Goal: Information Seeking & Learning: Learn about a topic

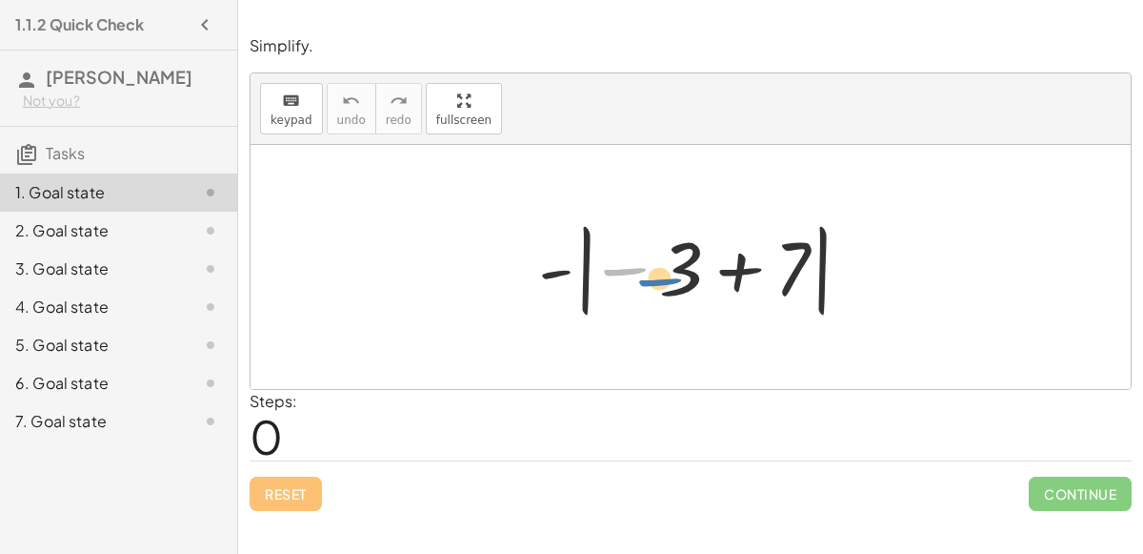
drag, startPoint x: 639, startPoint y: 258, endPoint x: 659, endPoint y: 265, distance: 21.1
click at [659, 265] on div at bounding box center [698, 267] width 339 height 106
drag, startPoint x: 685, startPoint y: 277, endPoint x: 780, endPoint y: 278, distance: 95.3
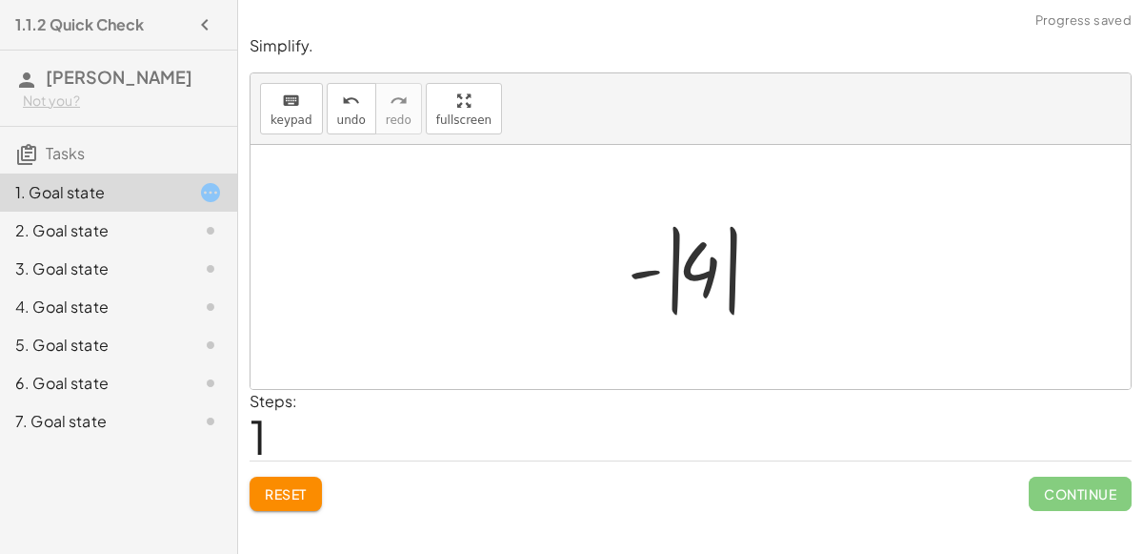
click at [683, 291] on div at bounding box center [698, 267] width 160 height 106
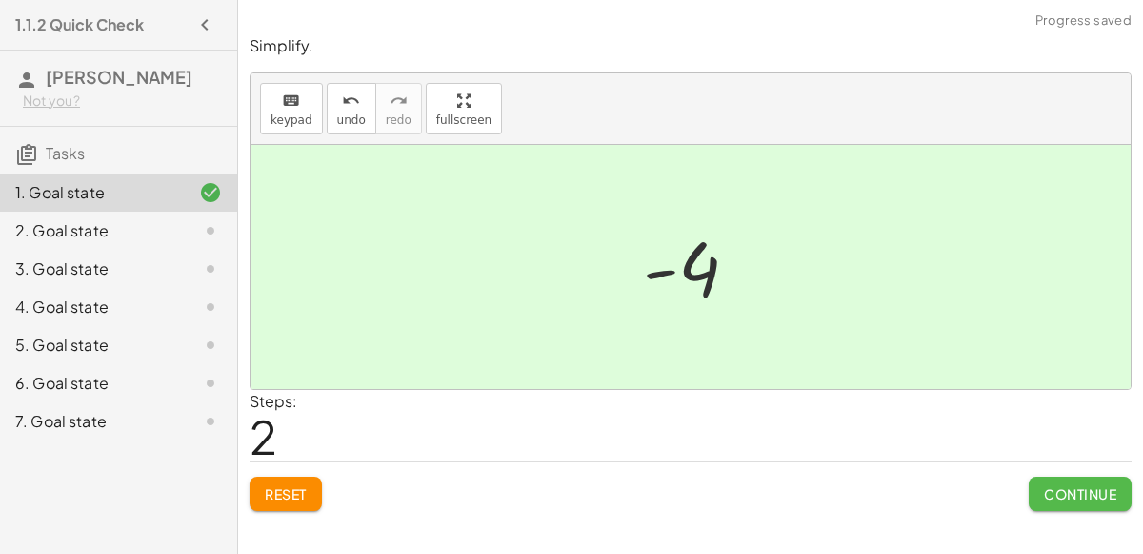
click at [1054, 490] on span "Continue" at bounding box center [1080, 493] width 72 height 17
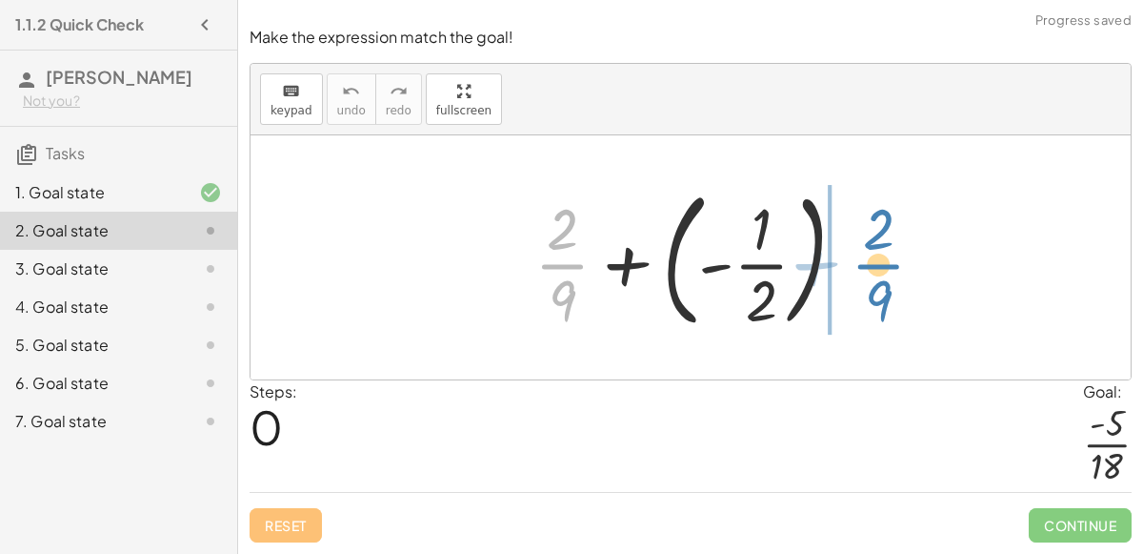
drag, startPoint x: 565, startPoint y: 265, endPoint x: 879, endPoint y: 265, distance: 314.4
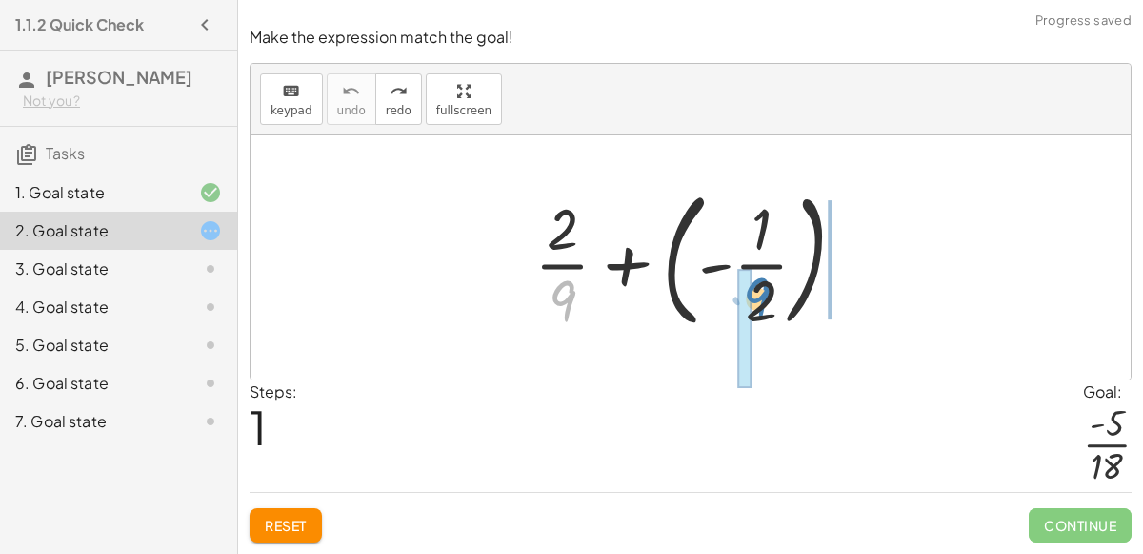
drag, startPoint x: 573, startPoint y: 297, endPoint x: 769, endPoint y: 294, distance: 196.3
click at [769, 294] on div at bounding box center [698, 257] width 346 height 158
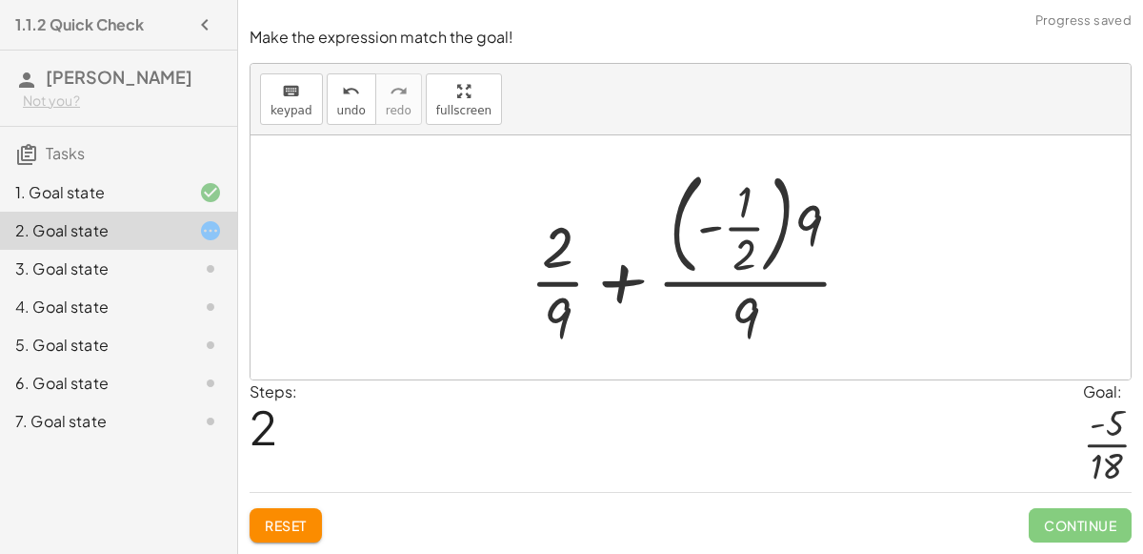
click at [801, 236] on div at bounding box center [698, 257] width 357 height 192
click at [744, 255] on div at bounding box center [698, 257] width 357 height 192
click at [738, 320] on div at bounding box center [698, 257] width 357 height 192
click at [550, 281] on div at bounding box center [698, 257] width 357 height 192
click at [620, 280] on div at bounding box center [698, 257] width 357 height 192
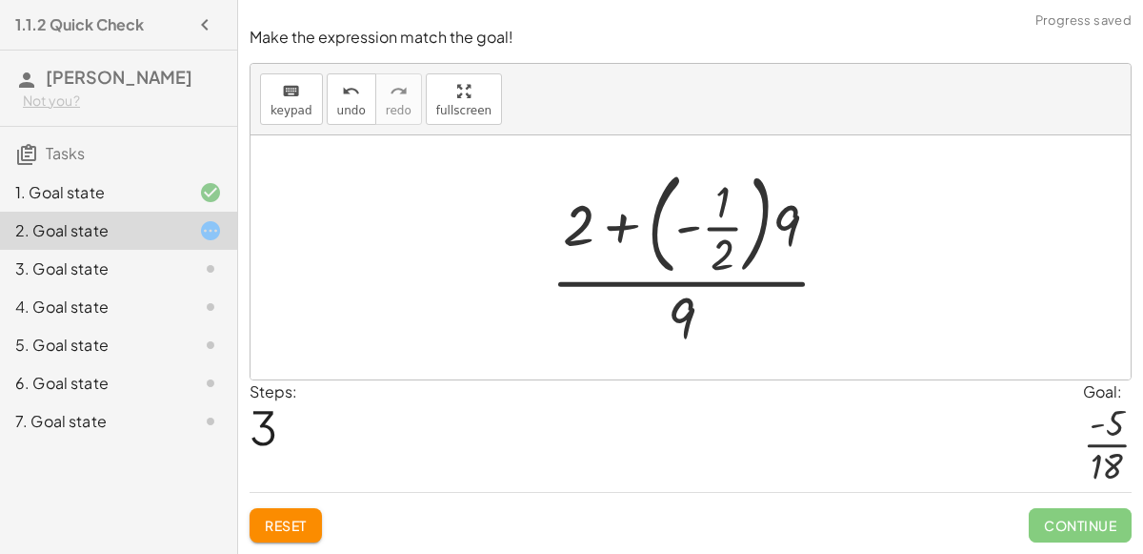
click at [577, 233] on div at bounding box center [698, 257] width 314 height 192
click at [684, 231] on div at bounding box center [698, 257] width 314 height 192
click at [716, 238] on div at bounding box center [698, 257] width 314 height 192
click at [786, 231] on div at bounding box center [698, 257] width 314 height 192
drag, startPoint x: 786, startPoint y: 231, endPoint x: 583, endPoint y: 231, distance: 202.9
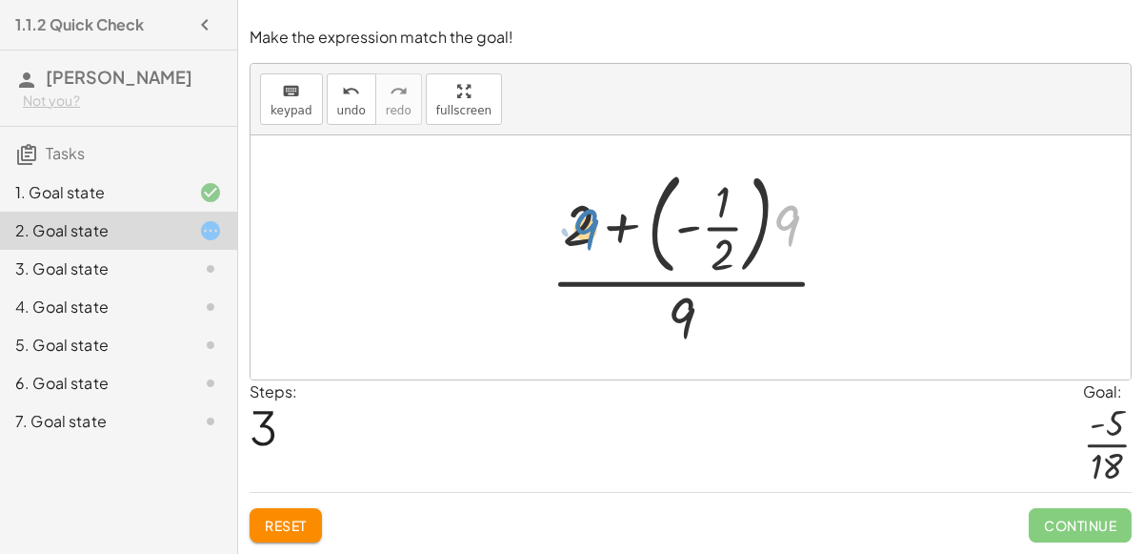
click at [583, 231] on div at bounding box center [698, 257] width 314 height 192
click at [678, 316] on div at bounding box center [698, 257] width 314 height 192
click at [183, 264] on div at bounding box center [195, 268] width 53 height 23
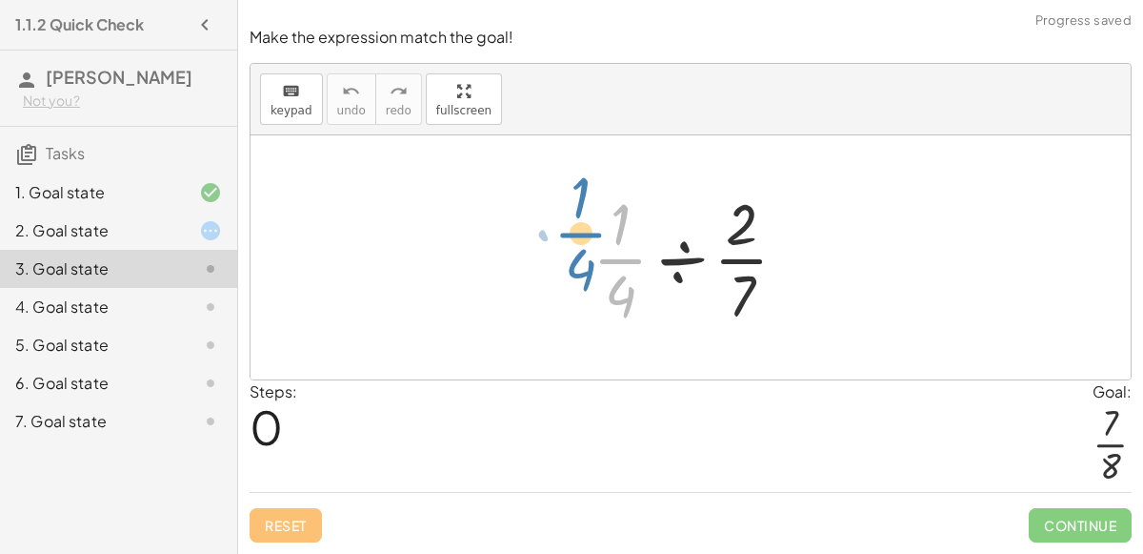
drag, startPoint x: 624, startPoint y: 244, endPoint x: 586, endPoint y: 218, distance: 46.0
click at [586, 218] on div at bounding box center [698, 257] width 230 height 147
drag, startPoint x: 614, startPoint y: 303, endPoint x: 771, endPoint y: 250, distance: 166.0
click at [771, 250] on div at bounding box center [698, 257] width 230 height 147
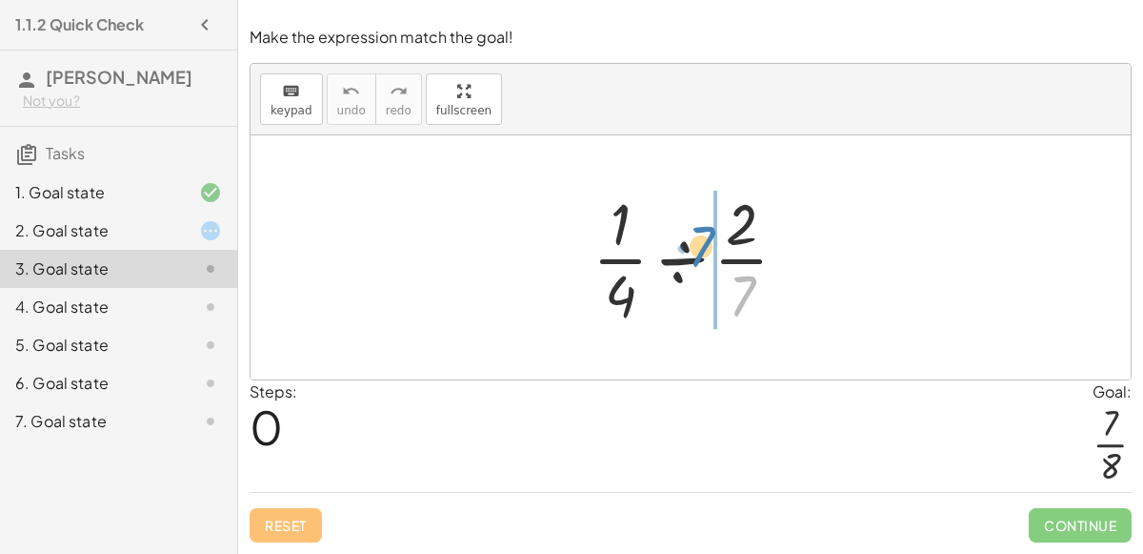
drag, startPoint x: 746, startPoint y: 293, endPoint x: 706, endPoint y: 245, distance: 62.9
click at [706, 245] on div at bounding box center [698, 257] width 230 height 147
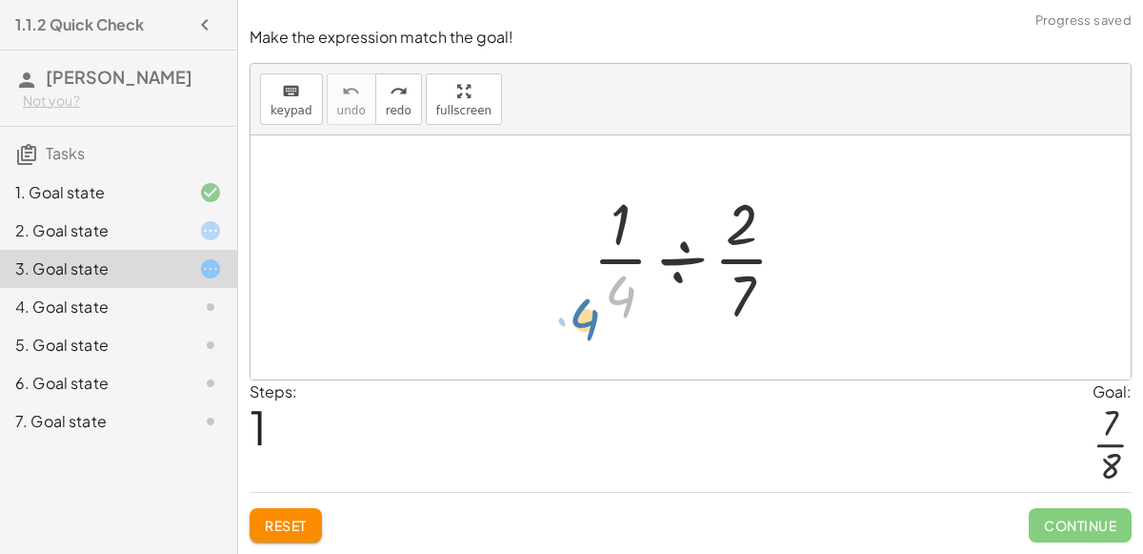
drag, startPoint x: 620, startPoint y: 309, endPoint x: 553, endPoint y: 332, distance: 71.4
click at [168, 297] on div "4. Goal state" at bounding box center [91, 306] width 153 height 23
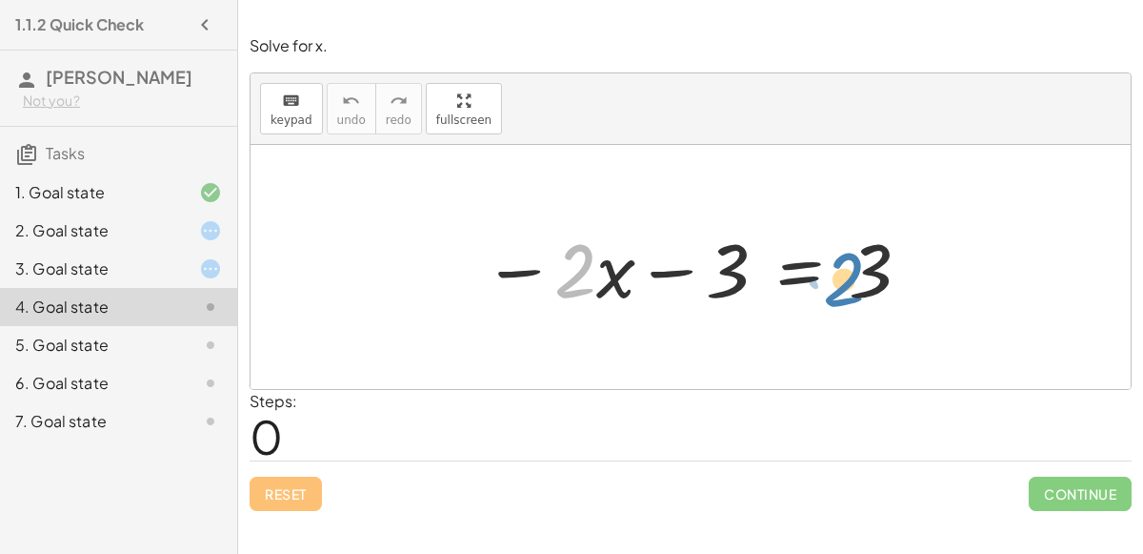
drag, startPoint x: 589, startPoint y: 263, endPoint x: 858, endPoint y: 272, distance: 269.8
click at [858, 272] on div at bounding box center [698, 267] width 449 height 98
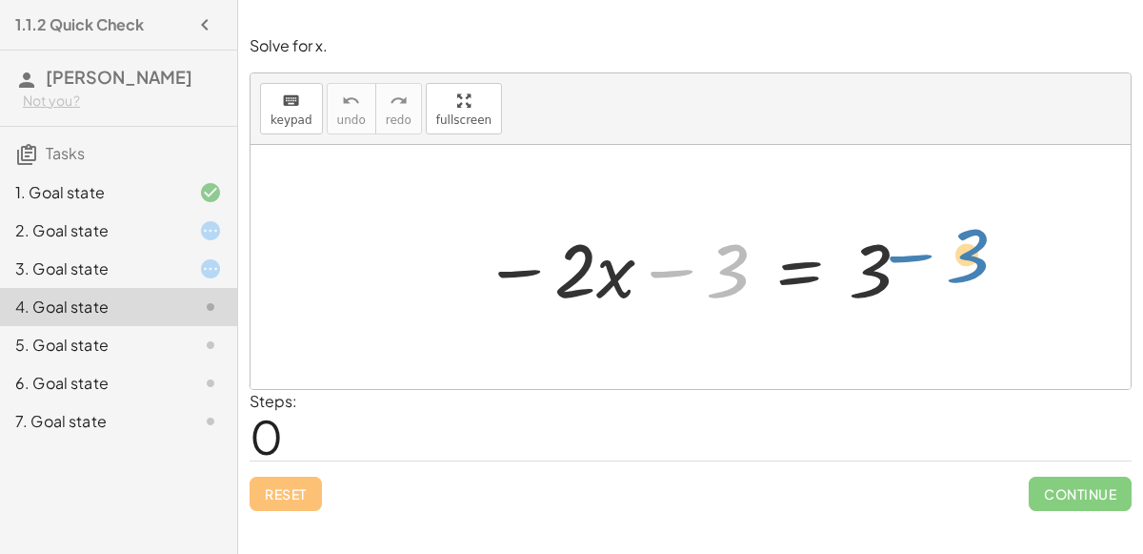
drag, startPoint x: 734, startPoint y: 266, endPoint x: 870, endPoint y: 282, distance: 137.2
click at [870, 282] on div at bounding box center [698, 267] width 449 height 98
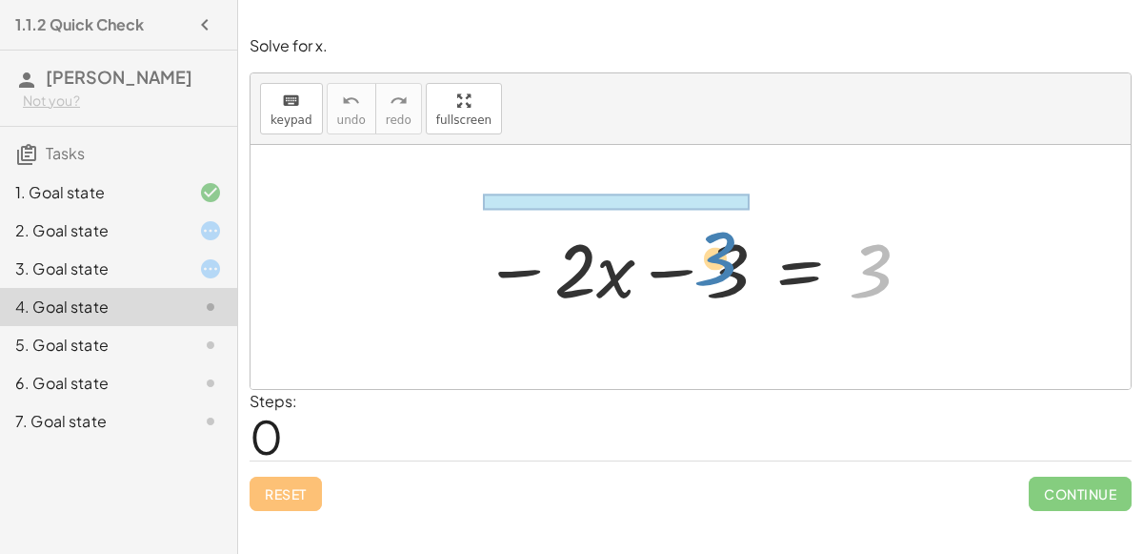
drag, startPoint x: 882, startPoint y: 274, endPoint x: 721, endPoint y: 255, distance: 162.1
click at [721, 255] on div at bounding box center [698, 267] width 449 height 98
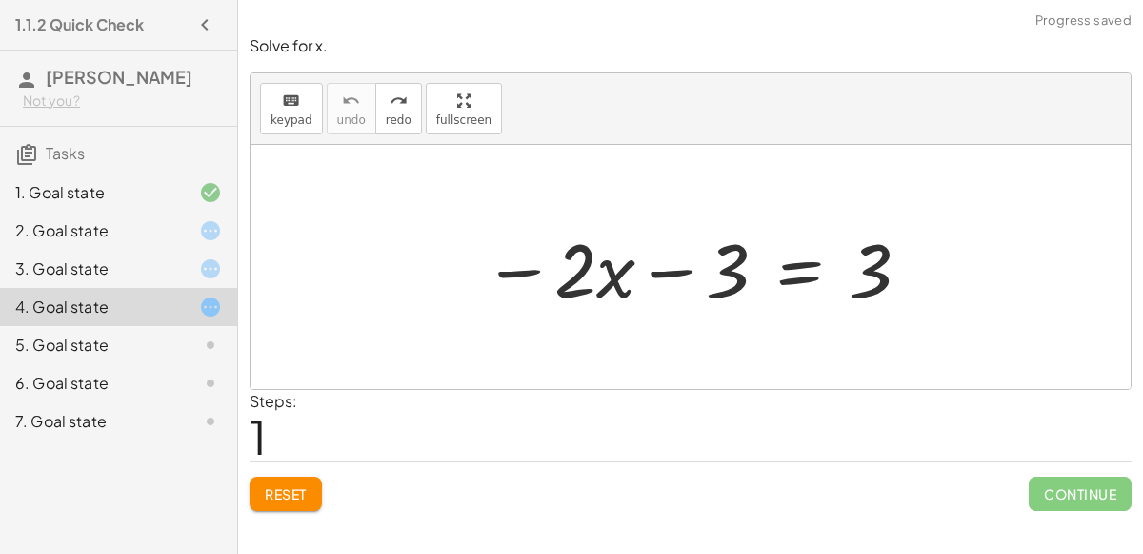
click at [200, 336] on icon at bounding box center [210, 344] width 23 height 23
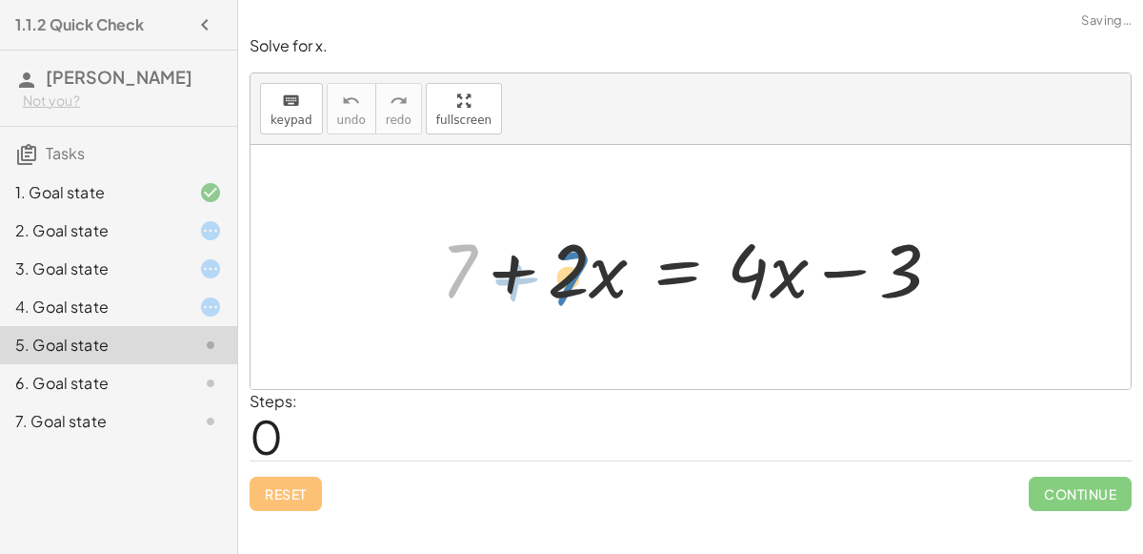
drag, startPoint x: 450, startPoint y: 276, endPoint x: 464, endPoint y: 275, distance: 14.3
click at [464, 275] on div at bounding box center [699, 267] width 535 height 98
drag, startPoint x: 559, startPoint y: 284, endPoint x: 588, endPoint y: 275, distance: 29.8
click at [588, 275] on div at bounding box center [699, 267] width 535 height 98
click at [620, 289] on div at bounding box center [699, 267] width 535 height 98
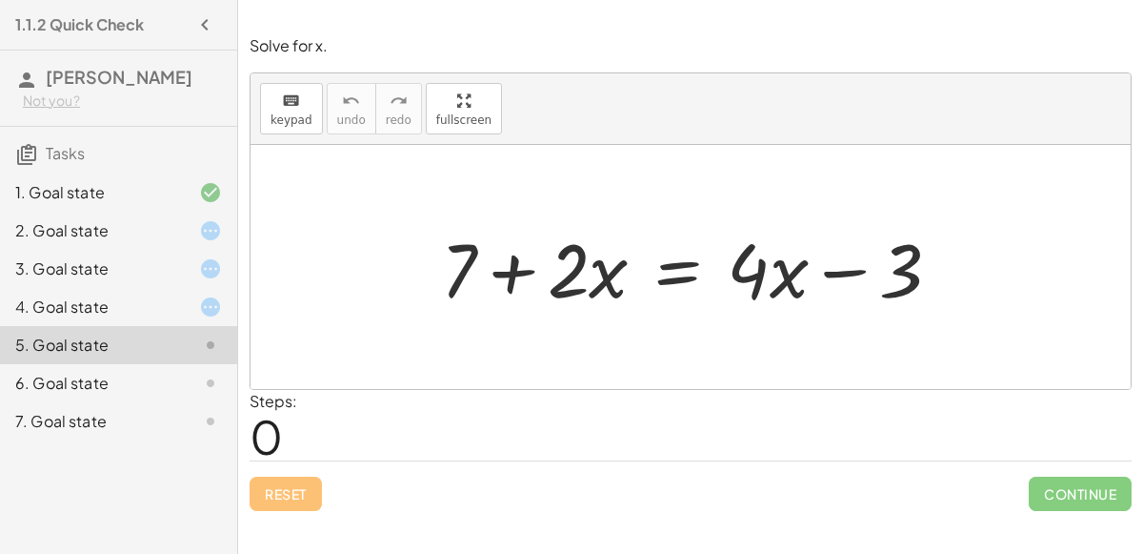
click at [927, 278] on div at bounding box center [699, 267] width 535 height 98
drag, startPoint x: 914, startPoint y: 281, endPoint x: 627, endPoint y: 282, distance: 286.8
click at [627, 282] on div at bounding box center [699, 267] width 535 height 98
click at [104, 367] on div "6. Goal state" at bounding box center [118, 383] width 237 height 38
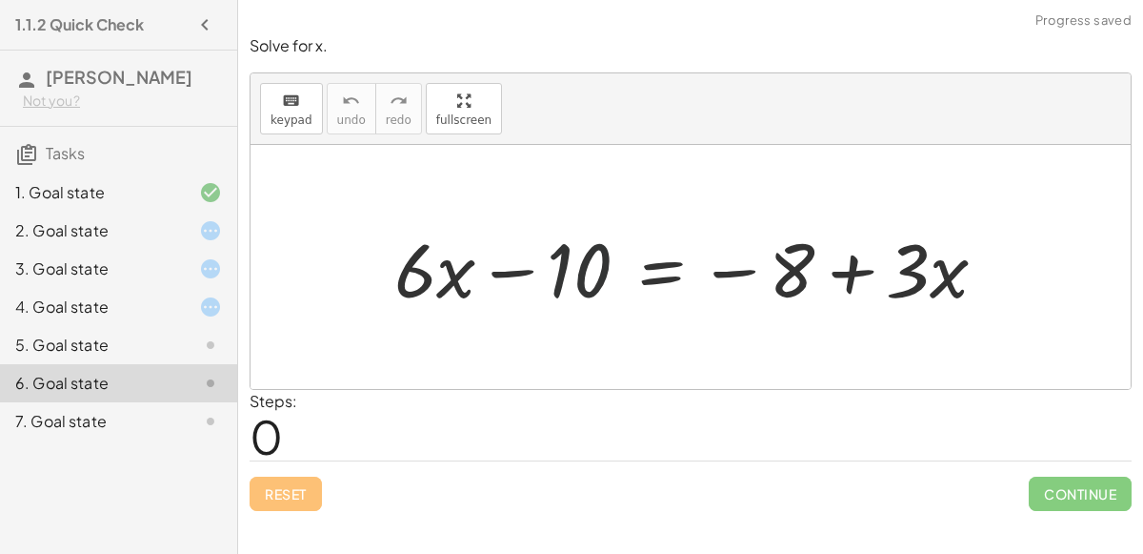
click at [551, 270] on div at bounding box center [698, 267] width 627 height 98
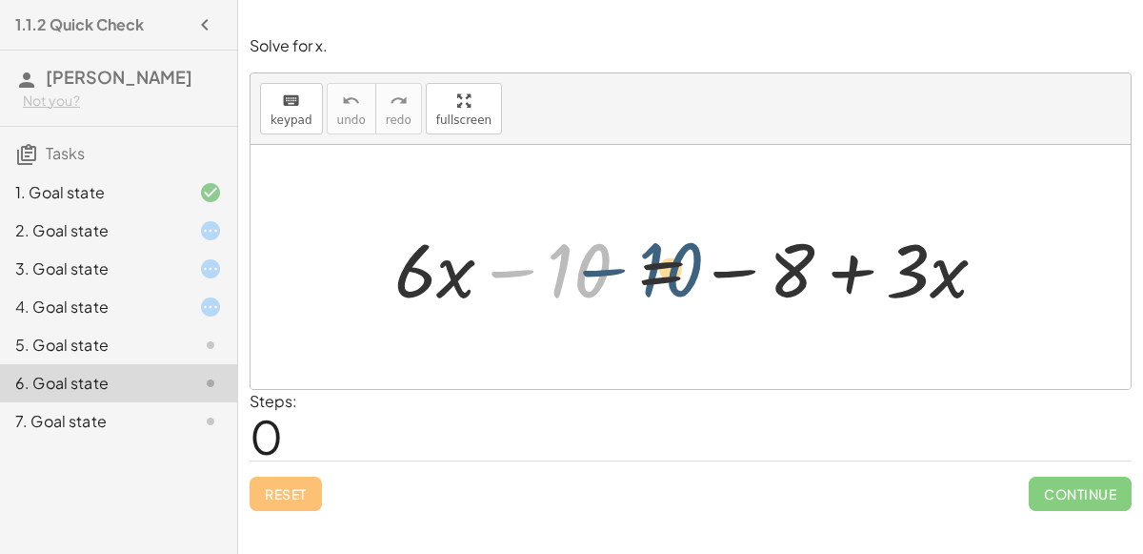
drag, startPoint x: 551, startPoint y: 270, endPoint x: 640, endPoint y: 266, distance: 89.6
click at [640, 266] on div at bounding box center [698, 267] width 627 height 98
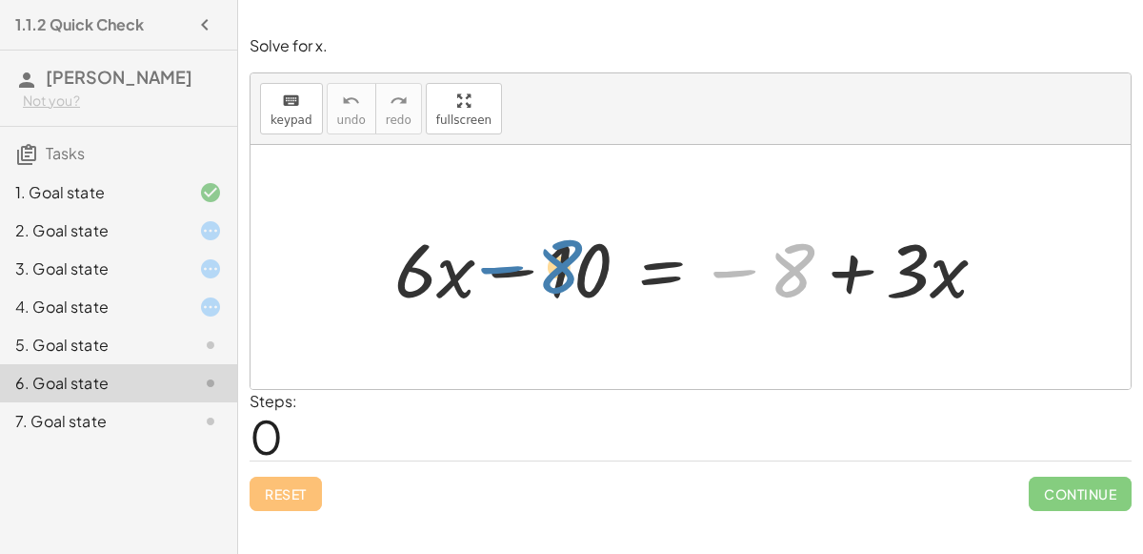
drag, startPoint x: 789, startPoint y: 277, endPoint x: 561, endPoint y: 274, distance: 227.7
click at [561, 274] on div at bounding box center [698, 267] width 627 height 98
click at [847, 265] on div at bounding box center [698, 267] width 627 height 98
click at [933, 276] on div at bounding box center [698, 267] width 627 height 98
click at [939, 279] on div at bounding box center [698, 267] width 627 height 98
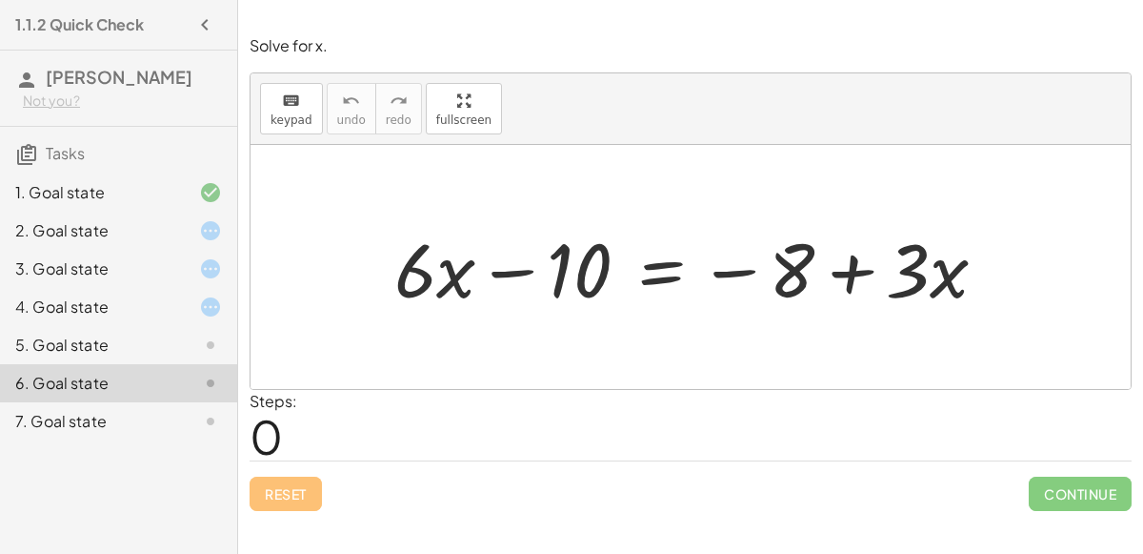
click at [454, 274] on div at bounding box center [698, 267] width 627 height 98
drag, startPoint x: 454, startPoint y: 274, endPoint x: 414, endPoint y: 272, distance: 40.1
click at [414, 272] on div at bounding box center [698, 267] width 627 height 98
click at [449, 272] on div at bounding box center [698, 267] width 627 height 98
drag, startPoint x: 449, startPoint y: 272, endPoint x: 603, endPoint y: 275, distance: 154.4
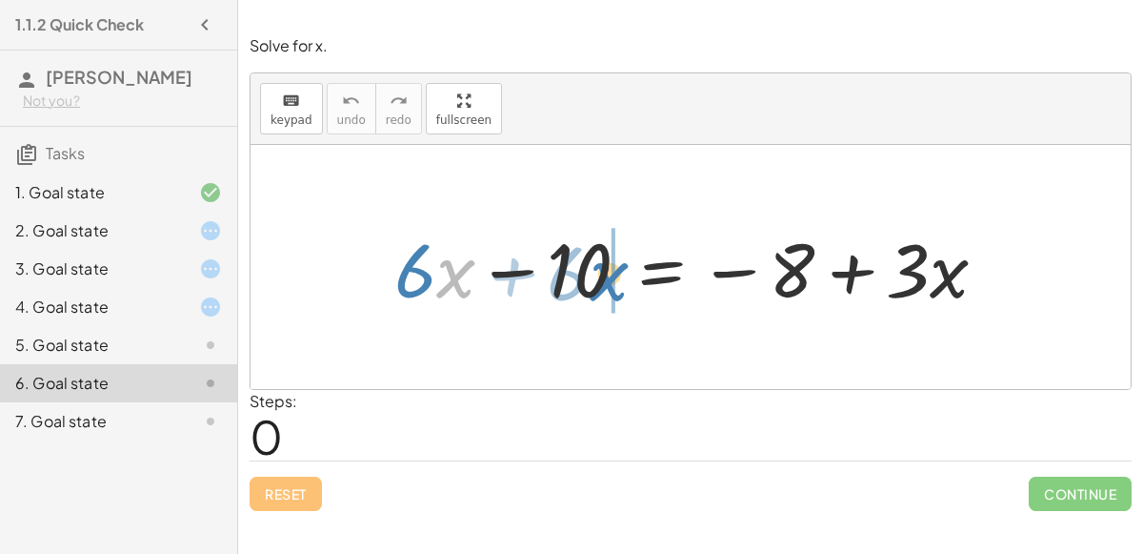
click at [603, 275] on div at bounding box center [698, 267] width 627 height 98
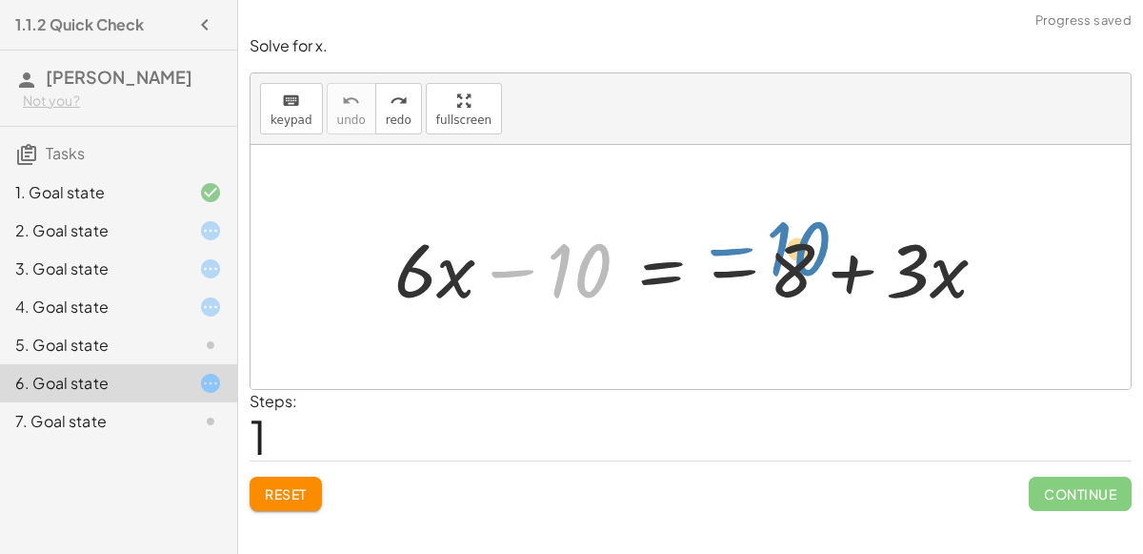
drag, startPoint x: 569, startPoint y: 265, endPoint x: 524, endPoint y: 232, distance: 55.3
click at [524, 232] on div at bounding box center [698, 267] width 627 height 98
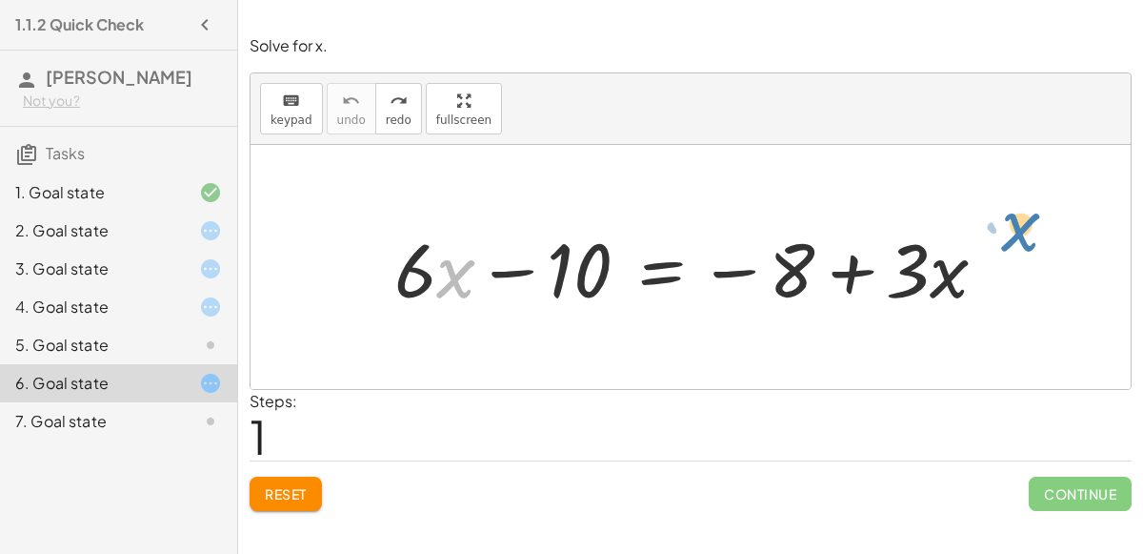
drag, startPoint x: 448, startPoint y: 281, endPoint x: 998, endPoint y: 292, distance: 550.8
click at [998, 292] on div at bounding box center [698, 267] width 627 height 98
click at [155, 416] on div "7. Goal state" at bounding box center [91, 421] width 153 height 23
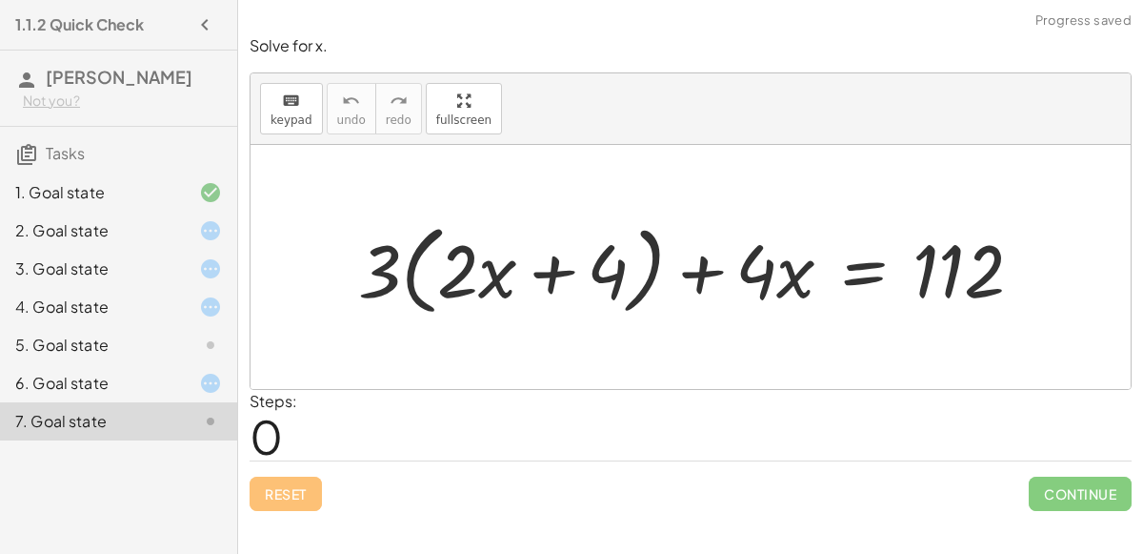
click at [225, 402] on div "5. Goal state" at bounding box center [118, 421] width 237 height 38
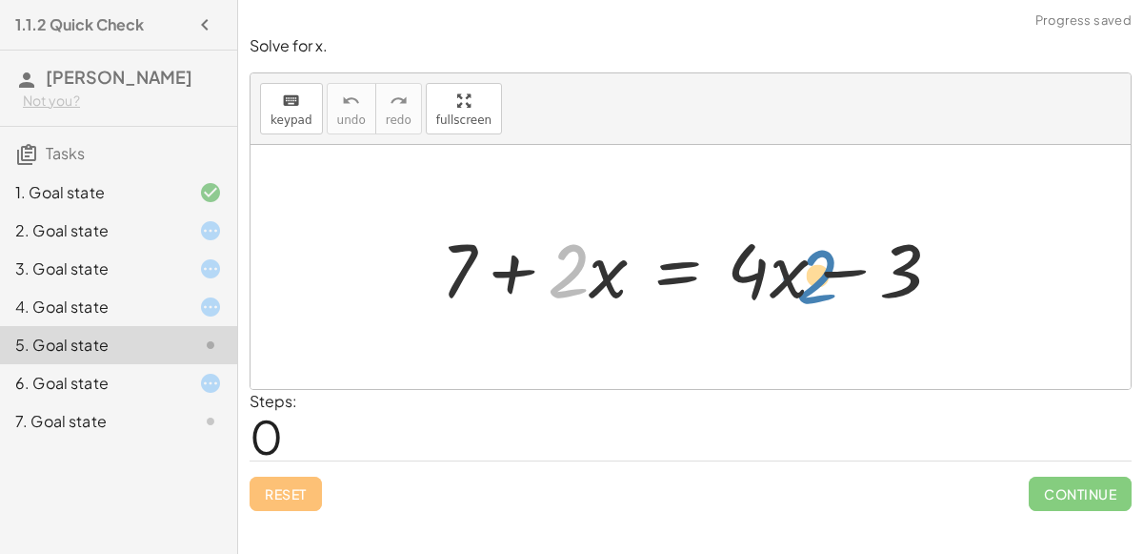
drag, startPoint x: 575, startPoint y: 277, endPoint x: 820, endPoint y: 280, distance: 245.8
click at [820, 280] on div at bounding box center [699, 267] width 535 height 98
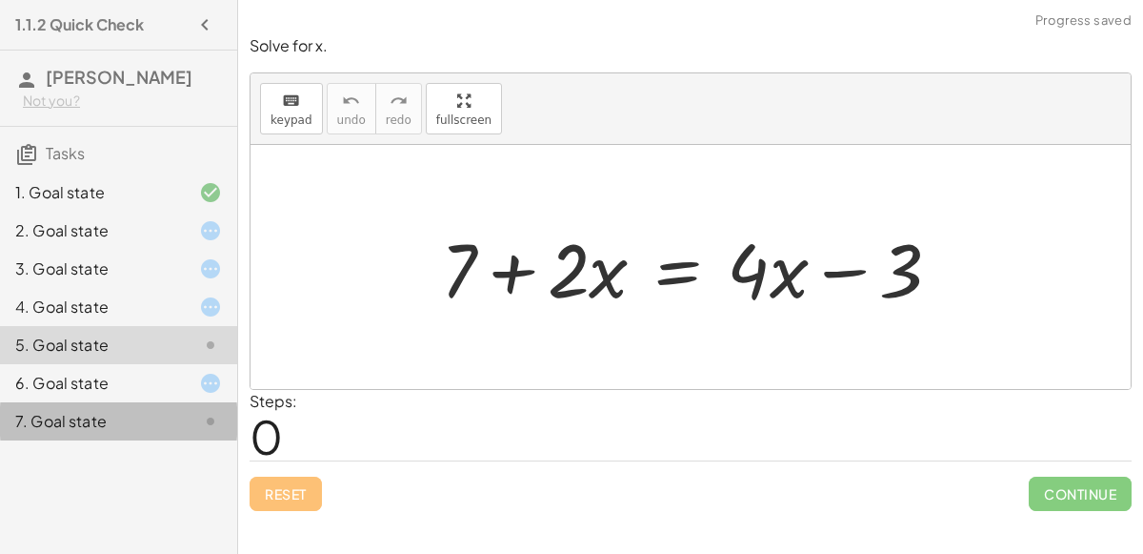
click at [151, 405] on div "7. Goal state" at bounding box center [118, 421] width 237 height 38
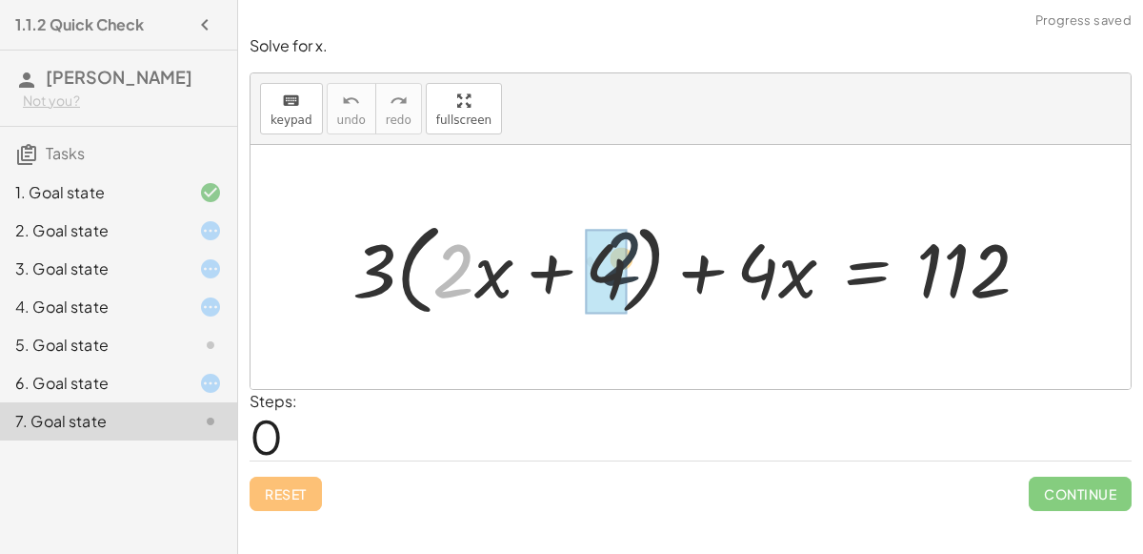
drag, startPoint x: 448, startPoint y: 277, endPoint x: 613, endPoint y: 262, distance: 165.5
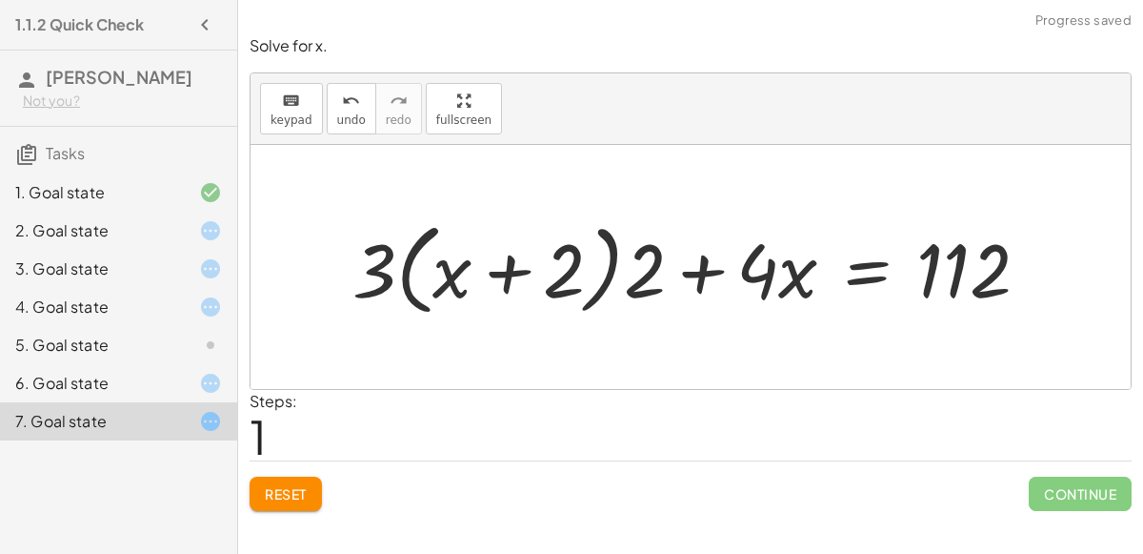
click at [520, 261] on div at bounding box center [698, 267] width 711 height 110
drag, startPoint x: 558, startPoint y: 279, endPoint x: 599, endPoint y: 280, distance: 41.0
click at [599, 280] on div at bounding box center [698, 267] width 711 height 110
click at [750, 279] on div at bounding box center [698, 267] width 711 height 110
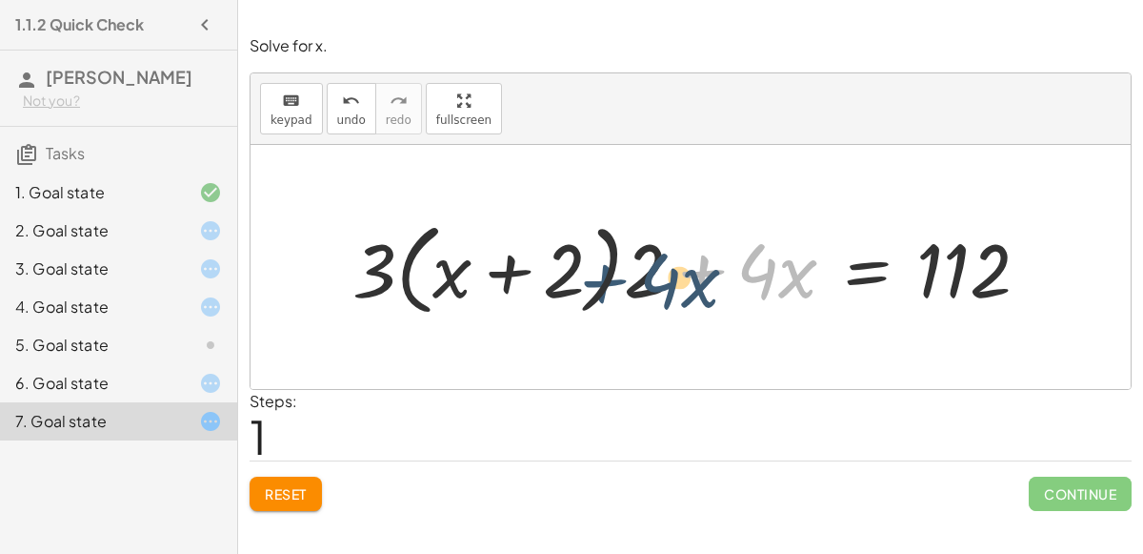
drag, startPoint x: 665, startPoint y: 282, endPoint x: 638, endPoint y: 275, distance: 27.5
click at [638, 275] on div at bounding box center [698, 267] width 711 height 110
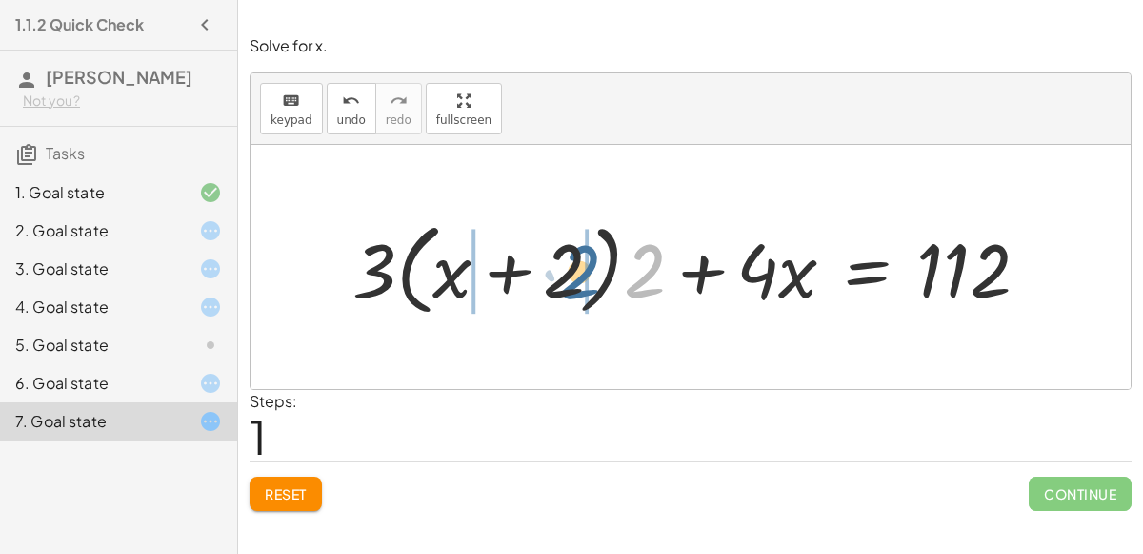
drag, startPoint x: 644, startPoint y: 271, endPoint x: 578, endPoint y: 271, distance: 65.7
click at [578, 271] on div at bounding box center [698, 267] width 711 height 110
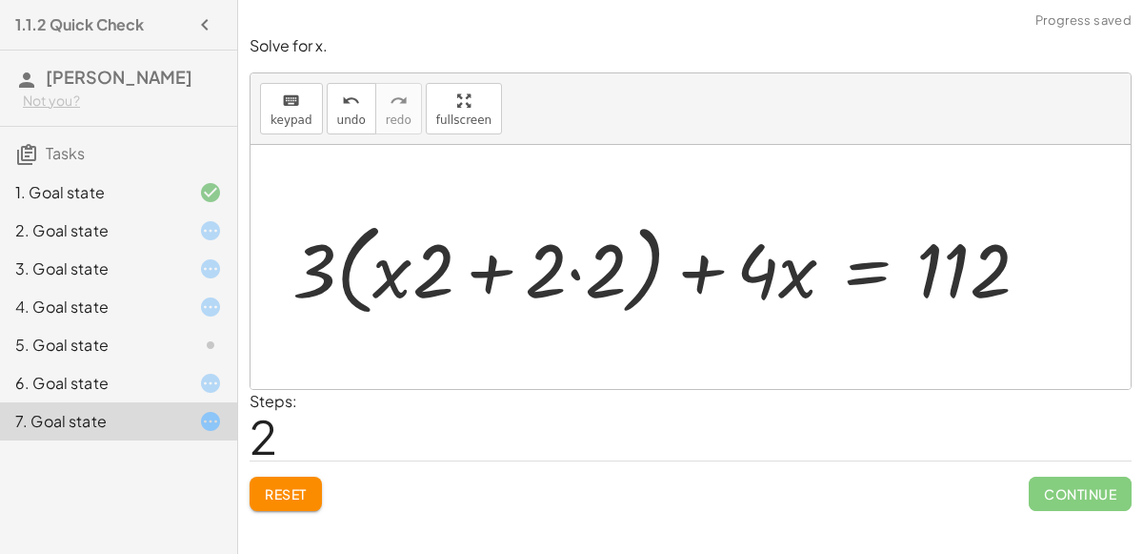
click at [559, 275] on div at bounding box center [668, 267] width 771 height 110
click at [577, 273] on div at bounding box center [668, 267] width 771 height 110
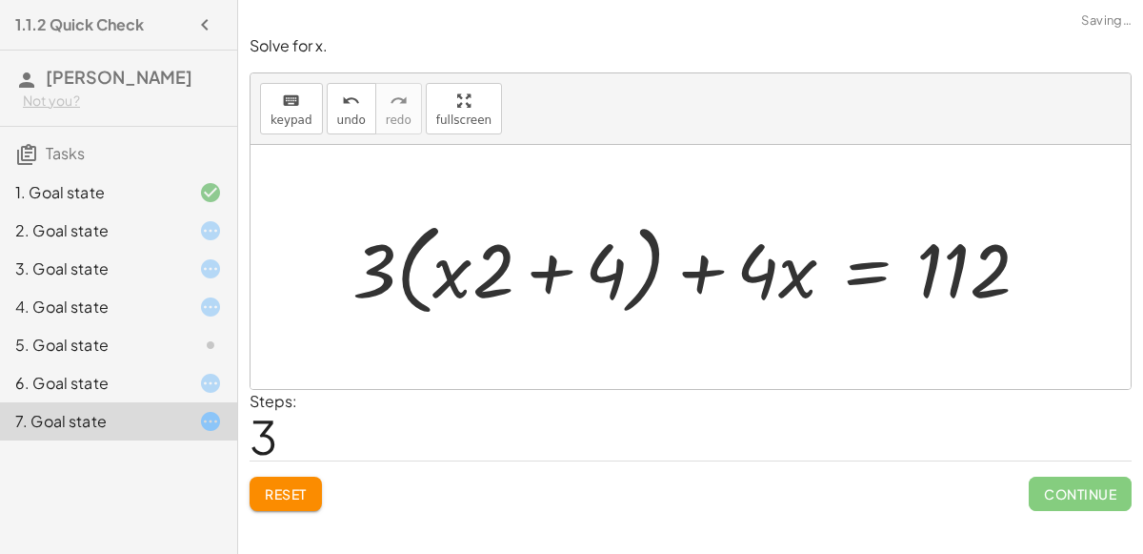
click at [479, 271] on div at bounding box center [699, 267] width 712 height 110
drag, startPoint x: 364, startPoint y: 262, endPoint x: 503, endPoint y: 269, distance: 139.3
click at [503, 269] on div at bounding box center [699, 267] width 712 height 110
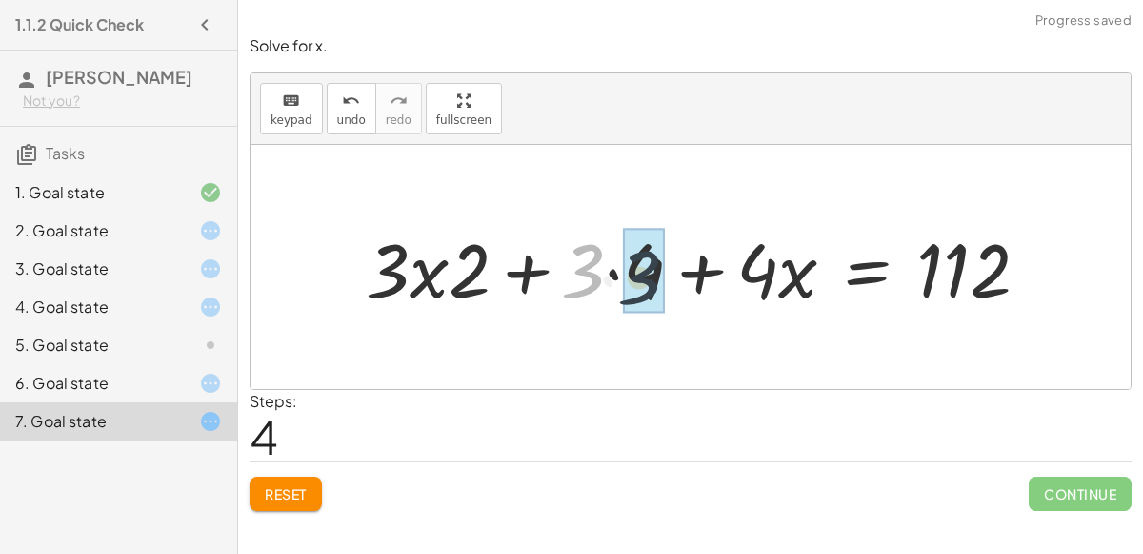
drag, startPoint x: 579, startPoint y: 273, endPoint x: 635, endPoint y: 279, distance: 56.5
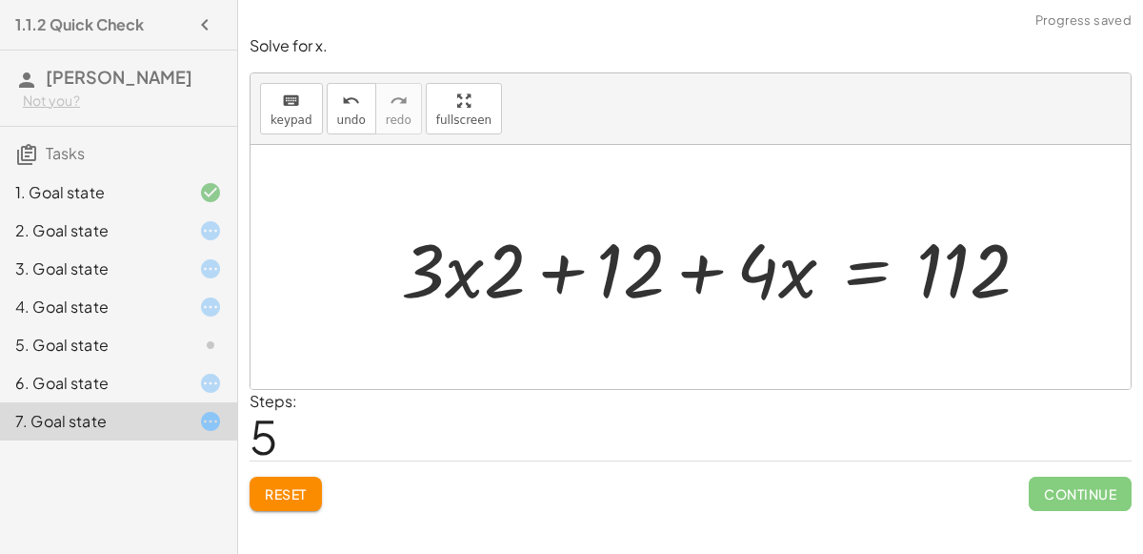
click at [482, 273] on div at bounding box center [723, 267] width 662 height 98
click at [455, 283] on div at bounding box center [723, 267] width 662 height 98
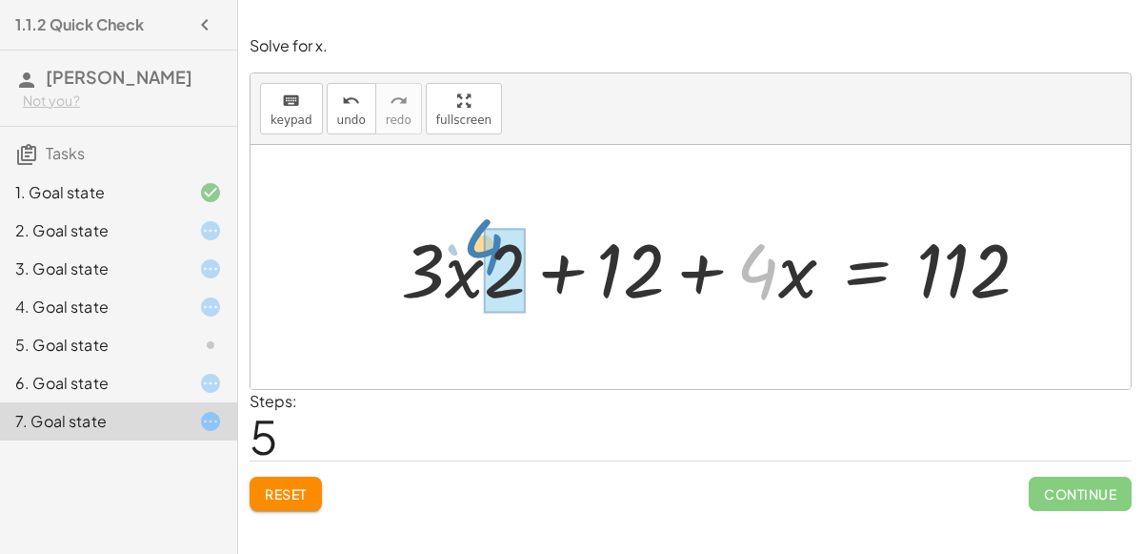
drag, startPoint x: 759, startPoint y: 282, endPoint x: 493, endPoint y: 261, distance: 267.6
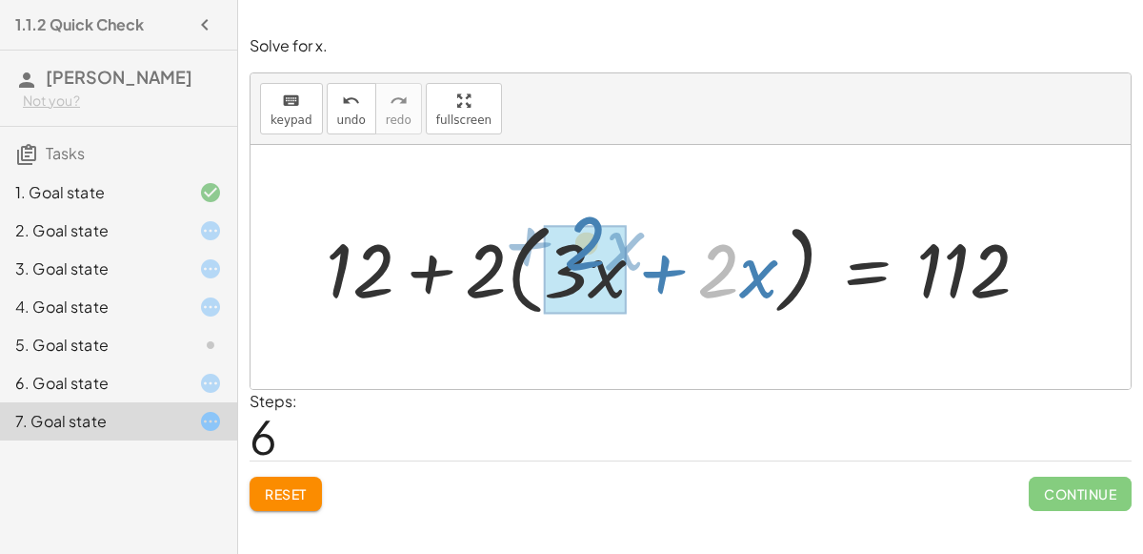
drag, startPoint x: 713, startPoint y: 285, endPoint x: 580, endPoint y: 259, distance: 134.9
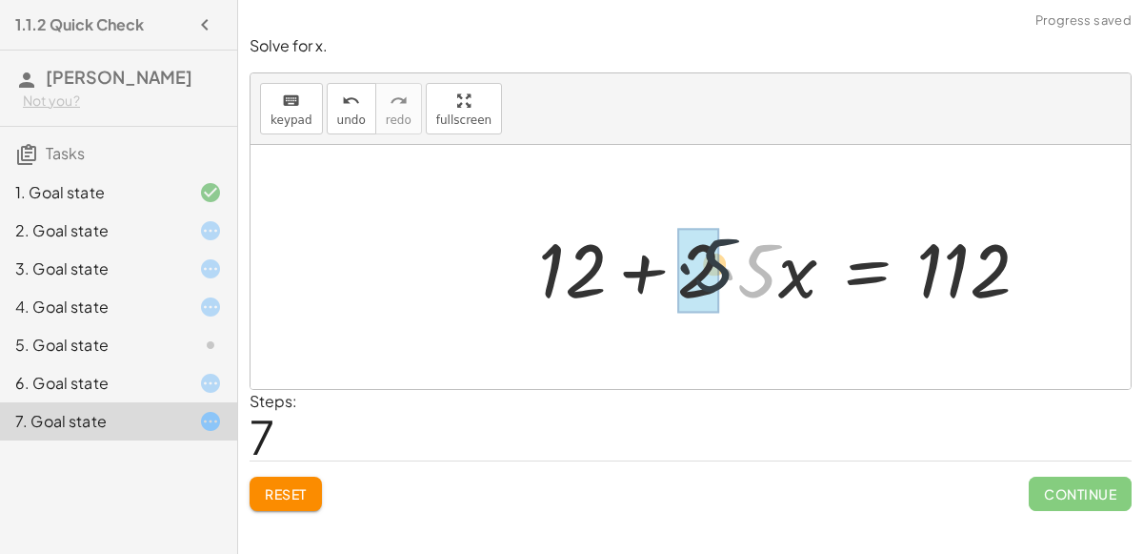
drag, startPoint x: 760, startPoint y: 276, endPoint x: 720, endPoint y: 272, distance: 40.3
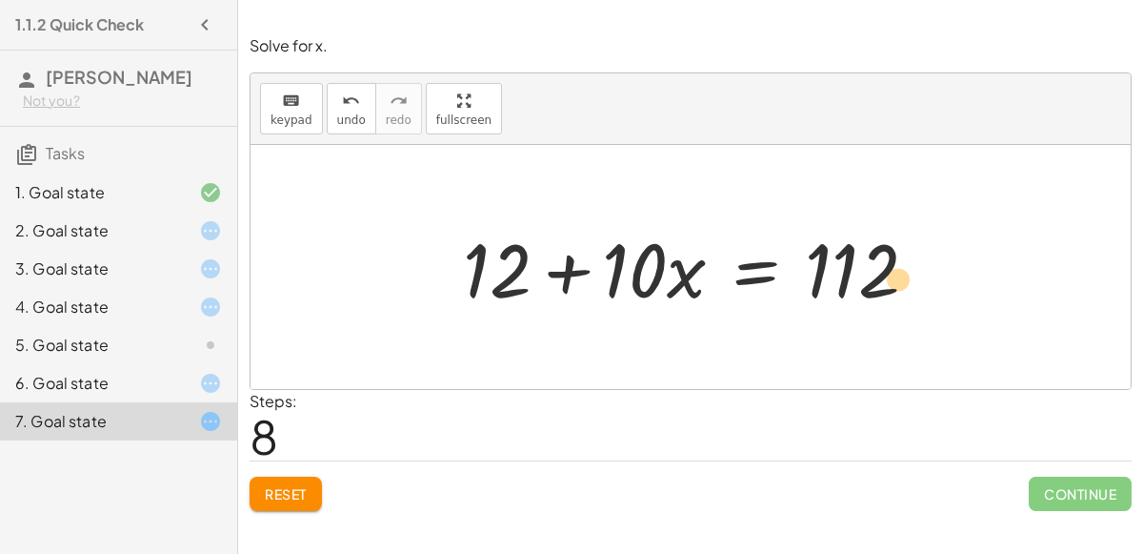
drag, startPoint x: 837, startPoint y: 272, endPoint x: 886, endPoint y: 280, distance: 50.1
click at [886, 280] on div at bounding box center [698, 267] width 489 height 98
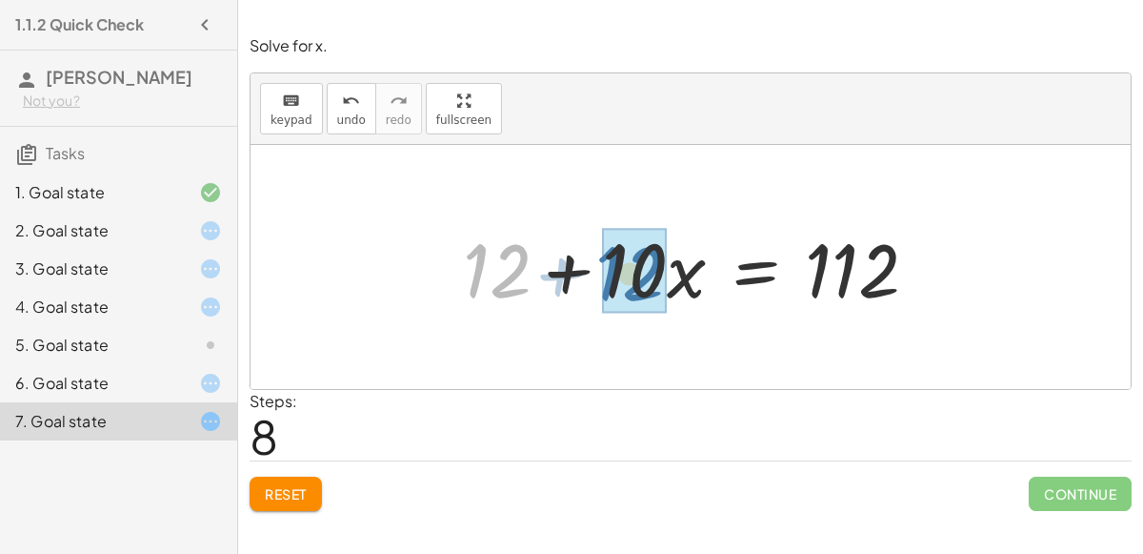
drag, startPoint x: 513, startPoint y: 266, endPoint x: 644, endPoint y: 266, distance: 131.5
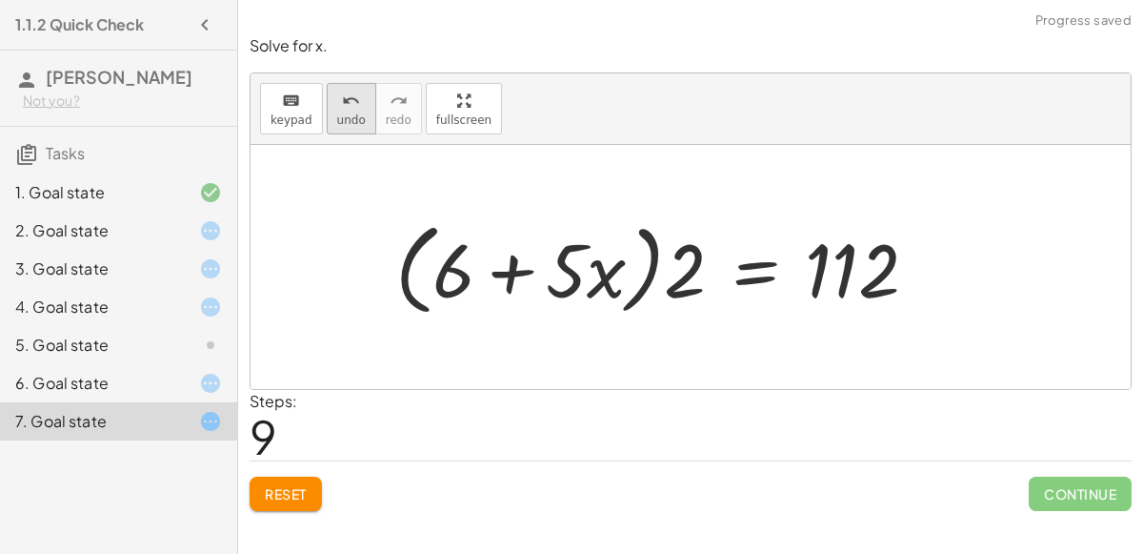
click at [327, 101] on button "undo undo" at bounding box center [352, 108] width 50 height 51
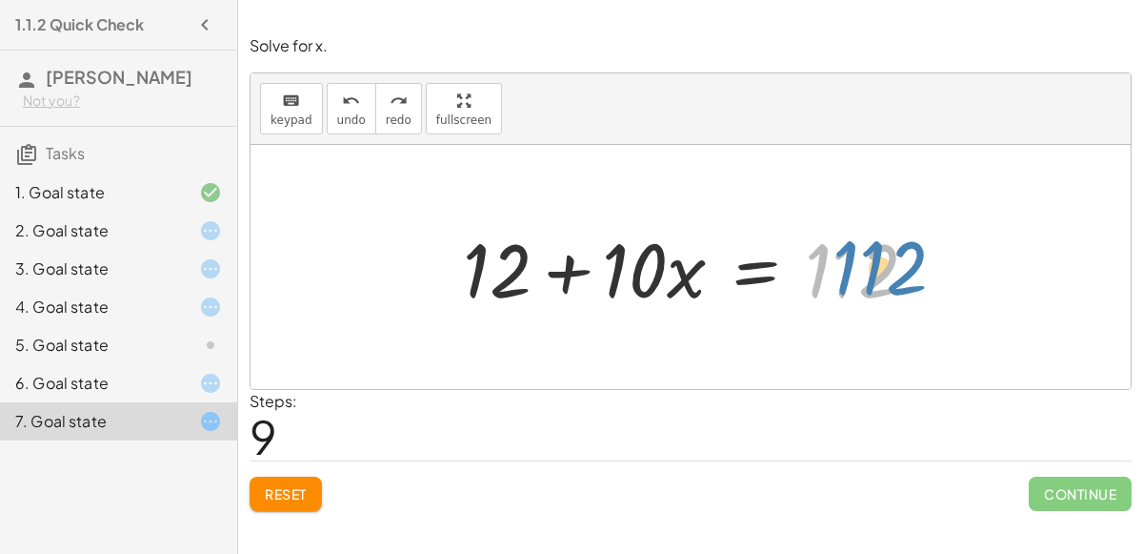
drag, startPoint x: 880, startPoint y: 282, endPoint x: 911, endPoint y: 280, distance: 30.5
click at [911, 280] on div at bounding box center [698, 267] width 489 height 98
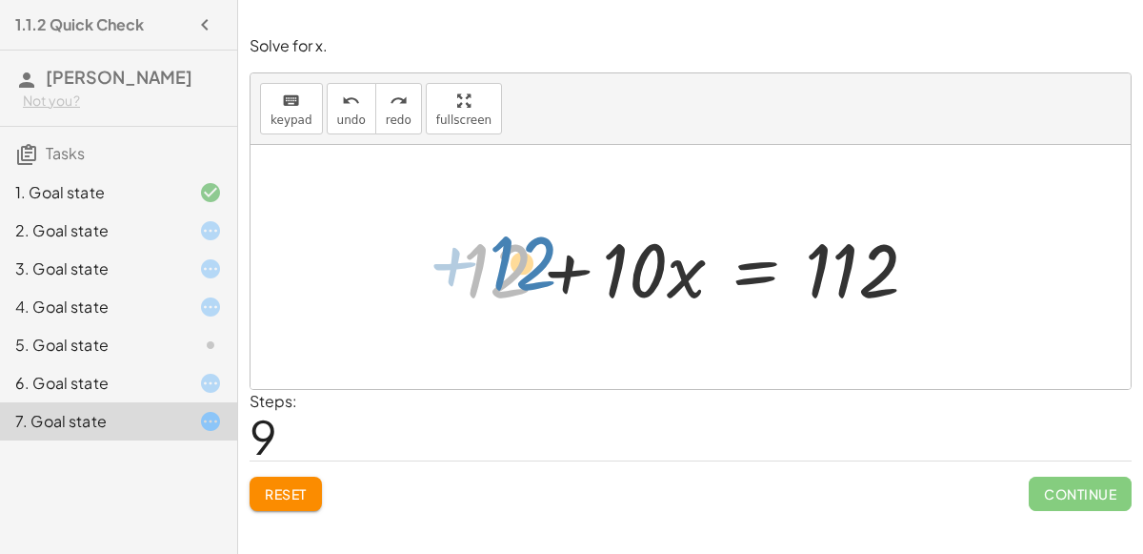
click at [455, 262] on div at bounding box center [698, 267] width 489 height 98
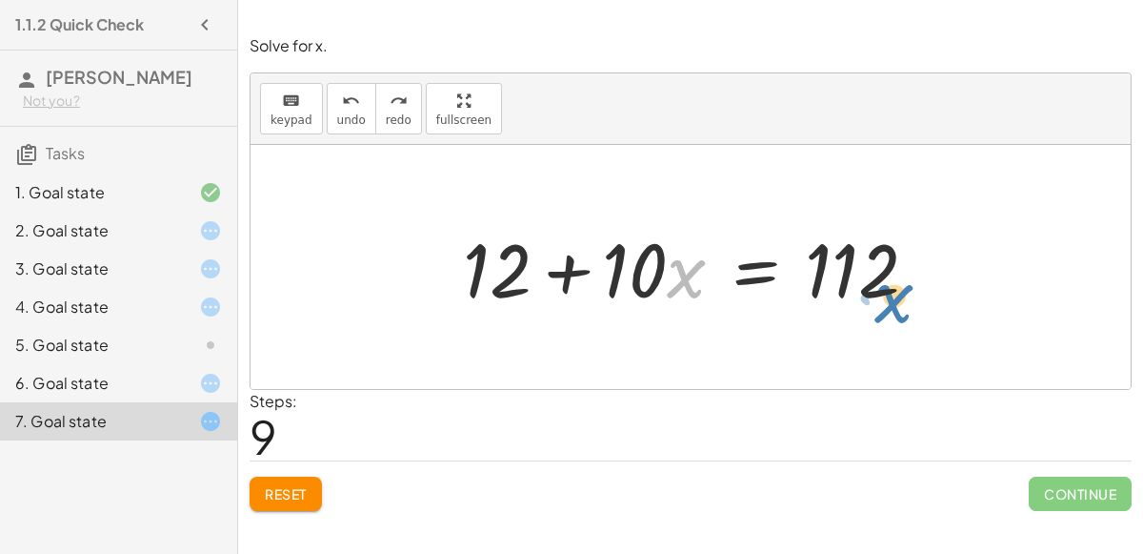
drag, startPoint x: 670, startPoint y: 295, endPoint x: 853, endPoint y: 307, distance: 183.3
click at [853, 307] on div at bounding box center [698, 267] width 489 height 98
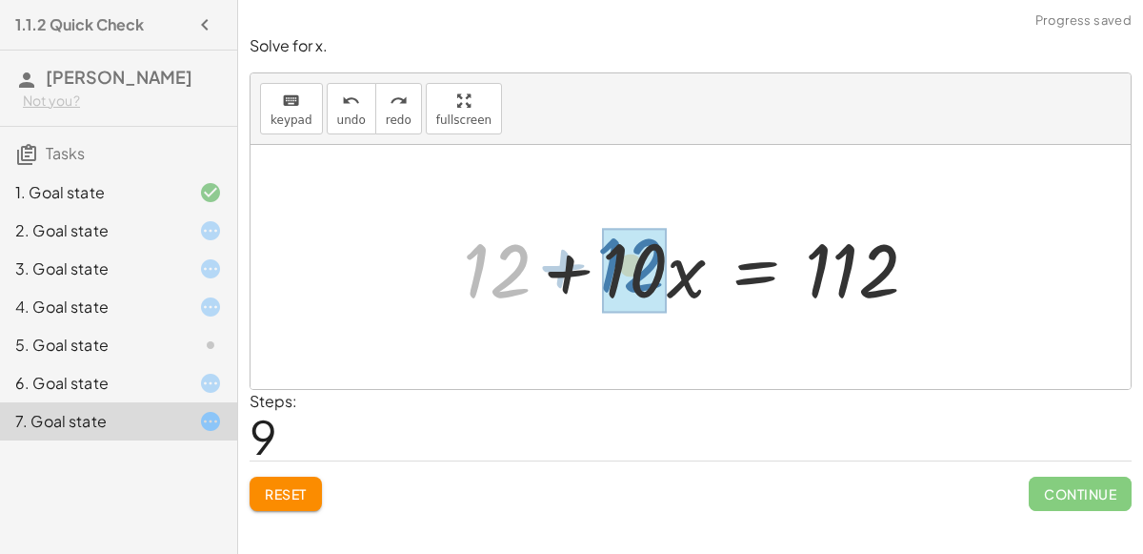
drag, startPoint x: 494, startPoint y: 289, endPoint x: 628, endPoint y: 283, distance: 133.5
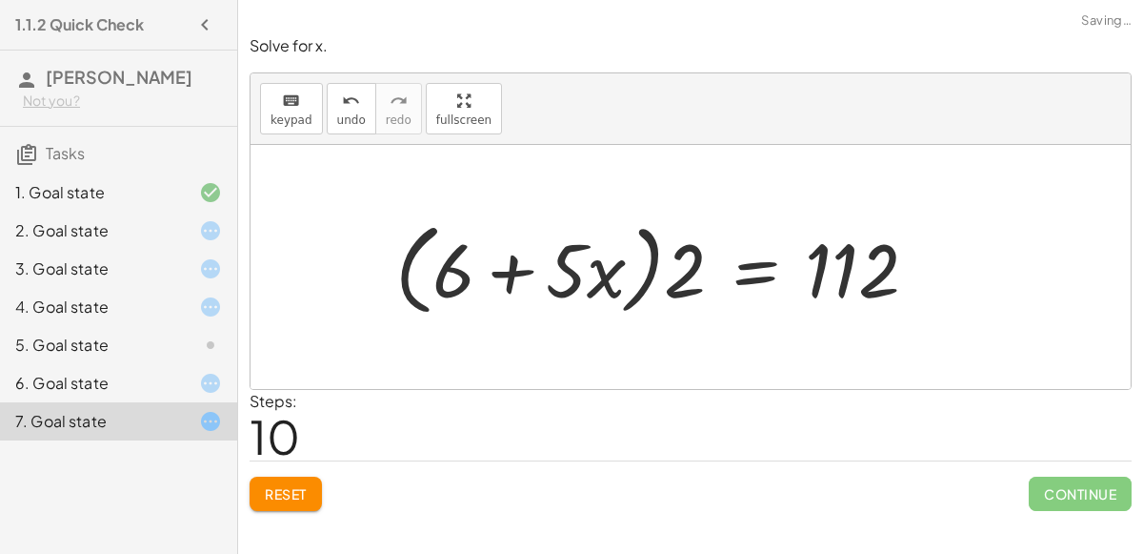
click at [589, 272] on div at bounding box center [664, 267] width 556 height 110
click at [524, 275] on div at bounding box center [664, 267] width 556 height 110
drag, startPoint x: 457, startPoint y: 279, endPoint x: 598, endPoint y: 278, distance: 141.0
click at [598, 278] on div at bounding box center [664, 267] width 556 height 110
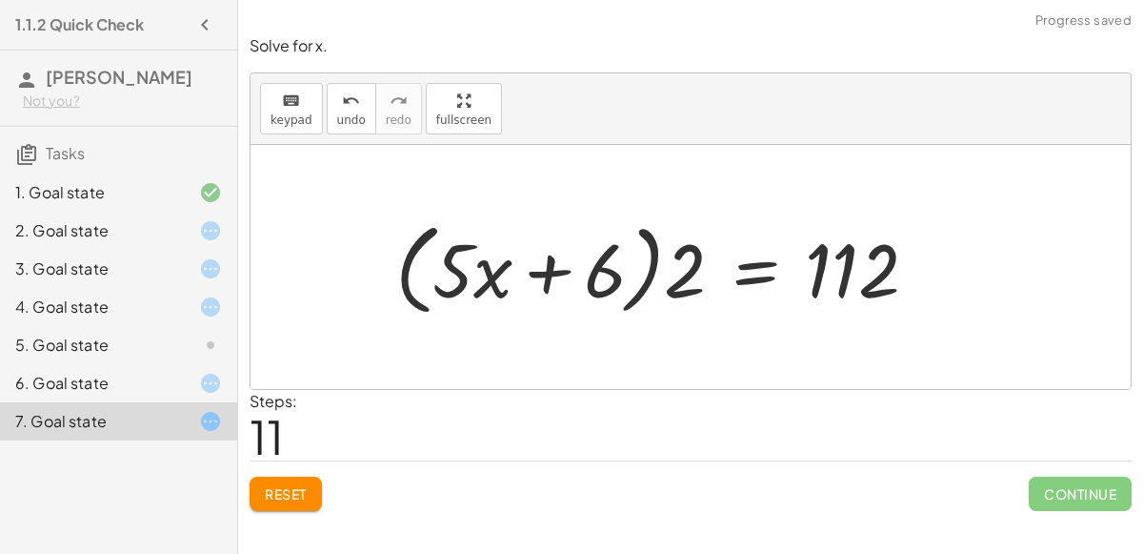
click at [287, 512] on div "Solve for x. keyboard keypad undo undo redo redo fullscreen + · 3 · ( + · 2 · x…" at bounding box center [690, 273] width 905 height 498
click at [292, 501] on button "Reset" at bounding box center [286, 493] width 72 height 34
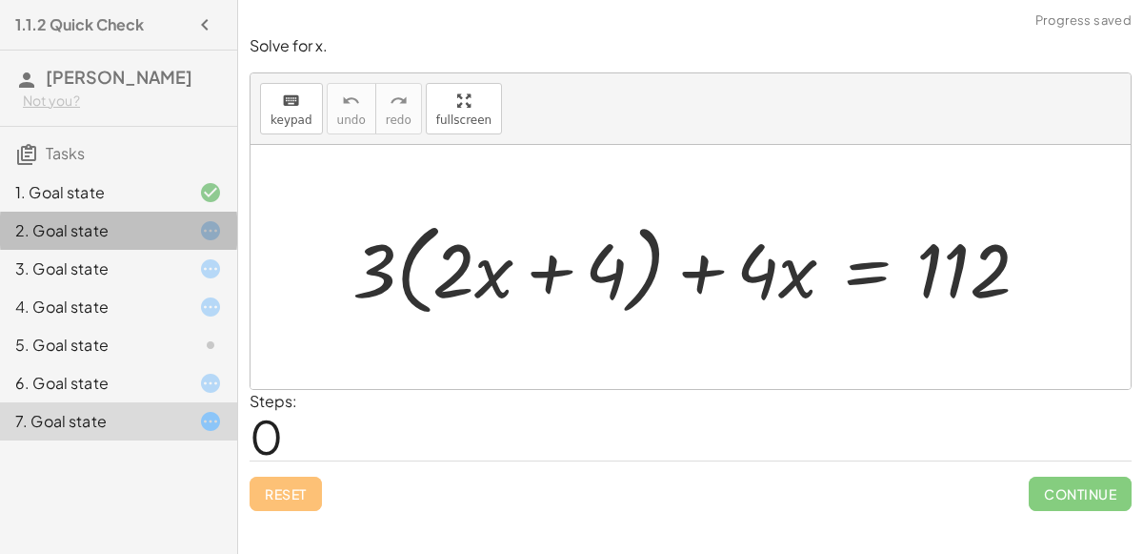
click at [182, 227] on div at bounding box center [195, 230] width 53 height 23
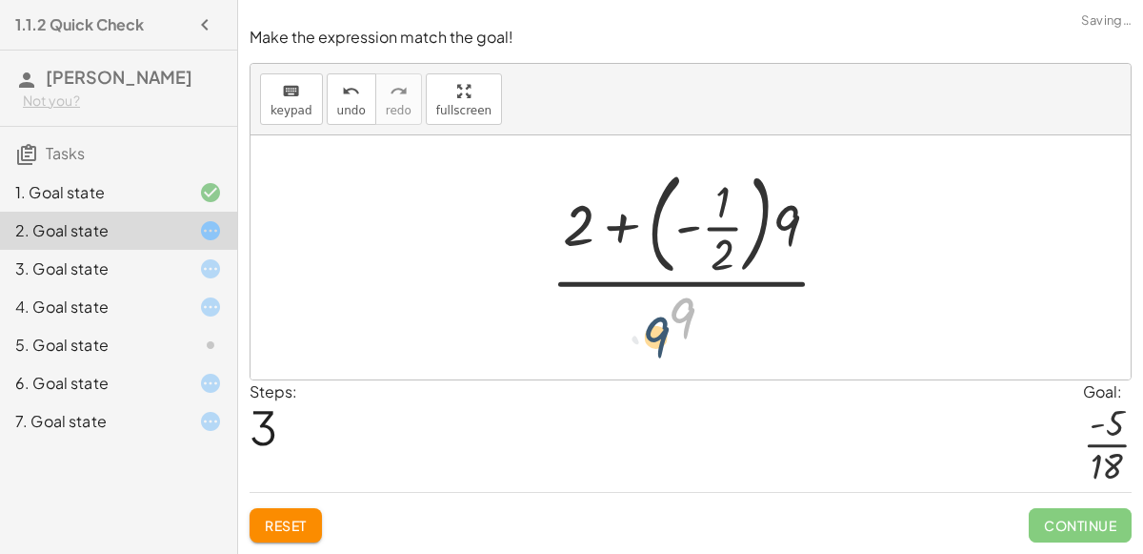
drag, startPoint x: 670, startPoint y: 316, endPoint x: 748, endPoint y: 354, distance: 86.9
click at [296, 518] on span "Reset" at bounding box center [286, 524] width 42 height 17
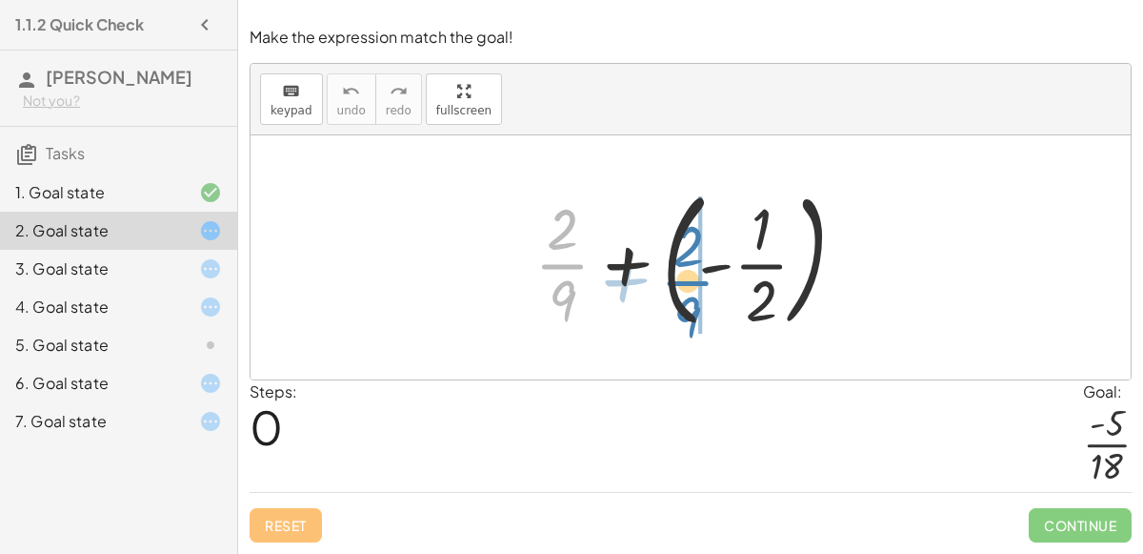
drag, startPoint x: 552, startPoint y: 263, endPoint x: 677, endPoint y: 278, distance: 126.7
click at [677, 278] on div at bounding box center [698, 257] width 346 height 158
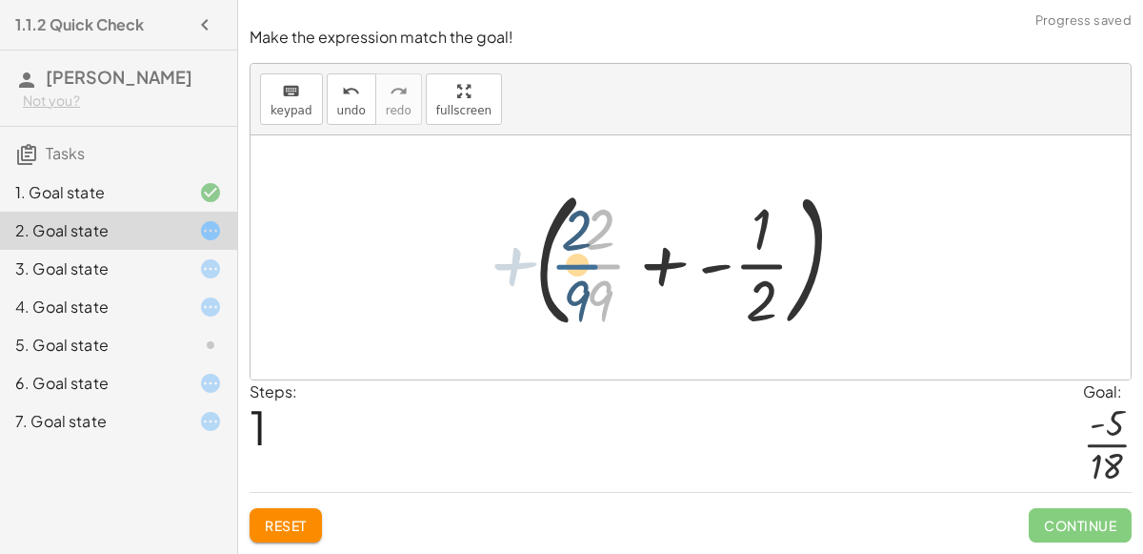
drag, startPoint x: 600, startPoint y: 266, endPoint x: 578, endPoint y: 266, distance: 21.9
click at [578, 266] on div at bounding box center [698, 257] width 346 height 158
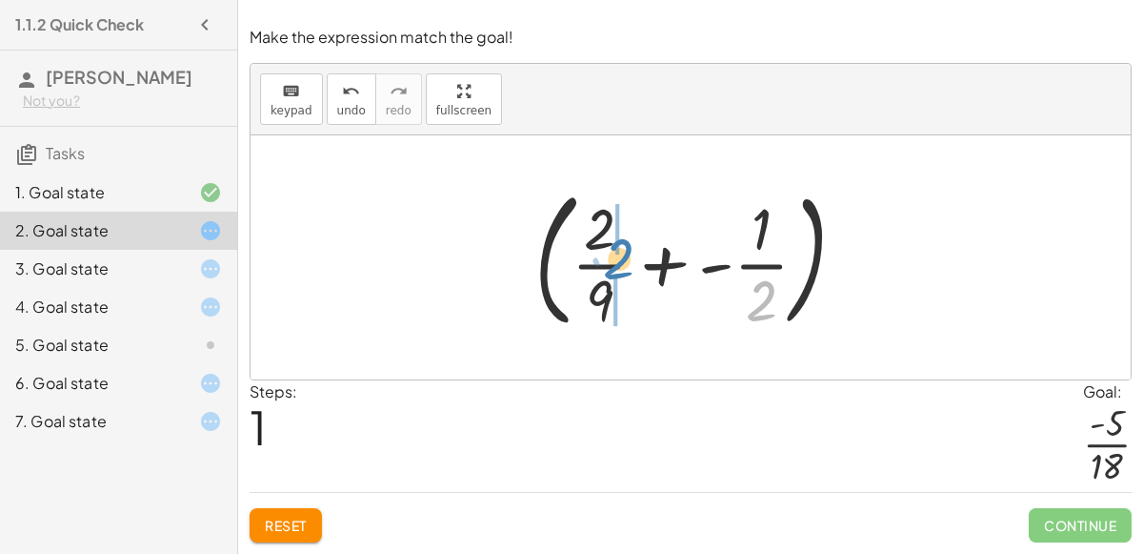
drag, startPoint x: 756, startPoint y: 290, endPoint x: 613, endPoint y: 246, distance: 149.5
click at [613, 246] on div at bounding box center [698, 257] width 346 height 158
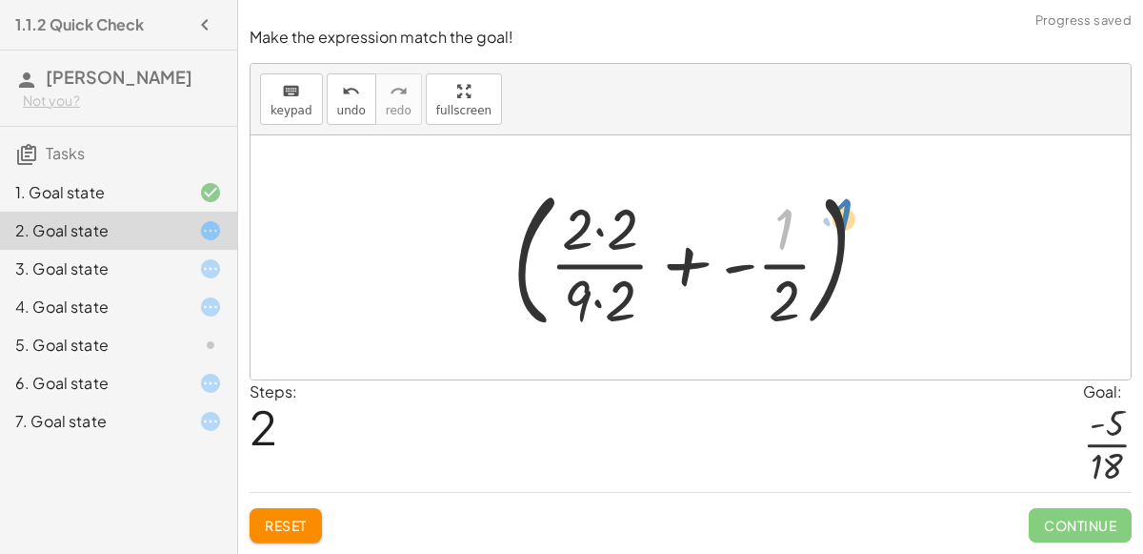
drag, startPoint x: 789, startPoint y: 232, endPoint x: 811, endPoint y: 228, distance: 22.2
click at [811, 228] on div at bounding box center [699, 257] width 392 height 158
click at [600, 232] on div at bounding box center [699, 257] width 392 height 158
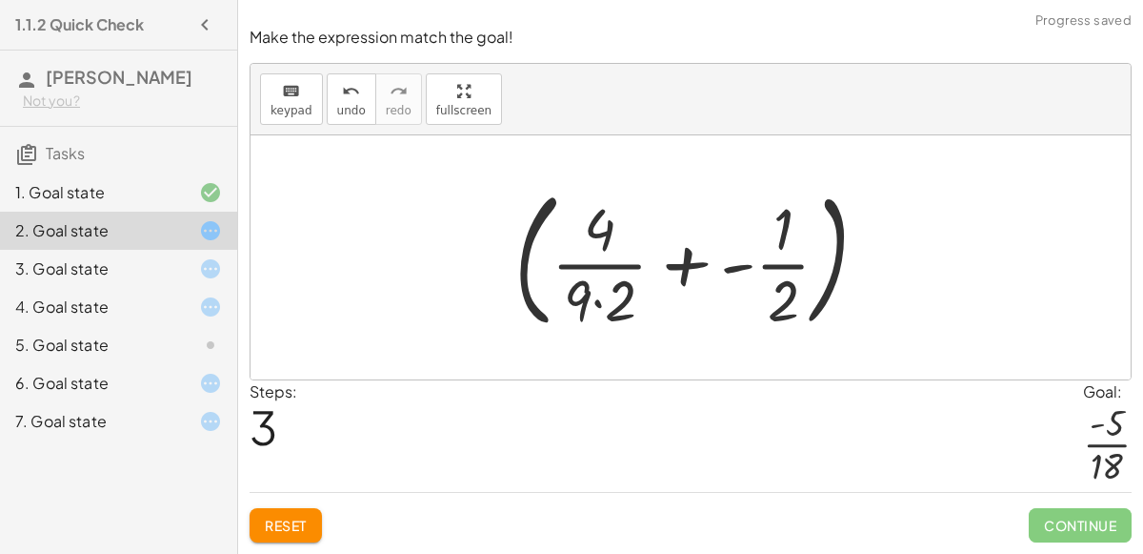
click at [597, 304] on div at bounding box center [699, 257] width 388 height 158
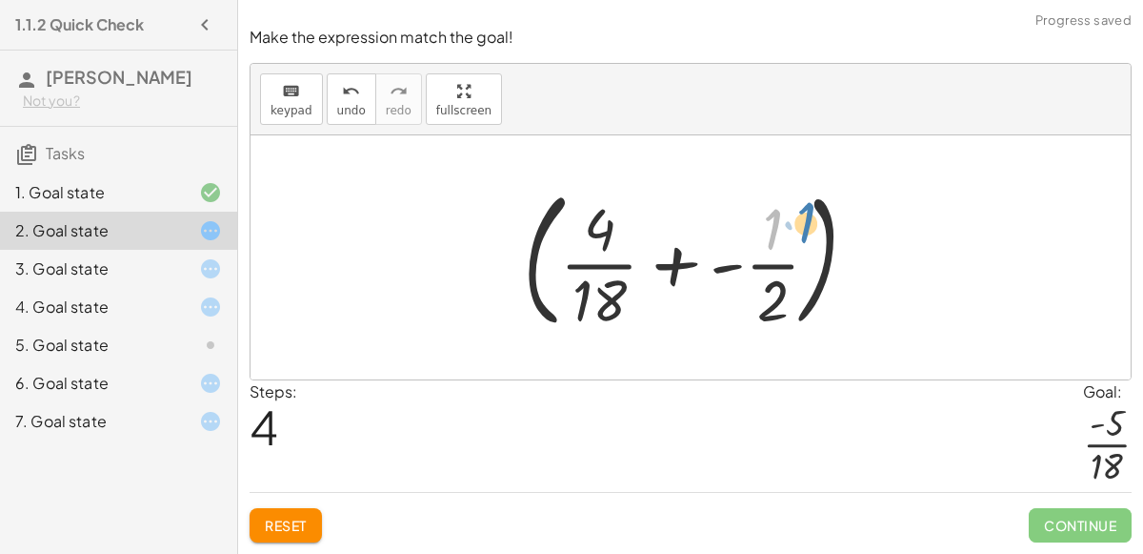
drag, startPoint x: 772, startPoint y: 227, endPoint x: 805, endPoint y: 220, distance: 34.0
click at [805, 220] on div at bounding box center [698, 257] width 369 height 158
drag, startPoint x: 609, startPoint y: 293, endPoint x: 764, endPoint y: 237, distance: 165.2
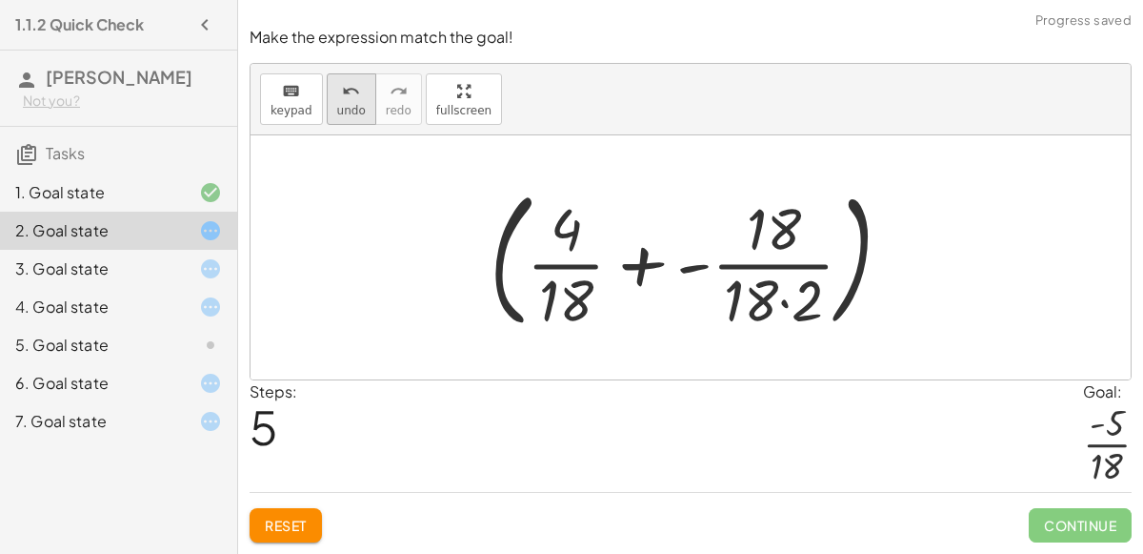
click at [349, 118] on button "undo undo" at bounding box center [352, 98] width 50 height 51
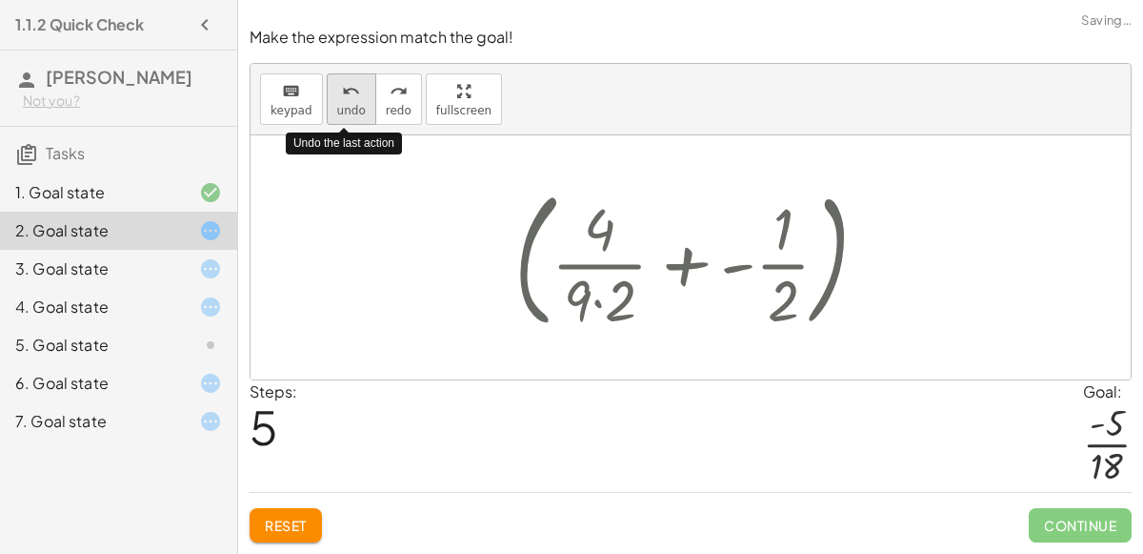
click at [349, 118] on button "undo undo" at bounding box center [352, 98] width 50 height 51
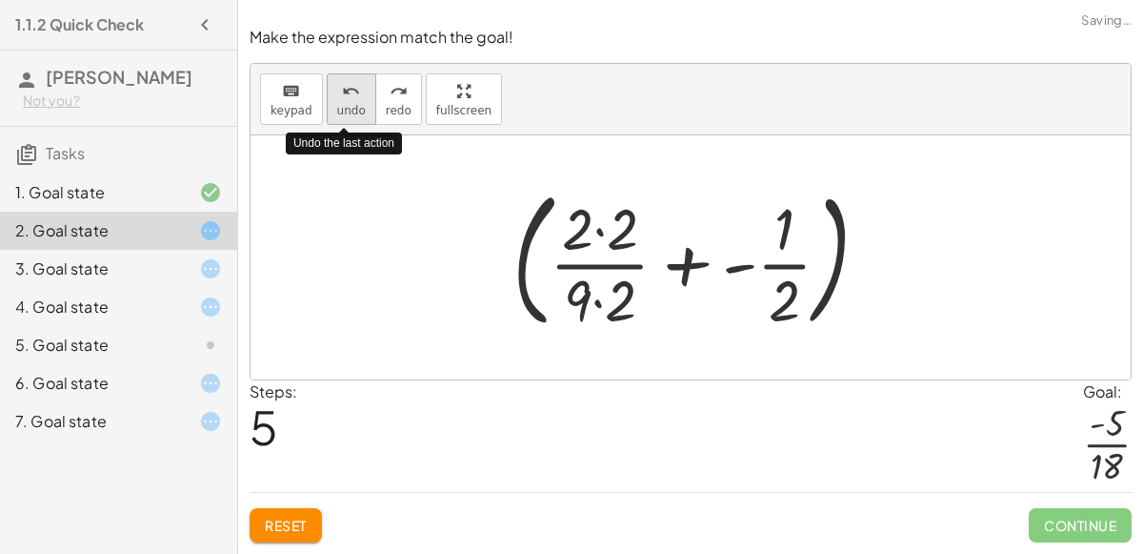
click at [349, 118] on button "undo undo" at bounding box center [352, 98] width 50 height 51
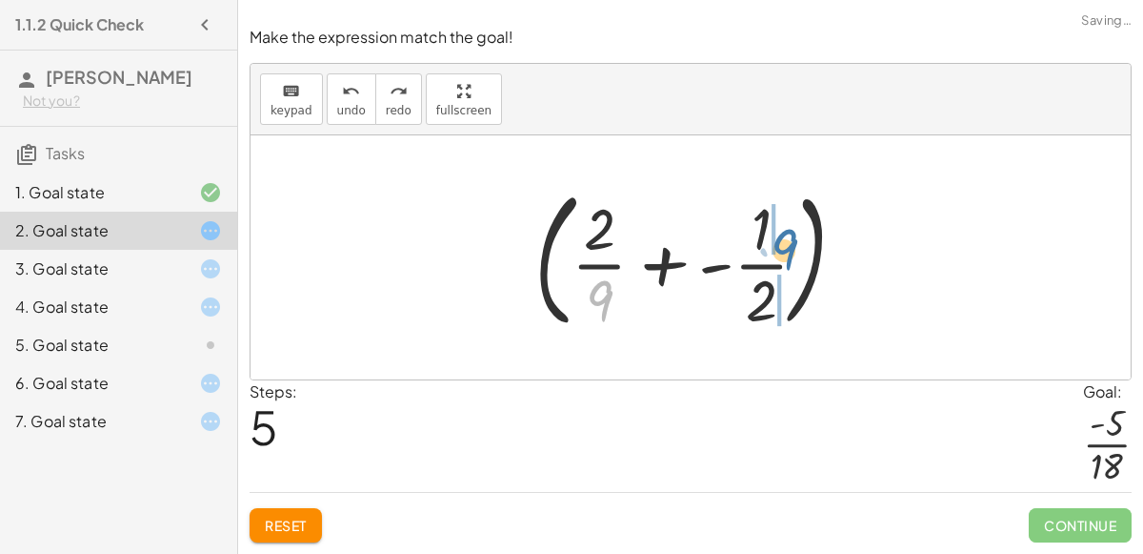
drag, startPoint x: 609, startPoint y: 313, endPoint x: 796, endPoint y: 261, distance: 194.0
click at [796, 261] on div at bounding box center [698, 257] width 346 height 158
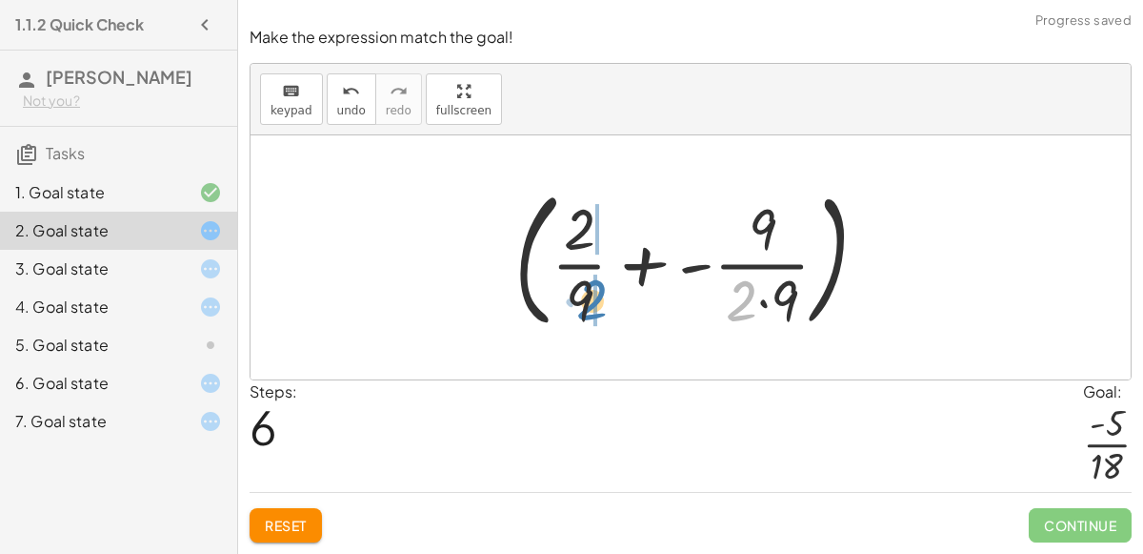
drag, startPoint x: 746, startPoint y: 306, endPoint x: 598, endPoint y: 303, distance: 147.7
click at [598, 303] on div at bounding box center [699, 257] width 388 height 158
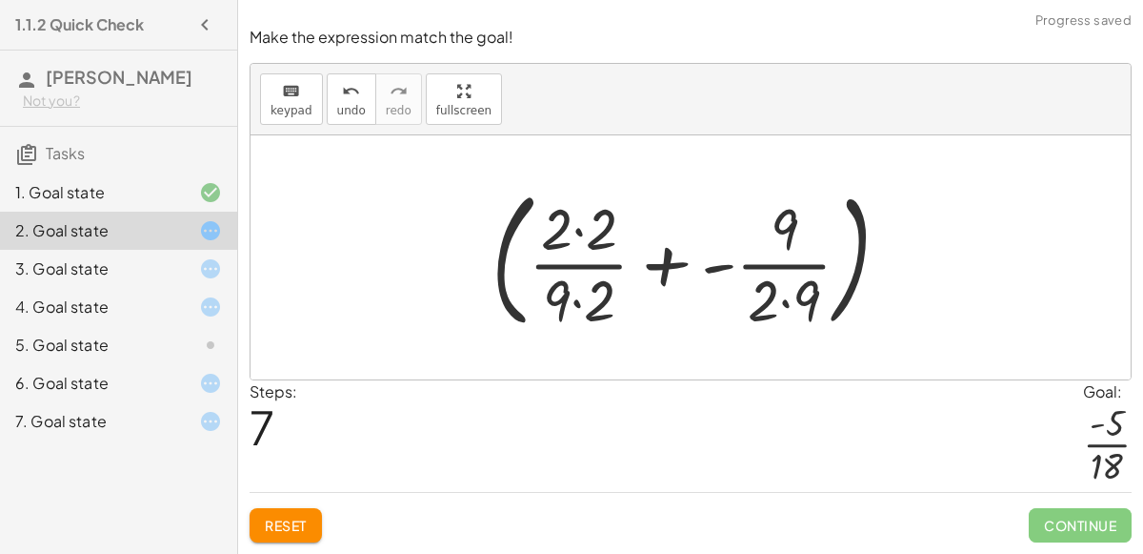
click at [588, 302] on div at bounding box center [698, 257] width 433 height 158
click at [580, 236] on div at bounding box center [698, 257] width 433 height 158
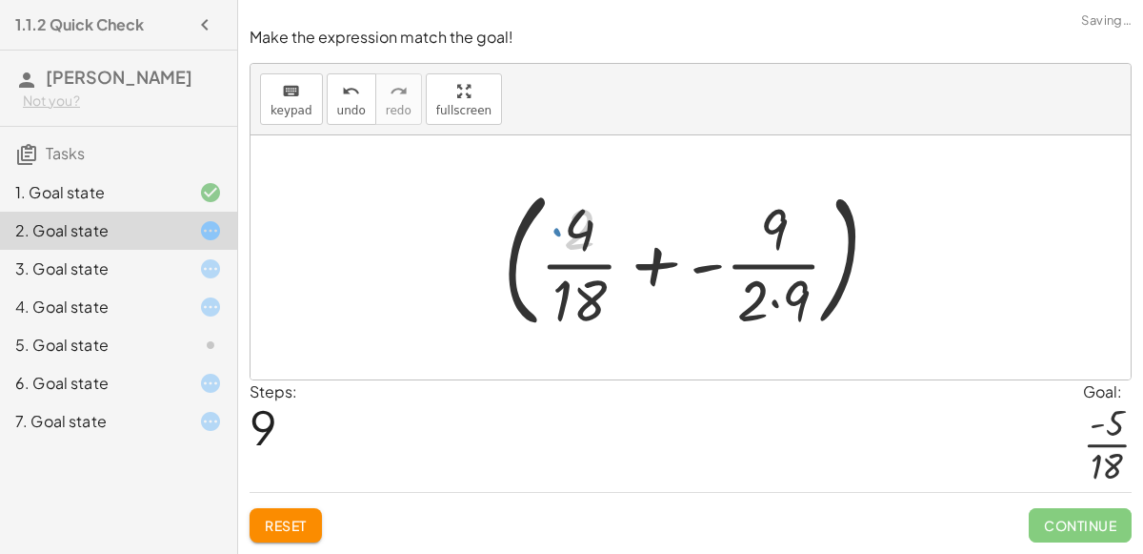
click at [761, 237] on div at bounding box center [699, 257] width 411 height 158
click at [766, 304] on div at bounding box center [699, 257] width 411 height 158
click at [781, 305] on div at bounding box center [699, 257] width 411 height 158
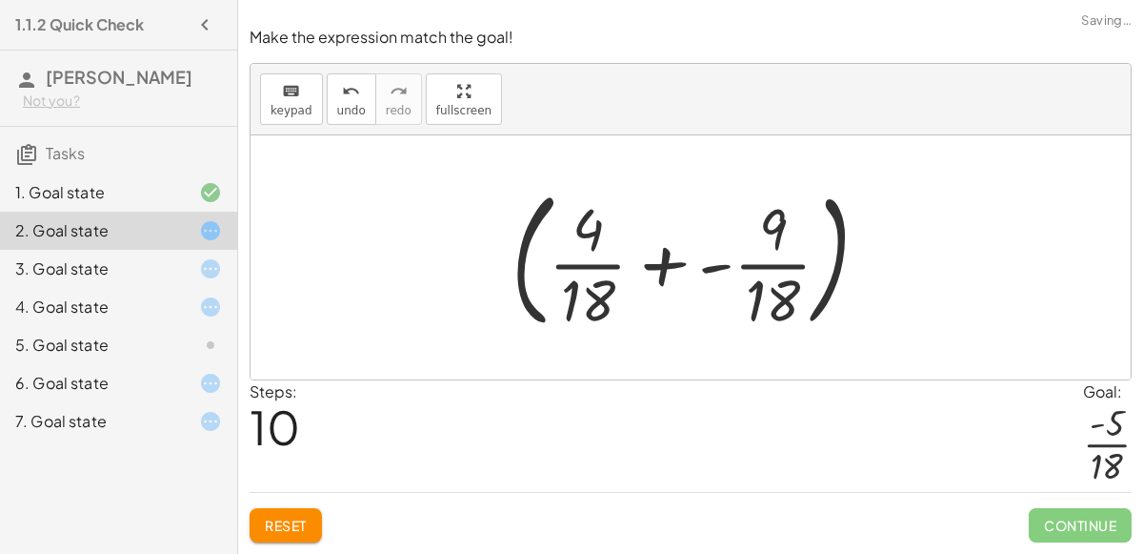
click at [774, 220] on div at bounding box center [698, 257] width 392 height 158
click at [779, 294] on div at bounding box center [698, 257] width 392 height 158
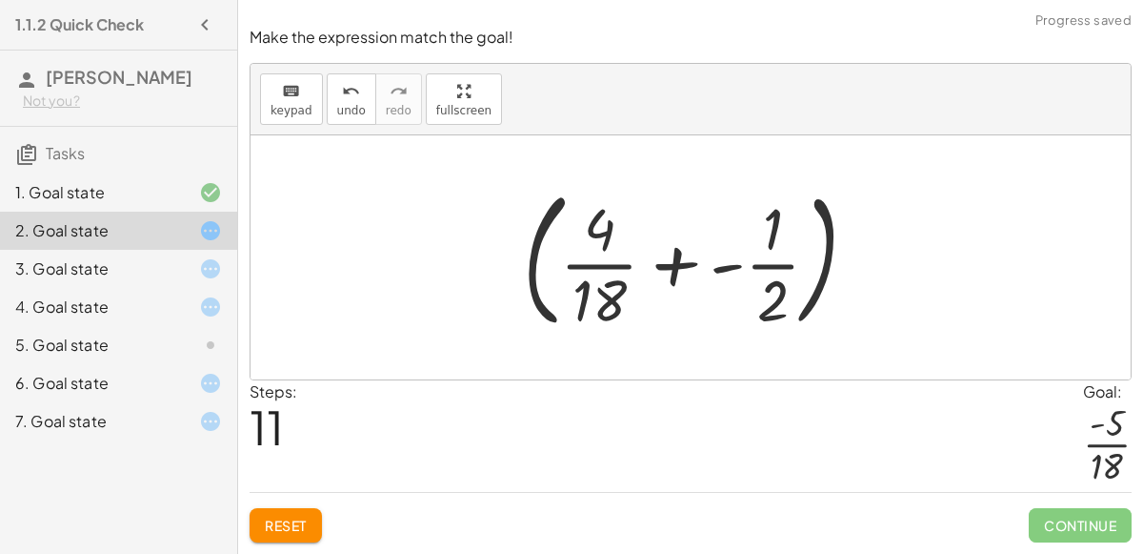
click at [600, 276] on div at bounding box center [698, 257] width 369 height 158
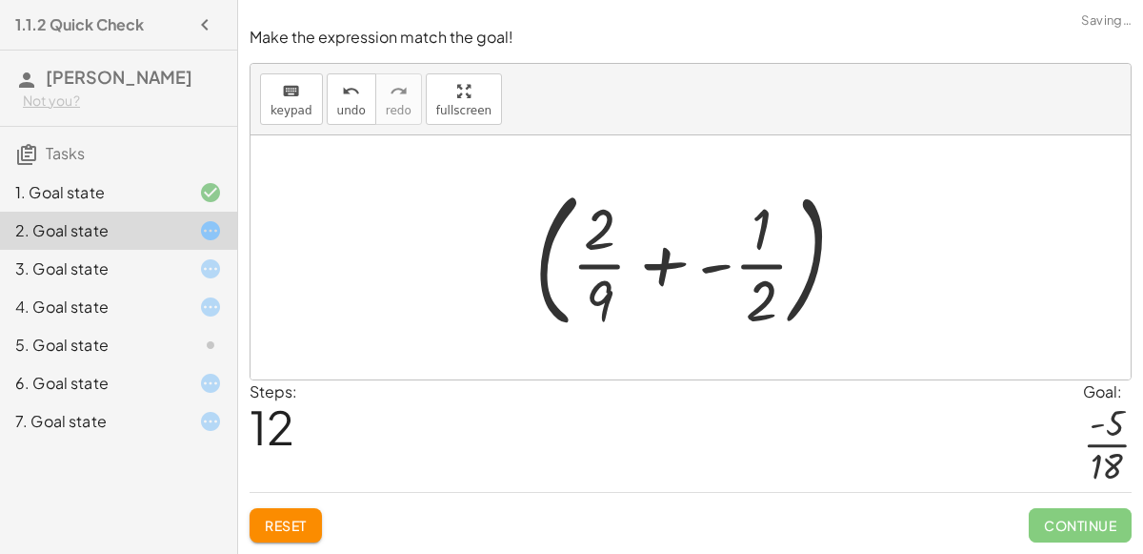
click at [600, 276] on div at bounding box center [698, 257] width 346 height 158
click at [603, 292] on div at bounding box center [698, 257] width 346 height 158
drag, startPoint x: 588, startPoint y: 292, endPoint x: 581, endPoint y: 300, distance: 10.1
click at [581, 300] on div at bounding box center [698, 257] width 346 height 158
click at [353, 105] on button "undo undo" at bounding box center [352, 98] width 50 height 51
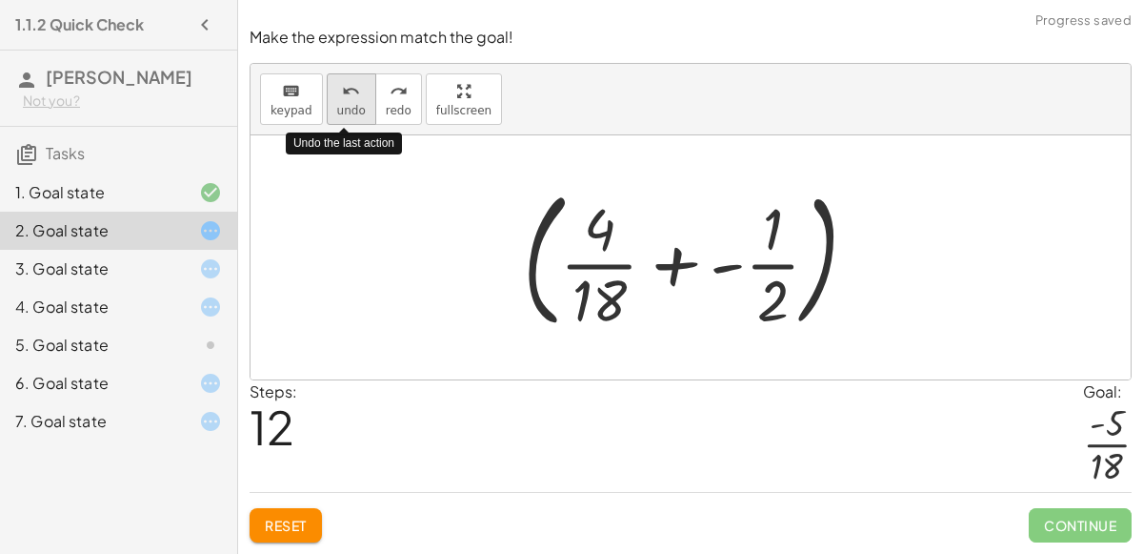
click at [353, 105] on button "undo undo" at bounding box center [352, 98] width 50 height 51
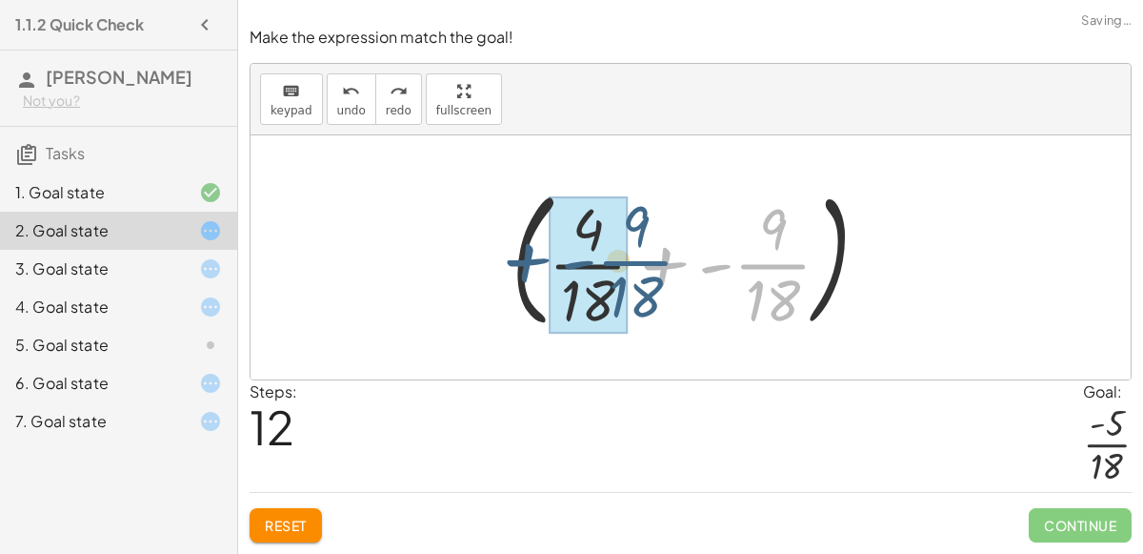
drag, startPoint x: 792, startPoint y: 267, endPoint x: 656, endPoint y: 263, distance: 136.3
click at [656, 263] on div at bounding box center [698, 257] width 392 height 158
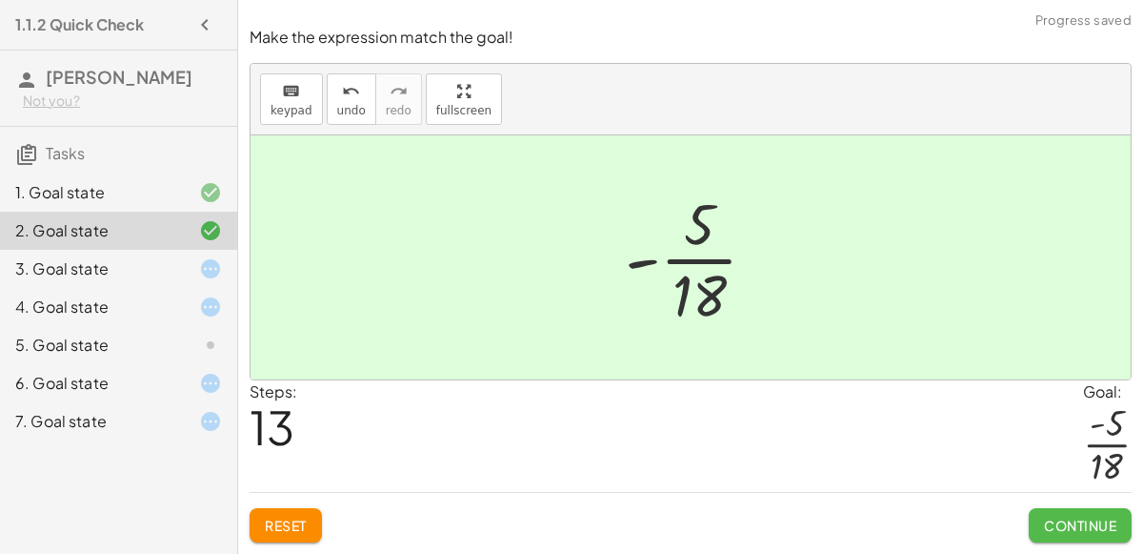
click at [1048, 514] on button "Continue" at bounding box center [1080, 525] width 103 height 34
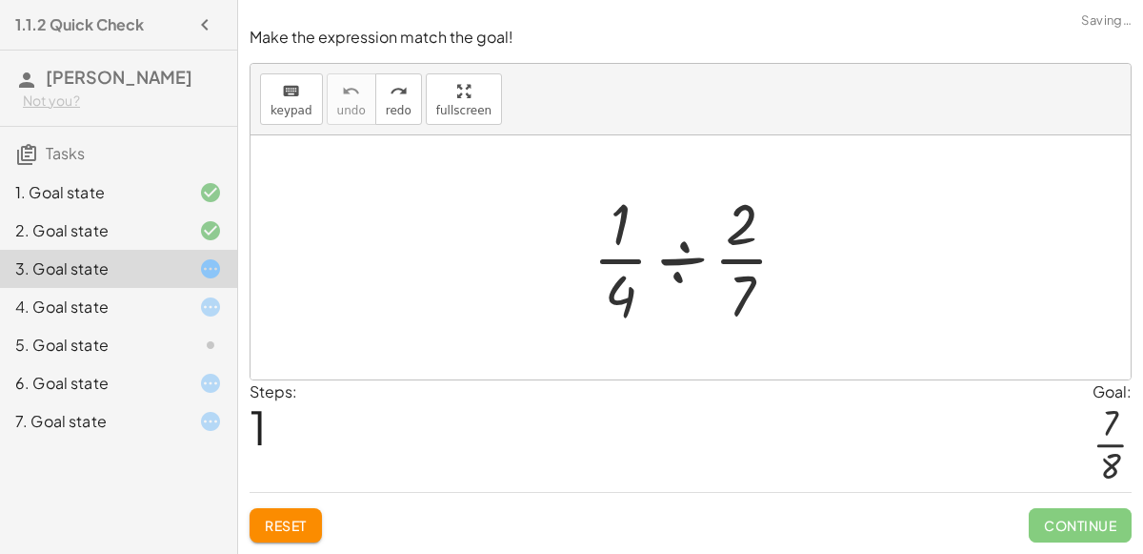
click at [743, 266] on div at bounding box center [698, 257] width 230 height 147
drag, startPoint x: 746, startPoint y: 295, endPoint x: 641, endPoint y: 232, distance: 122.7
click at [641, 232] on div at bounding box center [698, 257] width 230 height 147
drag, startPoint x: 616, startPoint y: 293, endPoint x: 773, endPoint y: 259, distance: 160.0
click at [773, 259] on div at bounding box center [698, 257] width 230 height 147
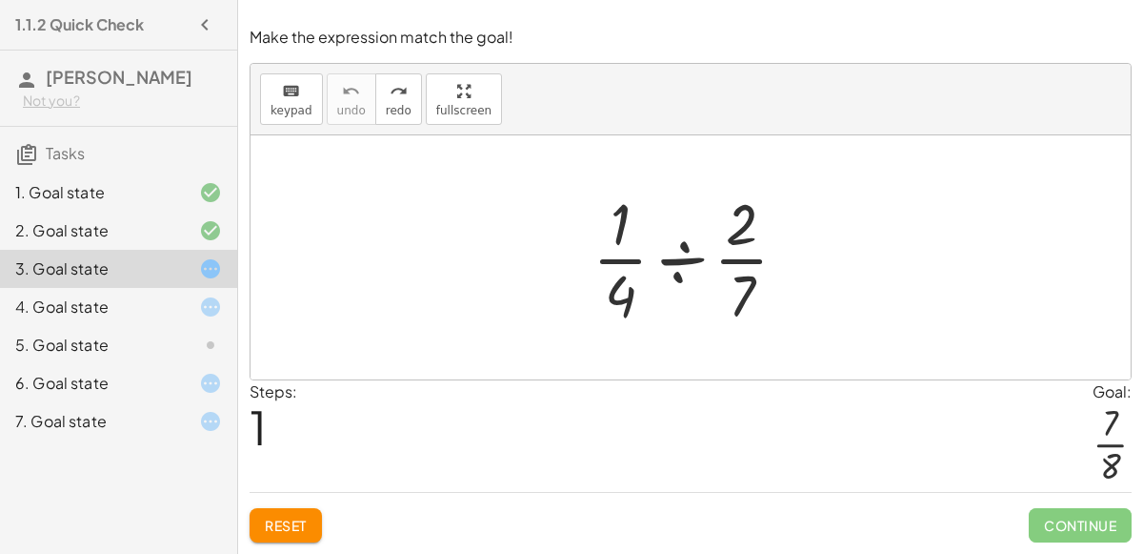
click at [671, 262] on div at bounding box center [698, 257] width 230 height 147
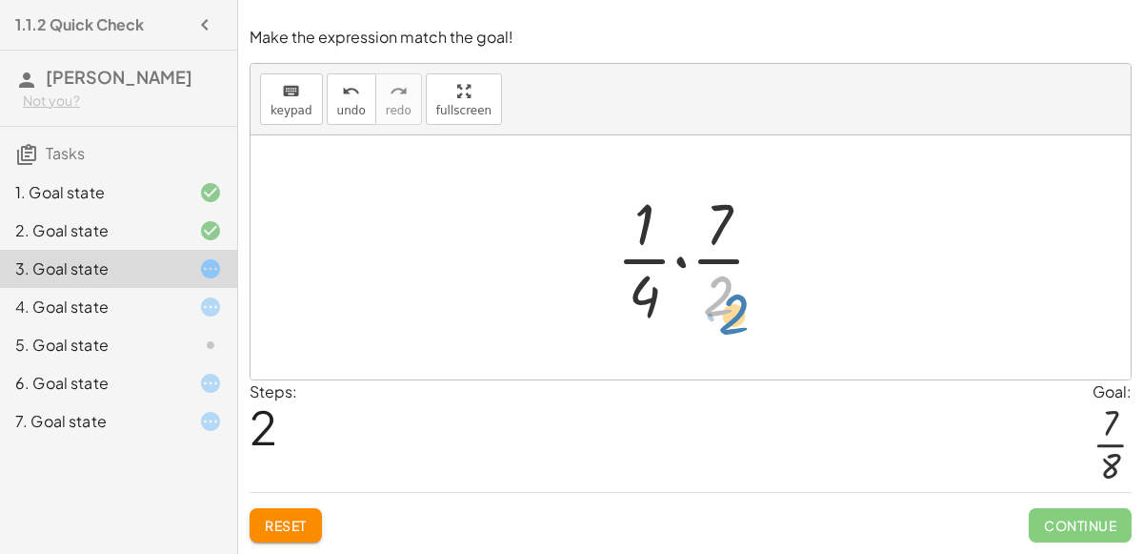
drag, startPoint x: 728, startPoint y: 295, endPoint x: 734, endPoint y: 315, distance: 20.8
click at [734, 315] on div at bounding box center [698, 257] width 183 height 147
click at [722, 263] on div at bounding box center [698, 257] width 183 height 147
click at [644, 259] on div at bounding box center [698, 257] width 183 height 147
drag, startPoint x: 640, startPoint y: 237, endPoint x: 718, endPoint y: 305, distance: 103.3
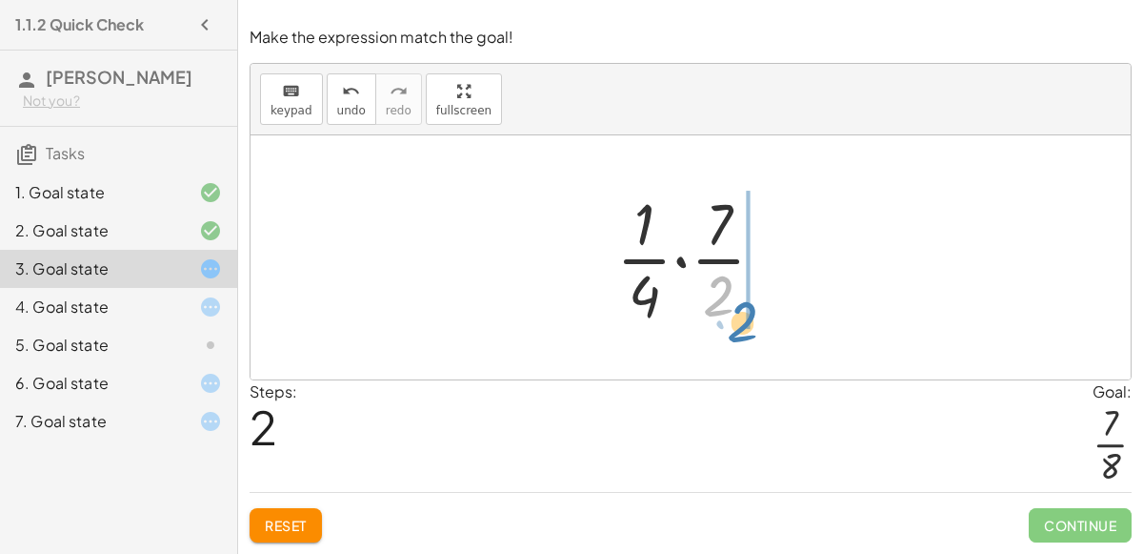
drag, startPoint x: 718, startPoint y: 305, endPoint x: 743, endPoint y: 333, distance: 37.1
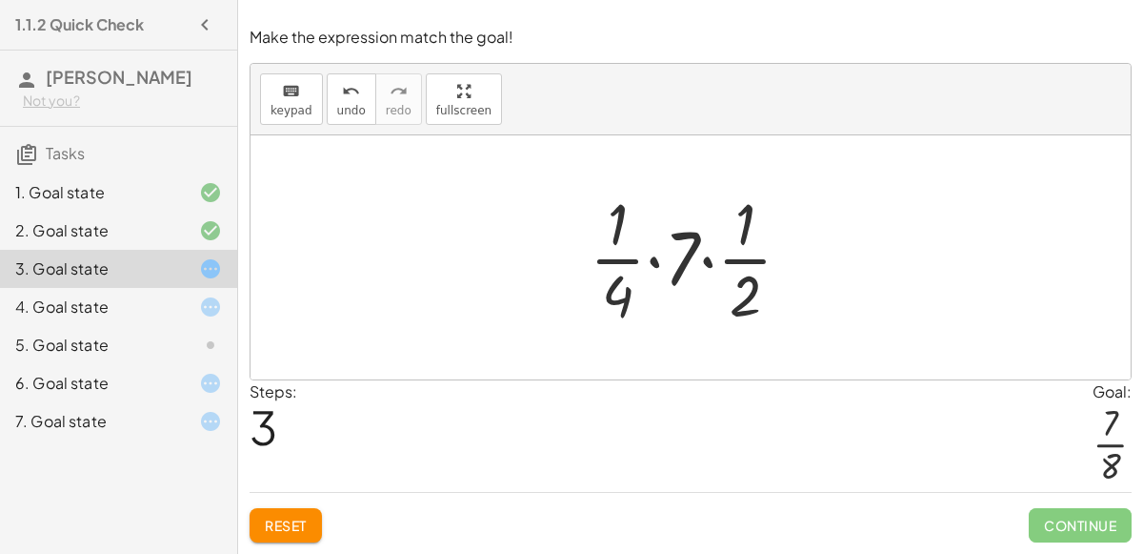
click at [692, 248] on div at bounding box center [698, 257] width 236 height 147
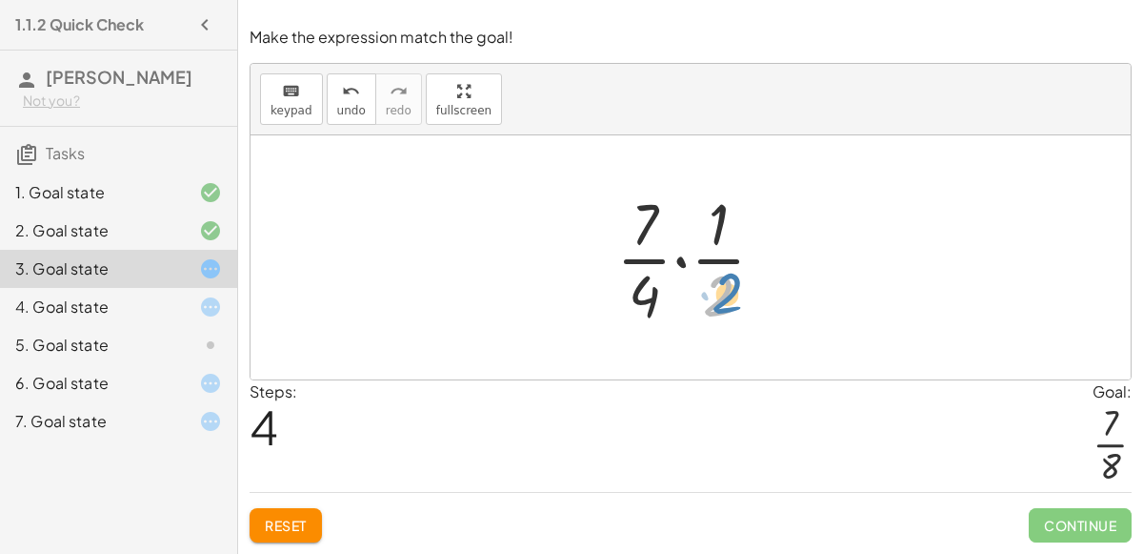
drag, startPoint x: 720, startPoint y: 300, endPoint x: 726, endPoint y: 292, distance: 10.3
click at [726, 292] on div at bounding box center [698, 257] width 183 height 147
click at [652, 303] on div at bounding box center [698, 257] width 183 height 147
click at [702, 300] on div at bounding box center [698, 257] width 183 height 147
drag, startPoint x: 714, startPoint y: 240, endPoint x: 638, endPoint y: 306, distance: 99.9
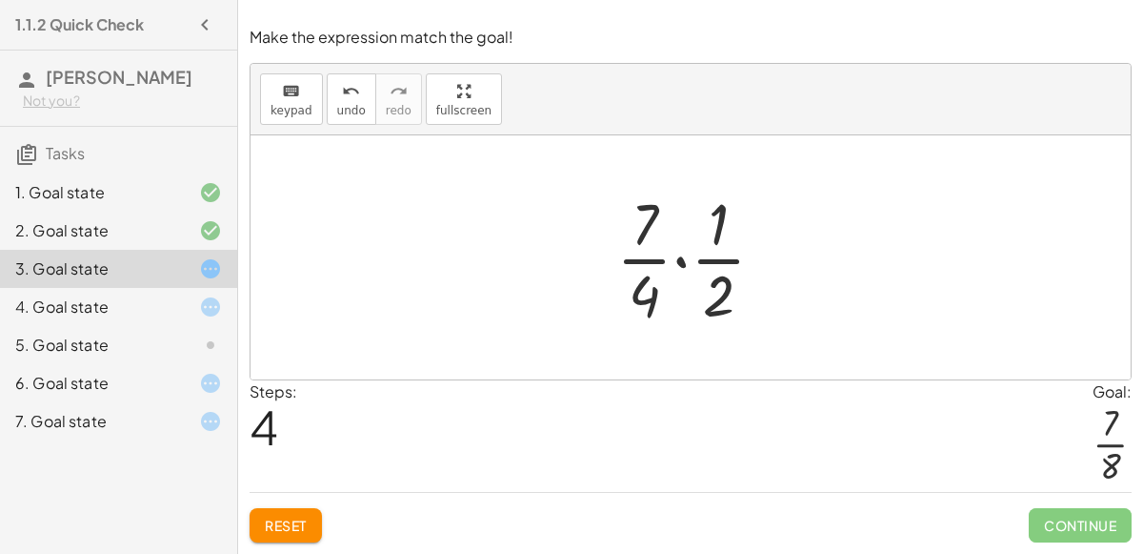
click at [722, 264] on div at bounding box center [698, 257] width 183 height 147
click at [720, 289] on div at bounding box center [698, 257] width 183 height 147
click at [665, 301] on div at bounding box center [698, 257] width 183 height 147
click at [653, 297] on div at bounding box center [698, 257] width 183 height 147
click at [645, 230] on div at bounding box center [698, 257] width 183 height 147
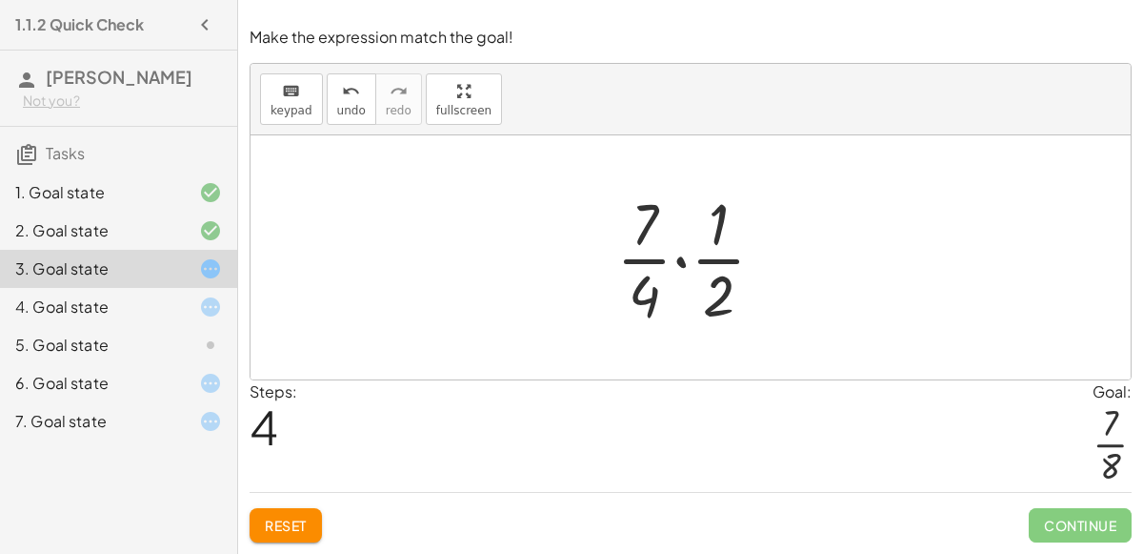
click at [632, 301] on div at bounding box center [698, 257] width 183 height 147
drag, startPoint x: 643, startPoint y: 285, endPoint x: 651, endPoint y: 191, distance: 94.6
click at [651, 191] on div at bounding box center [698, 257] width 183 height 147
drag, startPoint x: 714, startPoint y: 300, endPoint x: 618, endPoint y: 225, distance: 121.4
click at [618, 225] on div at bounding box center [698, 257] width 183 height 147
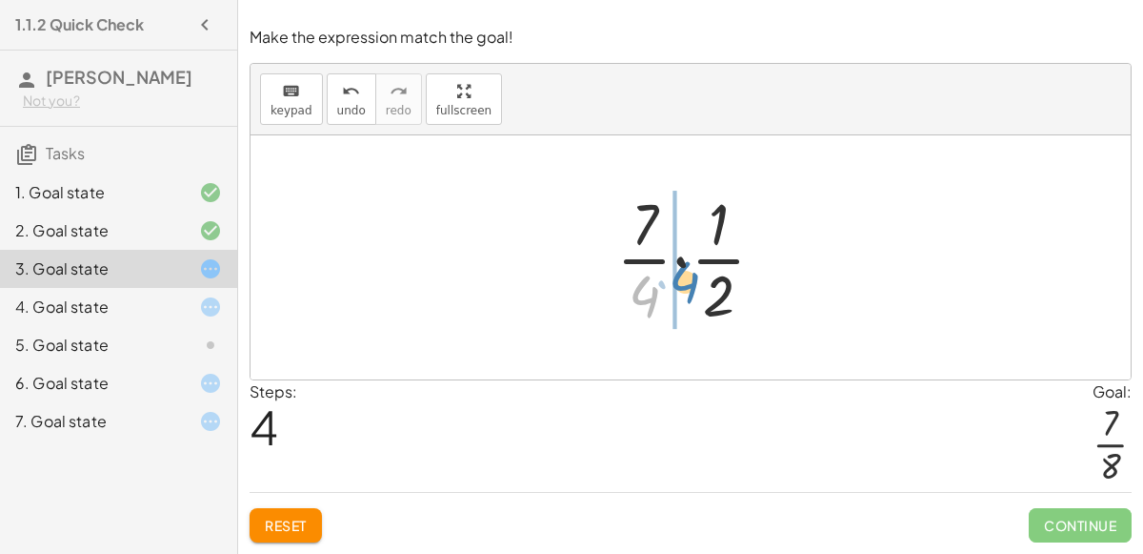
drag, startPoint x: 647, startPoint y: 303, endPoint x: 685, endPoint y: 287, distance: 41.4
click at [685, 287] on div at bounding box center [698, 257] width 183 height 147
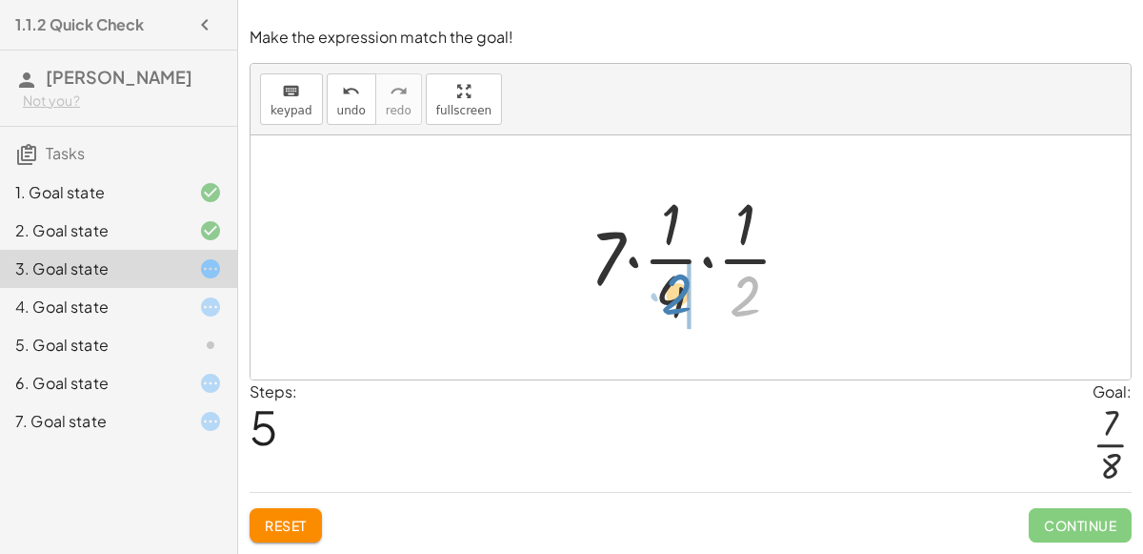
drag, startPoint x: 748, startPoint y: 295, endPoint x: 684, endPoint y: 293, distance: 63.9
click at [684, 293] on div at bounding box center [698, 257] width 236 height 147
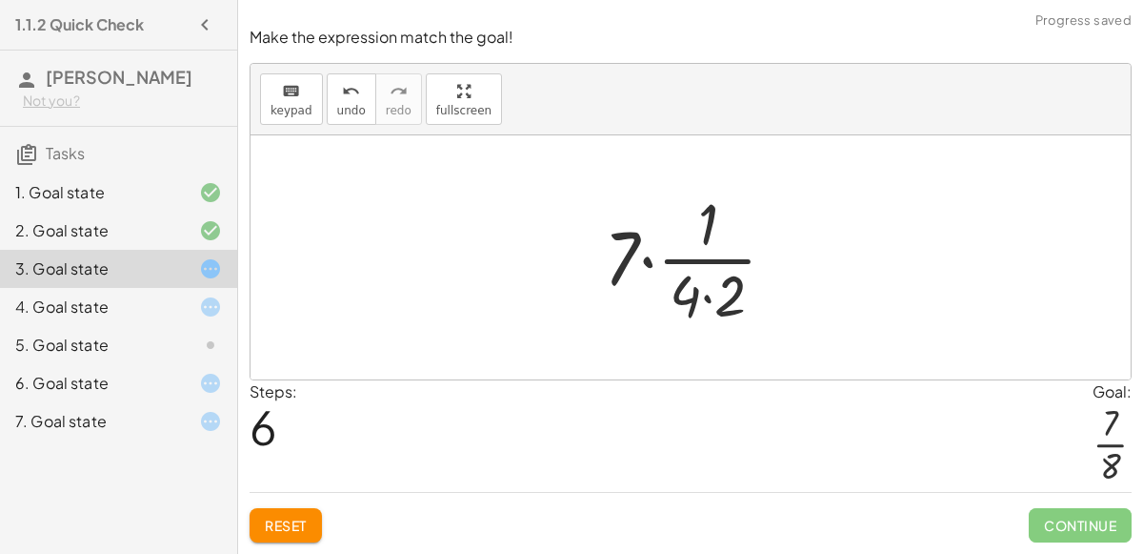
click at [707, 292] on div at bounding box center [698, 257] width 207 height 147
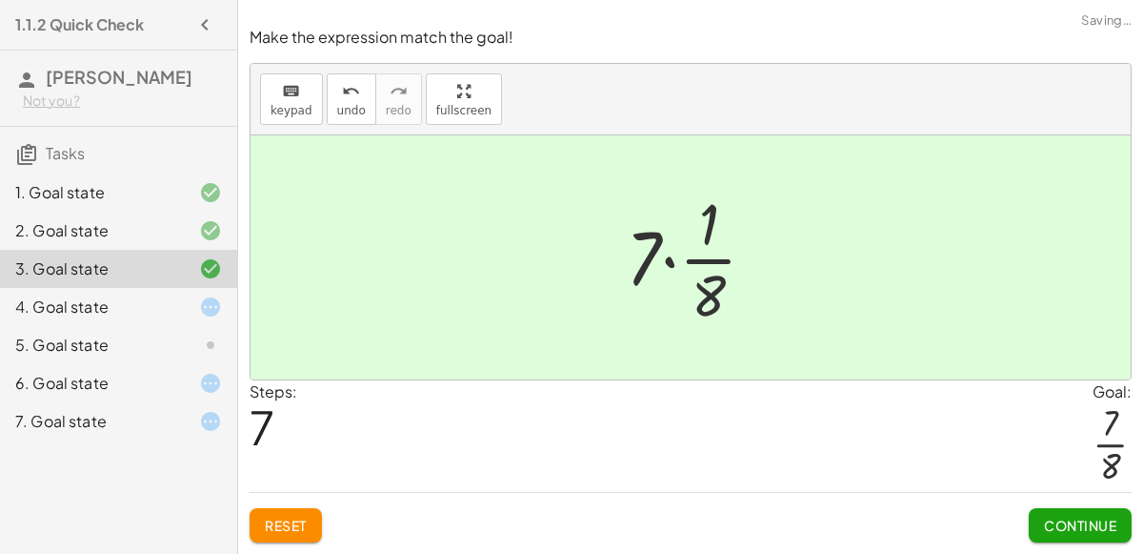
click at [710, 267] on div at bounding box center [698, 257] width 165 height 147
click at [1088, 528] on span "Continue" at bounding box center [1080, 524] width 72 height 17
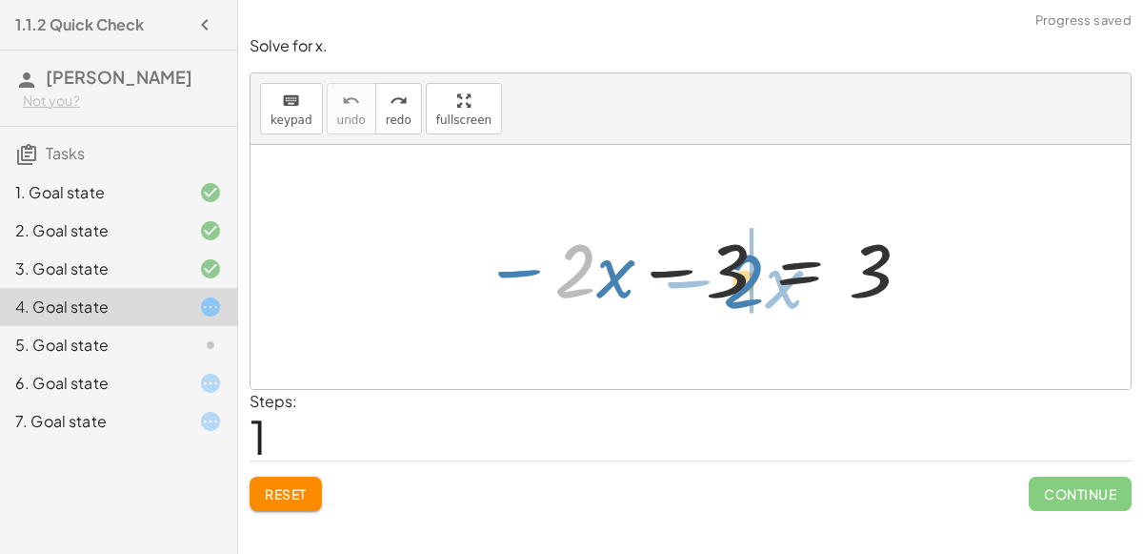
drag, startPoint x: 570, startPoint y: 275, endPoint x: 738, endPoint y: 286, distance: 169.0
click at [738, 286] on div at bounding box center [698, 267] width 449 height 98
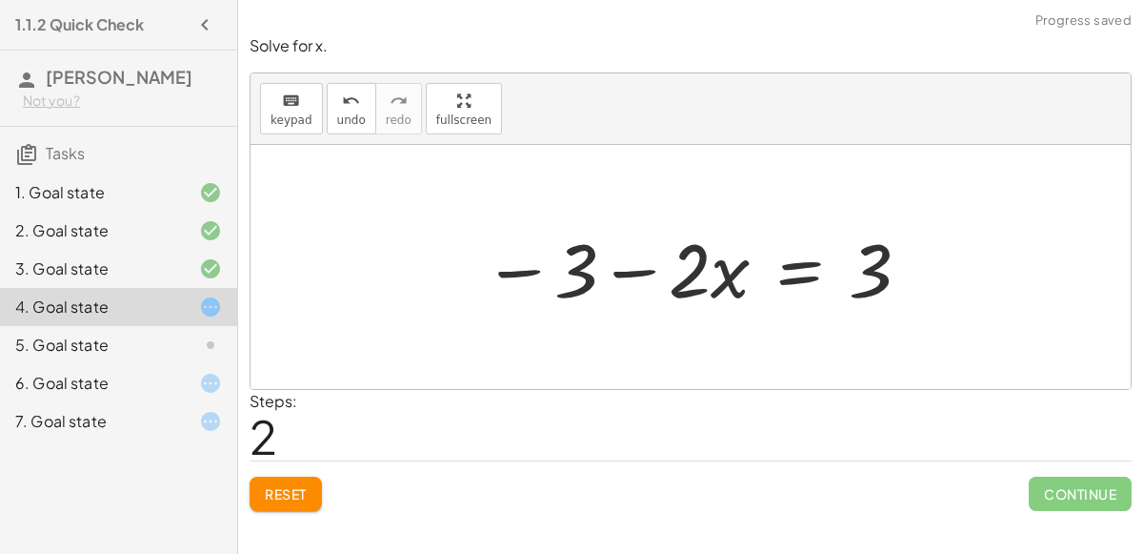
click at [748, 283] on div at bounding box center [698, 267] width 449 height 98
click at [292, 491] on span "Reset" at bounding box center [286, 493] width 42 height 17
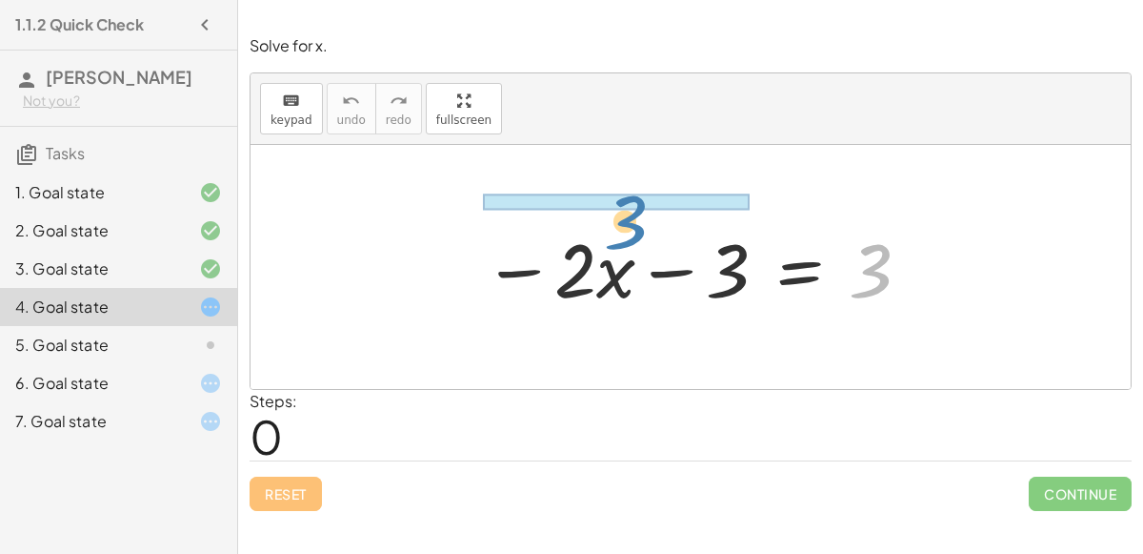
drag, startPoint x: 870, startPoint y: 261, endPoint x: 624, endPoint y: 213, distance: 250.4
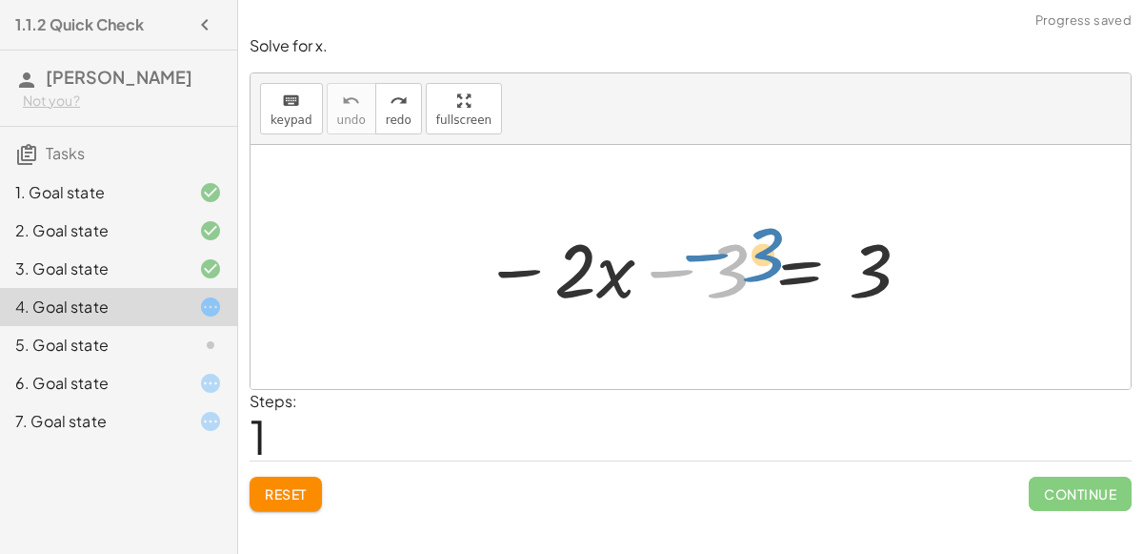
drag, startPoint x: 733, startPoint y: 277, endPoint x: 767, endPoint y: 260, distance: 38.3
click at [767, 260] on div at bounding box center [698, 267] width 449 height 98
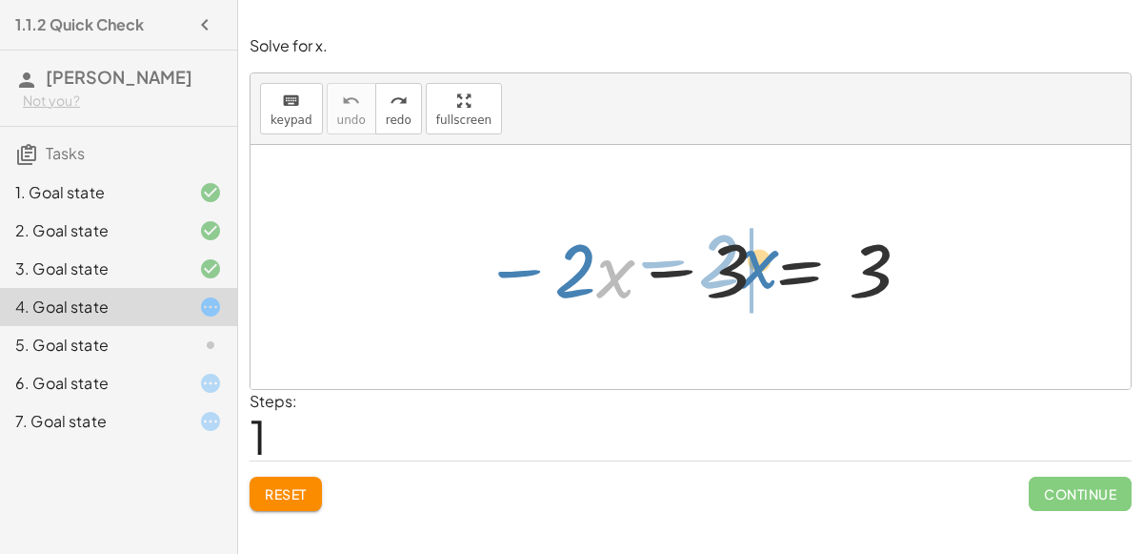
drag, startPoint x: 596, startPoint y: 292, endPoint x: 739, endPoint y: 282, distance: 143.2
click at [739, 282] on div at bounding box center [698, 267] width 449 height 98
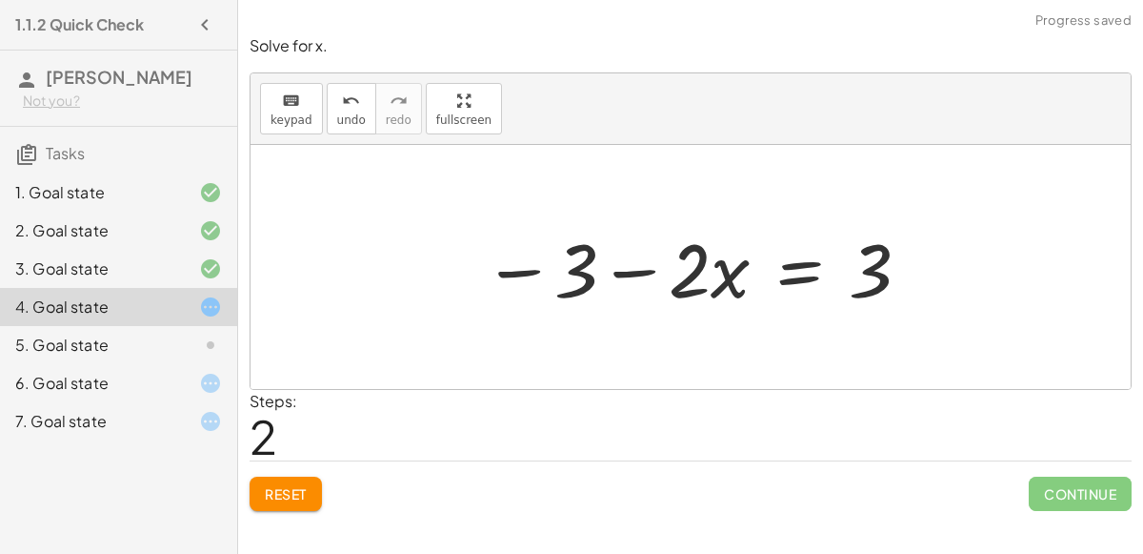
click at [681, 285] on div at bounding box center [698, 267] width 449 height 98
click at [597, 275] on div at bounding box center [698, 267] width 449 height 98
drag, startPoint x: 527, startPoint y: 269, endPoint x: 648, endPoint y: 272, distance: 121.0
click at [648, 272] on div at bounding box center [698, 267] width 449 height 98
drag, startPoint x: 866, startPoint y: 269, endPoint x: 658, endPoint y: 274, distance: 207.8
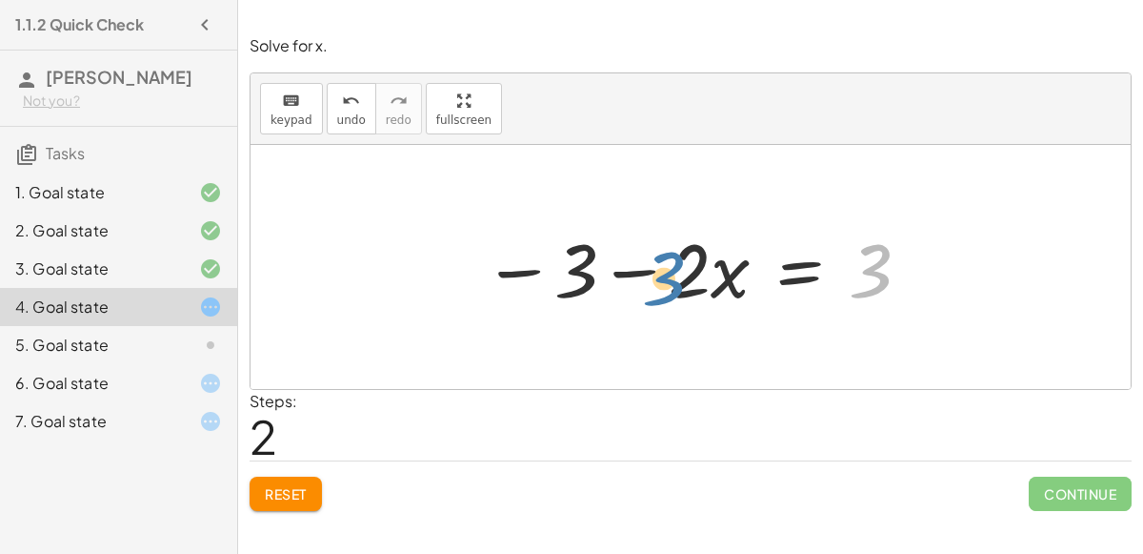
click at [658, 274] on div at bounding box center [698, 267] width 449 height 98
click at [735, 273] on div at bounding box center [698, 267] width 449 height 98
click at [792, 270] on div at bounding box center [698, 267] width 449 height 98
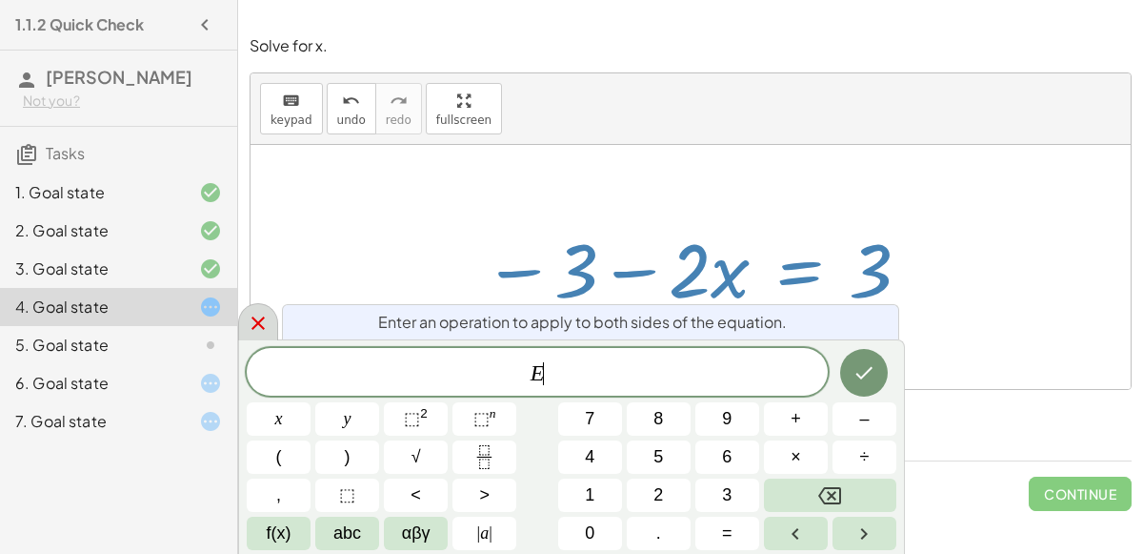
click at [256, 319] on icon at bounding box center [258, 323] width 23 height 23
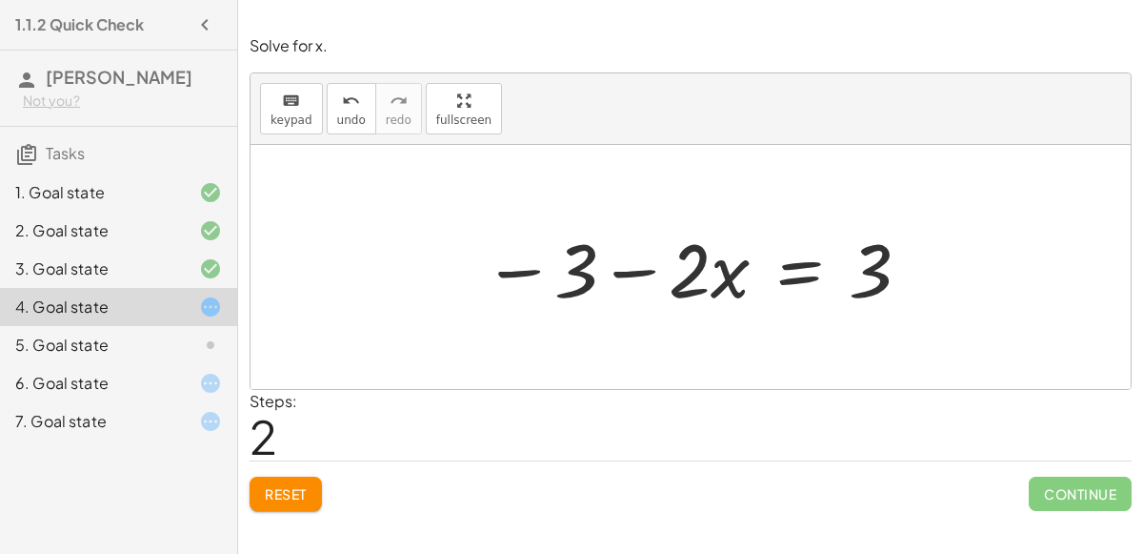
click at [294, 480] on button "Reset" at bounding box center [286, 493] width 72 height 34
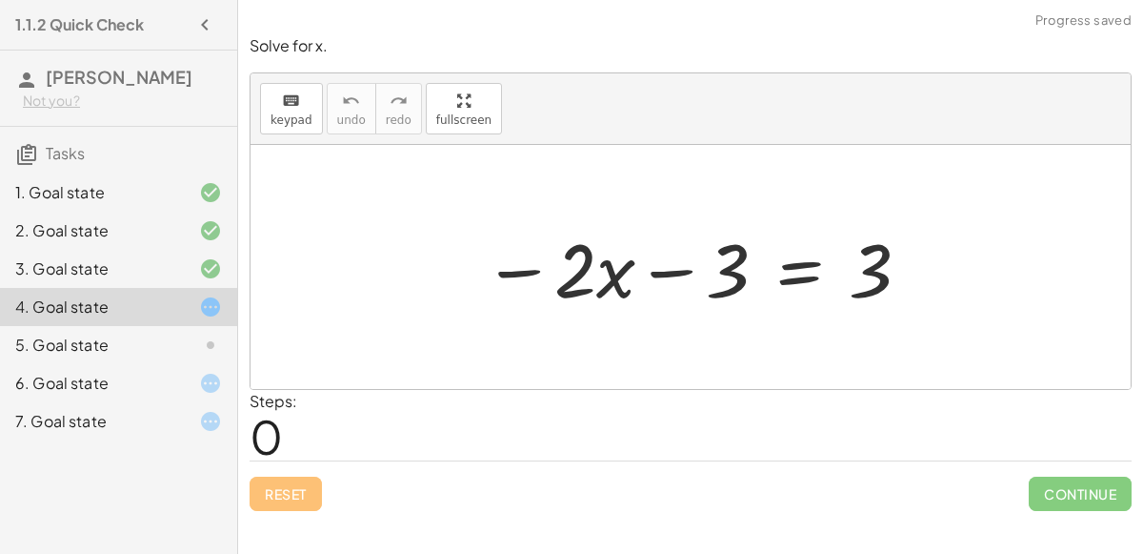
click at [206, 338] on icon at bounding box center [210, 344] width 23 height 23
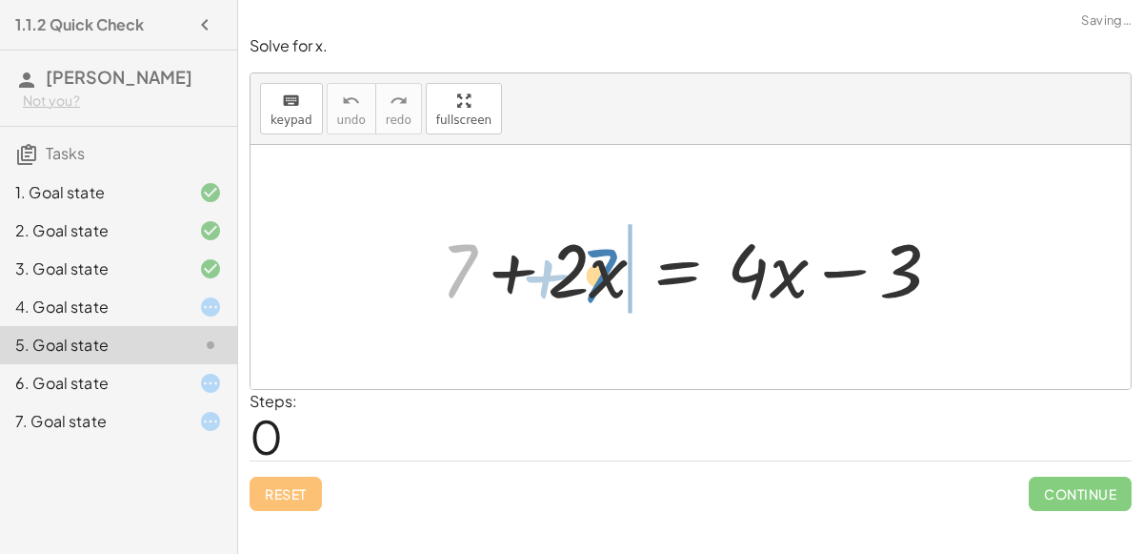
drag, startPoint x: 464, startPoint y: 252, endPoint x: 603, endPoint y: 256, distance: 139.2
click at [603, 256] on div at bounding box center [699, 267] width 535 height 98
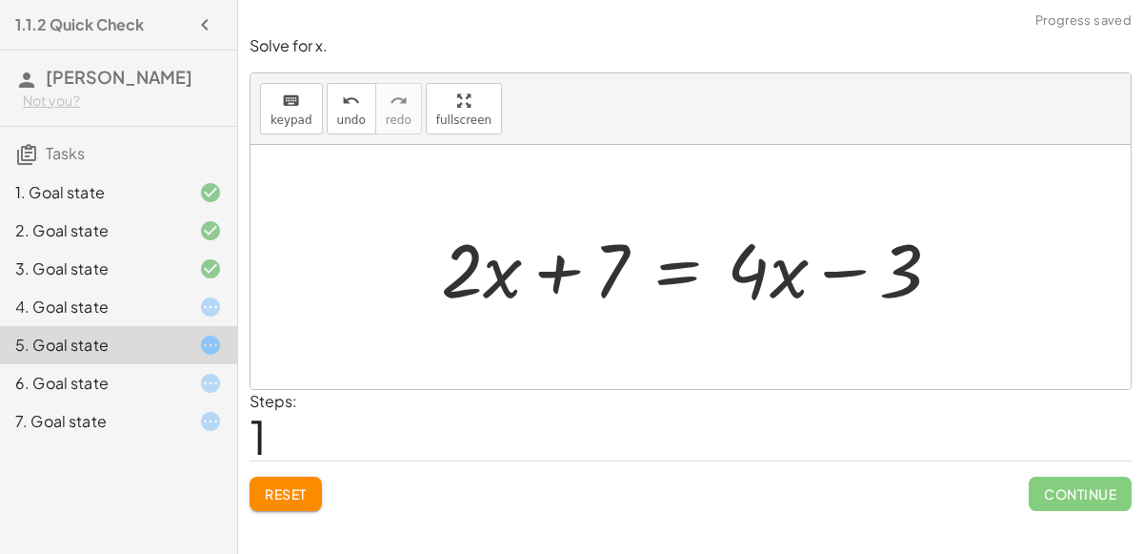
click at [293, 493] on span "Reset" at bounding box center [286, 493] width 42 height 17
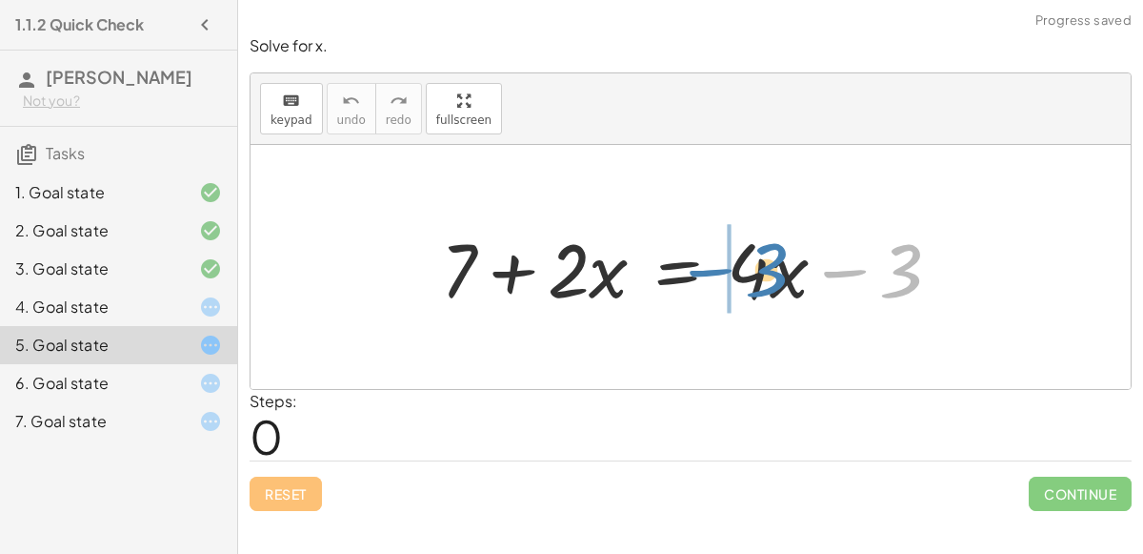
drag, startPoint x: 845, startPoint y: 274, endPoint x: 711, endPoint y: 274, distance: 134.3
click at [711, 274] on div at bounding box center [699, 267] width 535 height 98
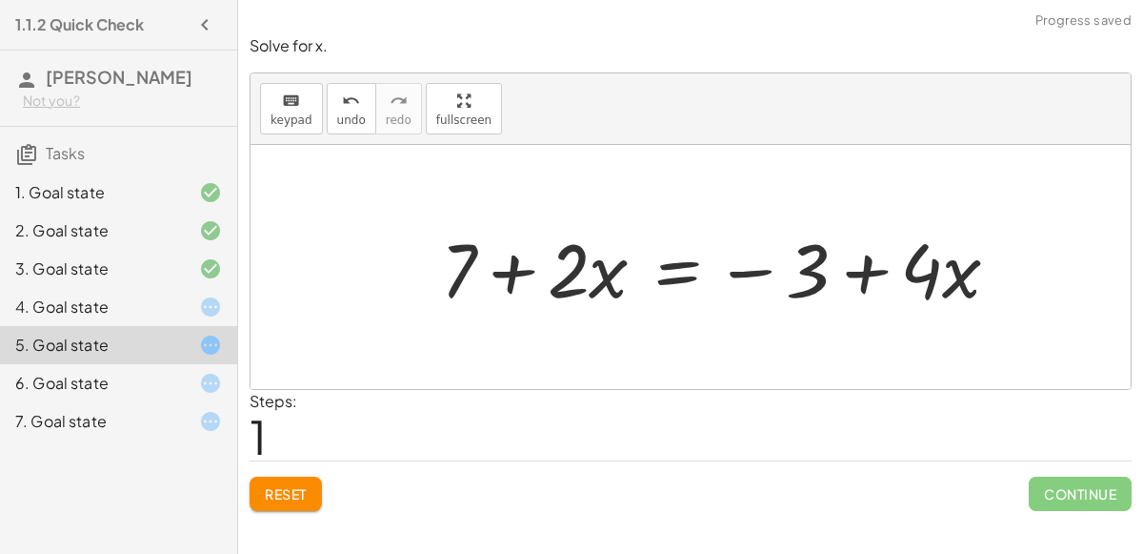
click at [940, 290] on div at bounding box center [728, 267] width 593 height 98
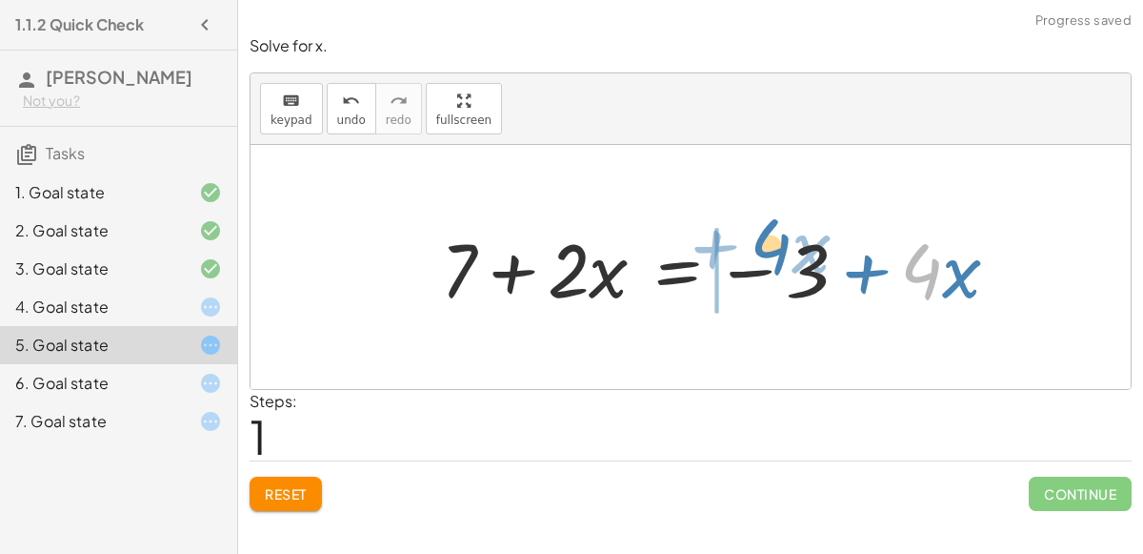
drag, startPoint x: 936, startPoint y: 290, endPoint x: 787, endPoint y: 268, distance: 150.2
click at [787, 268] on div at bounding box center [728, 267] width 593 height 98
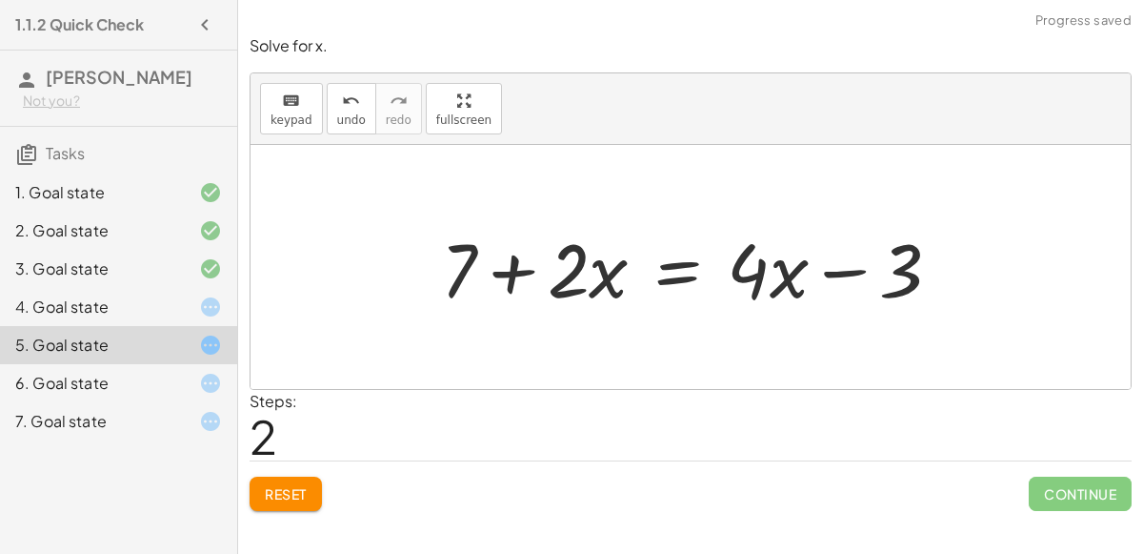
click at [0, 0] on div "Solve for x. keyboard keypad undo undo redo redo fullscreen + 7 + · 2 · x = + ·…" at bounding box center [0, 0] width 0 height 0
click at [283, 507] on button "Reset" at bounding box center [286, 493] width 72 height 34
click at [187, 373] on div at bounding box center [195, 383] width 53 height 23
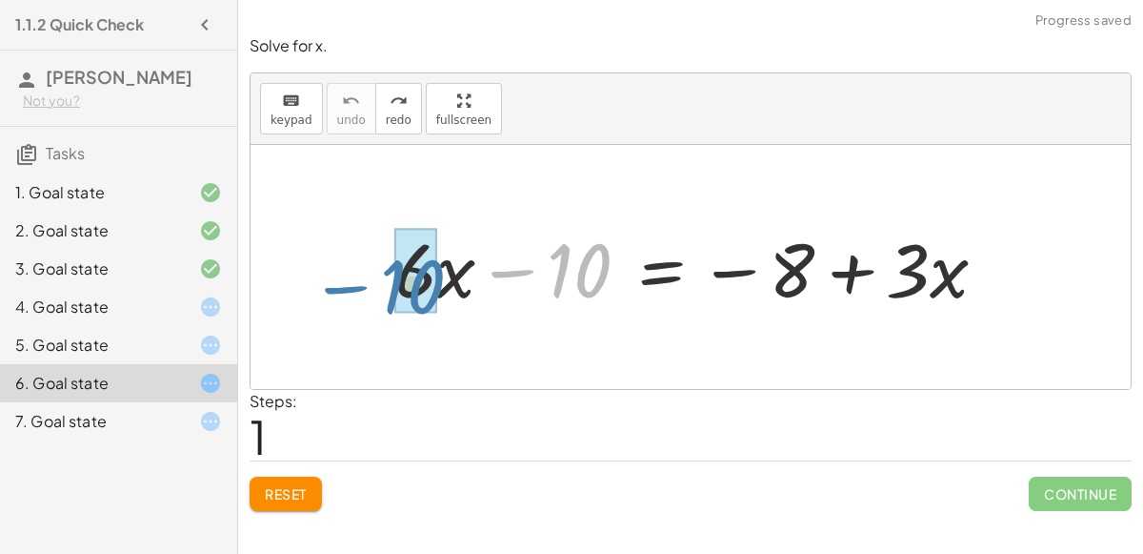
drag, startPoint x: 592, startPoint y: 251, endPoint x: 425, endPoint y: 267, distance: 167.5
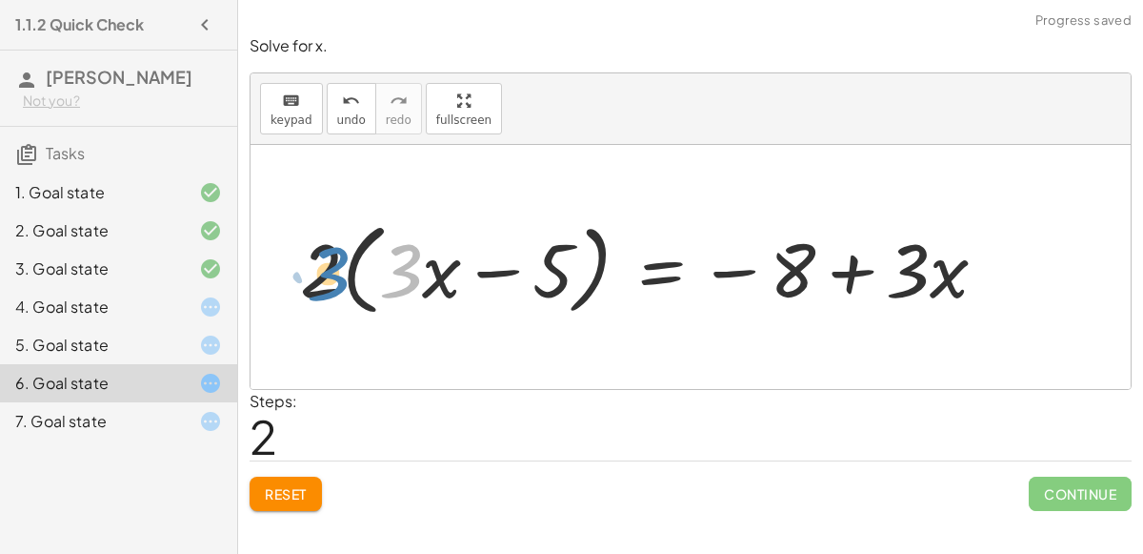
drag, startPoint x: 414, startPoint y: 273, endPoint x: 341, endPoint y: 277, distance: 72.5
click at [341, 277] on div at bounding box center [651, 267] width 721 height 110
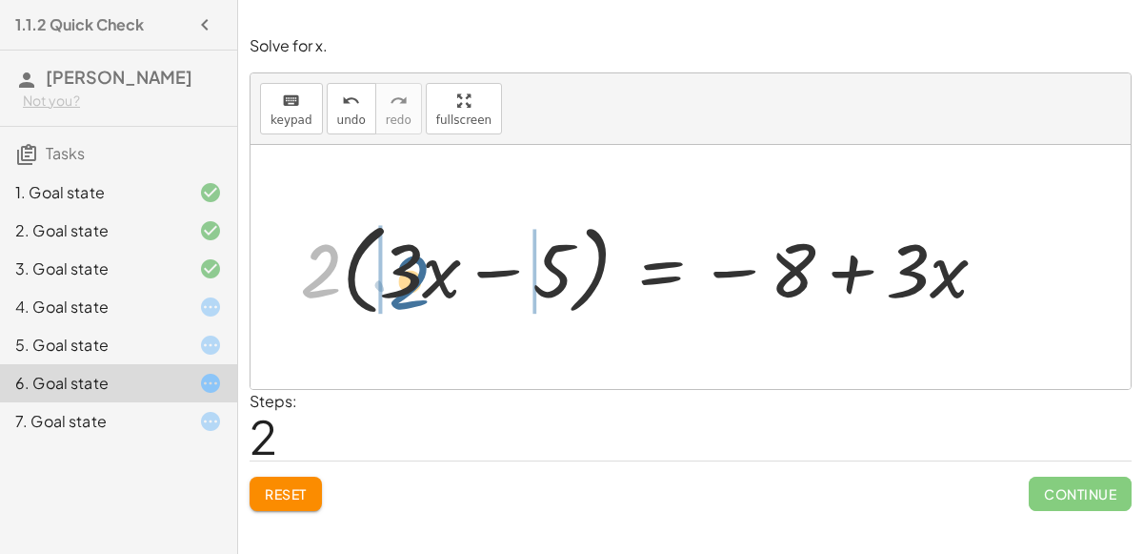
drag, startPoint x: 319, startPoint y: 270, endPoint x: 405, endPoint y: 278, distance: 86.2
click at [405, 278] on div at bounding box center [651, 267] width 721 height 110
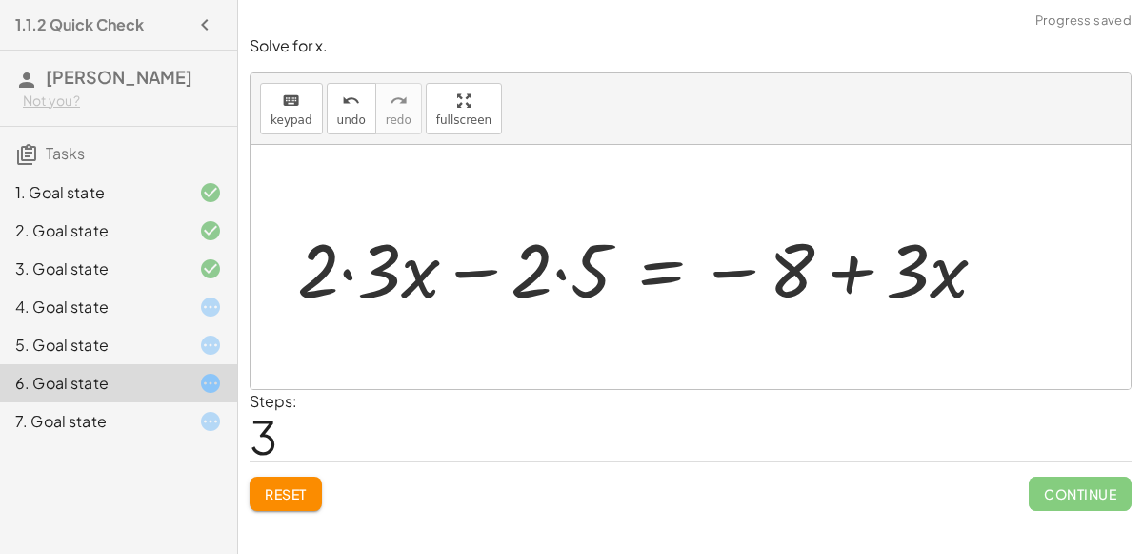
click at [370, 281] on div at bounding box center [650, 267] width 724 height 98
click at [545, 272] on div at bounding box center [680, 267] width 663 height 98
click at [562, 268] on div at bounding box center [680, 267] width 663 height 98
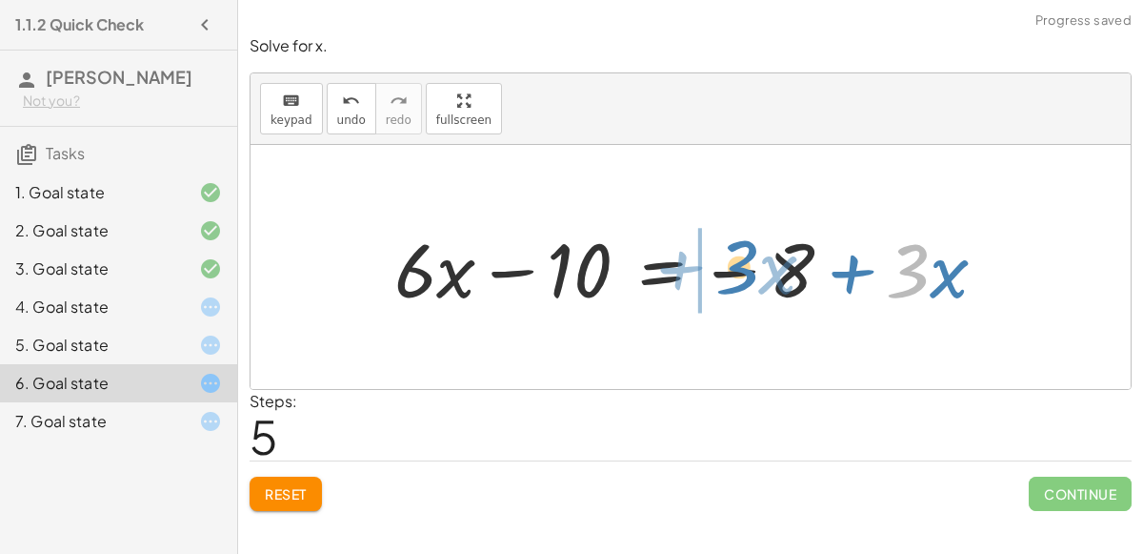
drag, startPoint x: 911, startPoint y: 281, endPoint x: 737, endPoint y: 279, distance: 173.4
click at [737, 279] on div at bounding box center [698, 267] width 627 height 98
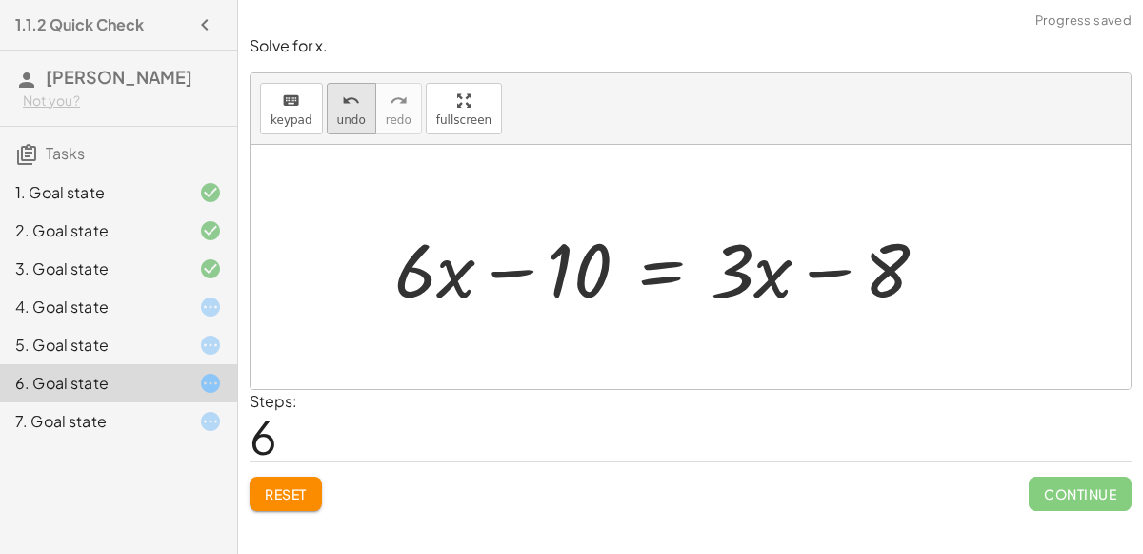
click at [338, 125] on button "undo undo" at bounding box center [352, 108] width 50 height 51
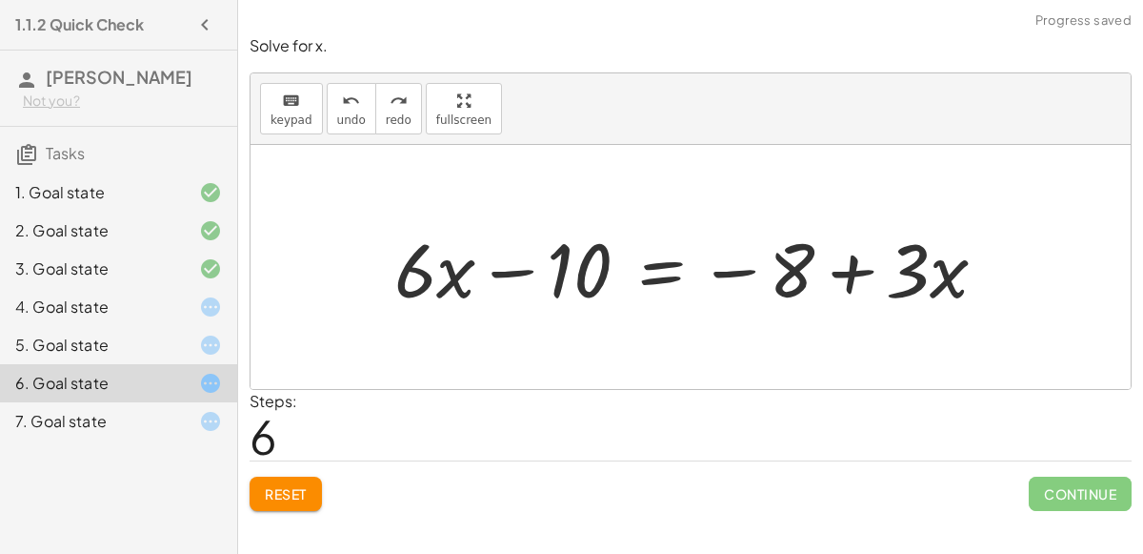
click at [792, 267] on div at bounding box center [698, 267] width 627 height 98
drag, startPoint x: 792, startPoint y: 267, endPoint x: 877, endPoint y: 280, distance: 85.8
click at [877, 280] on div at bounding box center [698, 267] width 627 height 98
click at [576, 268] on div at bounding box center [698, 267] width 627 height 98
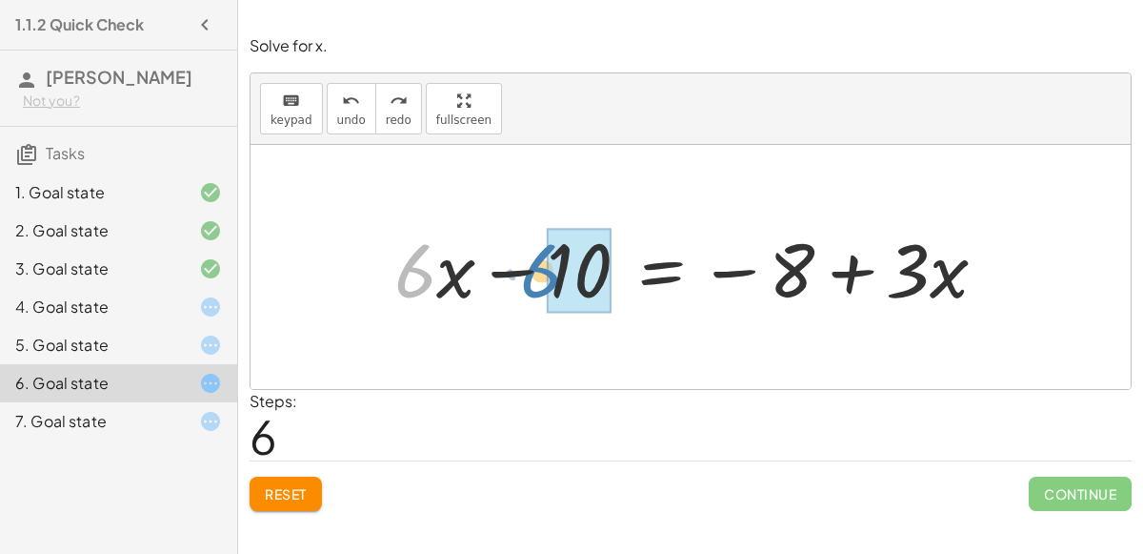
drag, startPoint x: 418, startPoint y: 274, endPoint x: 545, endPoint y: 274, distance: 126.7
click at [545, 274] on div at bounding box center [698, 267] width 627 height 98
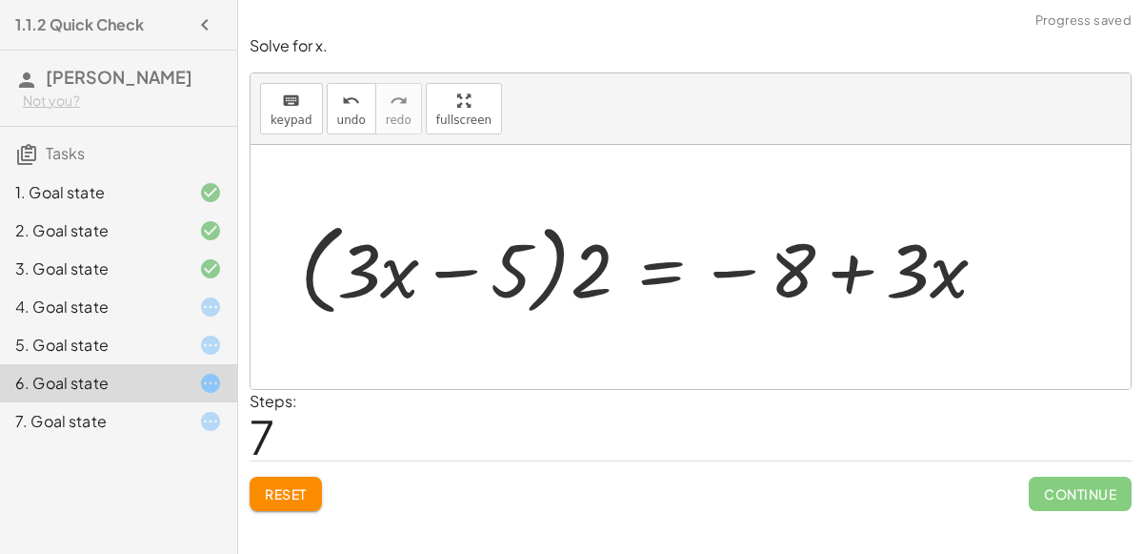
click at [604, 283] on div at bounding box center [651, 267] width 721 height 110
click at [557, 272] on div at bounding box center [651, 267] width 721 height 110
click at [505, 271] on div at bounding box center [651, 267] width 721 height 110
click at [369, 275] on div at bounding box center [651, 267] width 721 height 110
drag, startPoint x: 478, startPoint y: 266, endPoint x: 576, endPoint y: 264, distance: 98.2
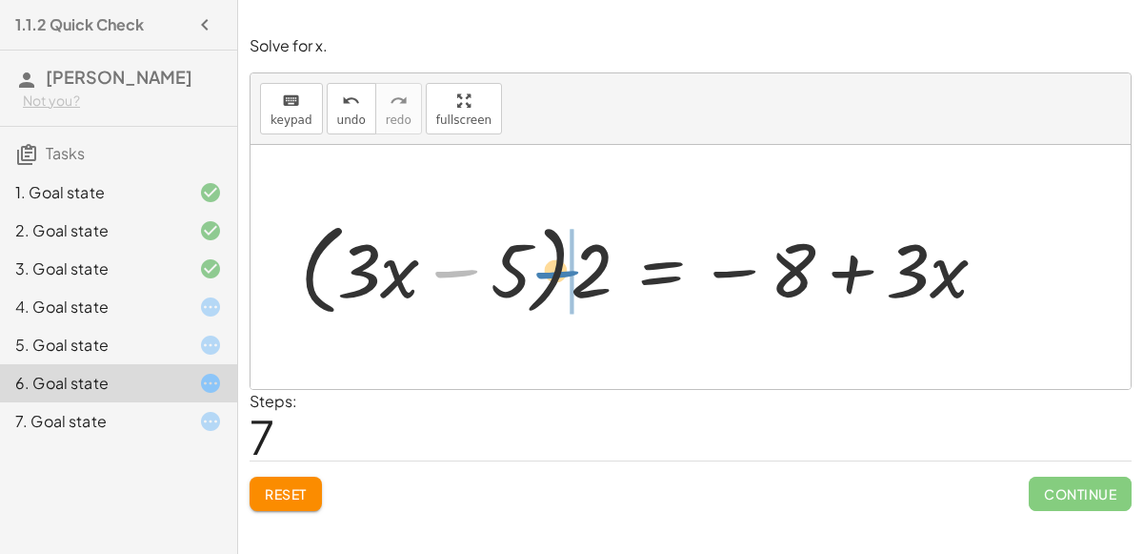
click at [576, 264] on div at bounding box center [651, 267] width 721 height 110
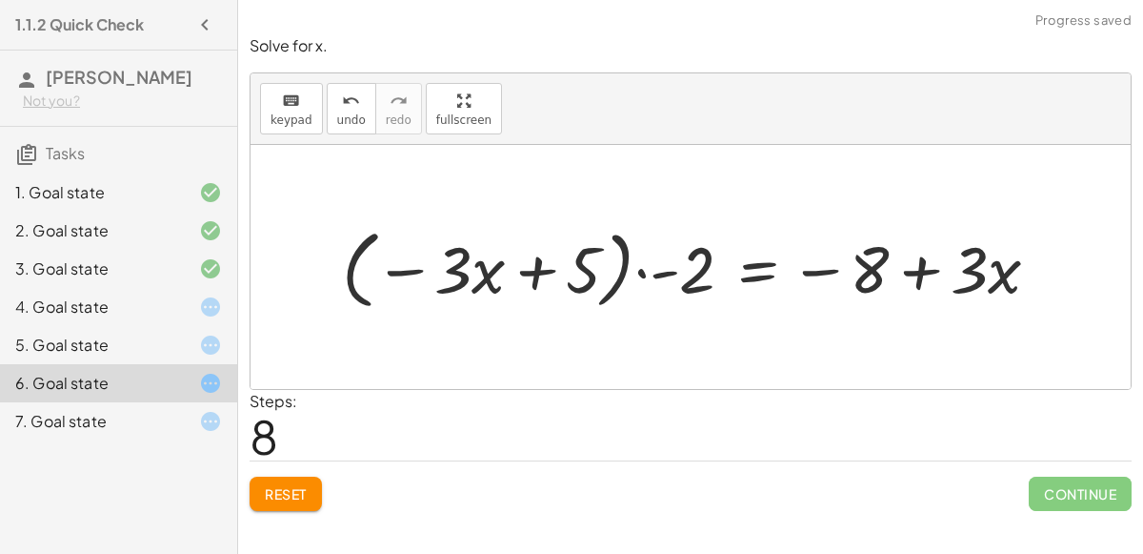
click at [650, 272] on div at bounding box center [699, 266] width 732 height 95
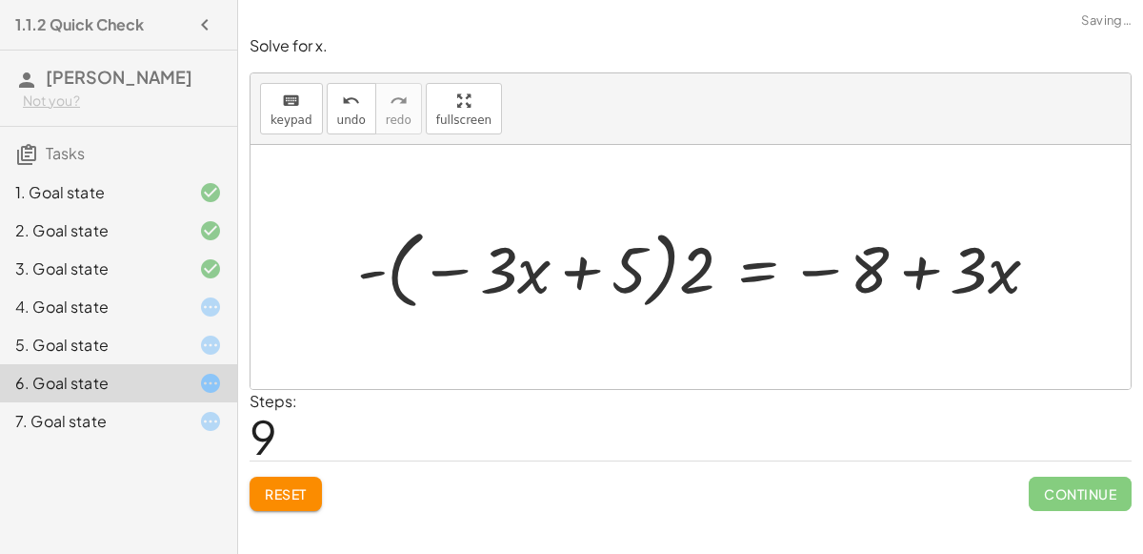
click at [688, 280] on div at bounding box center [706, 266] width 716 height 95
click at [639, 272] on div at bounding box center [706, 266] width 716 height 95
drag, startPoint x: 615, startPoint y: 272, endPoint x: 687, endPoint y: 321, distance: 87.2
click at [687, 321] on div "+ · 6 · x − 10 = − 8 + · 3 · x + · 2 · 3 · x − · 2 · 5 = − 8 + · 3 · x · 2 · ( …" at bounding box center [691, 267] width 880 height 244
drag, startPoint x: 705, startPoint y: 262, endPoint x: 615, endPoint y: 252, distance: 90.2
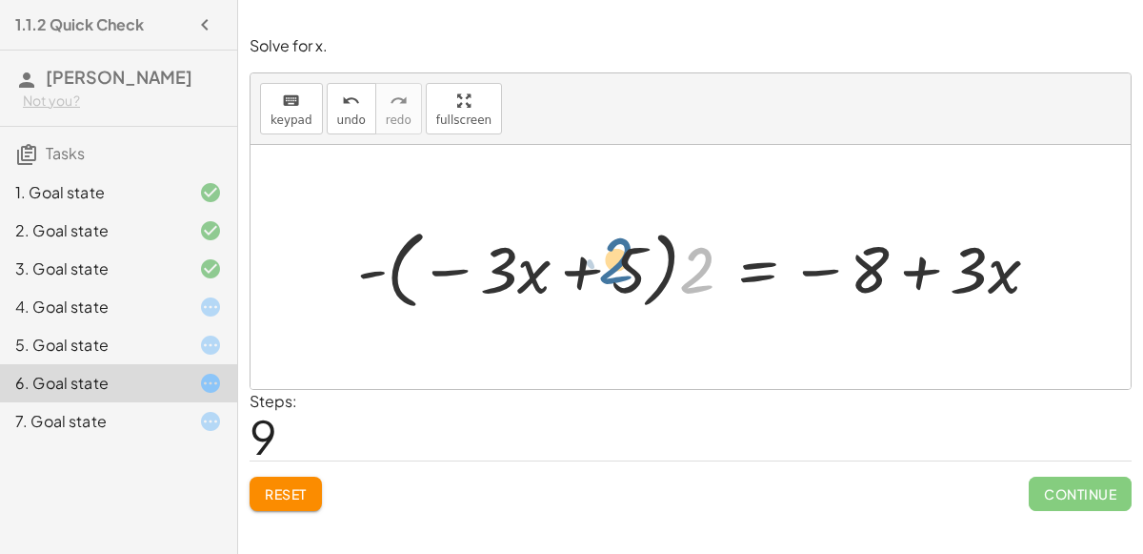
click at [615, 252] on div at bounding box center [706, 266] width 716 height 95
click at [311, 484] on button "Reset" at bounding box center [286, 493] width 72 height 34
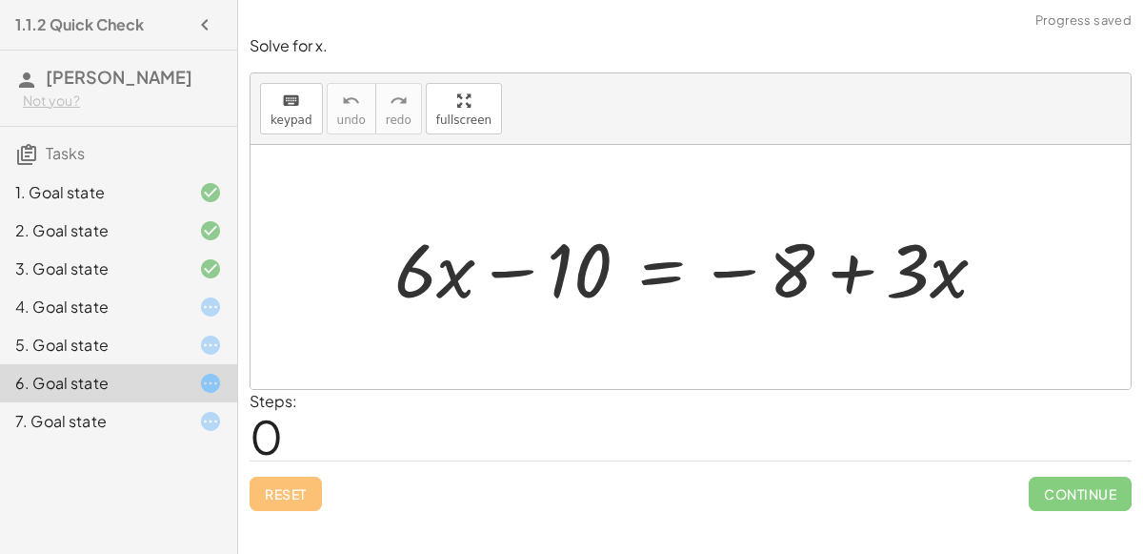
click at [191, 419] on div at bounding box center [195, 421] width 53 height 23
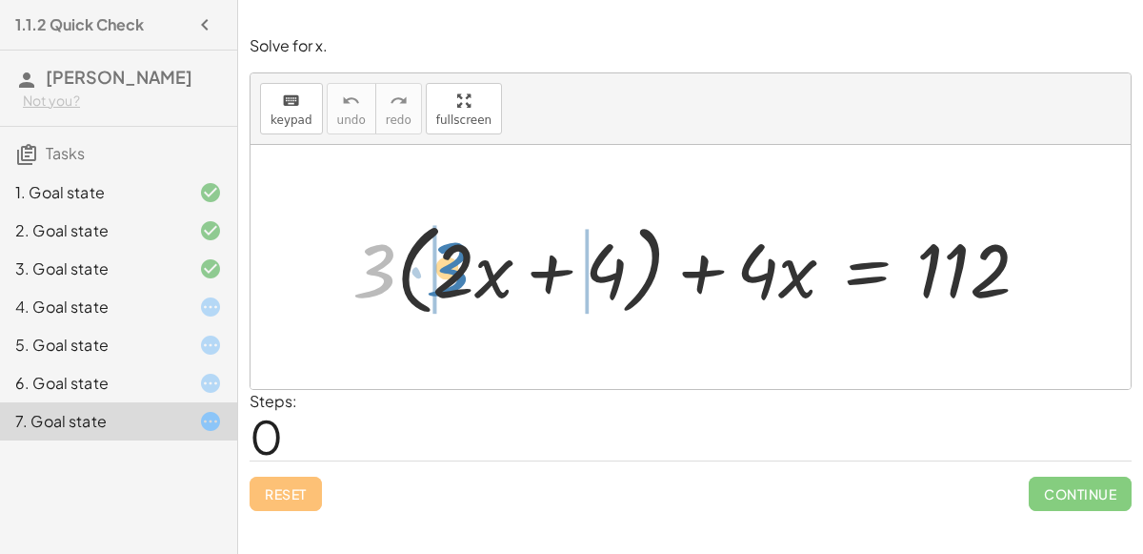
drag, startPoint x: 375, startPoint y: 263, endPoint x: 452, endPoint y: 259, distance: 76.3
click at [452, 259] on div at bounding box center [699, 267] width 712 height 110
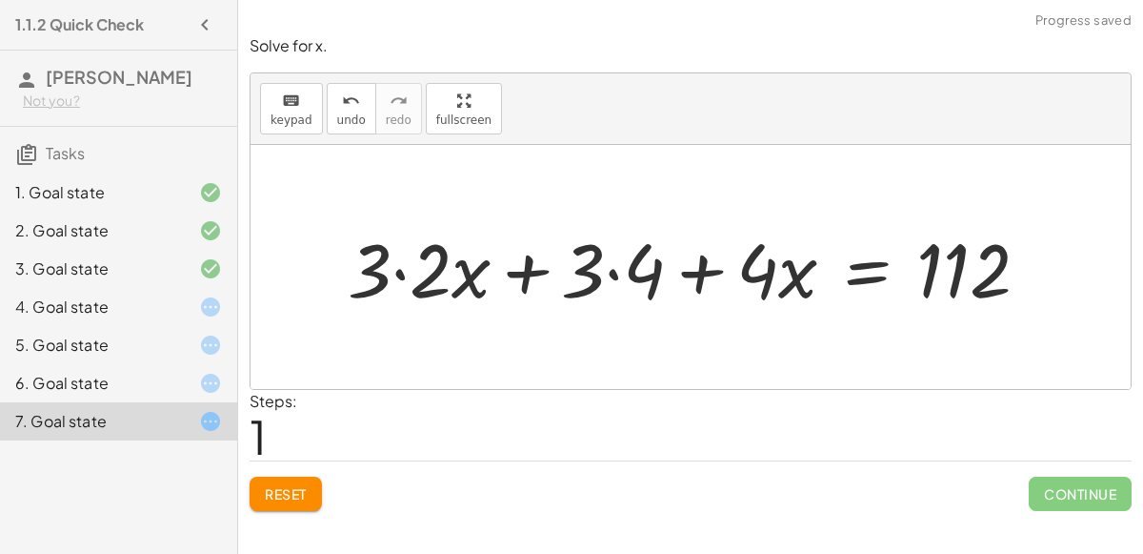
click at [394, 275] on div at bounding box center [696, 267] width 716 height 98
click at [627, 274] on div at bounding box center [726, 267] width 655 height 98
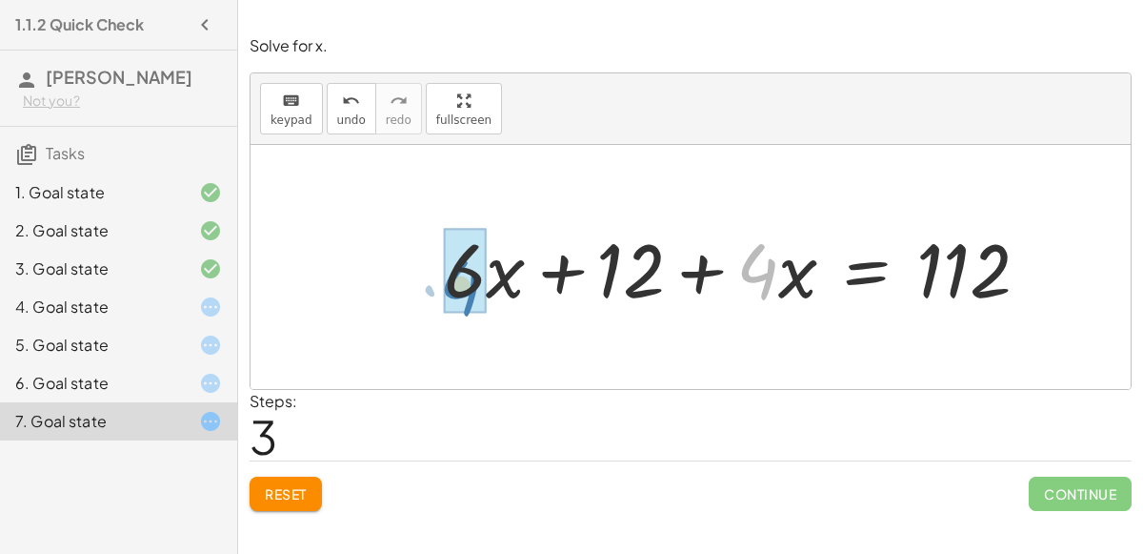
drag, startPoint x: 763, startPoint y: 287, endPoint x: 474, endPoint y: 301, distance: 289.0
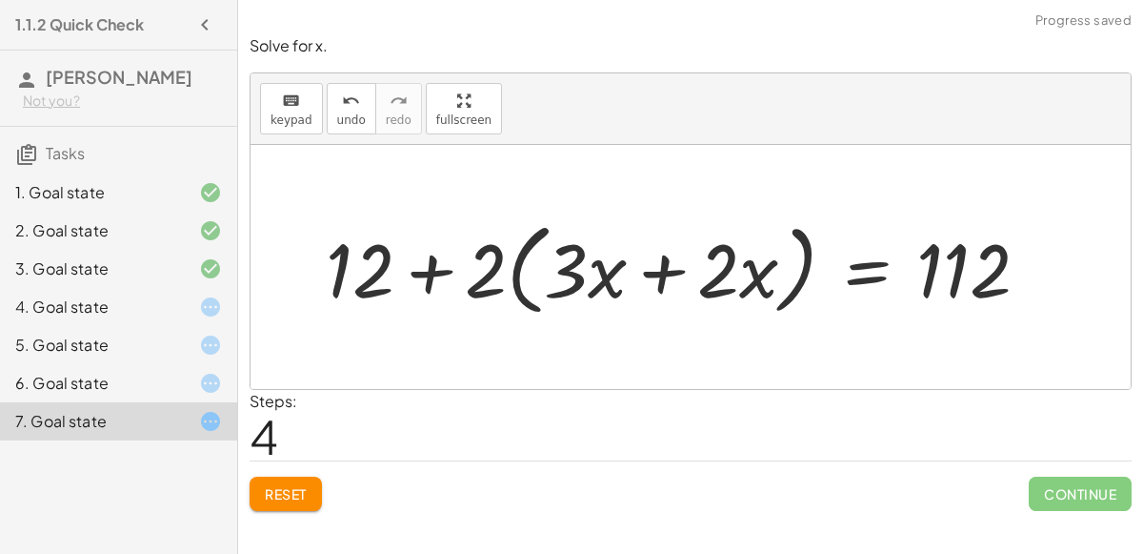
click at [429, 271] on div at bounding box center [684, 267] width 737 height 110
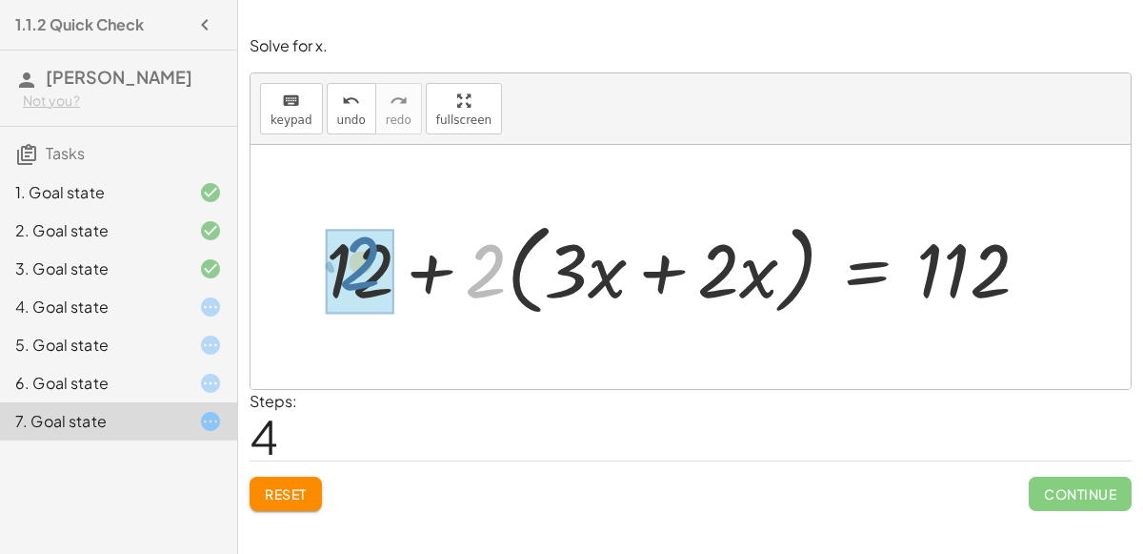
drag, startPoint x: 483, startPoint y: 281, endPoint x: 356, endPoint y: 272, distance: 127.0
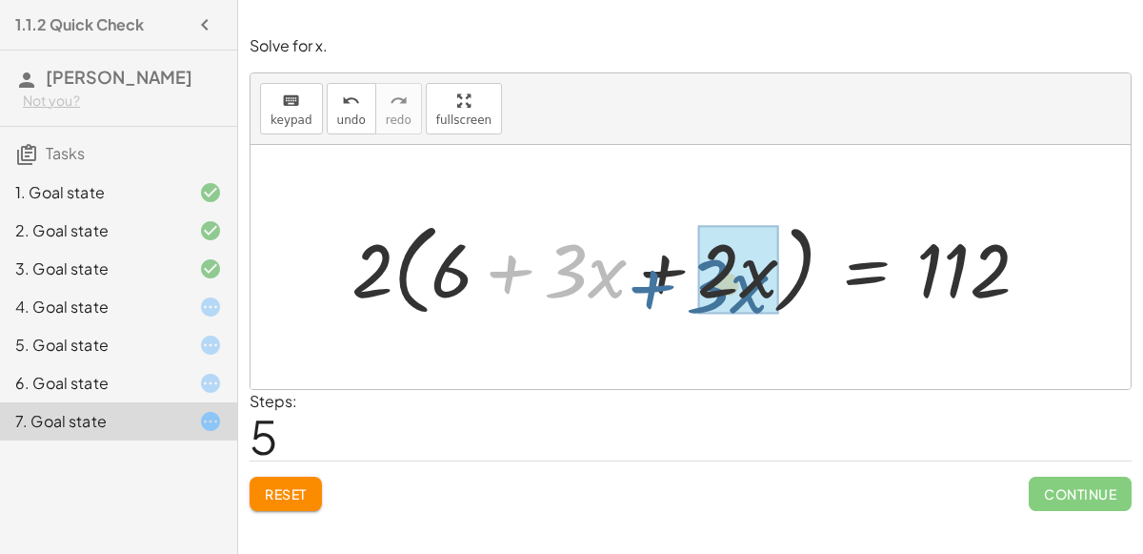
drag, startPoint x: 539, startPoint y: 288, endPoint x: 679, endPoint y: 299, distance: 140.5
click at [679, 299] on div at bounding box center [698, 267] width 712 height 110
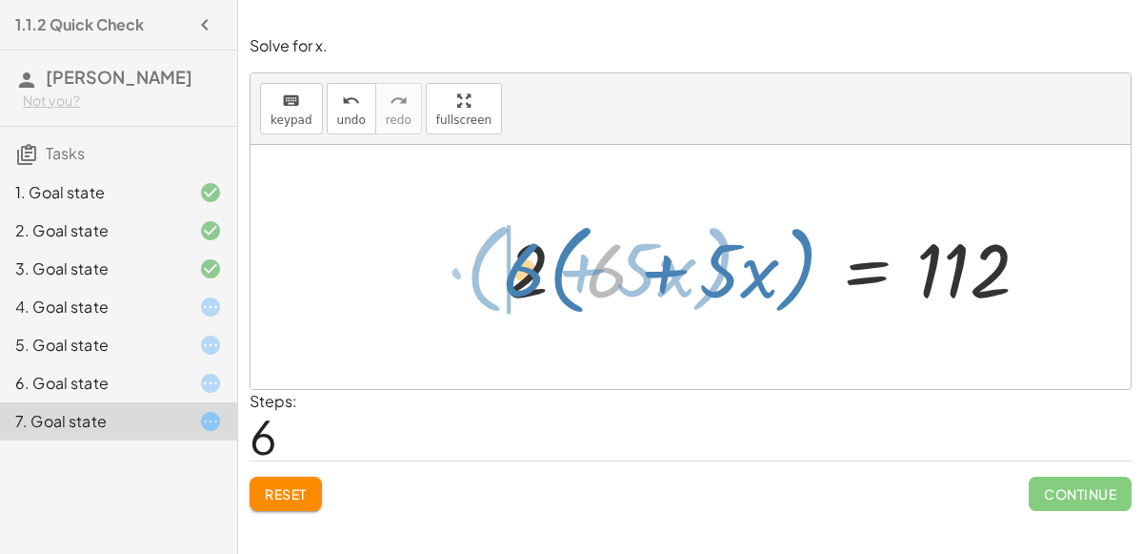
drag, startPoint x: 609, startPoint y: 272, endPoint x: 527, endPoint y: 272, distance: 81.9
click at [527, 272] on div at bounding box center [775, 267] width 556 height 110
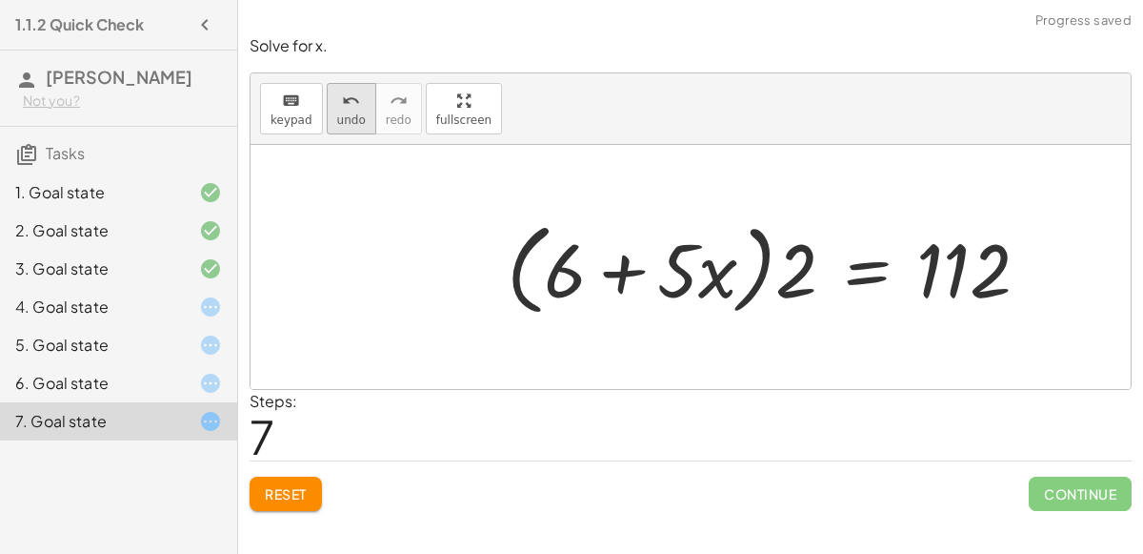
click at [346, 113] on span "undo" at bounding box center [351, 119] width 29 height 13
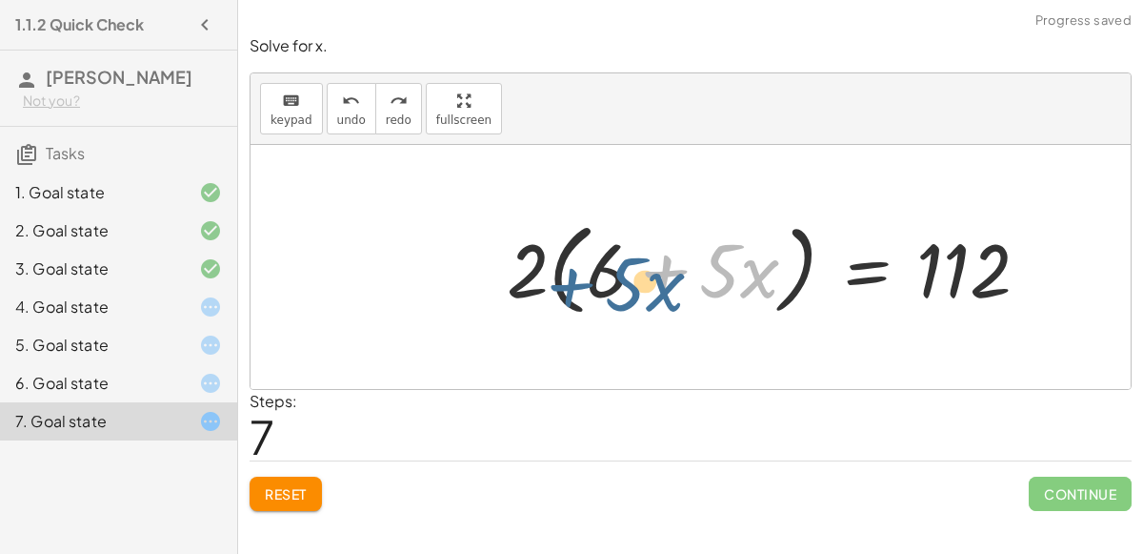
drag, startPoint x: 675, startPoint y: 276, endPoint x: 603, endPoint y: 281, distance: 71.6
click at [603, 281] on div at bounding box center [775, 267] width 556 height 110
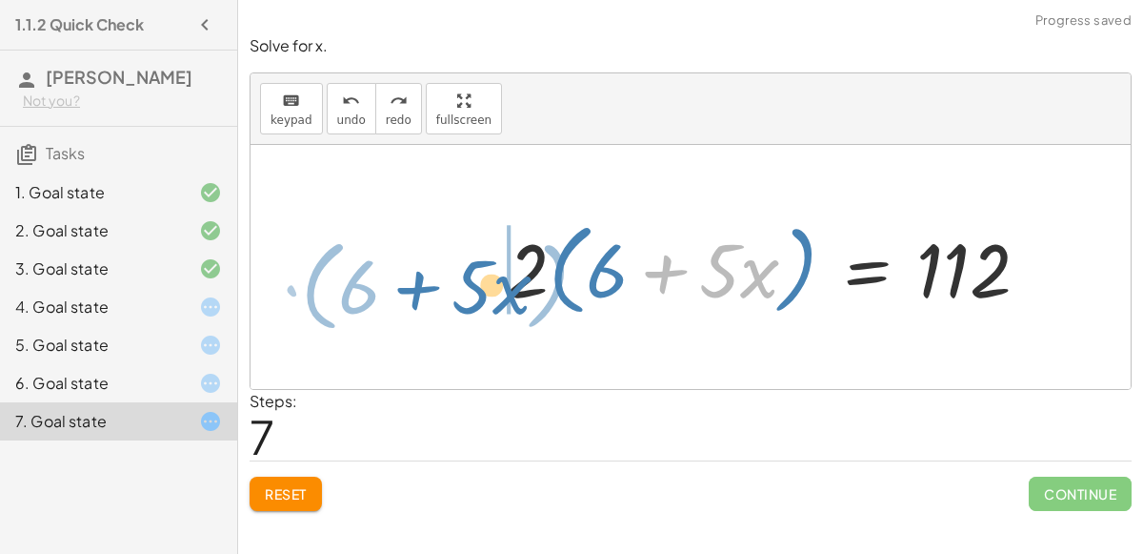
drag, startPoint x: 681, startPoint y: 260, endPoint x: 434, endPoint y: 275, distance: 248.2
click at [434, 275] on div "+ · 3 · ( + · 2 · x + 4 ) + · 4 · x = 112 + · 3 · 2 · x + · 3 · 4 + · 4 · x = 1…" at bounding box center [691, 267] width 880 height 244
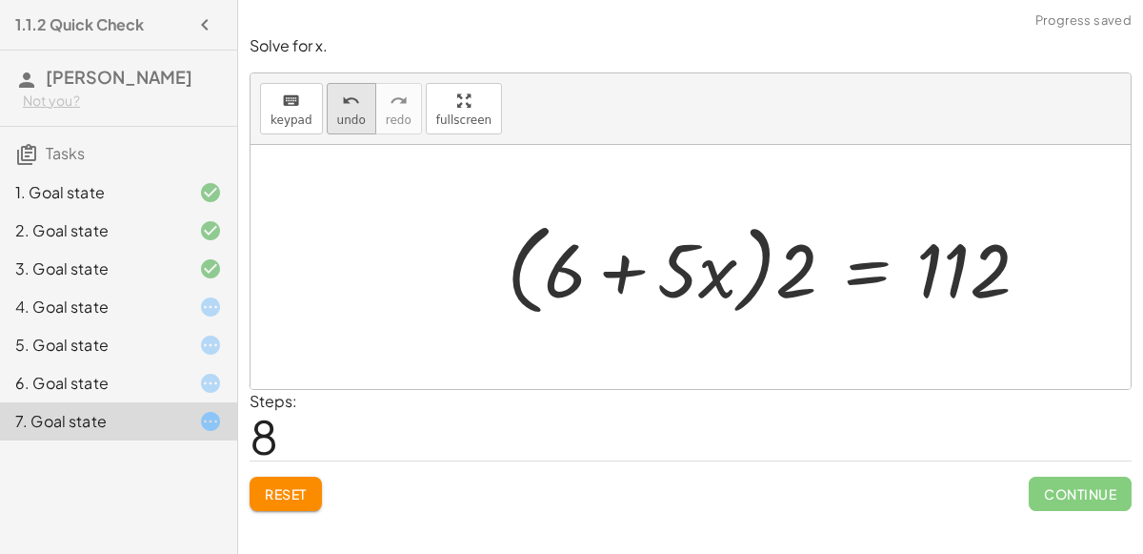
click at [337, 121] on span "undo" at bounding box center [351, 119] width 29 height 13
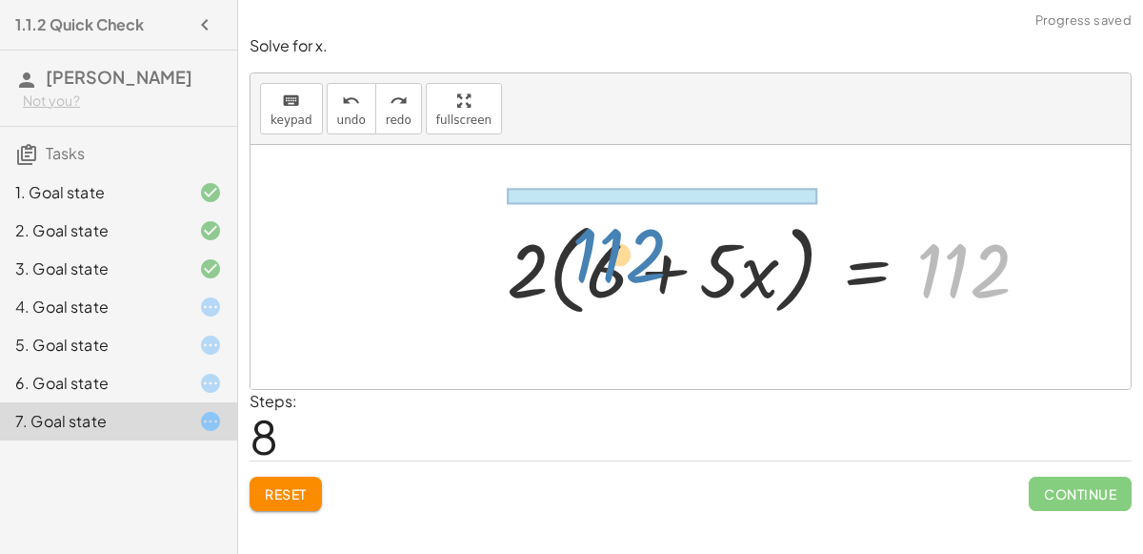
drag, startPoint x: 961, startPoint y: 278, endPoint x: 616, endPoint y: 262, distance: 345.3
click at [616, 262] on div at bounding box center [775, 267] width 556 height 110
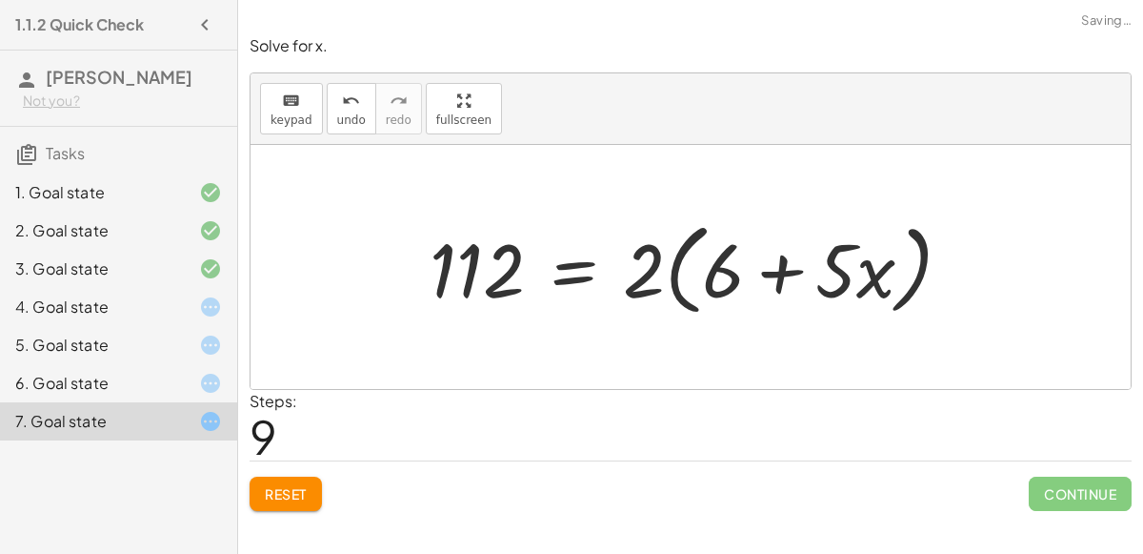
click at [290, 511] on div "Solve for x. keyboard keypad undo undo redo redo fullscreen + · 3 · ( + · 2 · x…" at bounding box center [690, 273] width 905 height 498
click at [283, 487] on span "Reset" at bounding box center [286, 493] width 42 height 17
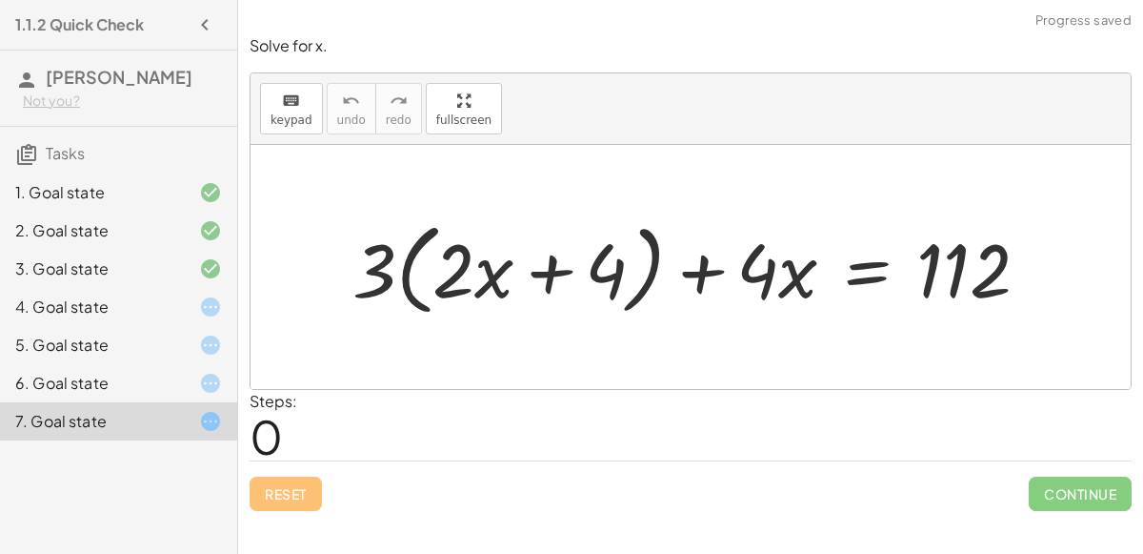
click at [152, 305] on div "4. Goal state" at bounding box center [91, 306] width 153 height 23
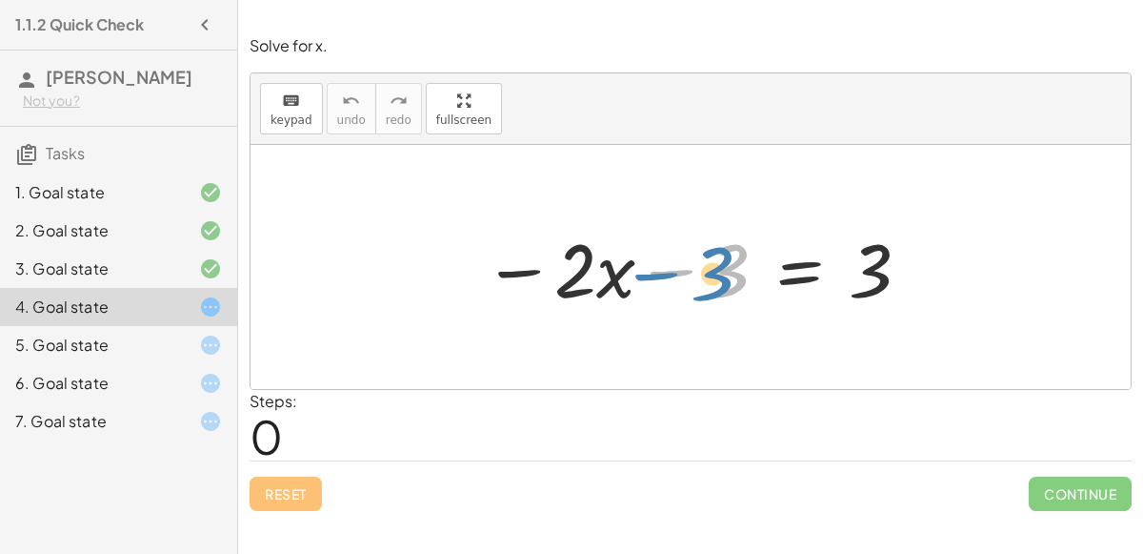
drag, startPoint x: 714, startPoint y: 267, endPoint x: 697, endPoint y: 266, distance: 16.2
click at [697, 266] on div at bounding box center [698, 267] width 449 height 98
drag, startPoint x: 622, startPoint y: 273, endPoint x: 510, endPoint y: 261, distance: 113.1
click at [510, 261] on div at bounding box center [698, 267] width 449 height 98
click at [91, 342] on div "5. Goal state" at bounding box center [91, 344] width 153 height 23
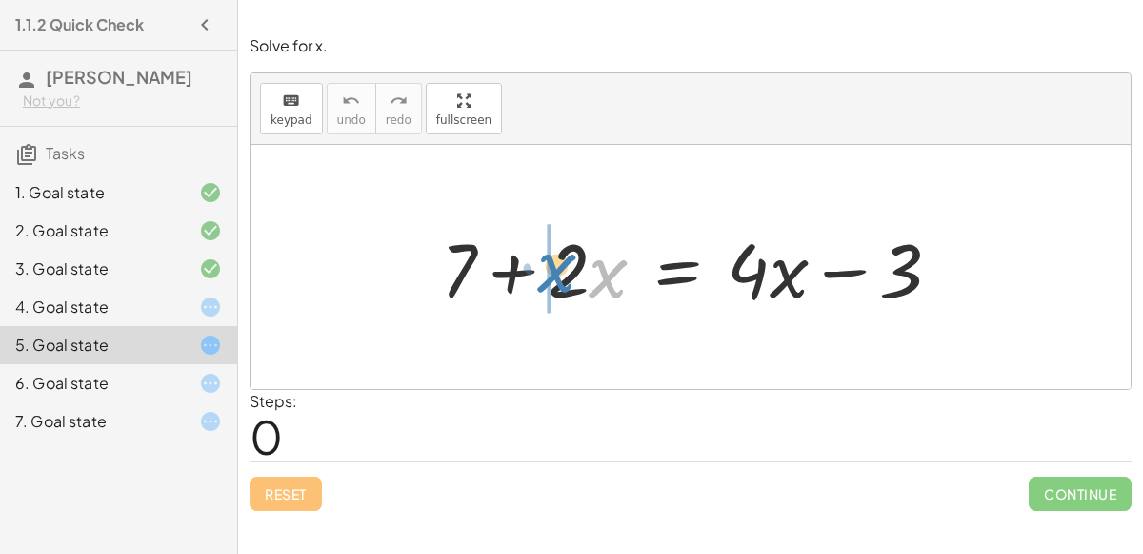
drag, startPoint x: 596, startPoint y: 274, endPoint x: 545, endPoint y: 269, distance: 51.8
click at [545, 269] on div at bounding box center [699, 267] width 535 height 98
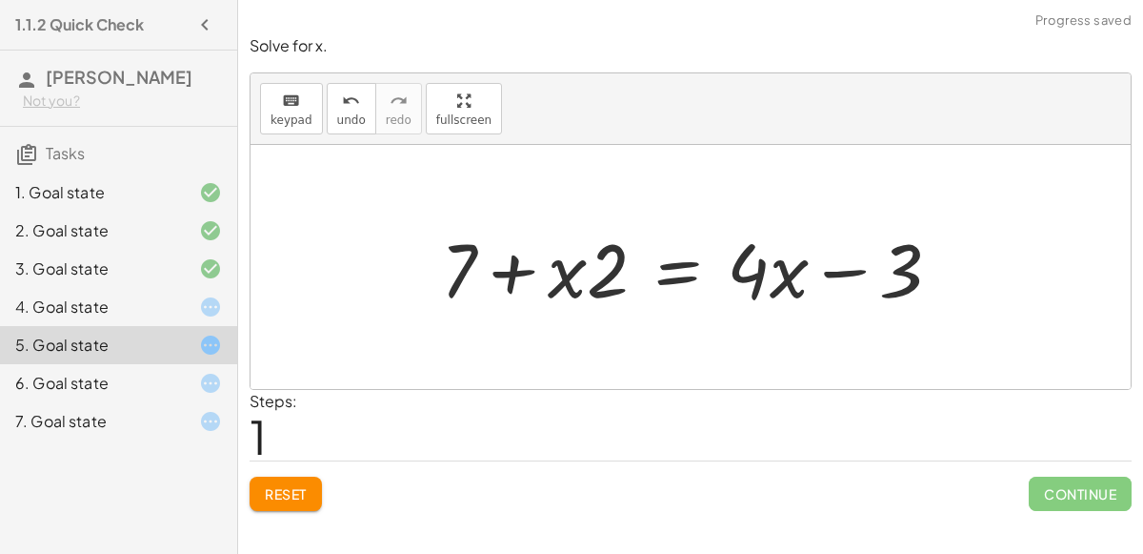
click at [605, 285] on div at bounding box center [699, 267] width 535 height 98
drag, startPoint x: 455, startPoint y: 276, endPoint x: 517, endPoint y: 278, distance: 62.0
click at [517, 278] on div at bounding box center [699, 267] width 535 height 98
click at [517, 274] on div at bounding box center [699, 267] width 535 height 98
click at [792, 287] on div at bounding box center [699, 267] width 535 height 98
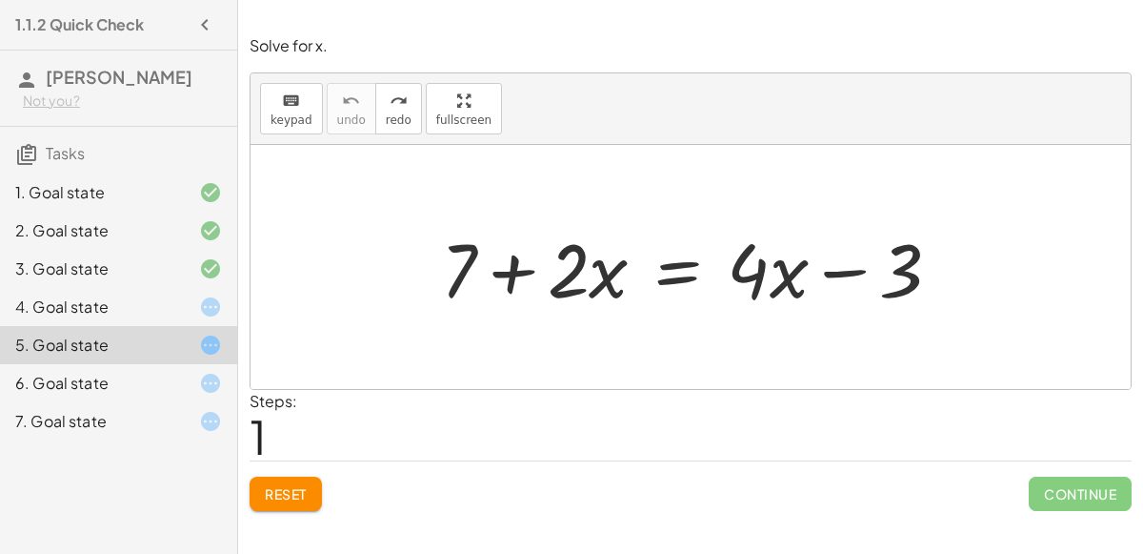
click at [871, 272] on div at bounding box center [699, 267] width 535 height 98
drag, startPoint x: 905, startPoint y: 280, endPoint x: 938, endPoint y: 286, distance: 33.8
click at [938, 286] on div at bounding box center [699, 267] width 535 height 98
drag, startPoint x: 779, startPoint y: 269, endPoint x: 911, endPoint y: 270, distance: 131.5
click at [911, 270] on div at bounding box center [699, 267] width 535 height 98
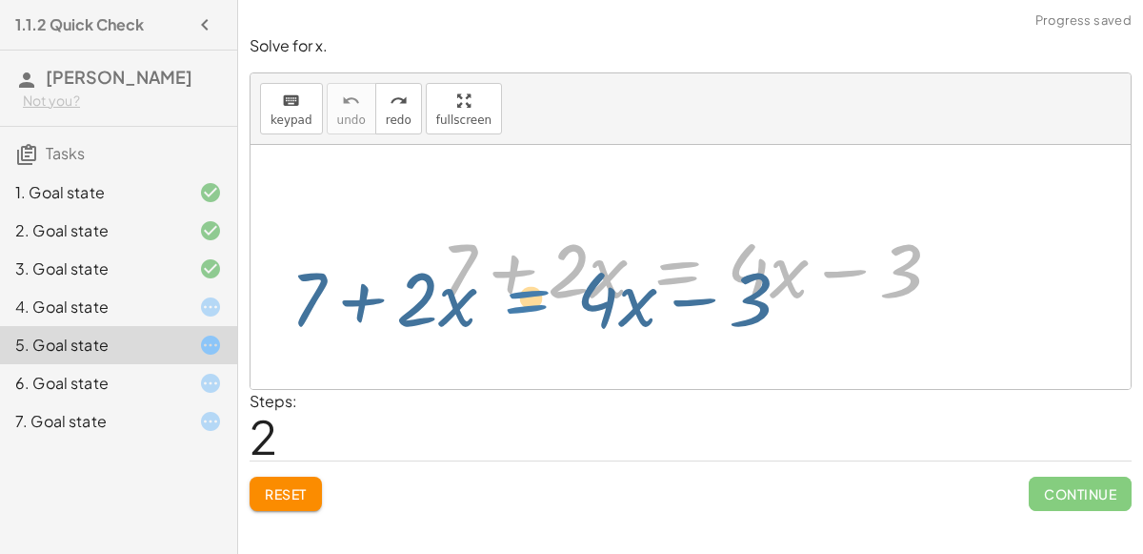
drag, startPoint x: 670, startPoint y: 278, endPoint x: 656, endPoint y: 310, distance: 34.5
click at [656, 310] on div at bounding box center [699, 267] width 535 height 98
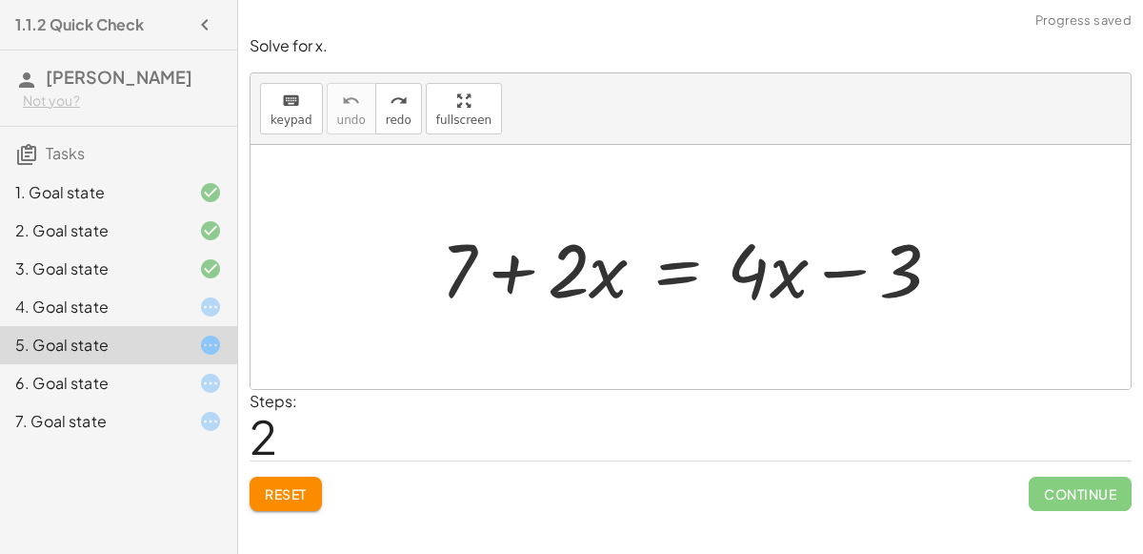
click at [671, 265] on div at bounding box center [699, 267] width 535 height 98
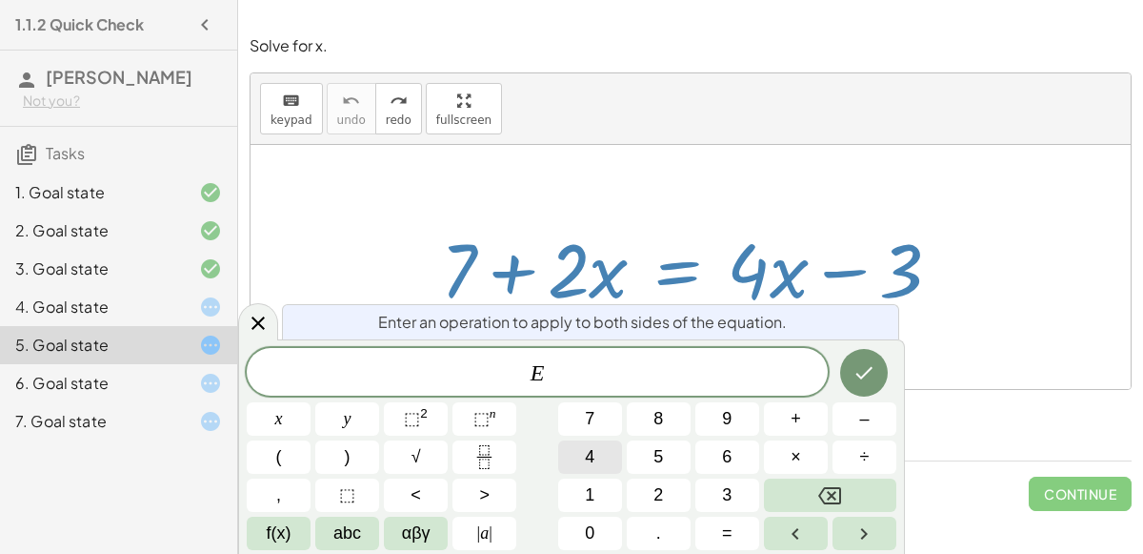
click at [592, 469] on span "4" at bounding box center [590, 457] width 10 height 26
click at [879, 373] on button "Done" at bounding box center [864, 373] width 48 height 48
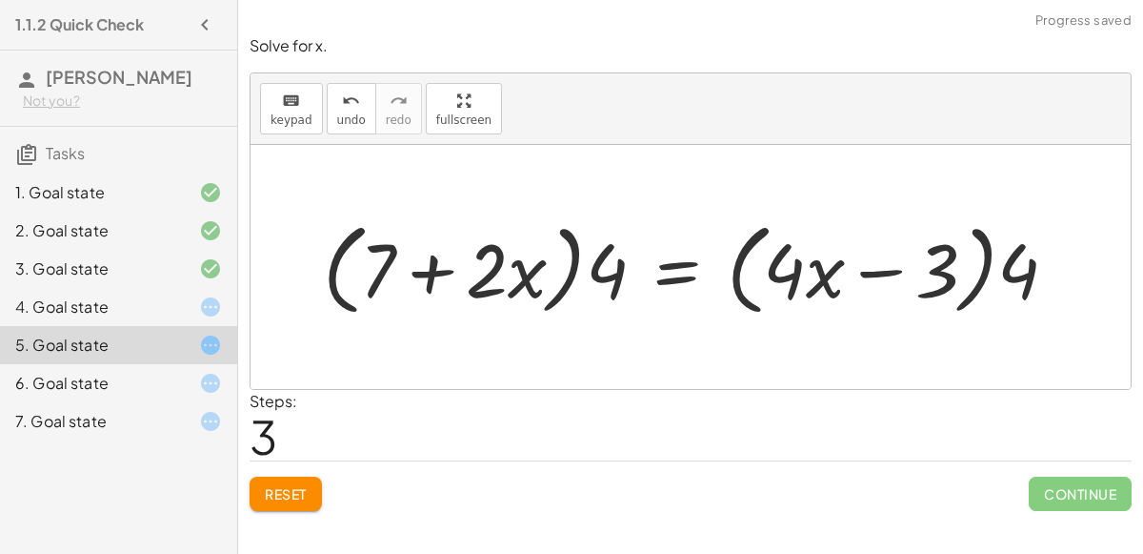
click at [295, 476] on button "Reset" at bounding box center [286, 493] width 72 height 34
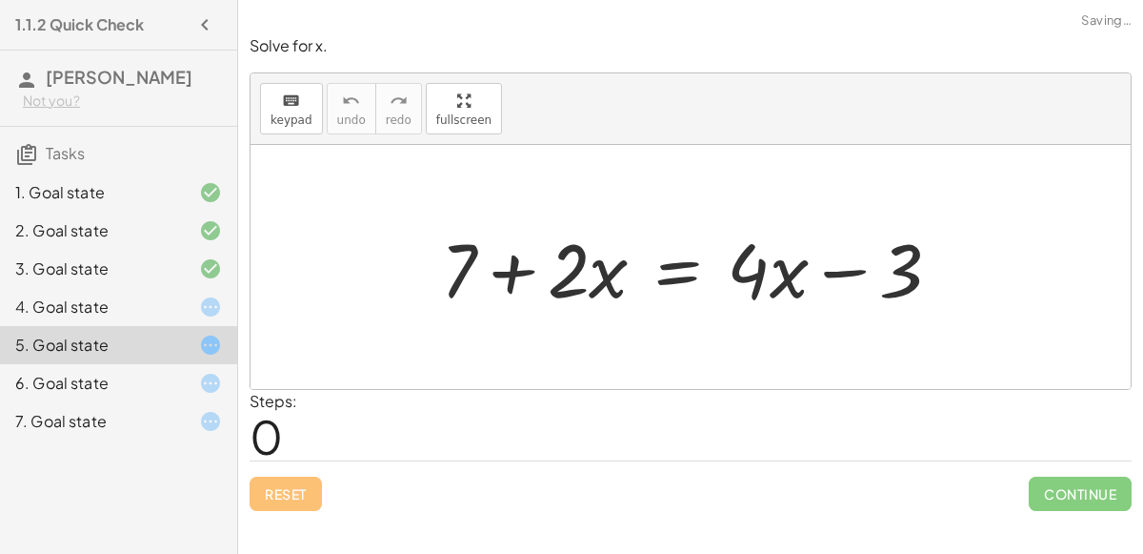
click at [206, 389] on icon at bounding box center [210, 383] width 23 height 23
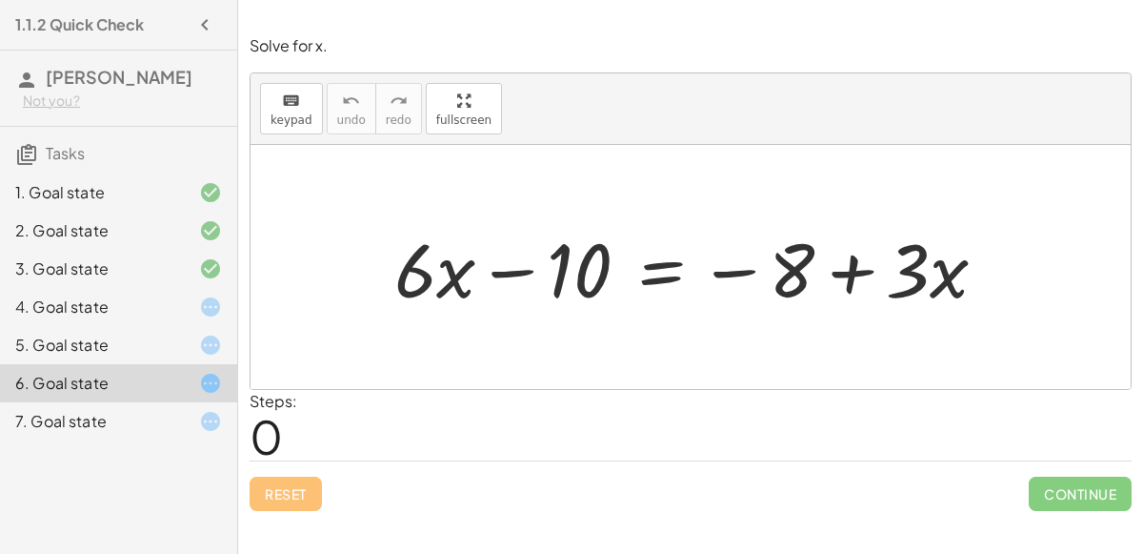
click at [157, 348] on div "5. Goal state" at bounding box center [91, 344] width 153 height 23
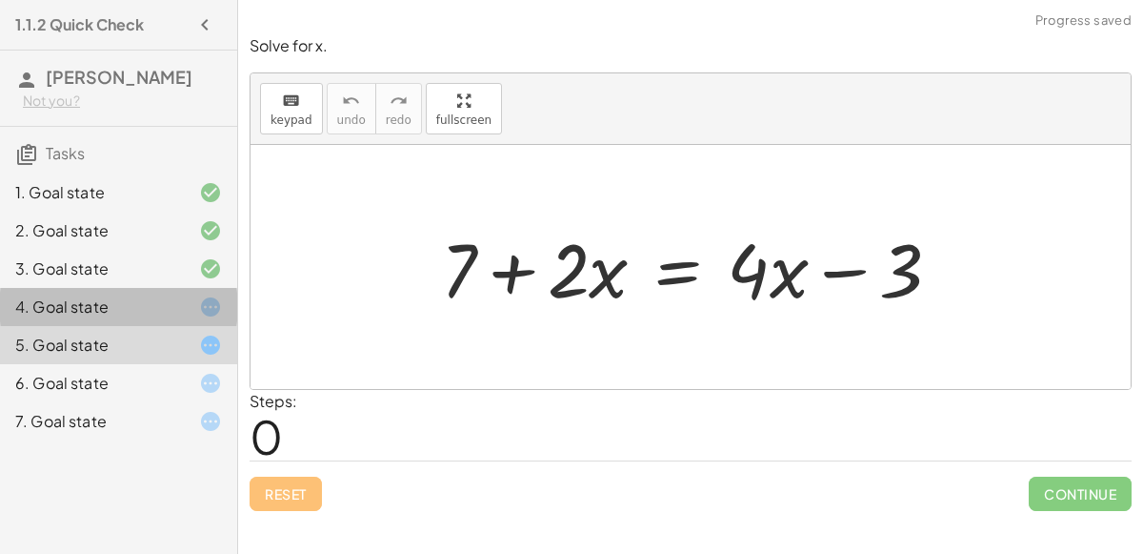
click at [160, 312] on div "4. Goal state" at bounding box center [91, 306] width 153 height 23
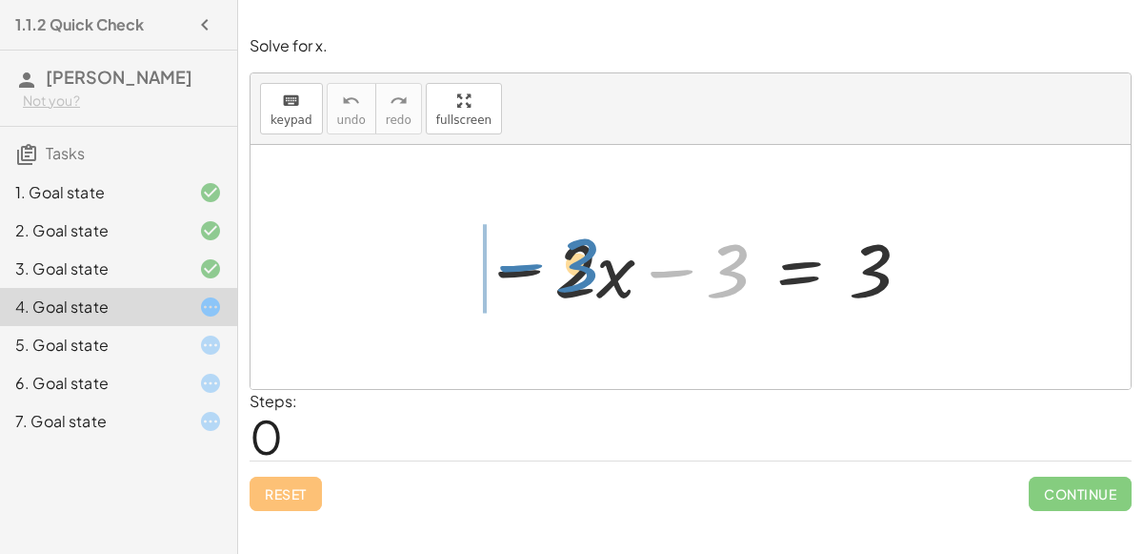
drag, startPoint x: 678, startPoint y: 272, endPoint x: 523, endPoint y: 269, distance: 155.3
click at [523, 269] on div at bounding box center [698, 267] width 449 height 98
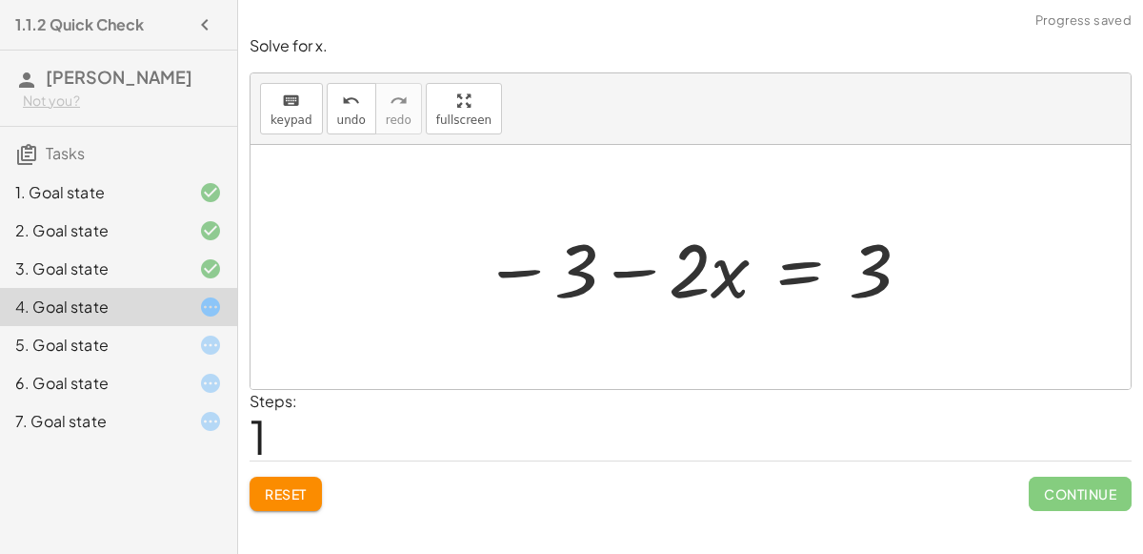
click at [626, 270] on div at bounding box center [698, 267] width 449 height 98
click at [598, 273] on div at bounding box center [698, 267] width 449 height 98
click at [658, 257] on div at bounding box center [698, 267] width 449 height 98
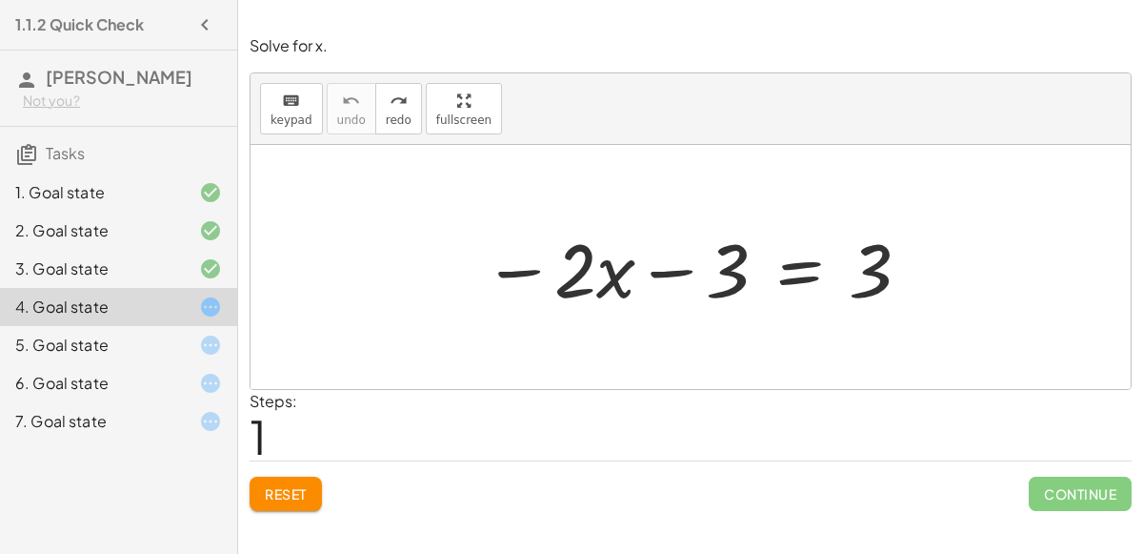
click at [81, 415] on div "7. Goal state" at bounding box center [91, 421] width 153 height 23
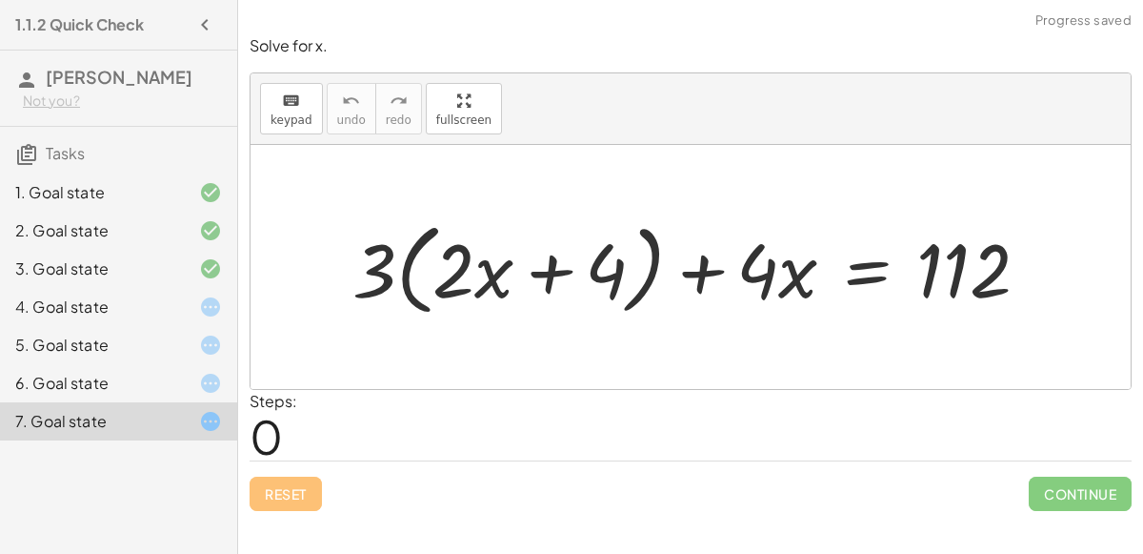
click at [465, 274] on div at bounding box center [699, 267] width 712 height 110
click at [573, 279] on div at bounding box center [699, 267] width 712 height 110
drag, startPoint x: 373, startPoint y: 286, endPoint x: 333, endPoint y: 290, distance: 40.2
click at [333, 290] on div "· 3 + · 3 · ( + · 2 · x + 4 ) + · 4 · x = 112" at bounding box center [692, 267] width 736 height 119
drag, startPoint x: 454, startPoint y: 288, endPoint x: 437, endPoint y: 292, distance: 17.8
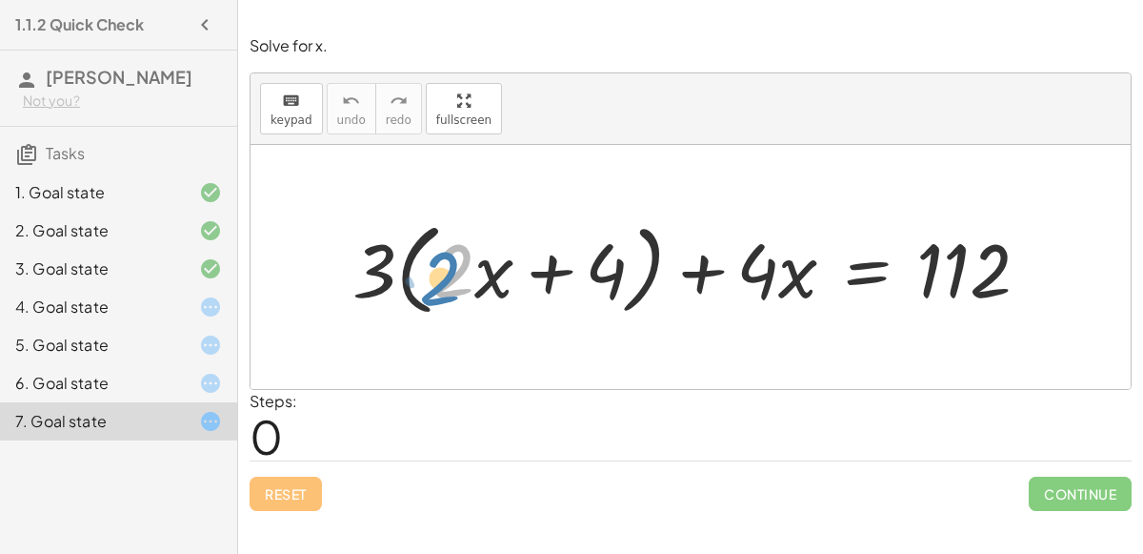
click at [437, 292] on div at bounding box center [699, 267] width 712 height 110
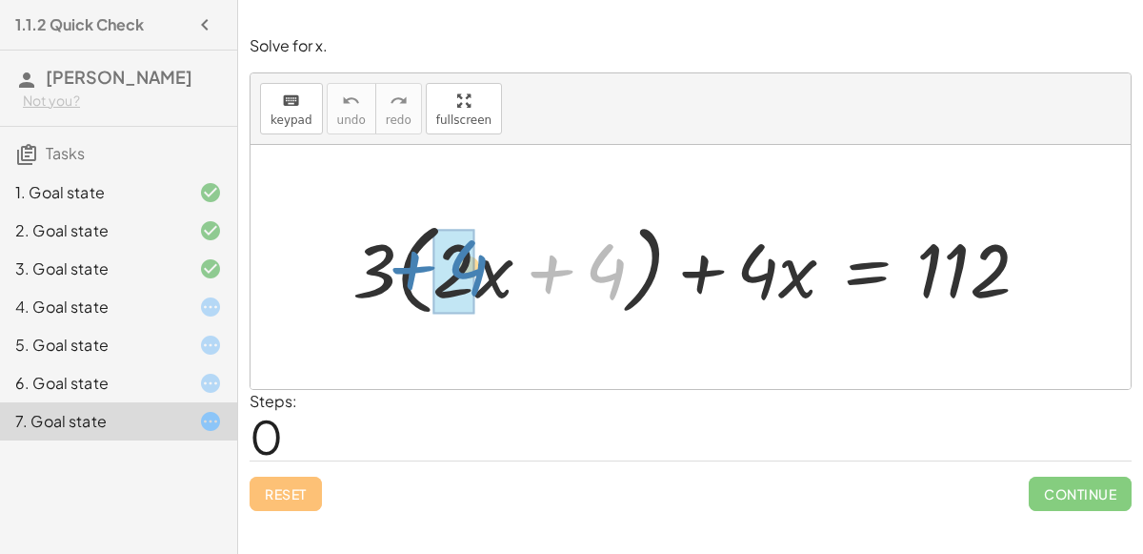
drag, startPoint x: 587, startPoint y: 266, endPoint x: 448, endPoint y: 259, distance: 139.3
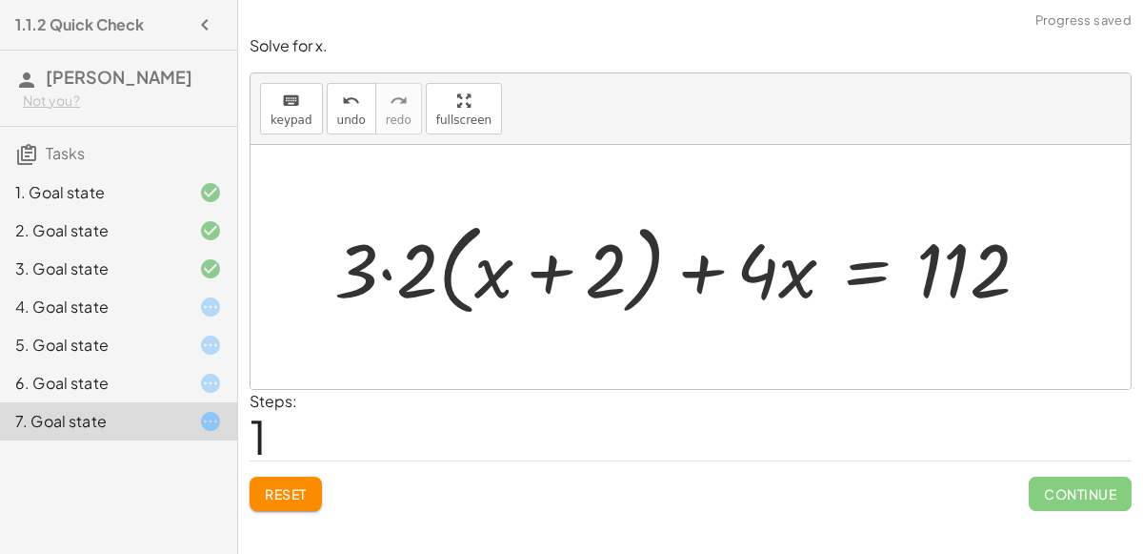
click at [384, 273] on div at bounding box center [689, 267] width 729 height 110
click at [558, 272] on div at bounding box center [720, 267] width 668 height 110
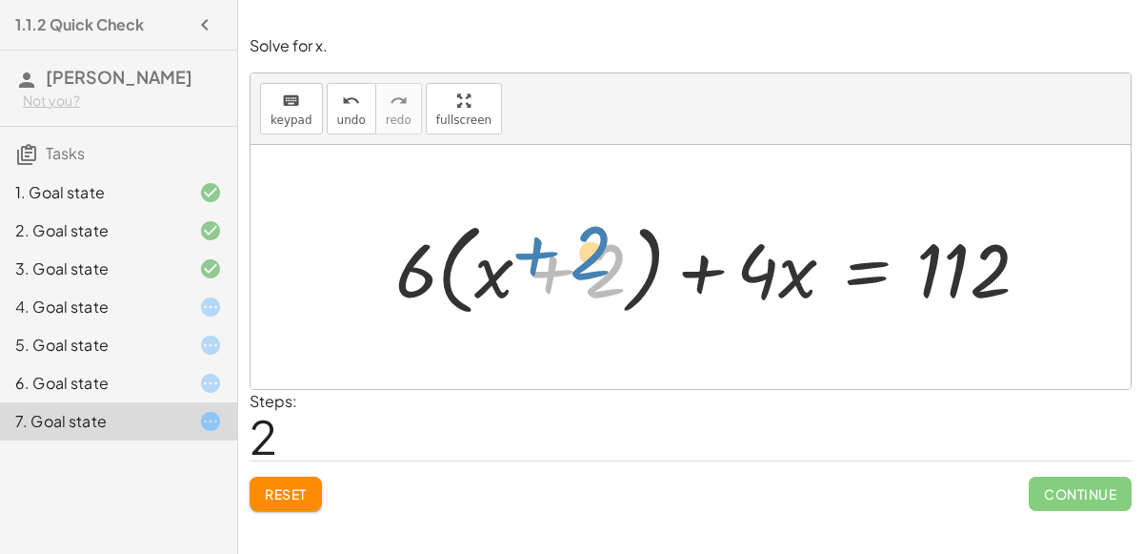
drag, startPoint x: 597, startPoint y: 277, endPoint x: 585, endPoint y: 260, distance: 21.2
click at [585, 260] on div at bounding box center [720, 267] width 668 height 110
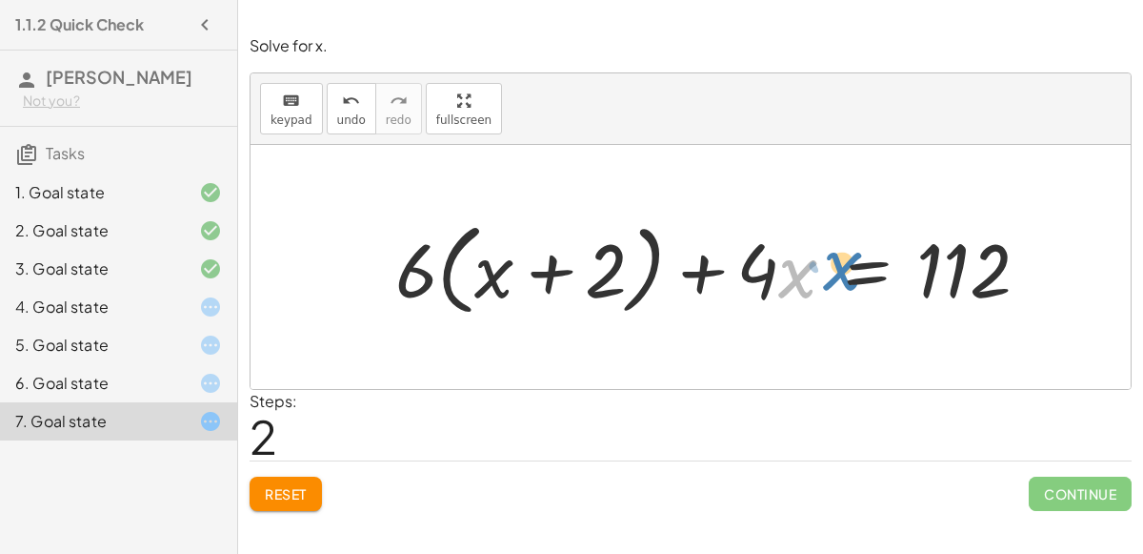
drag, startPoint x: 779, startPoint y: 279, endPoint x: 821, endPoint y: 270, distance: 43.0
click at [821, 270] on div at bounding box center [720, 267] width 668 height 110
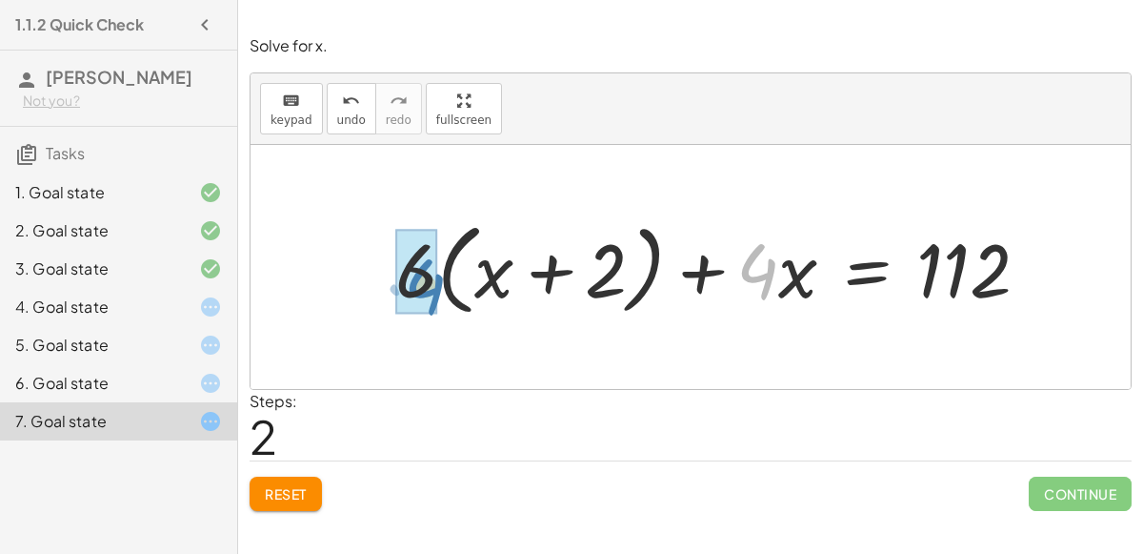
drag, startPoint x: 763, startPoint y: 273, endPoint x: 429, endPoint y: 288, distance: 334.7
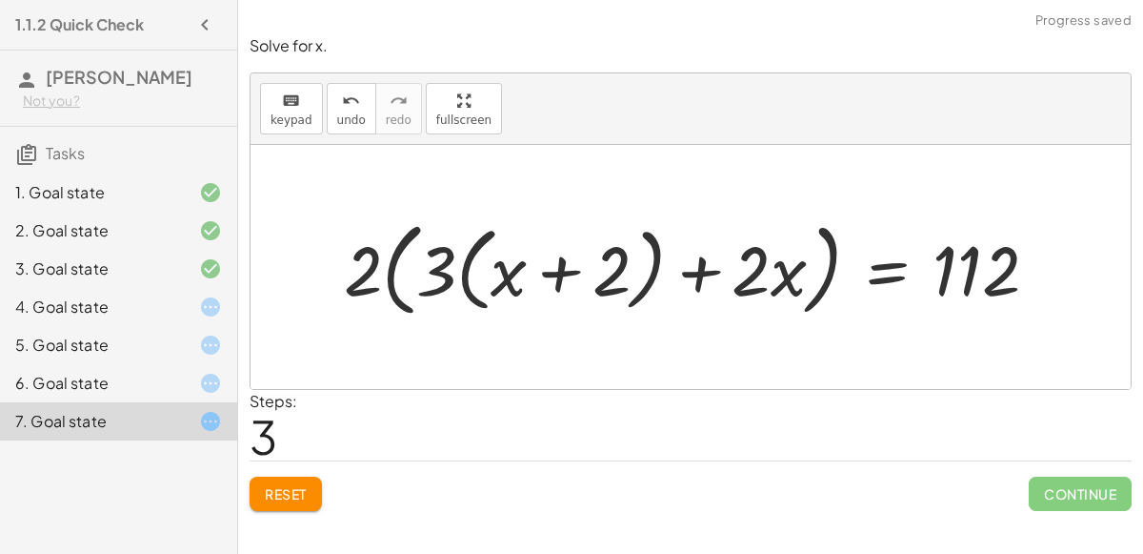
click at [408, 278] on div at bounding box center [698, 267] width 729 height 112
click at [288, 480] on button "Reset" at bounding box center [286, 493] width 72 height 34
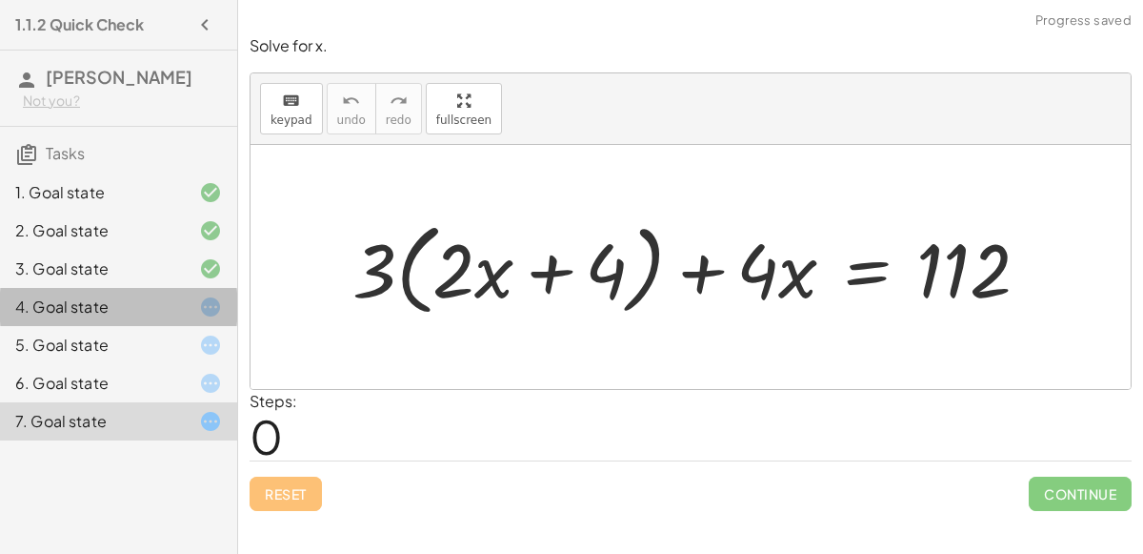
click at [211, 303] on icon at bounding box center [210, 306] width 23 height 23
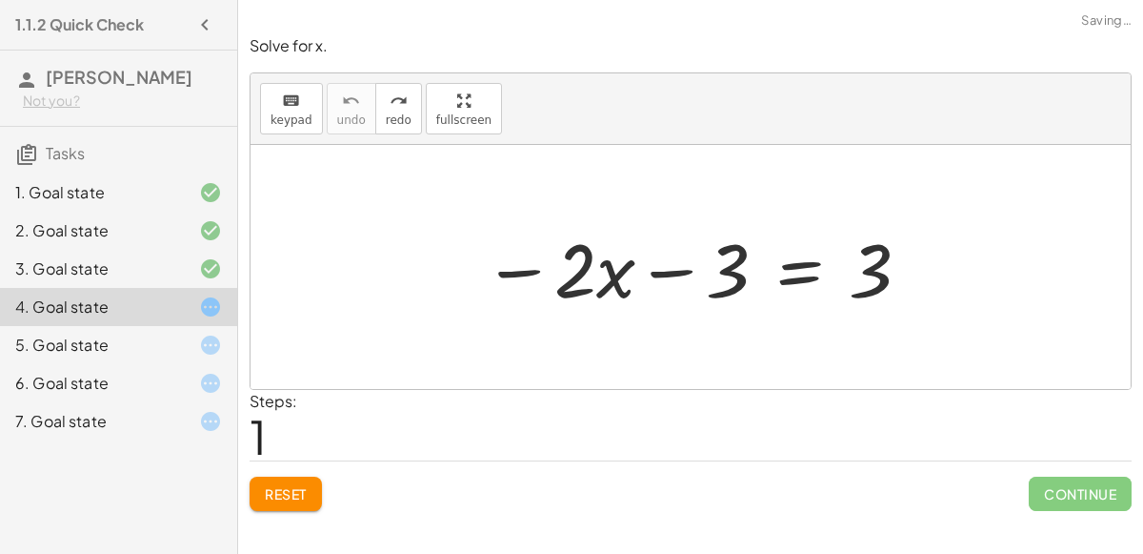
click at [214, 367] on div "6. Goal state" at bounding box center [118, 383] width 237 height 38
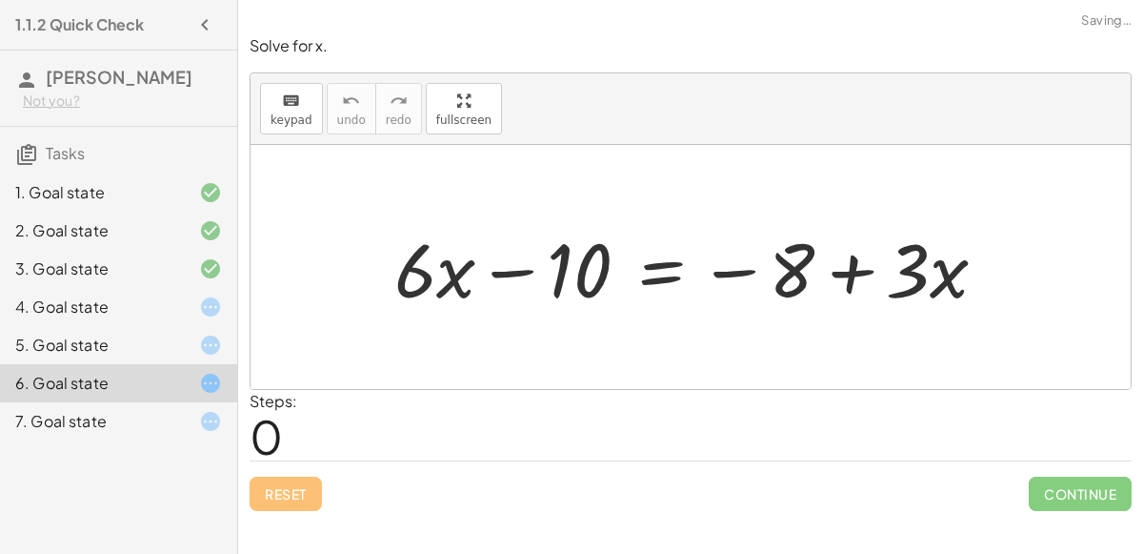
click at [204, 338] on icon at bounding box center [210, 344] width 23 height 23
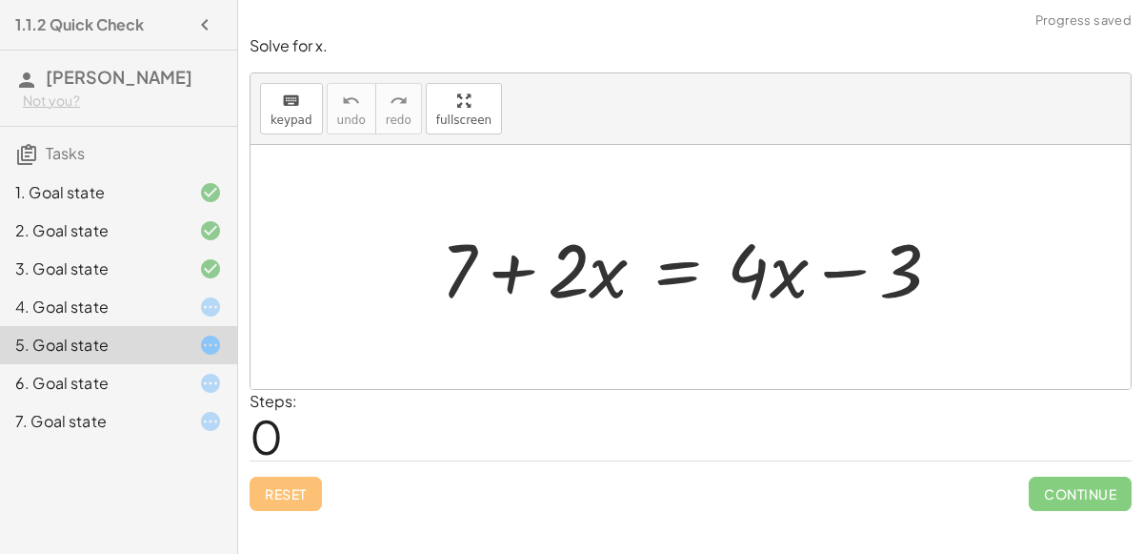
click at [205, 364] on div "4. Goal state" at bounding box center [118, 383] width 237 height 38
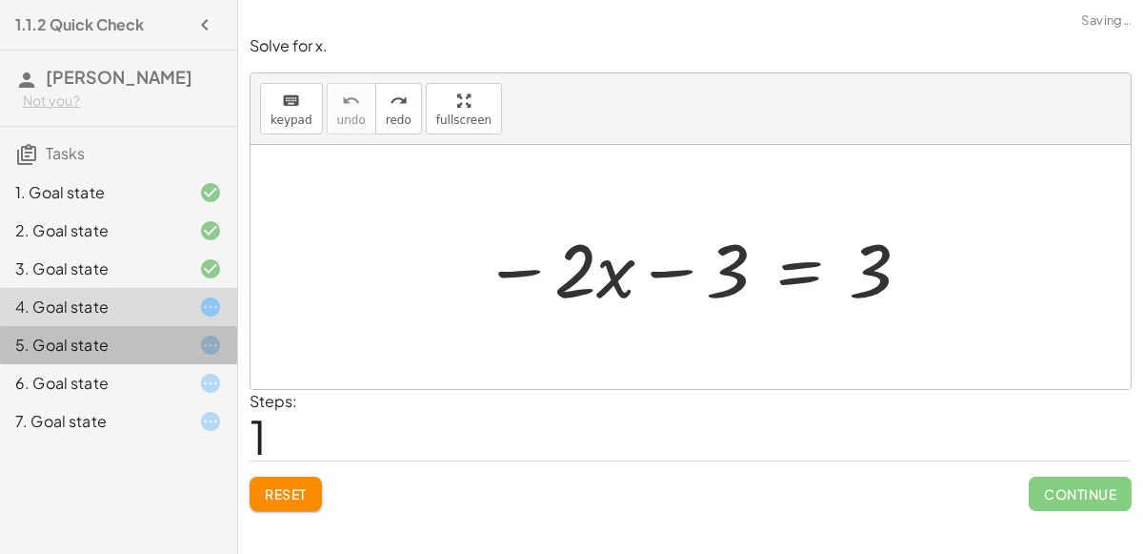
click at [212, 402] on div "5. Goal state" at bounding box center [118, 421] width 237 height 38
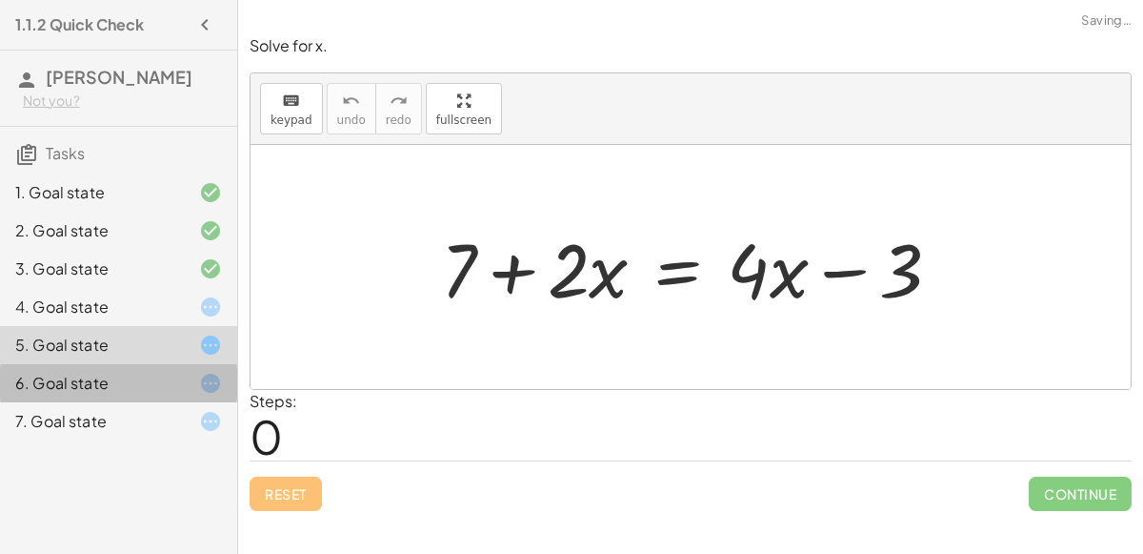
click at [213, 386] on icon at bounding box center [210, 383] width 23 height 23
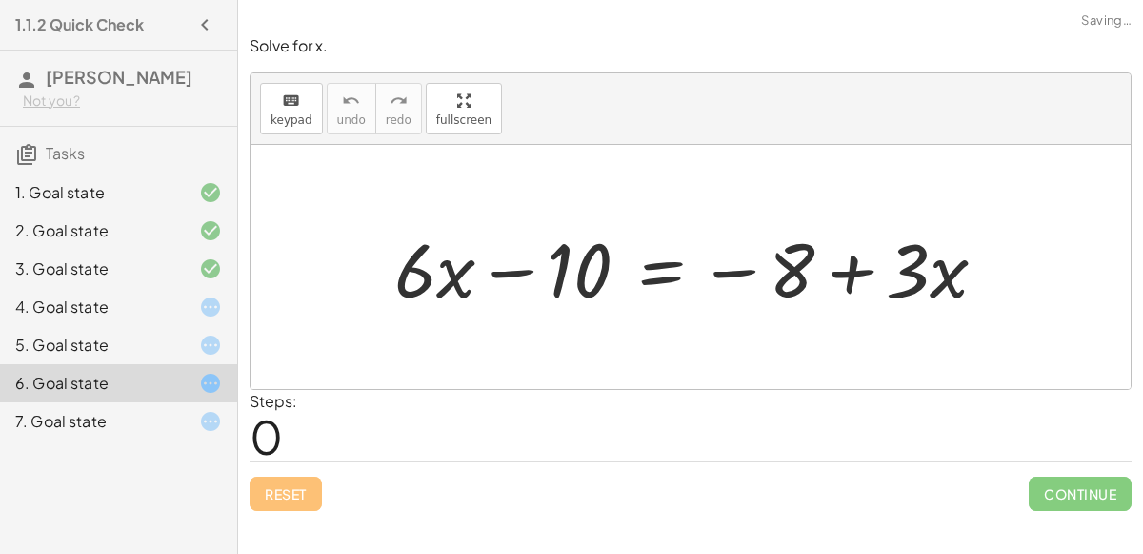
click at [216, 416] on icon at bounding box center [210, 421] width 23 height 23
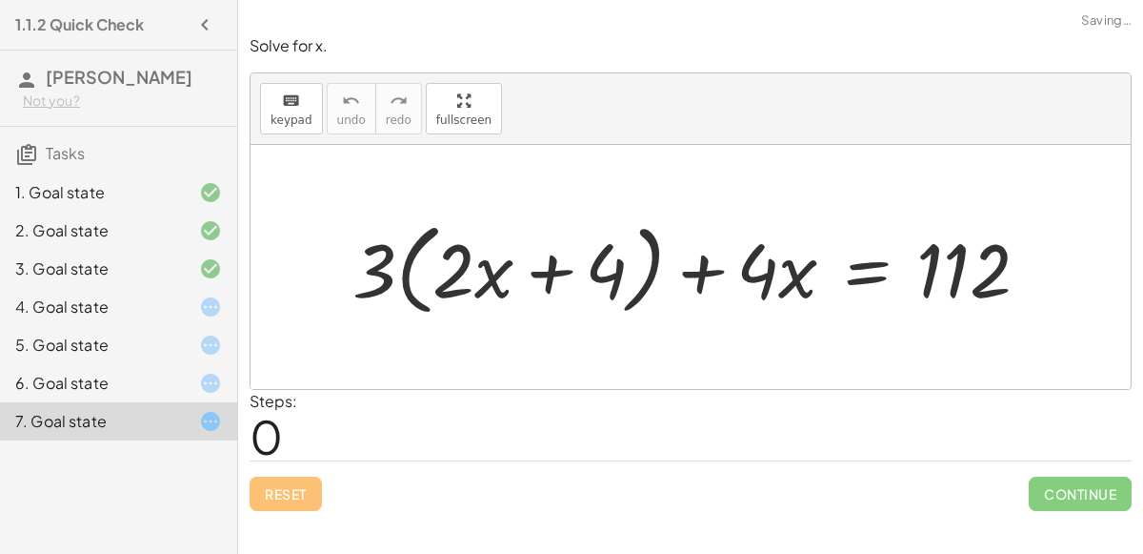
click at [222, 402] on div "5. Goal state" at bounding box center [118, 421] width 237 height 38
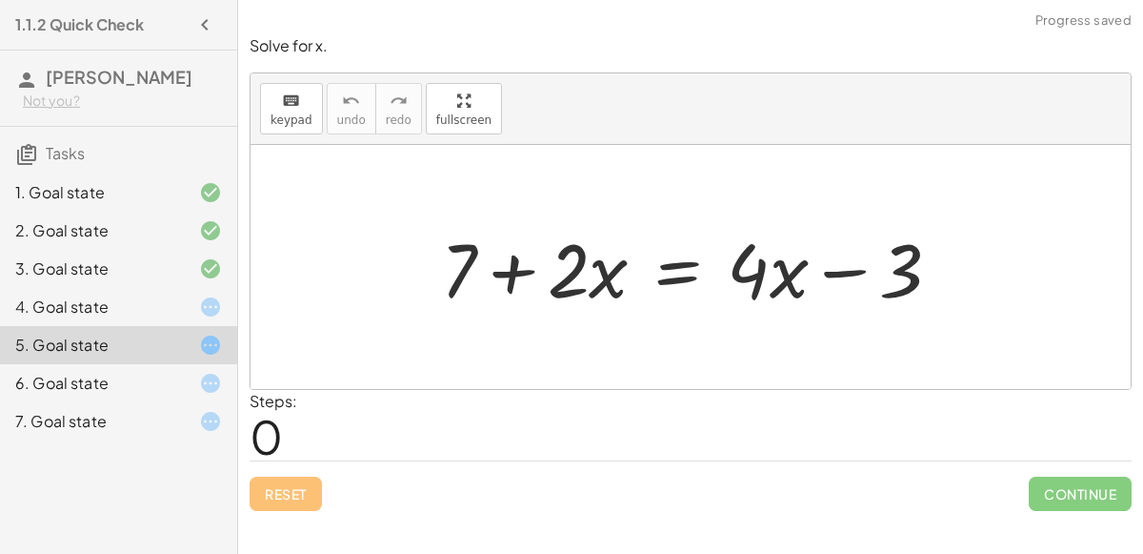
click at [210, 297] on icon at bounding box center [210, 306] width 23 height 23
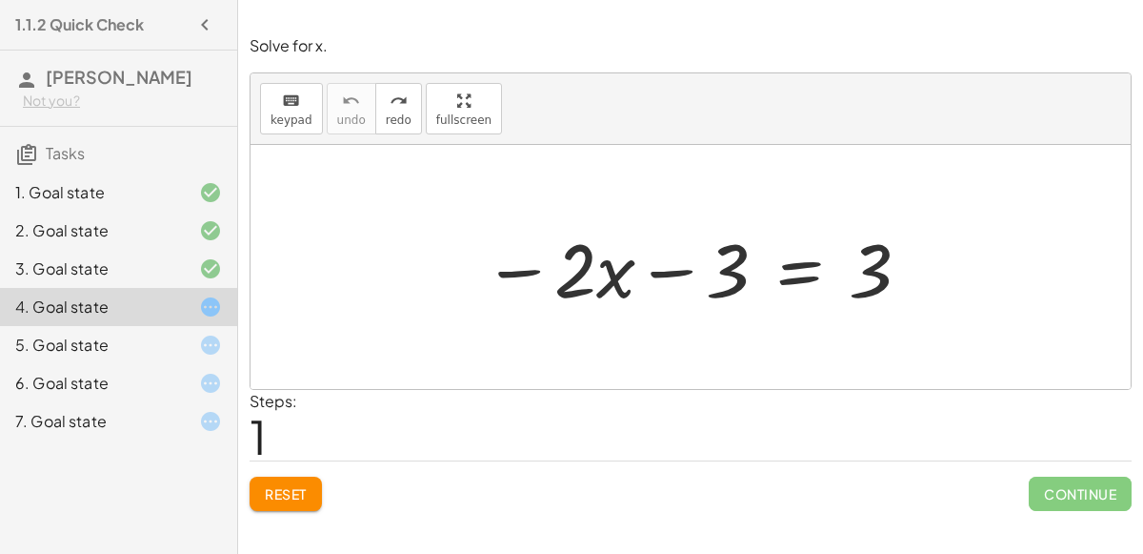
click at [169, 337] on div at bounding box center [195, 344] width 53 height 23
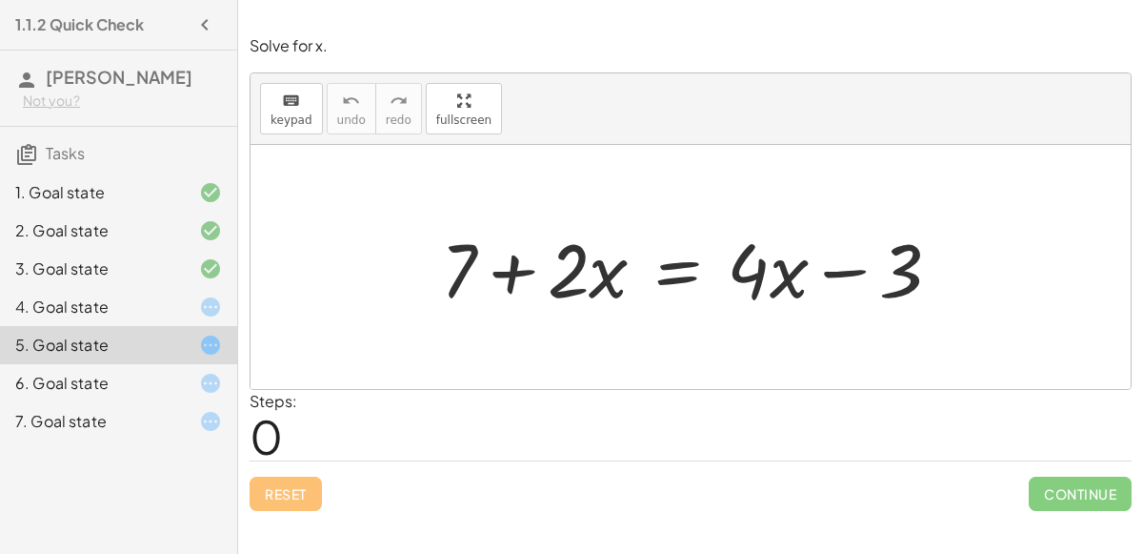
click at [215, 364] on div "4. Goal state" at bounding box center [118, 383] width 237 height 38
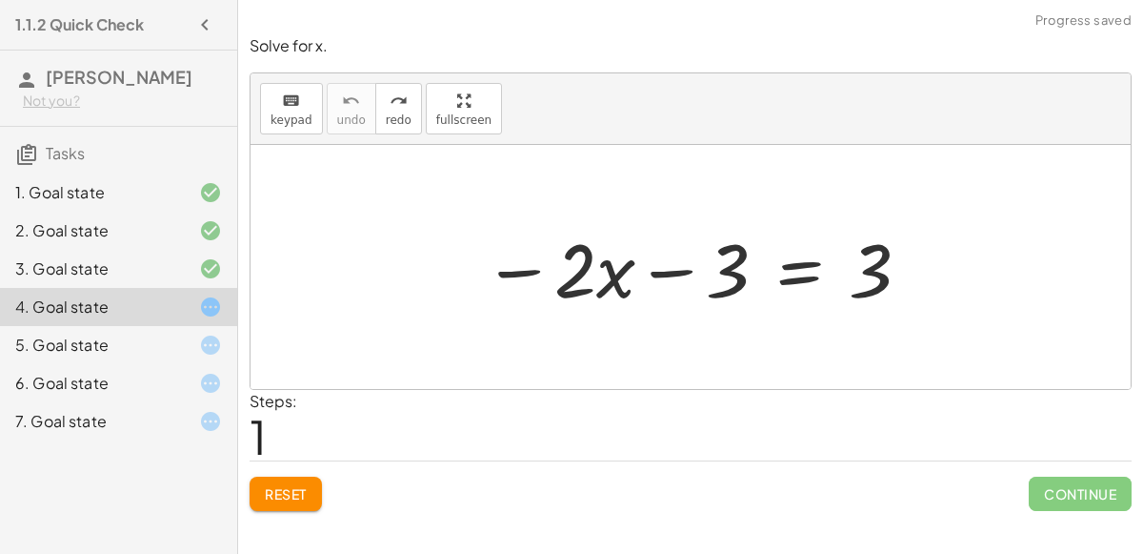
drag, startPoint x: 216, startPoint y: 323, endPoint x: 208, endPoint y: 381, distance: 58.7
click at [208, 381] on div "1. Goal state 2. Goal state 3. Goal state 4. Goal state 5. Goal state 6. Goal s…" at bounding box center [118, 307] width 237 height 282
click at [213, 333] on icon at bounding box center [210, 344] width 23 height 23
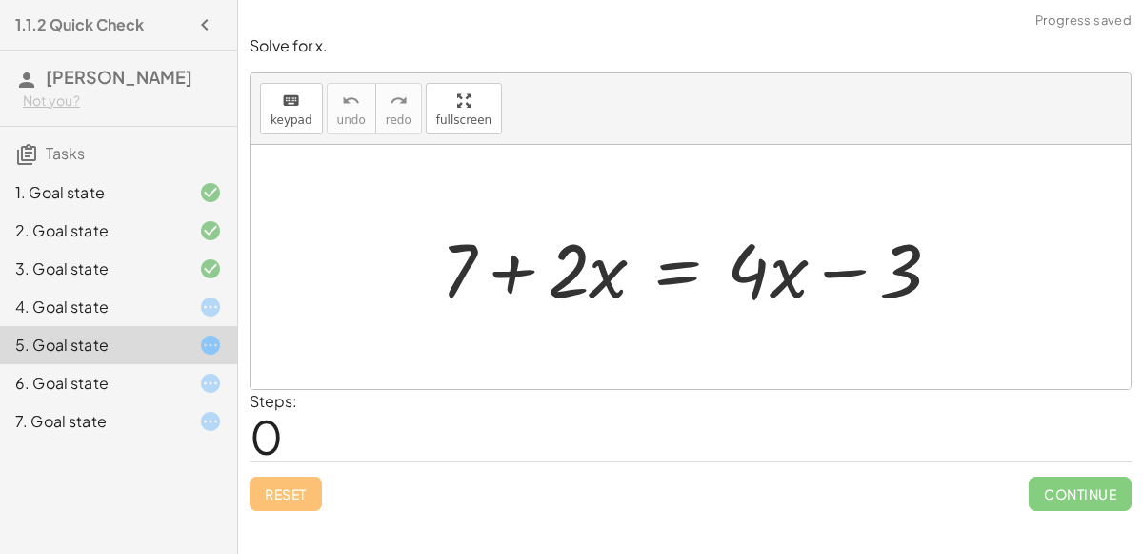
click at [305, 341] on div at bounding box center [691, 267] width 880 height 244
click at [223, 364] on div "4. Goal state" at bounding box center [118, 383] width 237 height 38
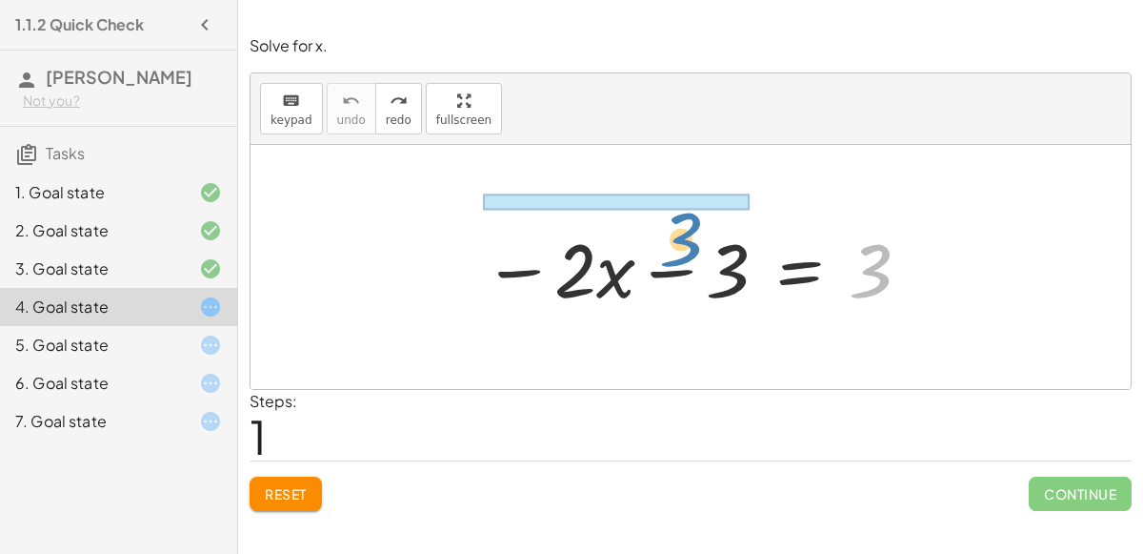
drag, startPoint x: 873, startPoint y: 275, endPoint x: 684, endPoint y: 242, distance: 191.6
click at [684, 242] on div at bounding box center [698, 267] width 449 height 98
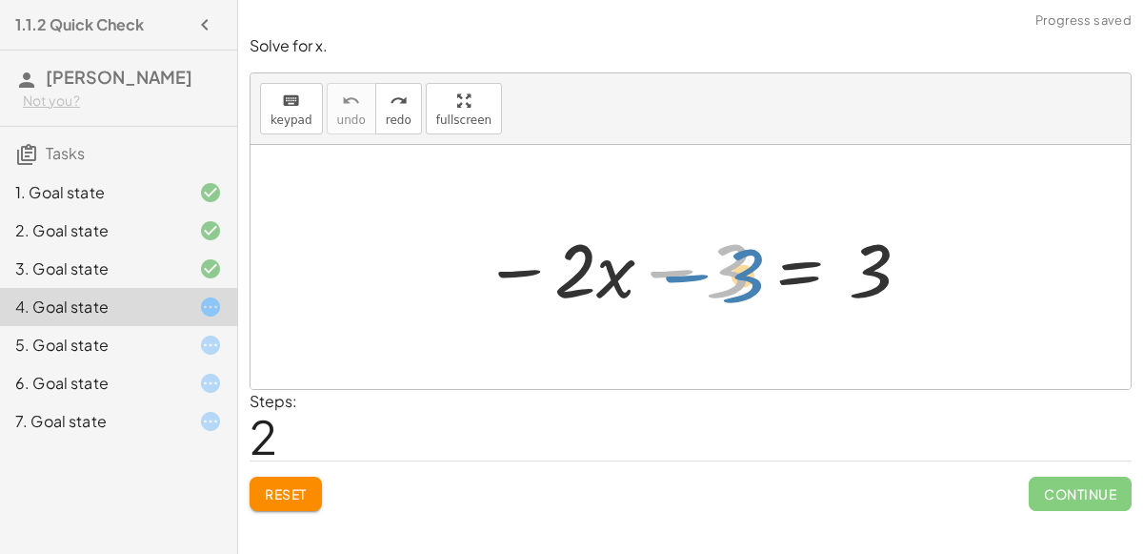
drag, startPoint x: 641, startPoint y: 264, endPoint x: 700, endPoint y: 292, distance: 65.6
click at [700, 292] on div at bounding box center [698, 267] width 449 height 98
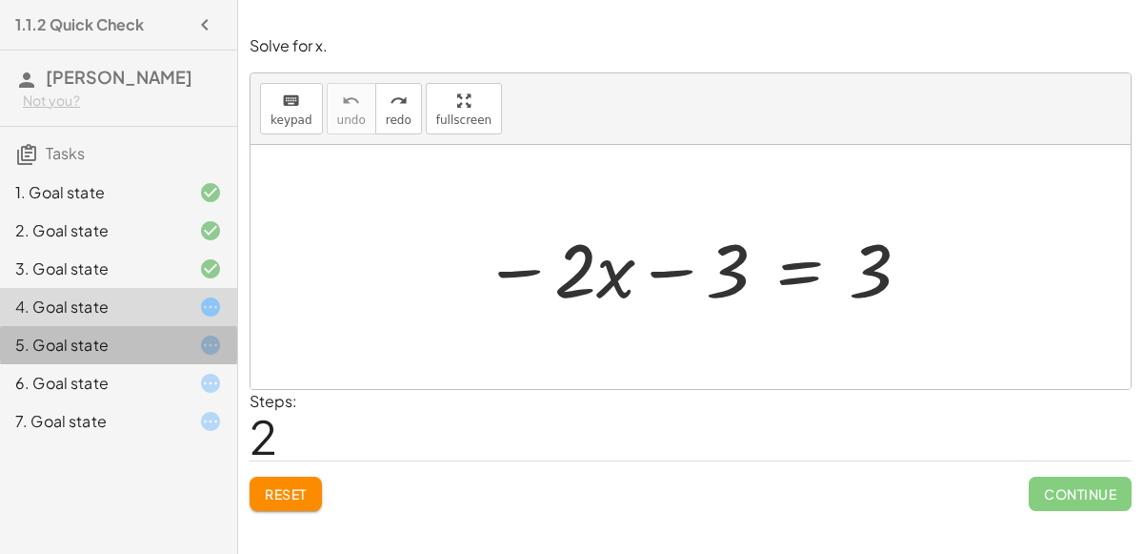
click at [189, 402] on div "5. Goal state" at bounding box center [118, 421] width 237 height 38
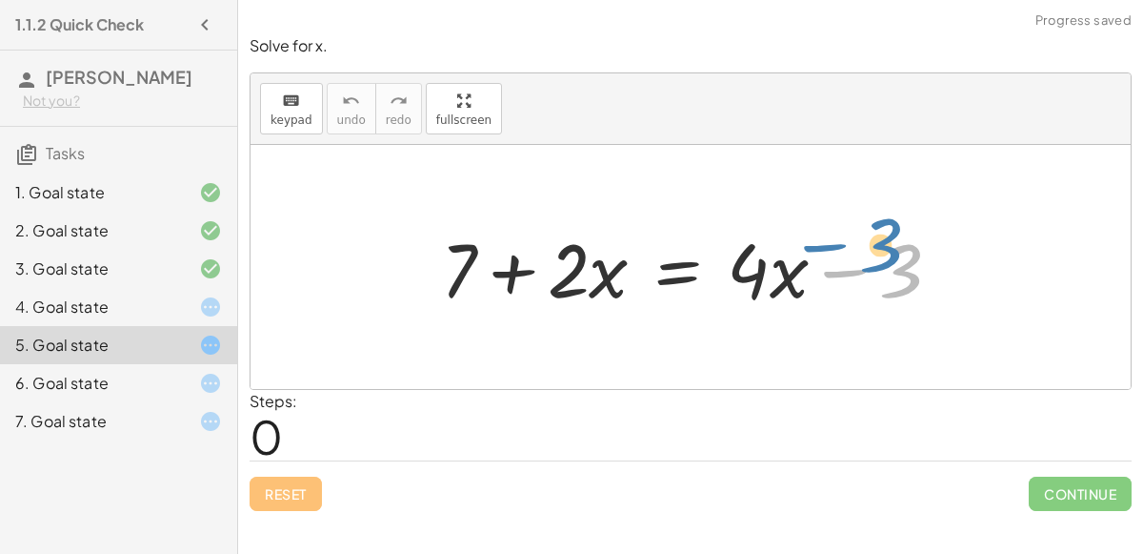
drag, startPoint x: 900, startPoint y: 245, endPoint x: 936, endPoint y: 244, distance: 35.3
click at [936, 244] on div at bounding box center [699, 267] width 535 height 98
click at [188, 353] on div at bounding box center [195, 344] width 53 height 23
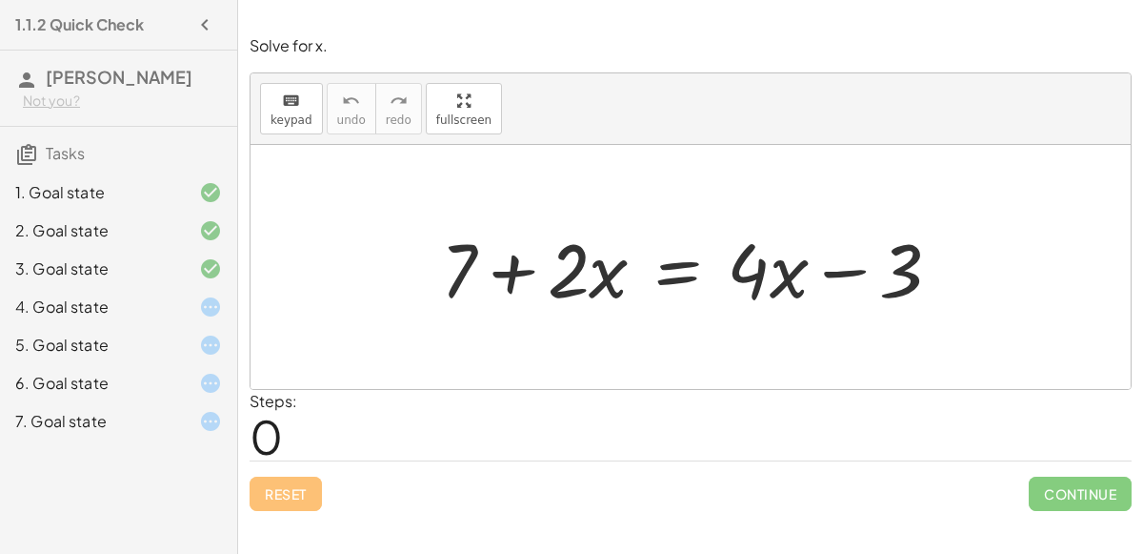
click at [201, 373] on icon at bounding box center [210, 383] width 23 height 23
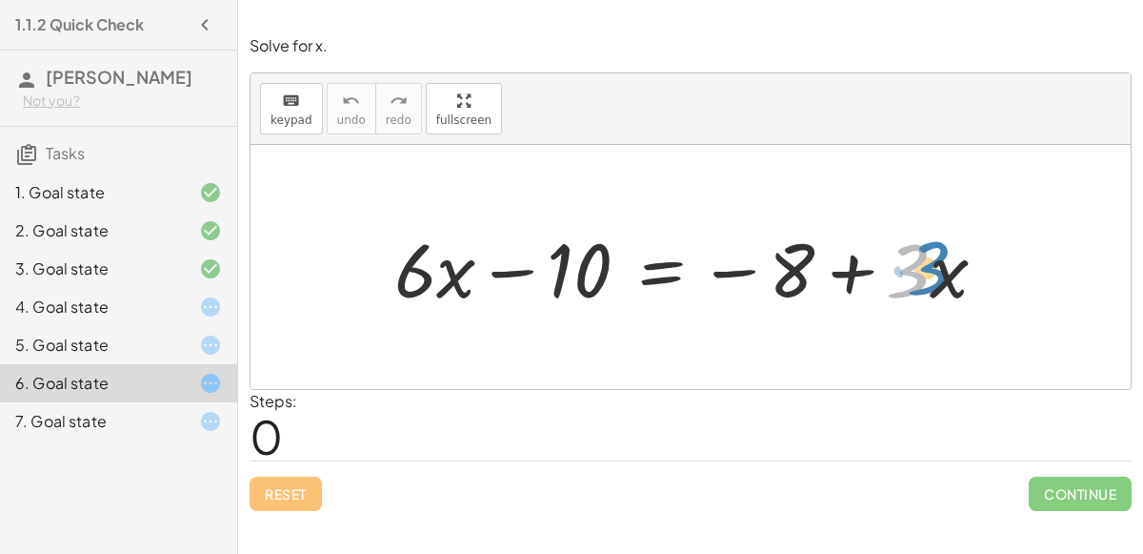
drag, startPoint x: 920, startPoint y: 261, endPoint x: 950, endPoint y: 258, distance: 29.7
click at [950, 258] on div at bounding box center [698, 267] width 627 height 98
click at [212, 415] on icon at bounding box center [210, 421] width 23 height 23
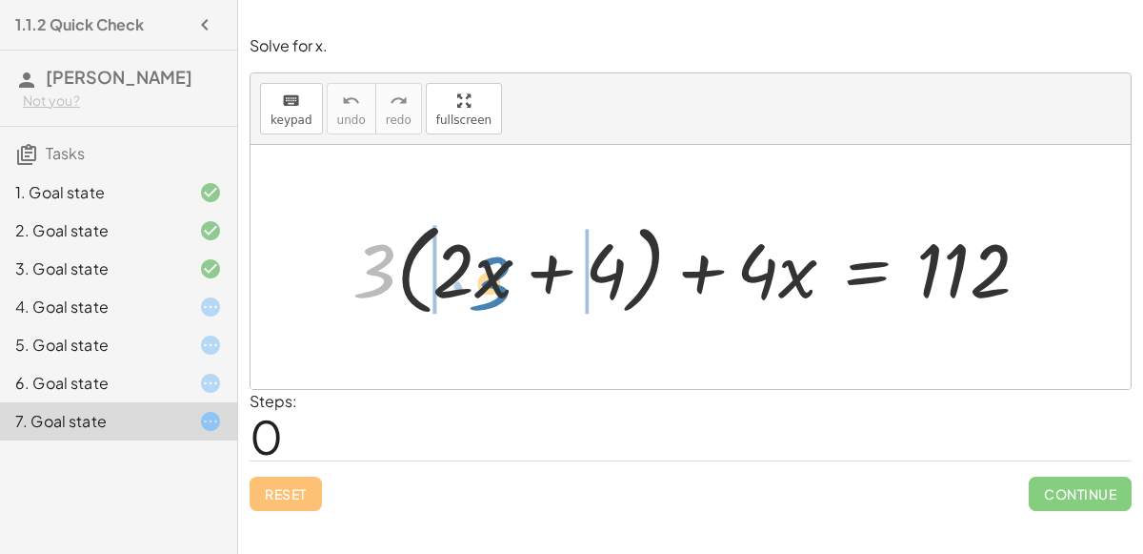
drag, startPoint x: 366, startPoint y: 267, endPoint x: 482, endPoint y: 280, distance: 117.0
click at [482, 280] on div at bounding box center [699, 267] width 712 height 110
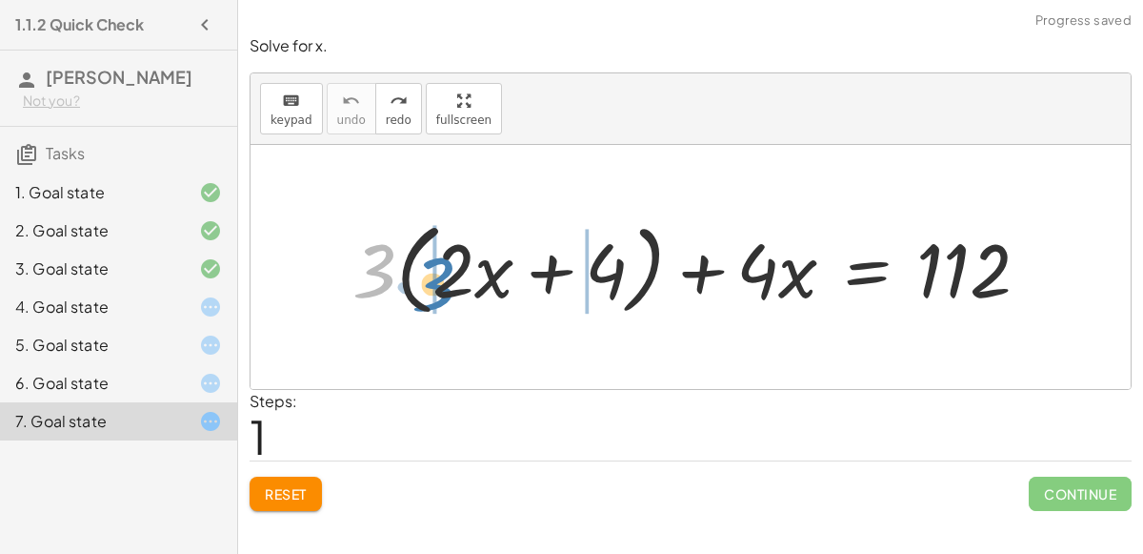
drag, startPoint x: 376, startPoint y: 272, endPoint x: 435, endPoint y: 284, distance: 60.2
click at [435, 284] on div at bounding box center [699, 267] width 712 height 110
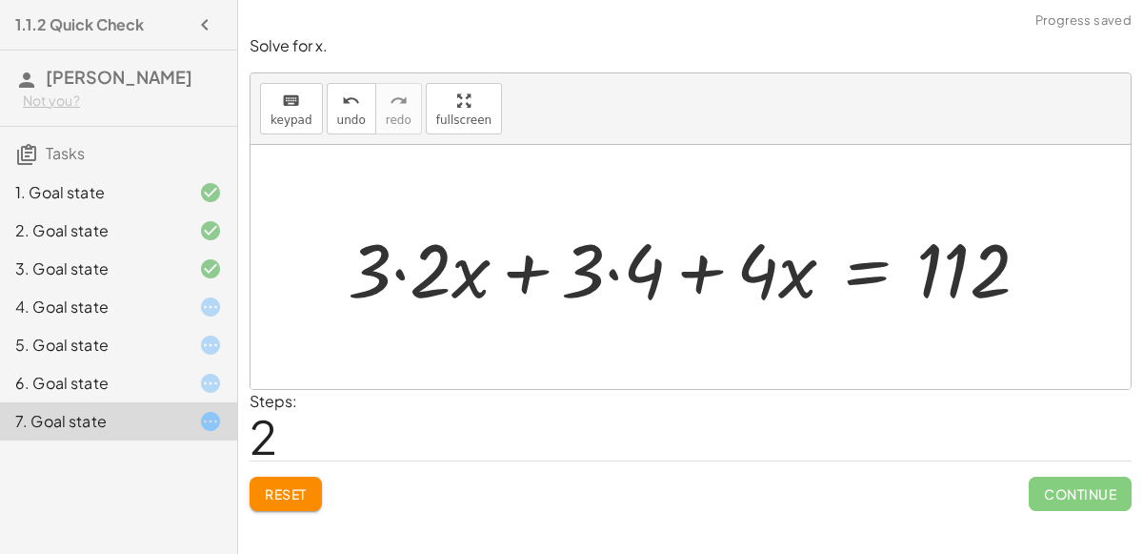
click at [399, 271] on div at bounding box center [696, 267] width 716 height 98
click at [612, 274] on div at bounding box center [726, 267] width 655 height 98
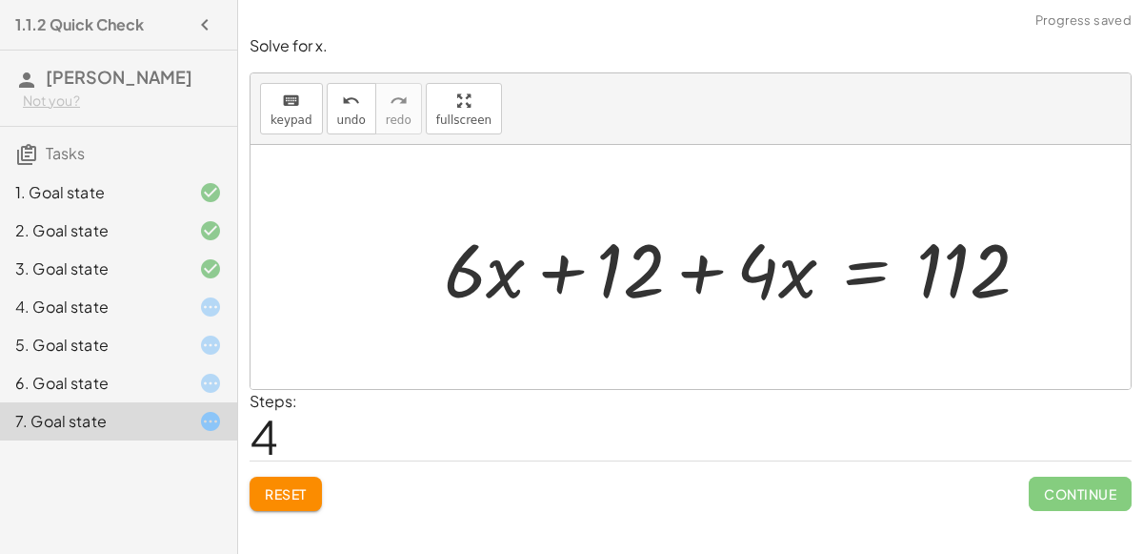
click at [612, 274] on div at bounding box center [743, 267] width 619 height 98
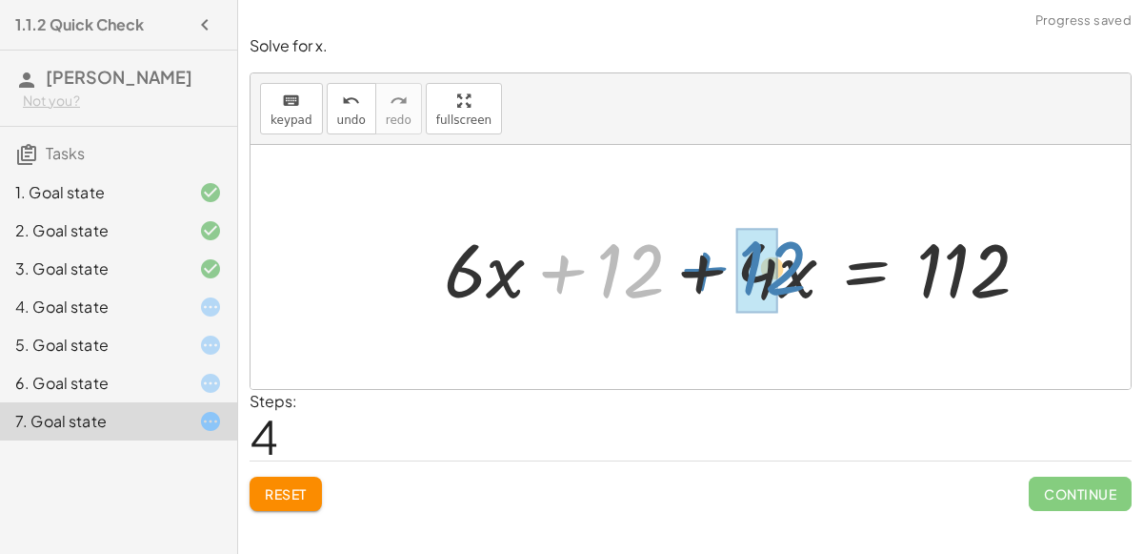
drag, startPoint x: 612, startPoint y: 274, endPoint x: 750, endPoint y: 268, distance: 138.3
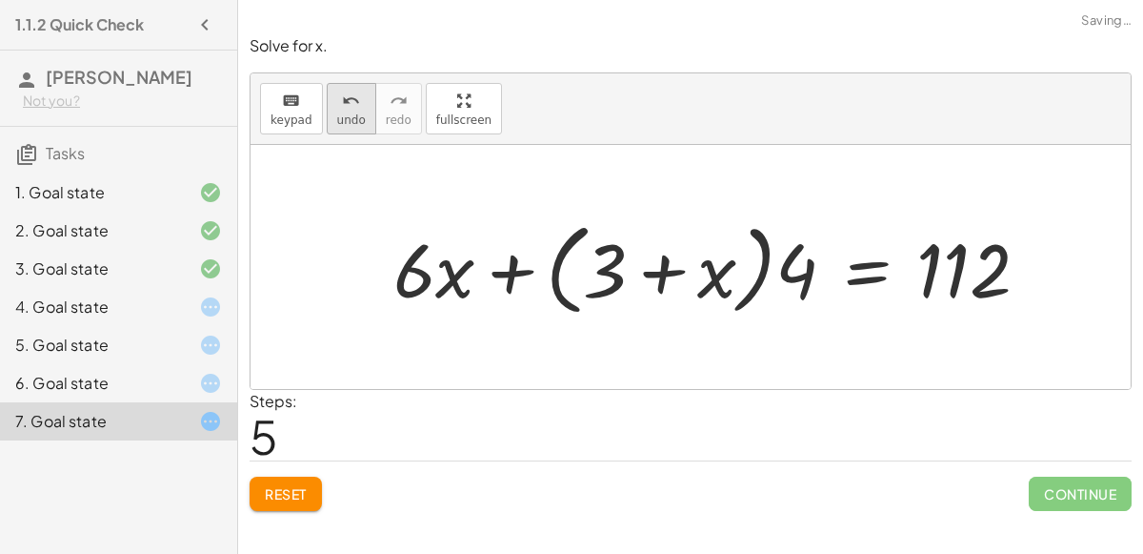
click at [343, 111] on button "undo undo" at bounding box center [352, 108] width 50 height 51
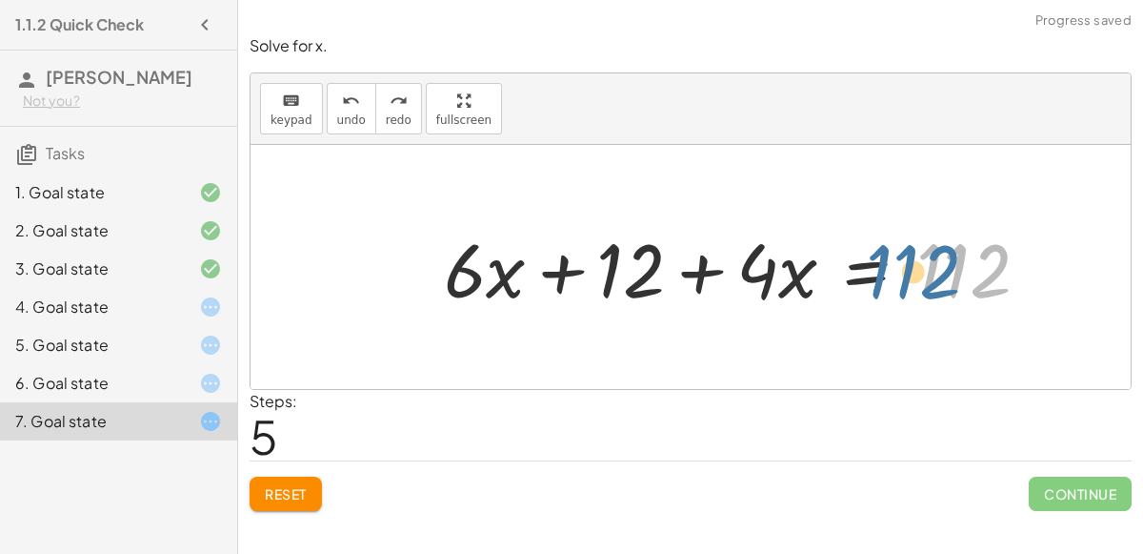
drag, startPoint x: 924, startPoint y: 286, endPoint x: 875, endPoint y: 287, distance: 49.6
click at [875, 287] on div at bounding box center [743, 267] width 619 height 98
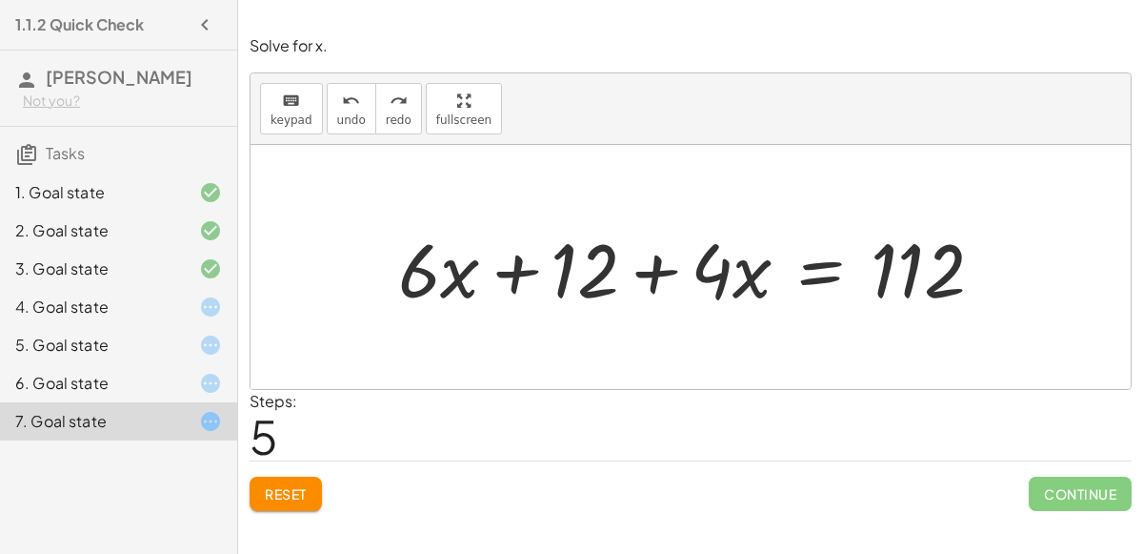
click at [196, 297] on div at bounding box center [195, 306] width 53 height 23
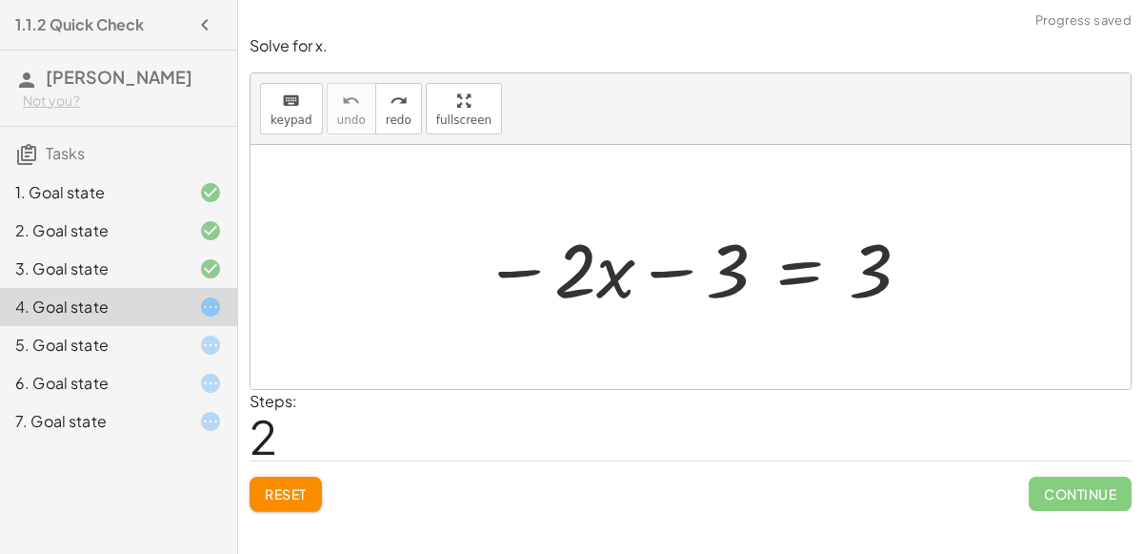
click at [274, 490] on span "Reset" at bounding box center [286, 493] width 42 height 17
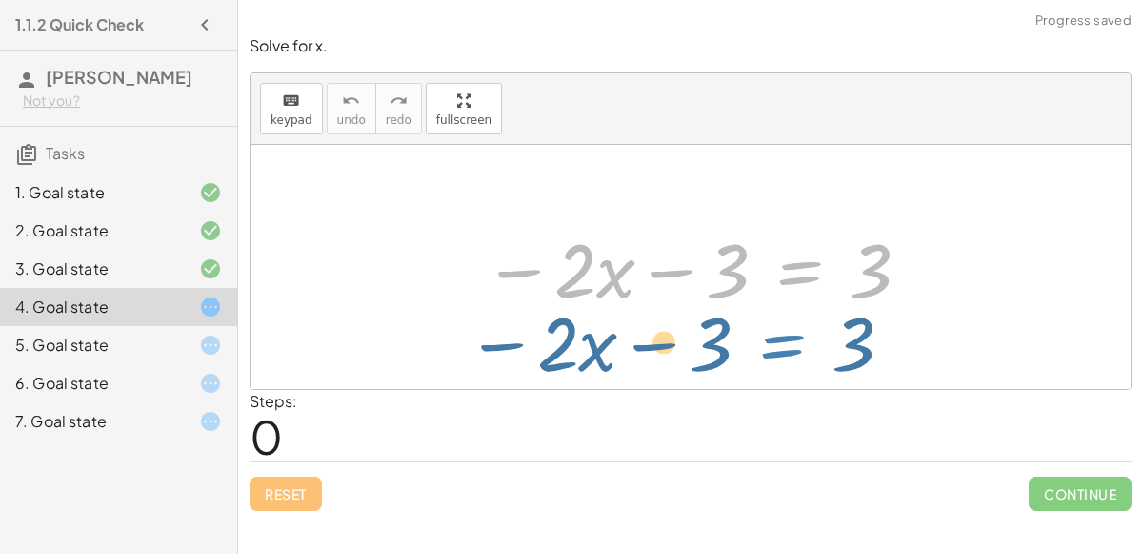
drag, startPoint x: 799, startPoint y: 274, endPoint x: 780, endPoint y: 341, distance: 69.4
click at [780, 341] on div "− · 2 · x − 3 = 3 − · 2 · x − 3 = 3" at bounding box center [691, 267] width 880 height 244
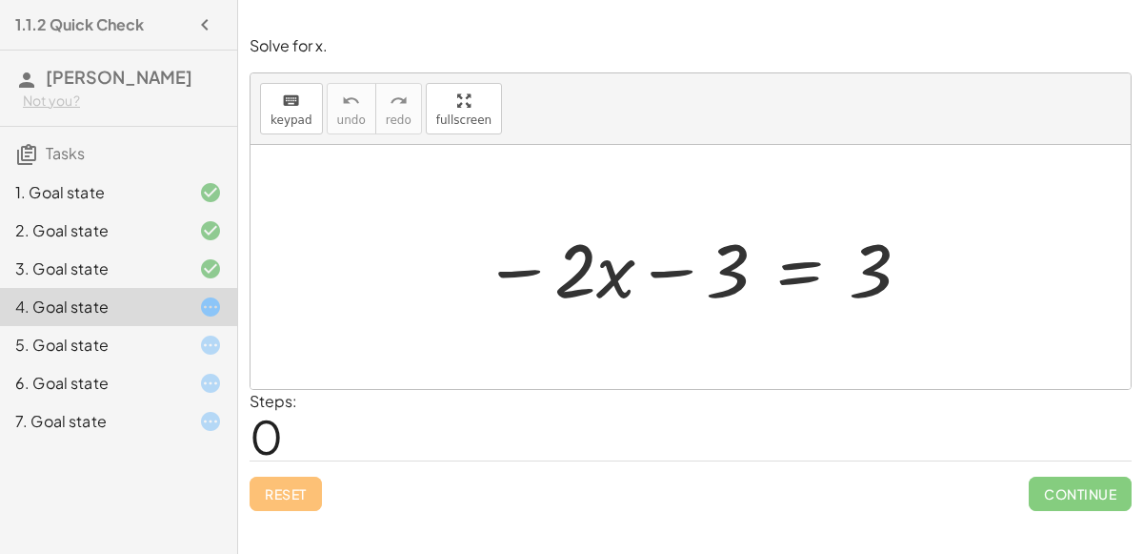
click at [785, 266] on div at bounding box center [698, 267] width 449 height 98
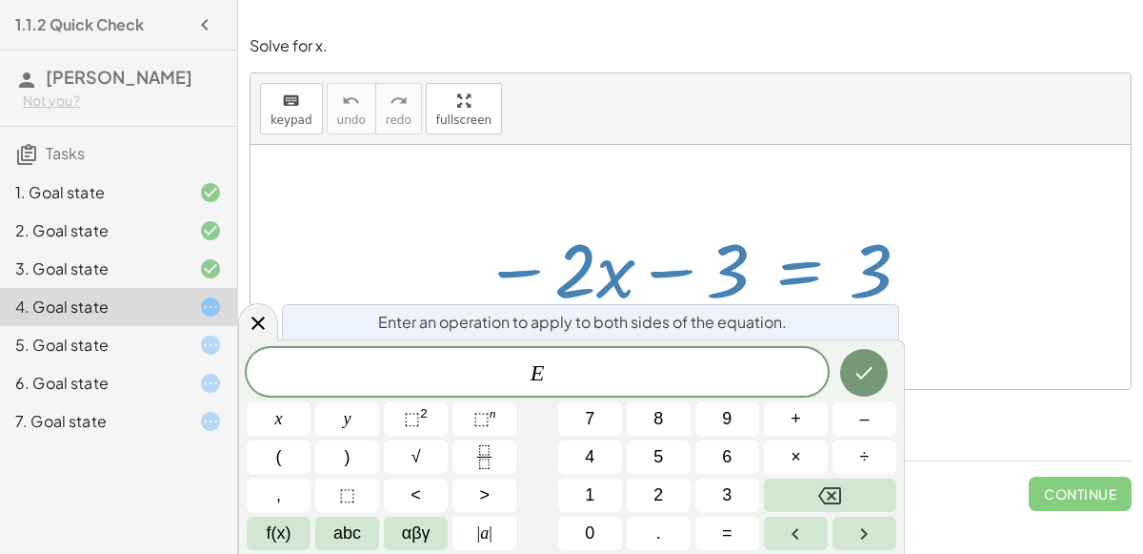
click at [147, 334] on div "5. Goal state" at bounding box center [91, 344] width 153 height 23
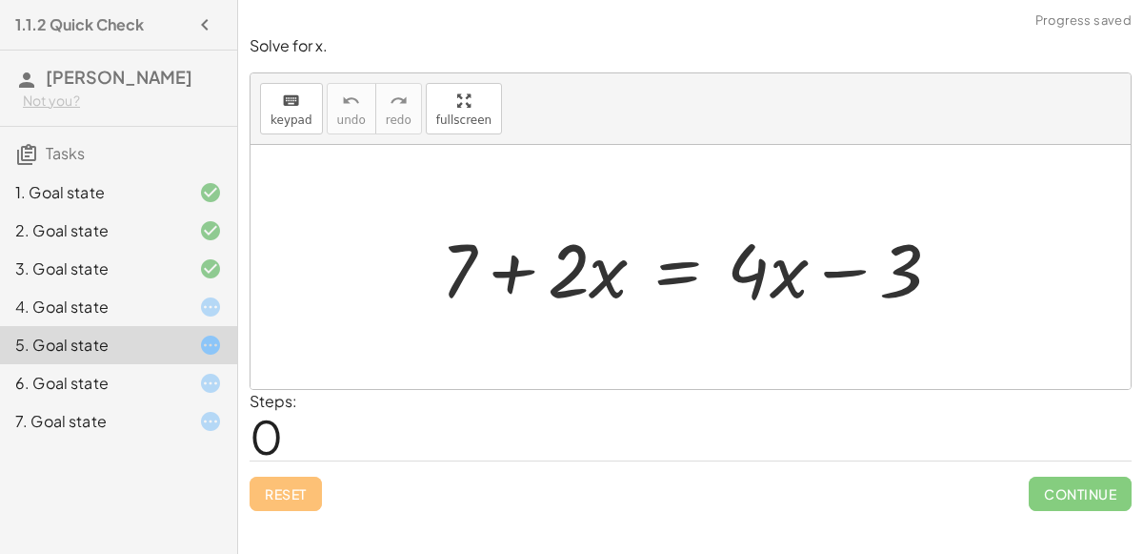
click at [152, 300] on div "4. Goal state" at bounding box center [91, 306] width 153 height 23
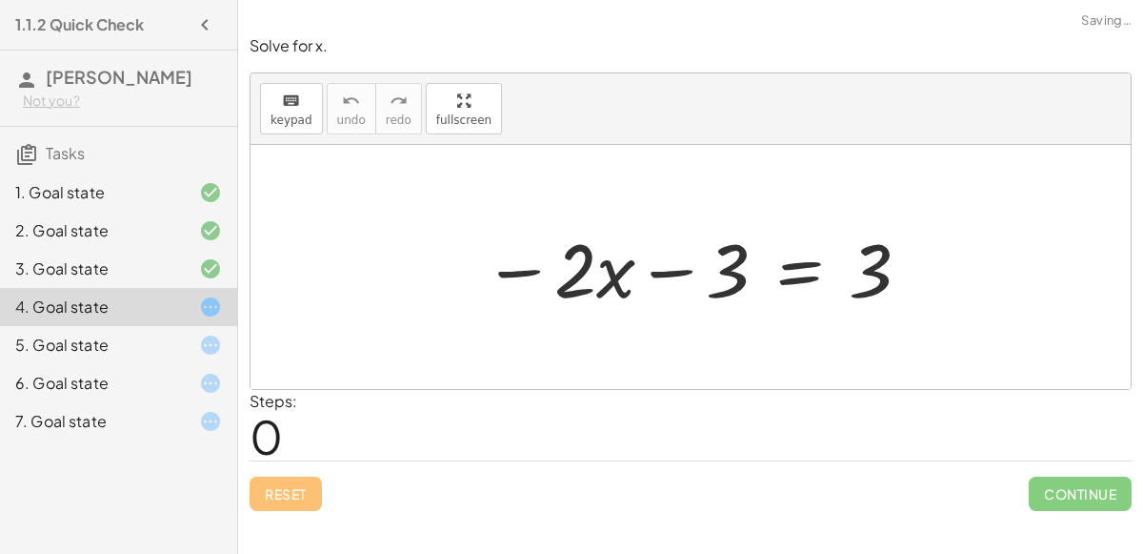
click at [797, 273] on div at bounding box center [698, 267] width 449 height 98
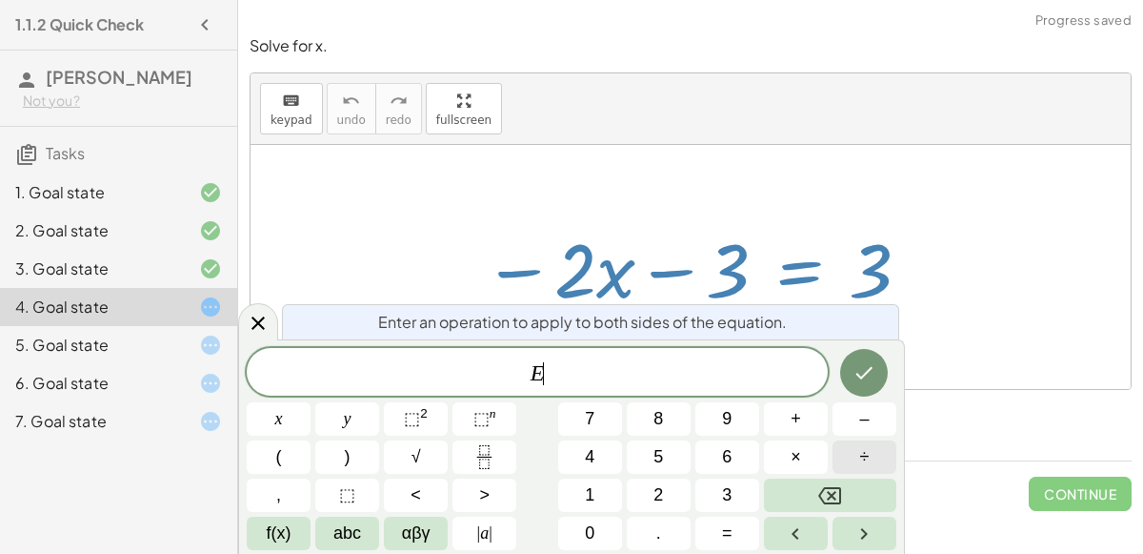
click at [837, 459] on button "÷" at bounding box center [865, 456] width 64 height 33
click at [820, 503] on icon "Backspace" at bounding box center [829, 495] width 23 height 23
click at [791, 412] on span "+" at bounding box center [796, 419] width 10 height 26
click at [595, 506] on button "1" at bounding box center [590, 494] width 64 height 33
click at [595, 524] on button "0" at bounding box center [590, 532] width 64 height 33
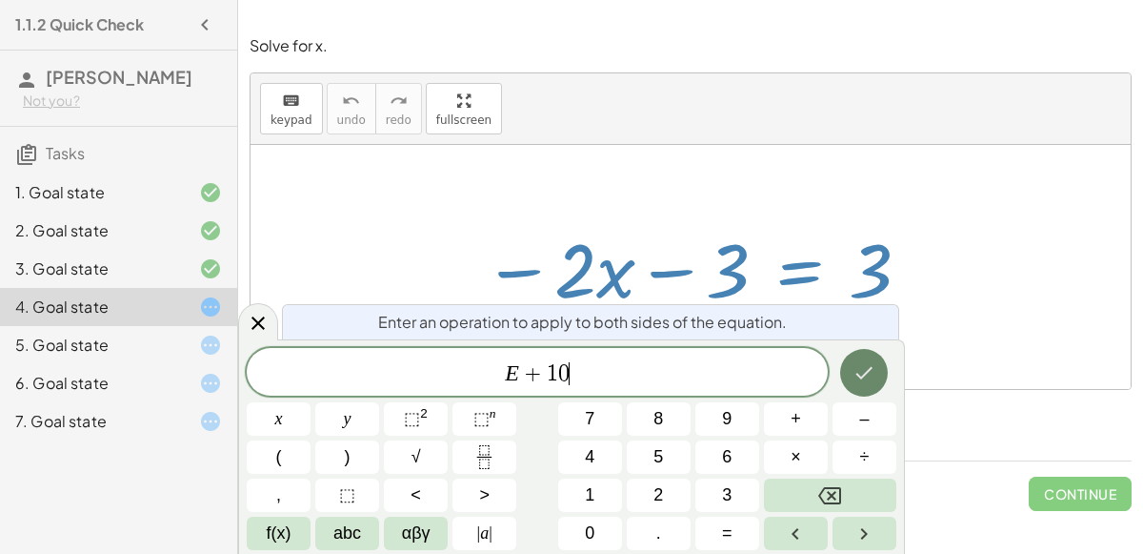
click at [878, 380] on button "Done" at bounding box center [864, 373] width 48 height 48
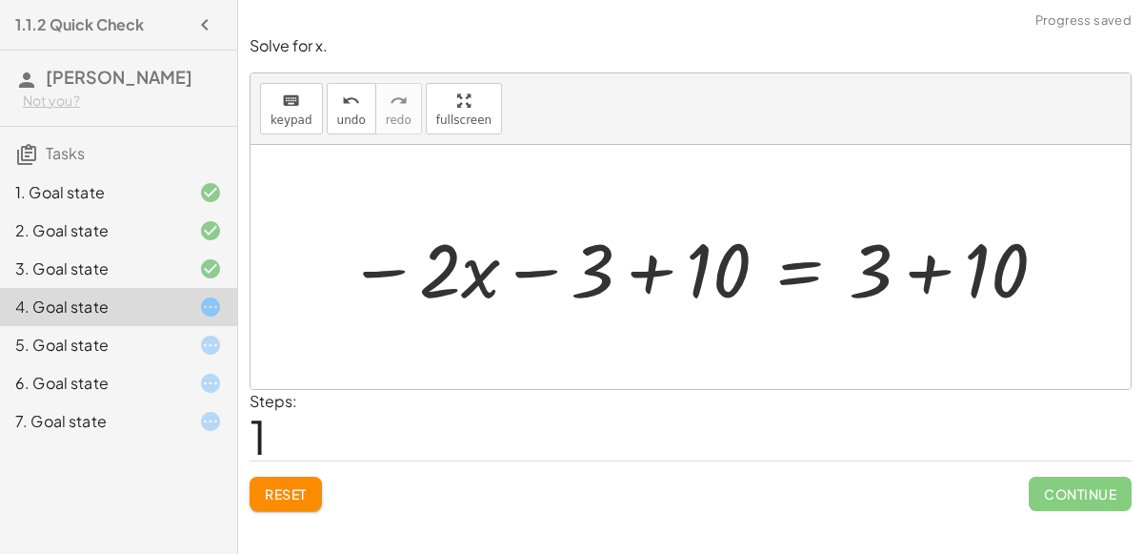
click at [654, 272] on div at bounding box center [698, 267] width 720 height 98
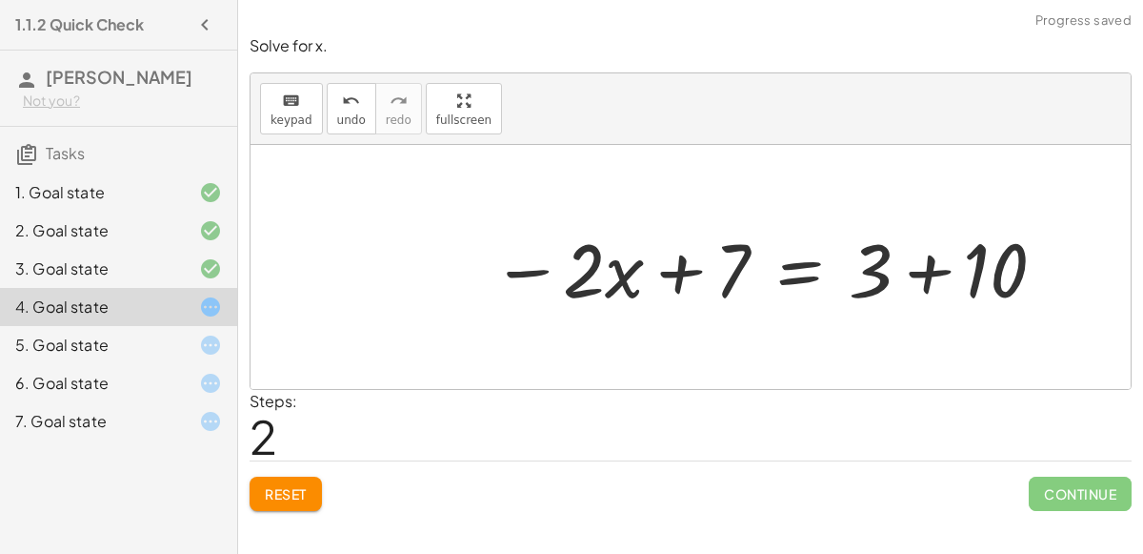
click at [923, 271] on div at bounding box center [770, 267] width 576 height 98
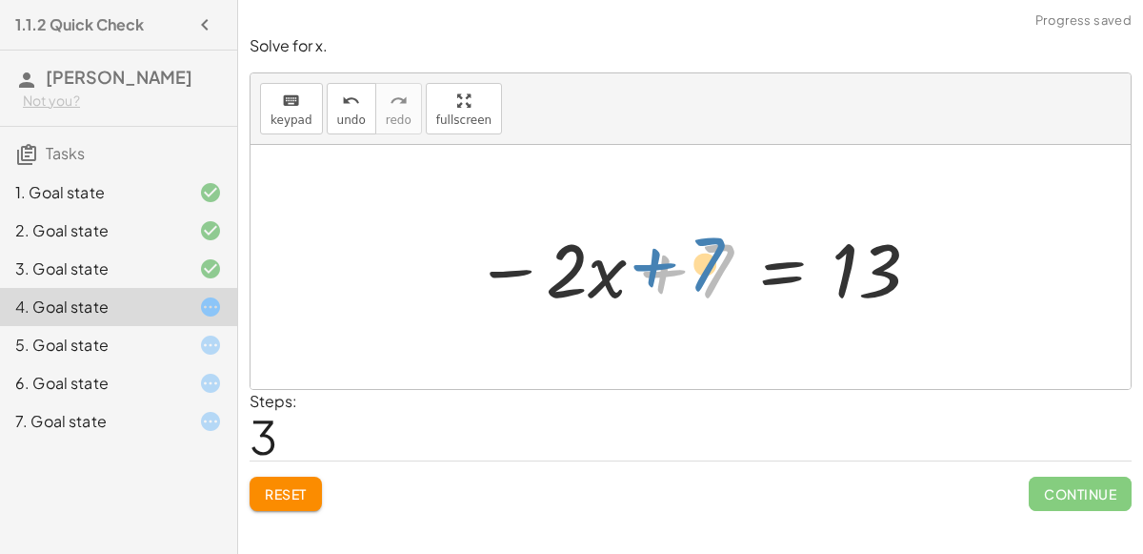
drag, startPoint x: 659, startPoint y: 269, endPoint x: 651, endPoint y: 262, distance: 10.9
click at [651, 262] on div at bounding box center [698, 267] width 467 height 98
click at [782, 271] on div at bounding box center [698, 267] width 467 height 98
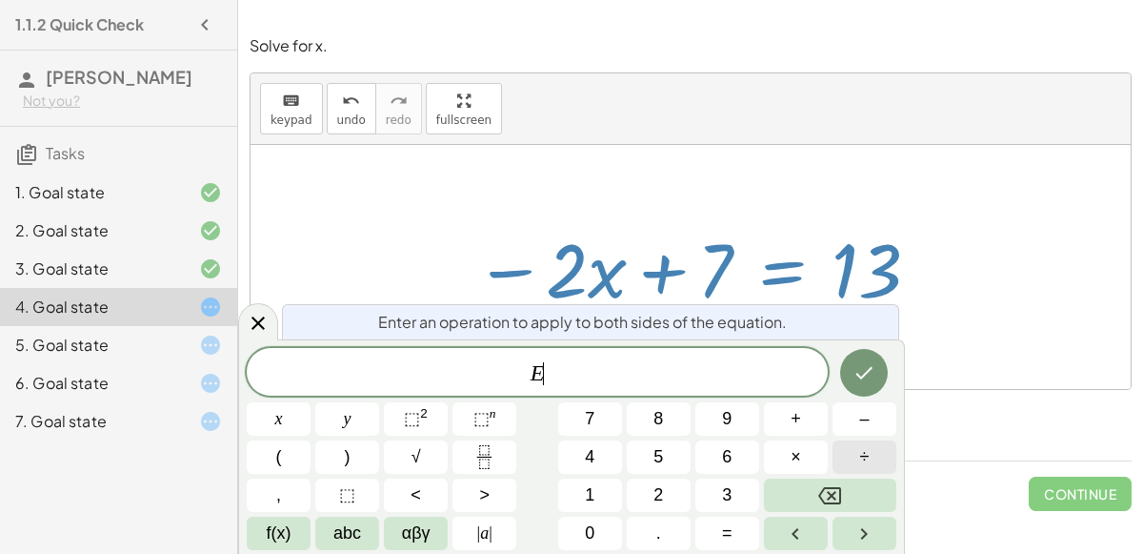
click at [857, 445] on button "÷" at bounding box center [865, 456] width 64 height 33
click at [862, 489] on button "Backspace" at bounding box center [830, 494] width 132 height 33
click at [853, 420] on button "–" at bounding box center [865, 418] width 64 height 33
click at [591, 437] on div "E − ​ x y ⬚ 2 ⬚ n 7 8 9 + – ( ) √ 4 5 6 × ÷ , ⬚ < > 1 2 3 f(x) abc αβγ | a | 0 …" at bounding box center [572, 449] width 650 height 202
click at [597, 427] on button "7" at bounding box center [590, 418] width 64 height 33
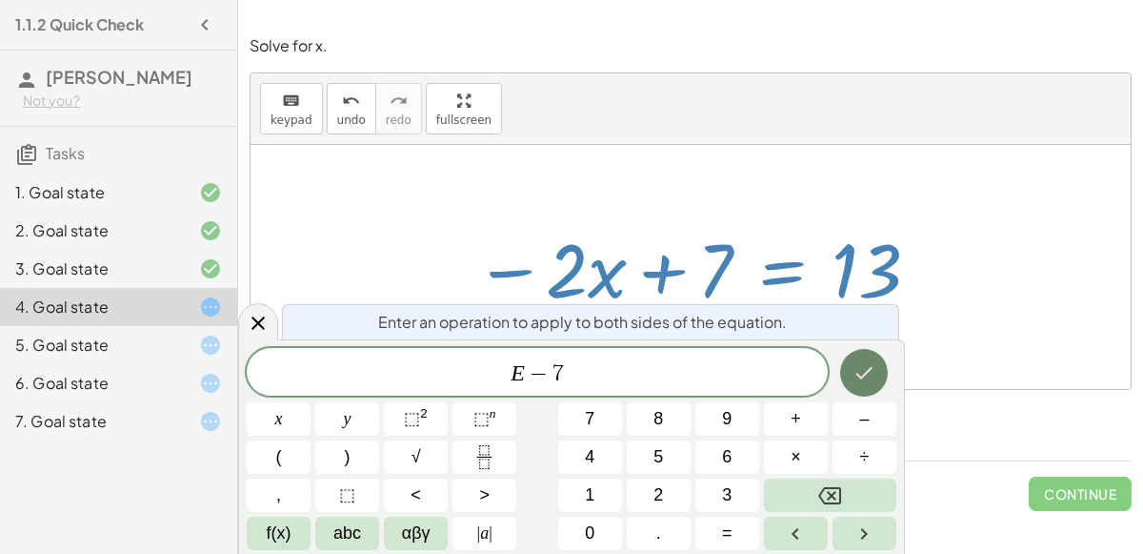
click at [866, 355] on button "Done" at bounding box center [864, 373] width 48 height 48
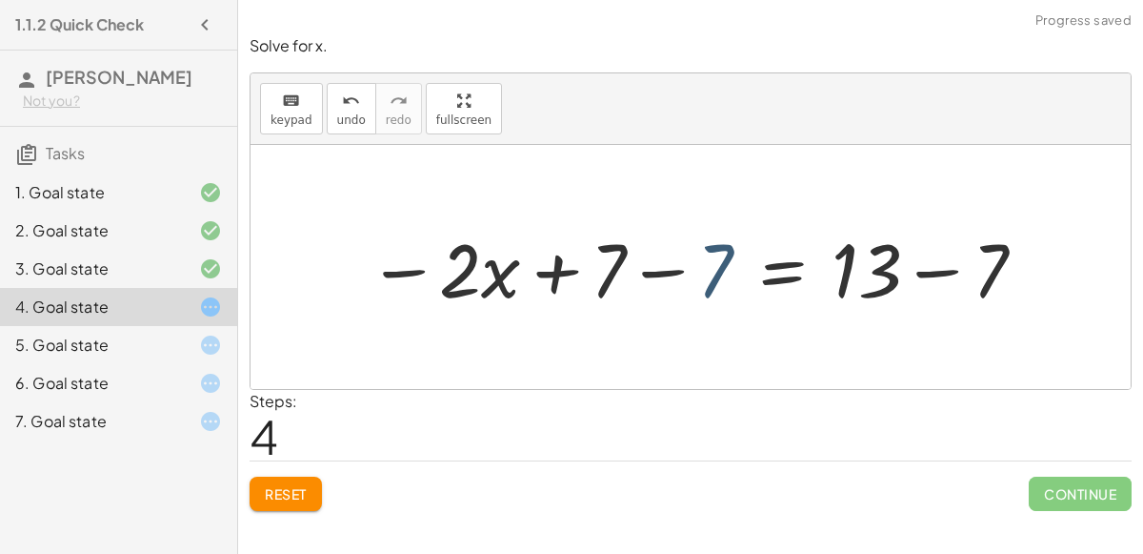
click at [713, 278] on div at bounding box center [697, 267] width 679 height 98
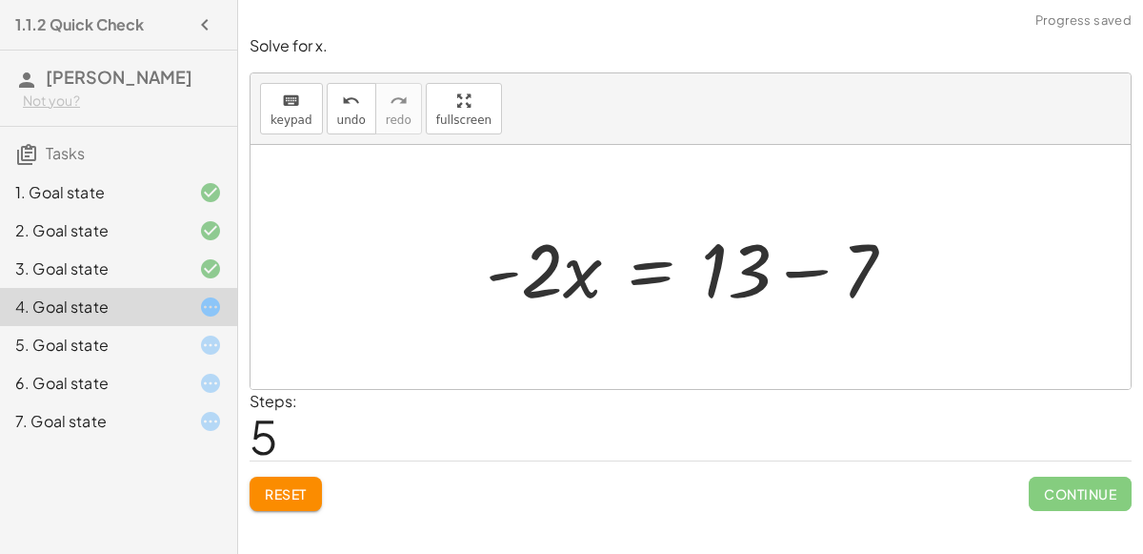
click at [807, 278] on div at bounding box center [698, 267] width 444 height 98
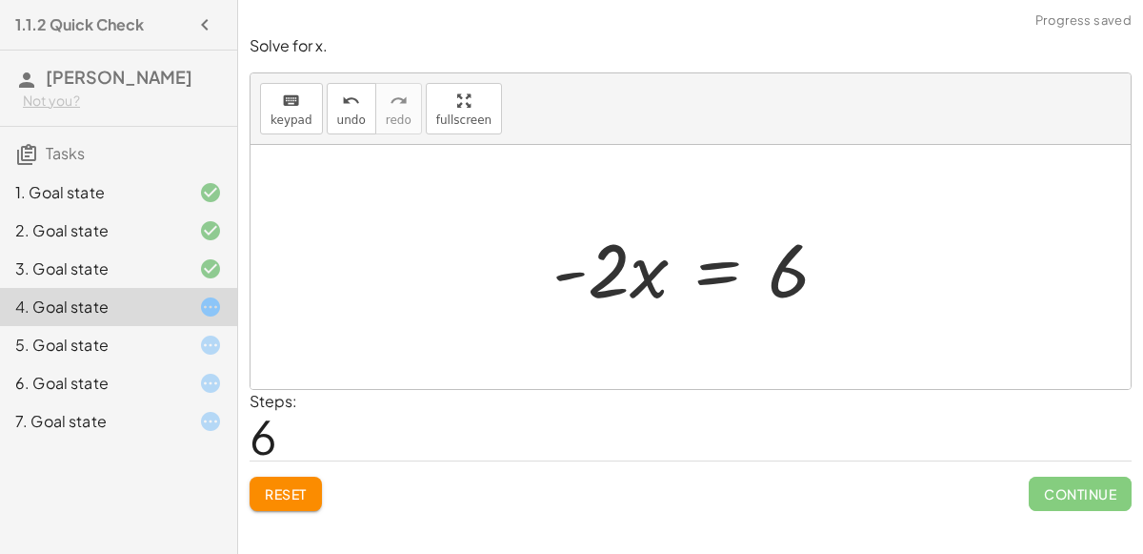
click at [710, 270] on div at bounding box center [698, 267] width 310 height 98
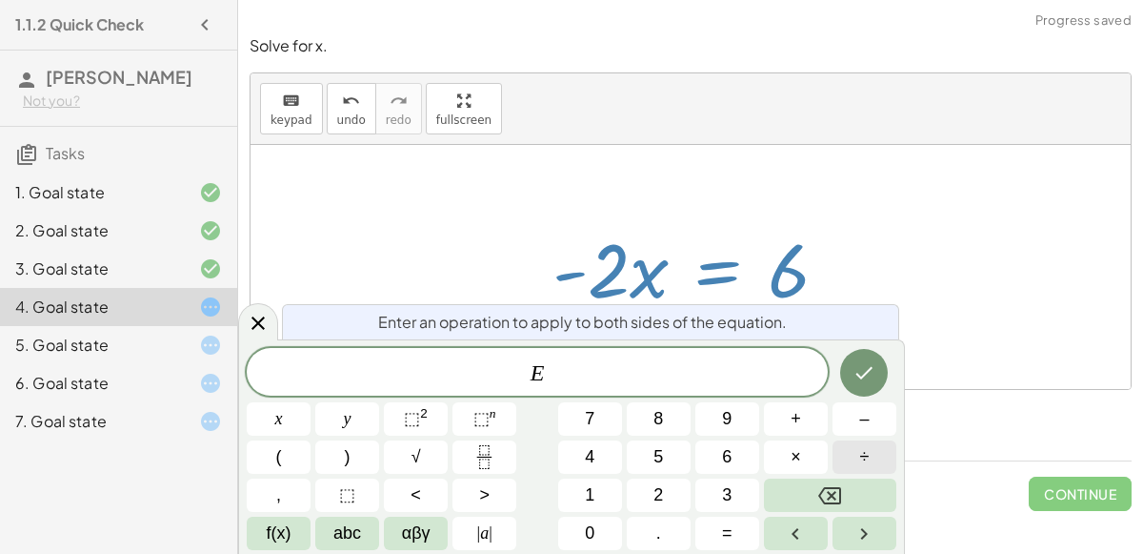
click at [856, 441] on button "÷" at bounding box center [865, 456] width 64 height 33
click at [264, 327] on icon at bounding box center [258, 323] width 23 height 23
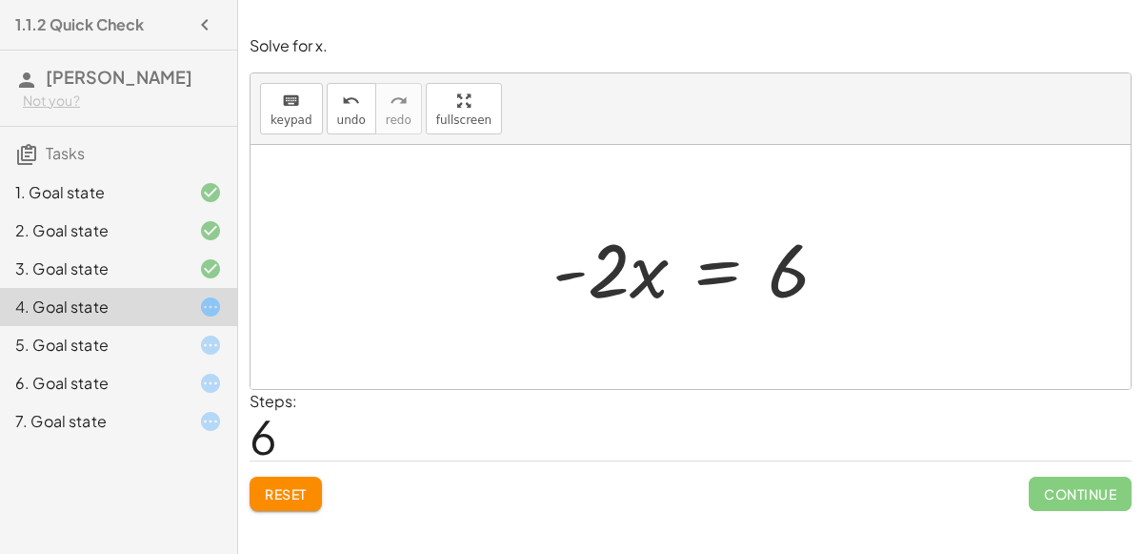
click at [680, 252] on div at bounding box center [698, 267] width 310 height 98
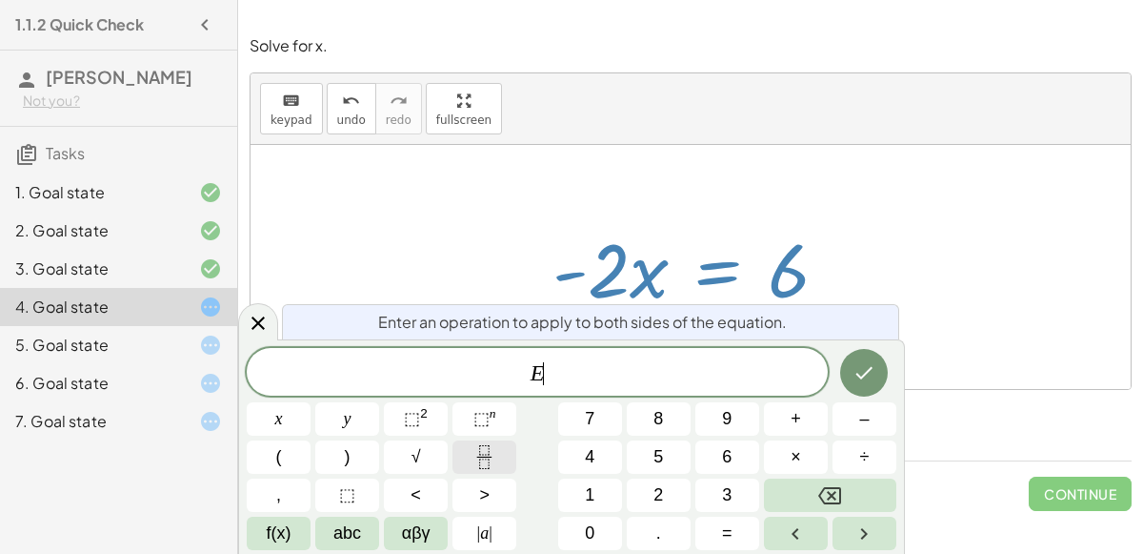
click at [507, 465] on button "Fraction" at bounding box center [485, 456] width 64 height 33
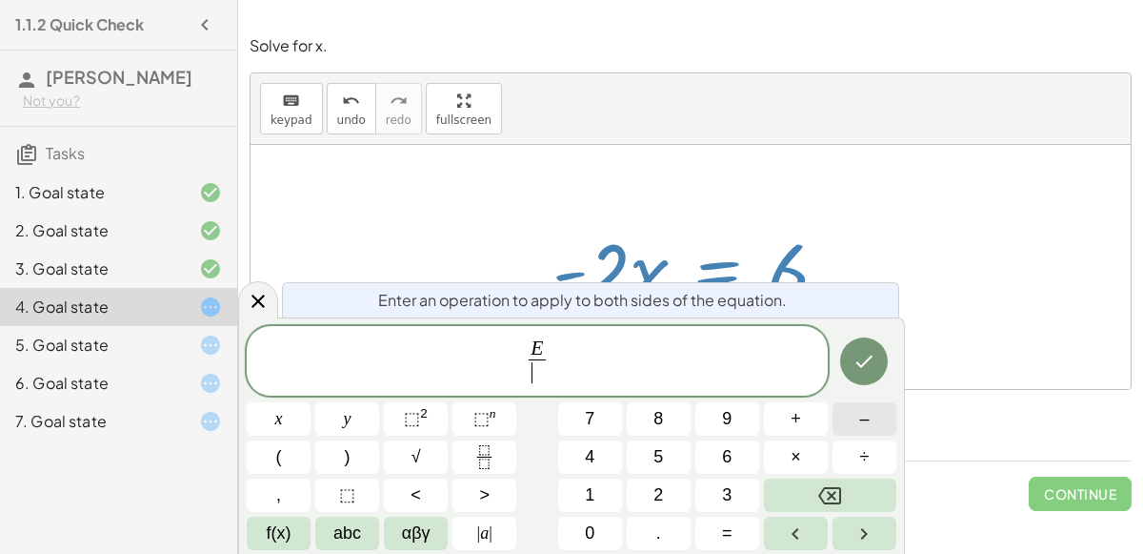
click at [877, 420] on button "–" at bounding box center [865, 418] width 64 height 33
click at [641, 485] on button "2" at bounding box center [659, 494] width 64 height 33
click at [857, 361] on icon "Done" at bounding box center [864, 361] width 23 height 23
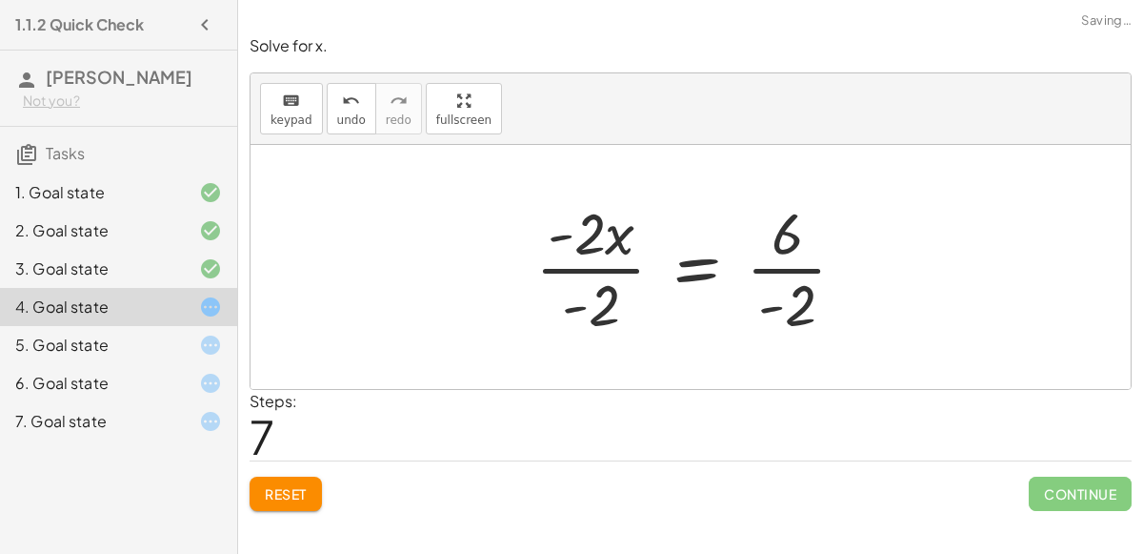
click at [796, 274] on div at bounding box center [699, 266] width 346 height 147
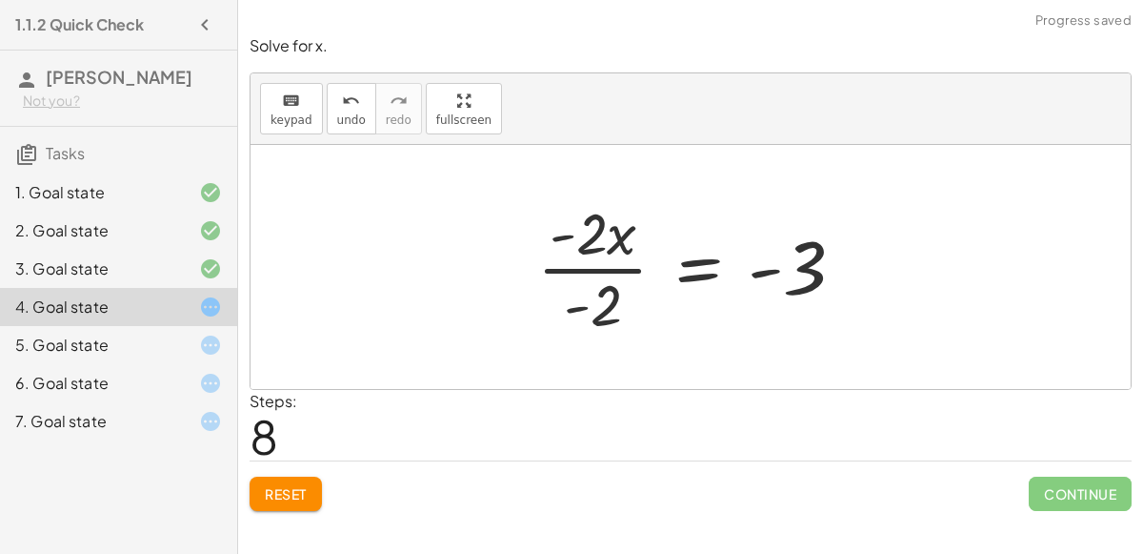
click at [586, 265] on div at bounding box center [699, 266] width 342 height 147
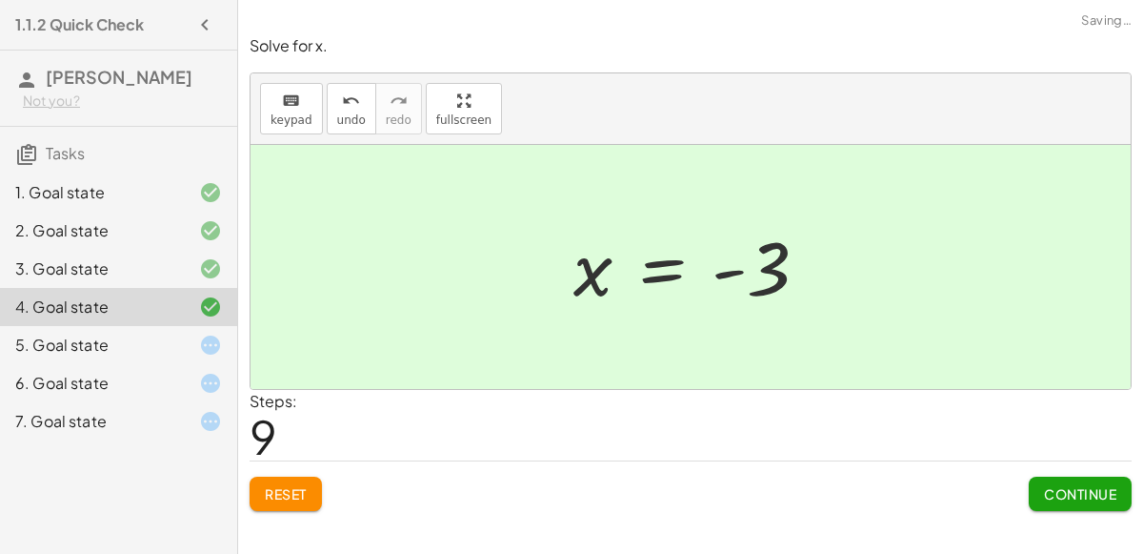
click at [1081, 491] on span "Continue" at bounding box center [1080, 493] width 72 height 17
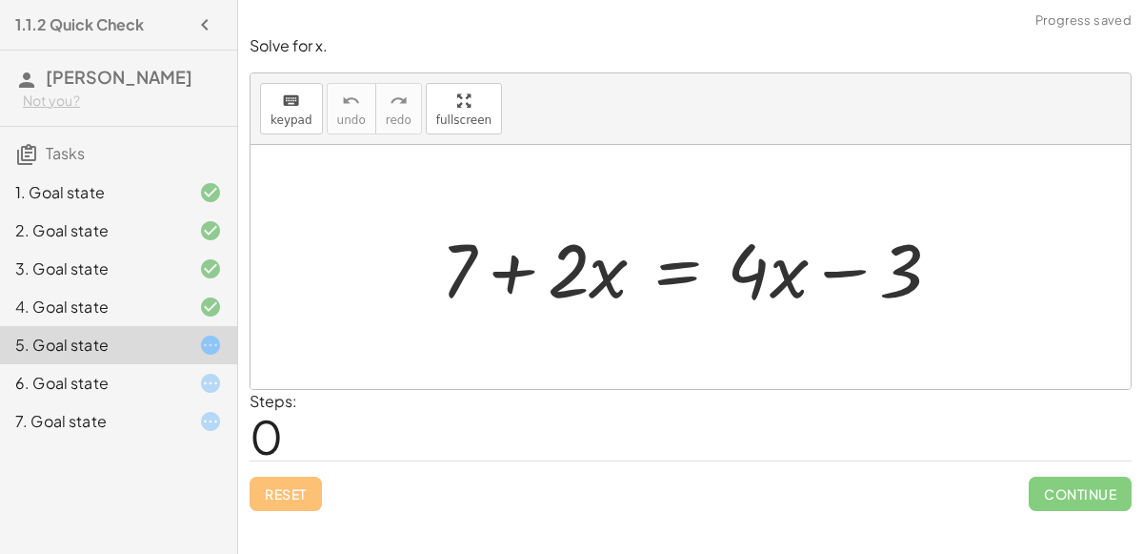
click at [680, 276] on div at bounding box center [699, 267] width 535 height 98
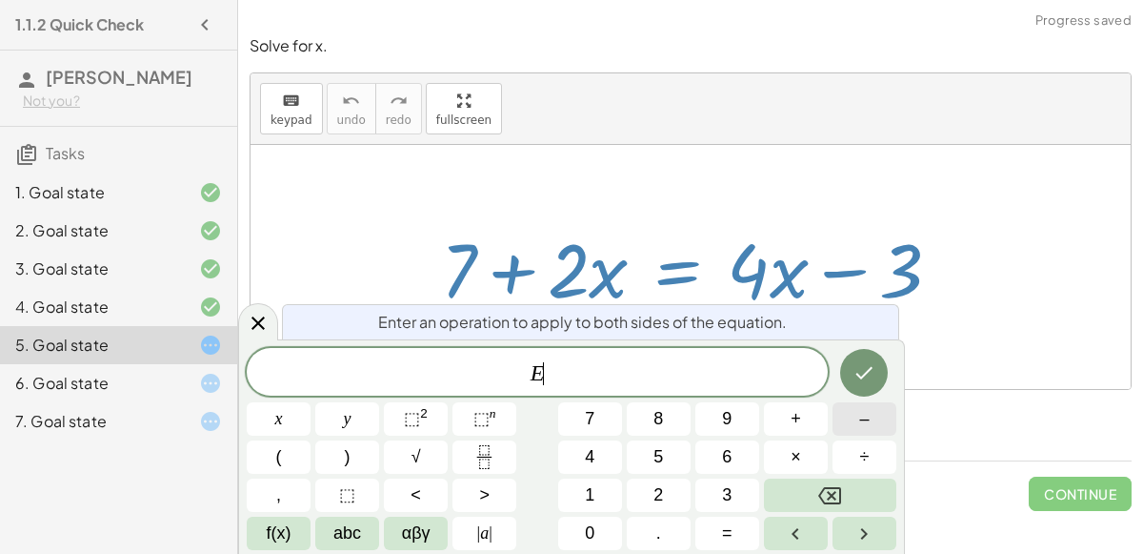
click at [885, 425] on button "–" at bounding box center [865, 418] width 64 height 33
click at [702, 494] on button "3" at bounding box center [728, 494] width 64 height 33
click at [871, 376] on icon "Done" at bounding box center [864, 372] width 23 height 23
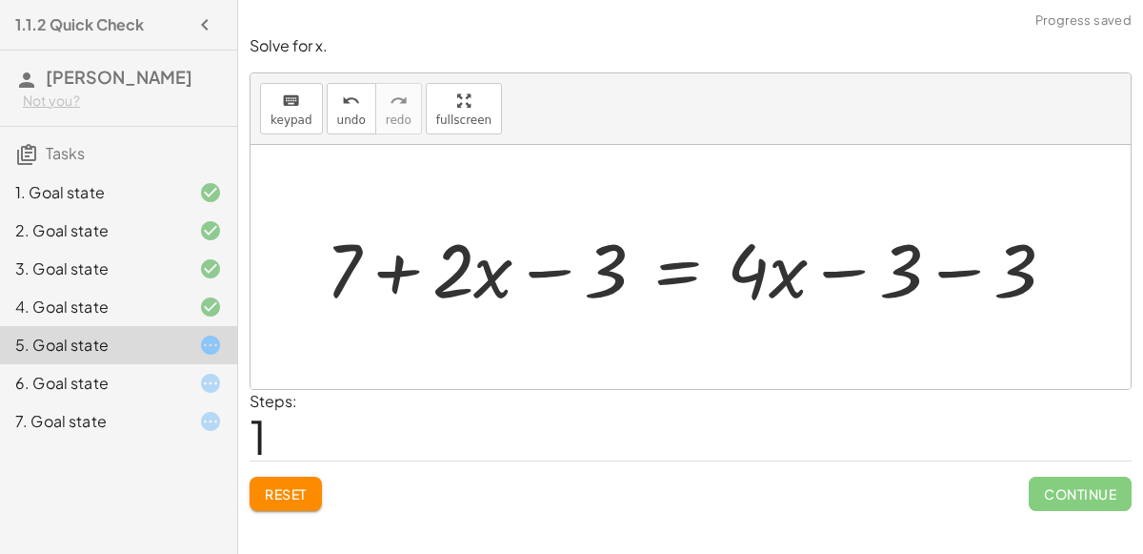
click at [835, 272] on div at bounding box center [698, 267] width 764 height 98
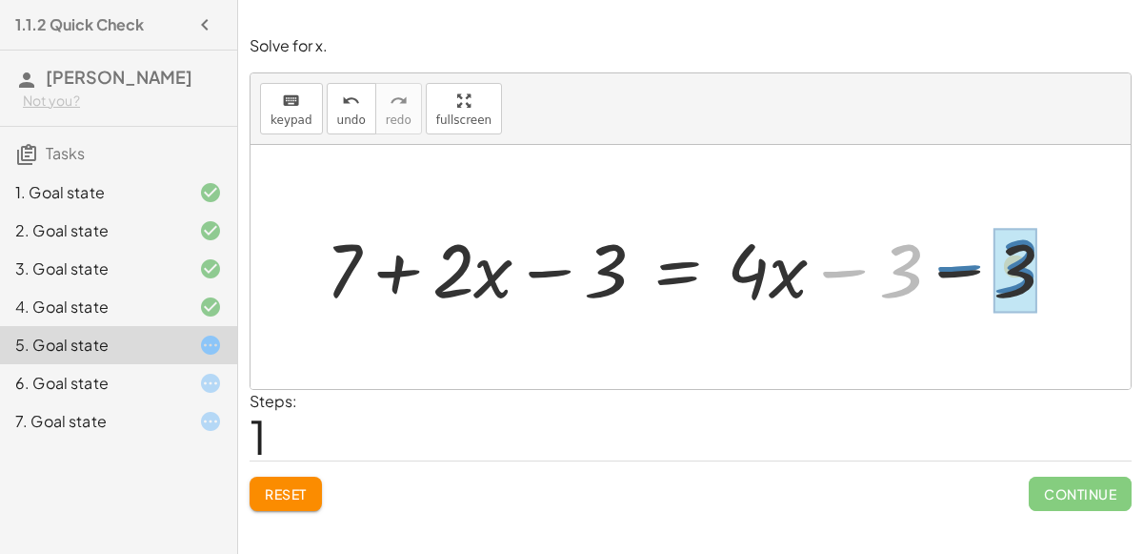
drag, startPoint x: 904, startPoint y: 275, endPoint x: 1017, endPoint y: 271, distance: 112.5
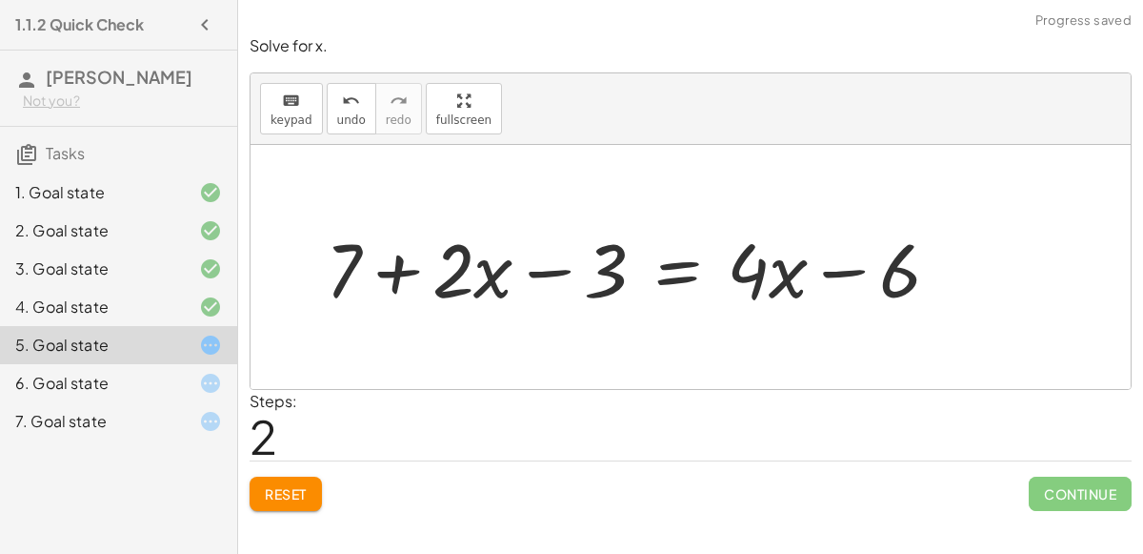
click at [595, 270] on div at bounding box center [640, 267] width 648 height 98
click at [593, 274] on div at bounding box center [640, 267] width 648 height 98
click at [294, 502] on button "Reset" at bounding box center [286, 493] width 72 height 34
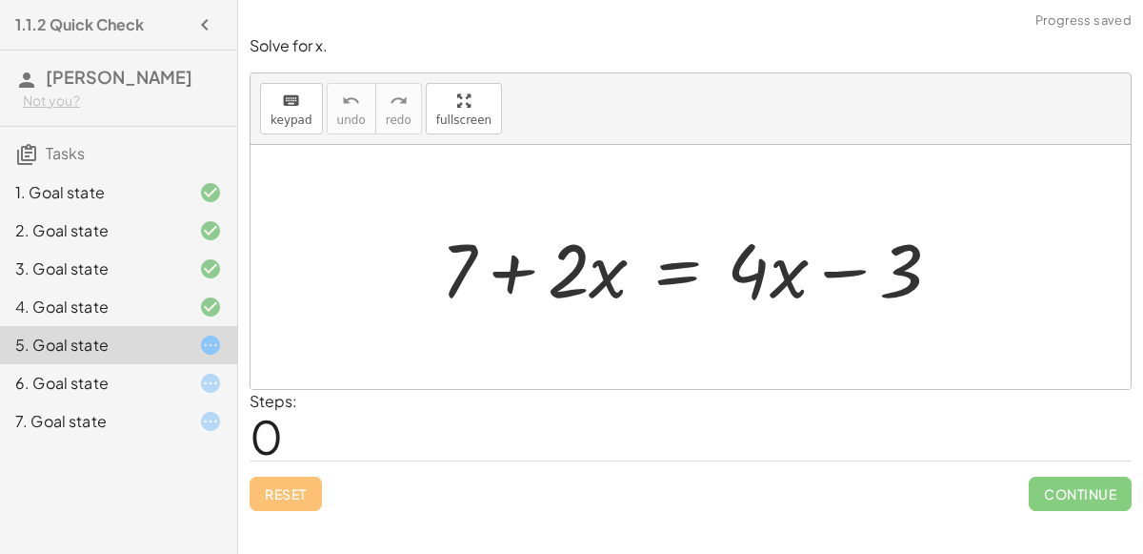
click at [669, 272] on div at bounding box center [699, 267] width 535 height 98
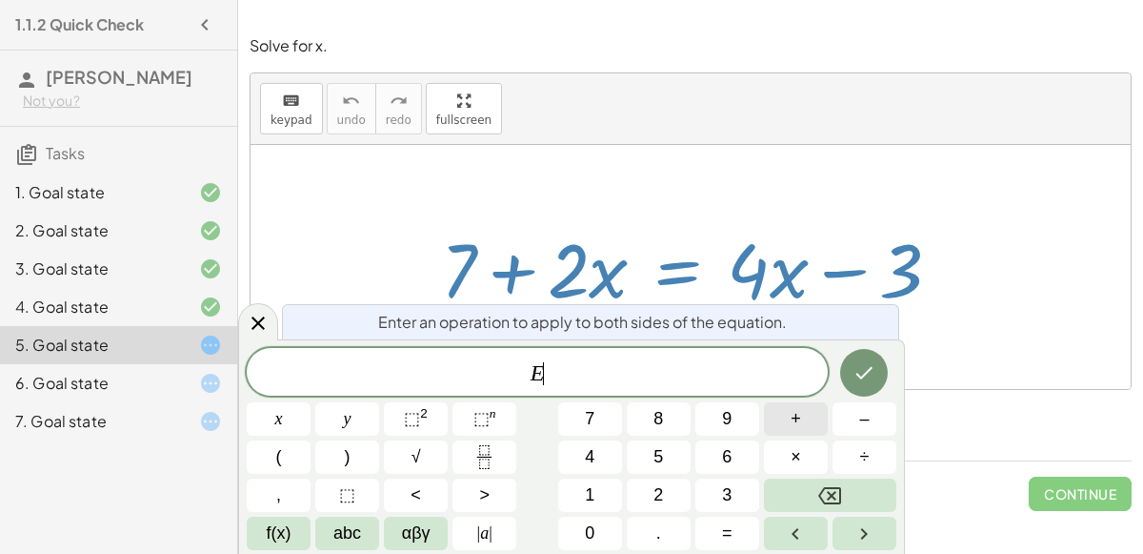
click at [771, 422] on button "+" at bounding box center [796, 418] width 64 height 33
click at [714, 487] on button "3" at bounding box center [728, 494] width 64 height 33
click at [862, 368] on icon "Done" at bounding box center [864, 372] width 23 height 23
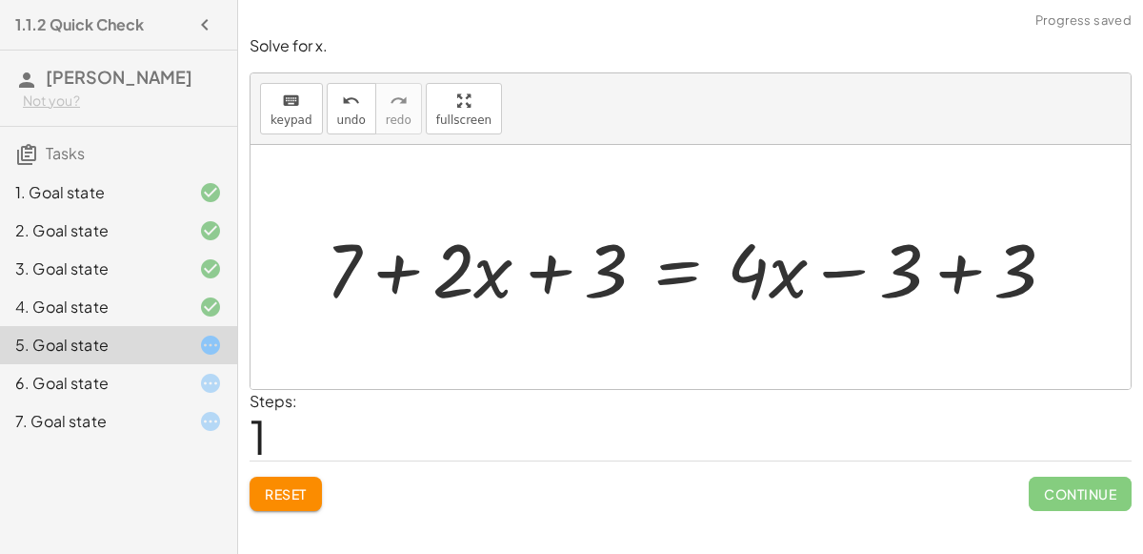
click at [953, 277] on div at bounding box center [698, 267] width 764 height 98
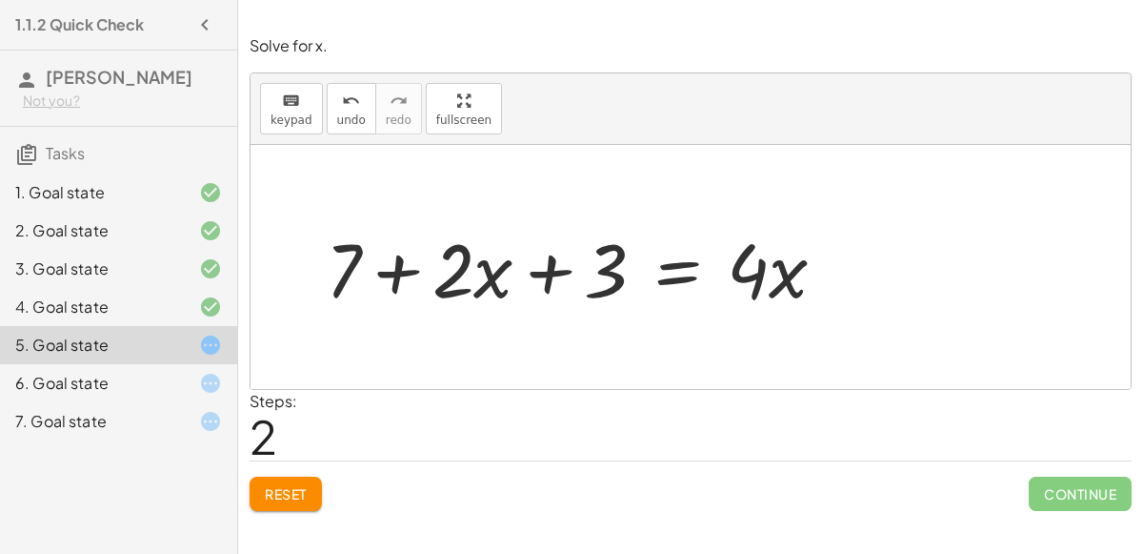
click at [398, 266] on div at bounding box center [583, 267] width 535 height 98
drag, startPoint x: 340, startPoint y: 270, endPoint x: 625, endPoint y: 290, distance: 285.6
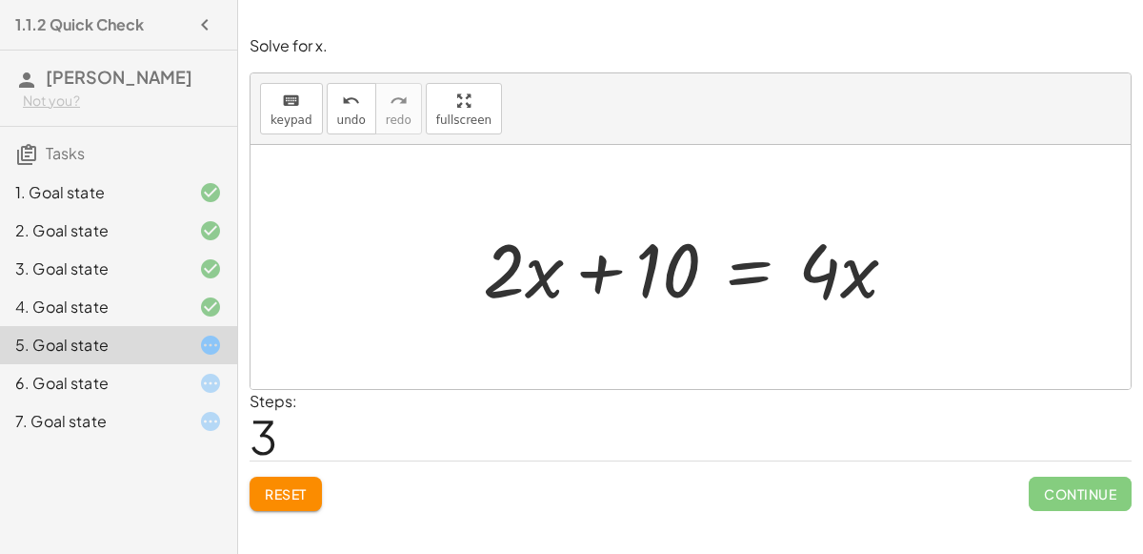
click at [729, 272] on div at bounding box center [698, 267] width 449 height 98
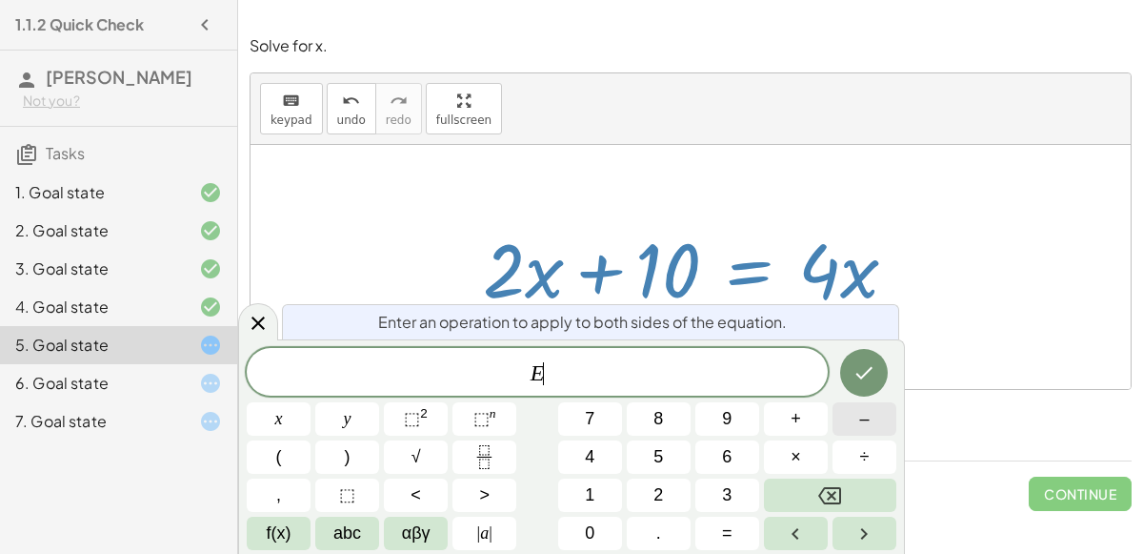
click at [848, 416] on button "–" at bounding box center [865, 418] width 64 height 33
click at [596, 499] on button "1" at bounding box center [590, 494] width 64 height 33
click at [595, 521] on button "0" at bounding box center [590, 532] width 64 height 33
click at [867, 383] on icon "Done" at bounding box center [864, 372] width 23 height 23
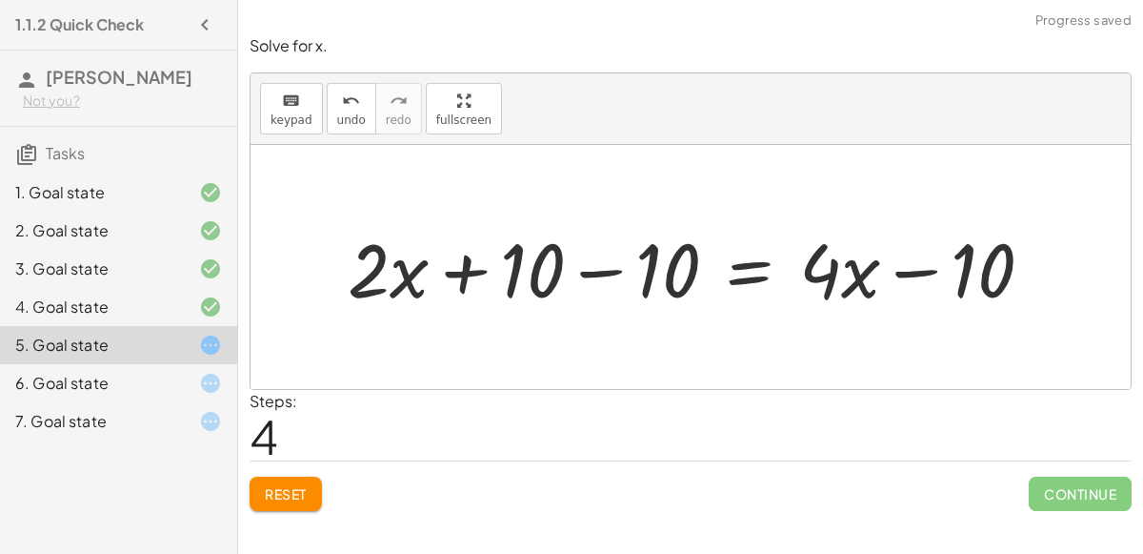
click at [596, 276] on div at bounding box center [698, 267] width 720 height 98
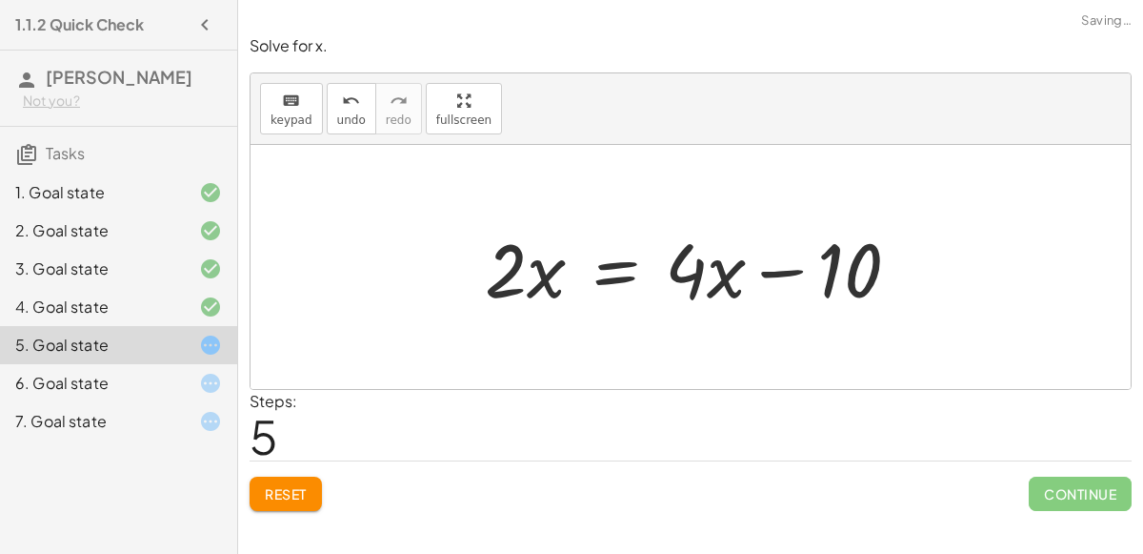
click at [920, 280] on div at bounding box center [699, 267] width 449 height 98
click at [777, 267] on div at bounding box center [698, 267] width 449 height 98
click at [359, 115] on button "undo undo" at bounding box center [352, 108] width 50 height 51
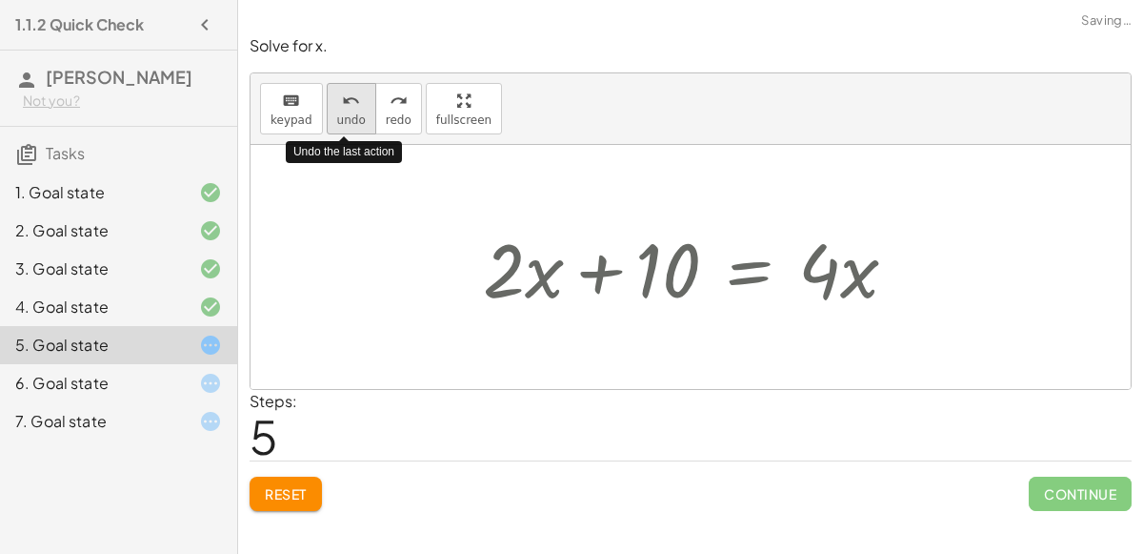
click at [359, 115] on button "undo undo" at bounding box center [352, 108] width 50 height 51
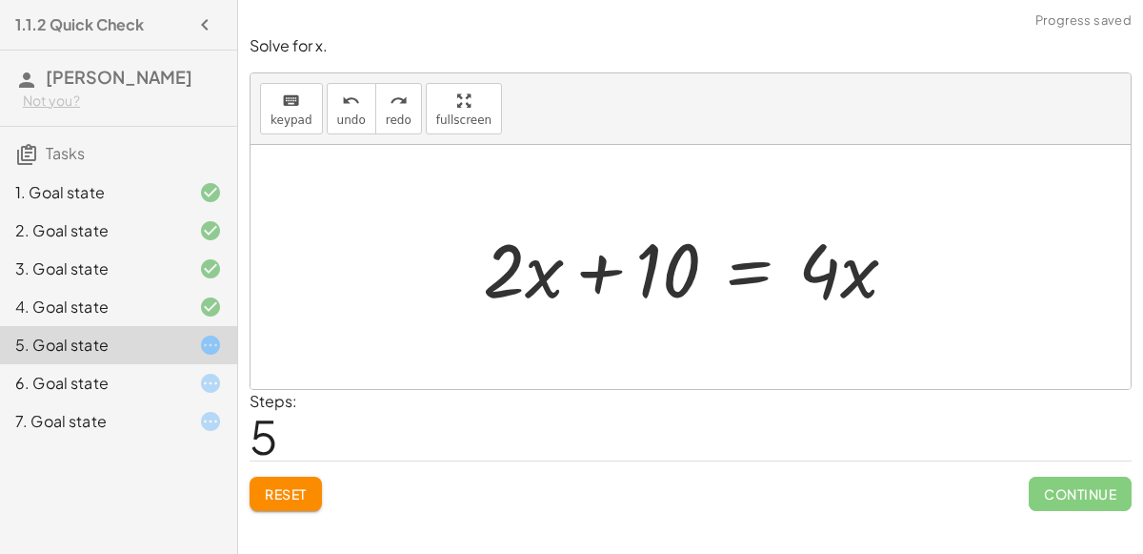
click at [736, 270] on div at bounding box center [698, 267] width 449 height 98
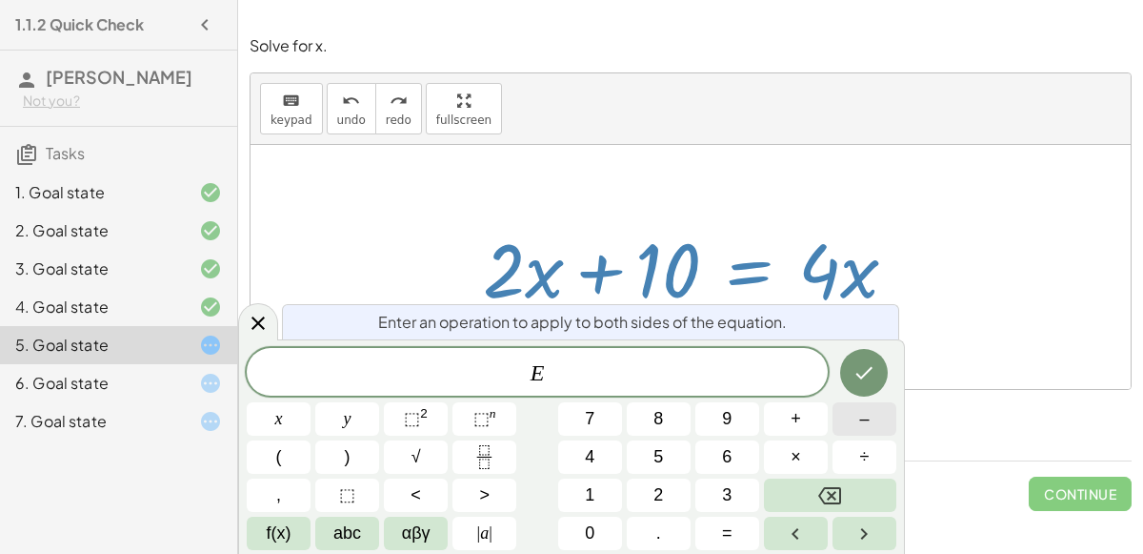
click at [868, 421] on span "–" at bounding box center [864, 419] width 10 height 26
click at [606, 446] on button "4" at bounding box center [590, 456] width 64 height 33
click at [874, 379] on icon "Done" at bounding box center [864, 372] width 23 height 23
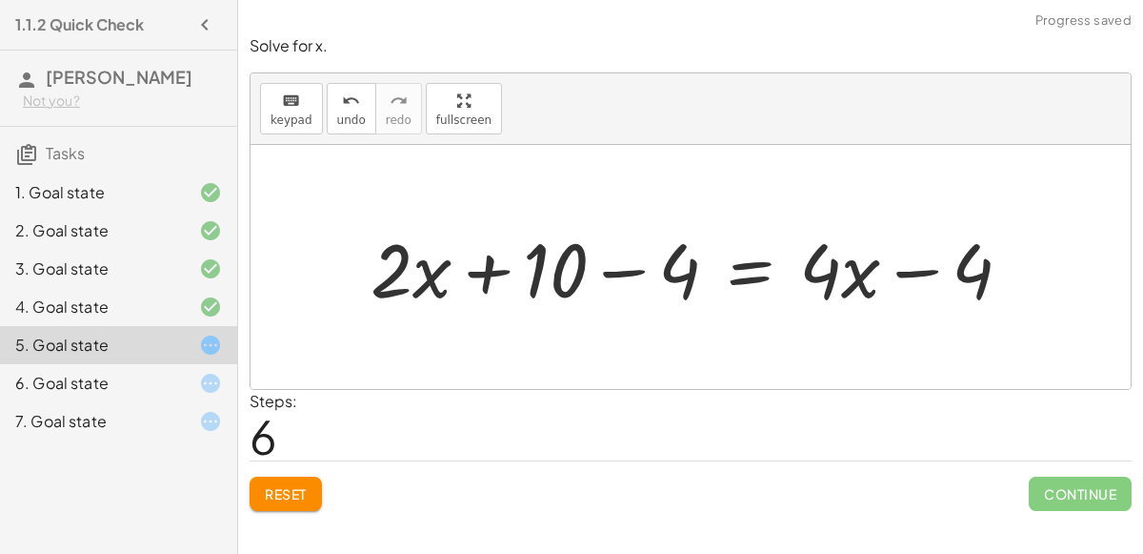
click at [835, 282] on div at bounding box center [699, 267] width 676 height 98
click at [794, 251] on div at bounding box center [699, 267] width 676 height 98
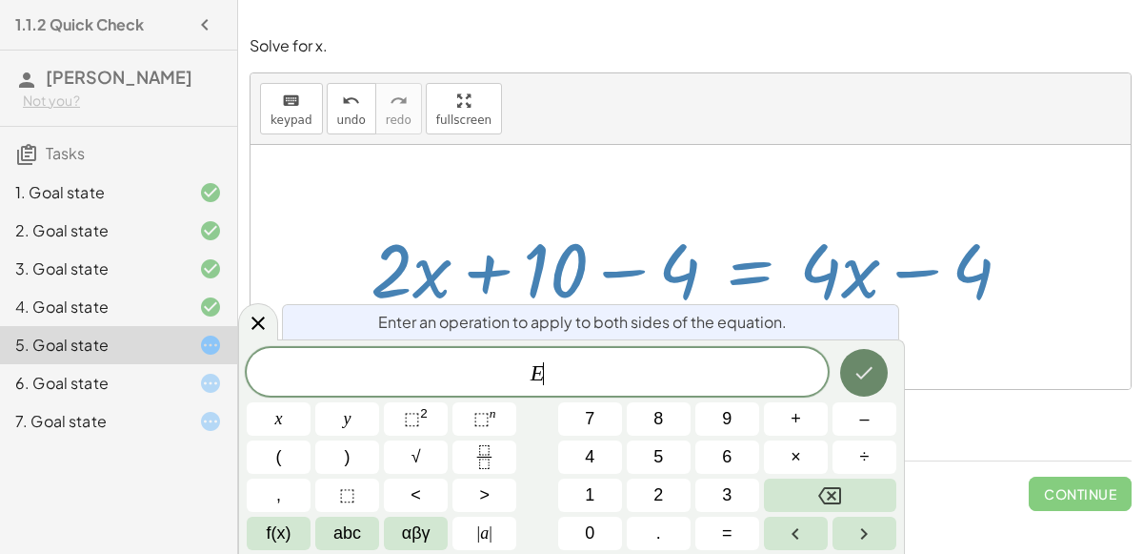
click at [862, 355] on button "Done" at bounding box center [864, 373] width 48 height 48
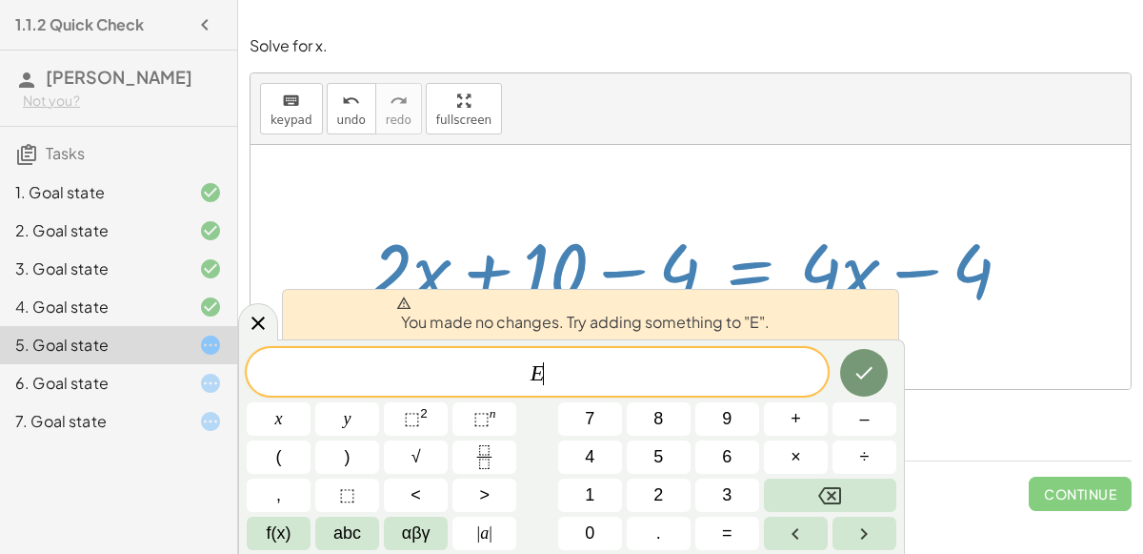
click at [763, 265] on div at bounding box center [699, 267] width 676 height 98
click at [258, 324] on icon at bounding box center [258, 322] width 13 height 13
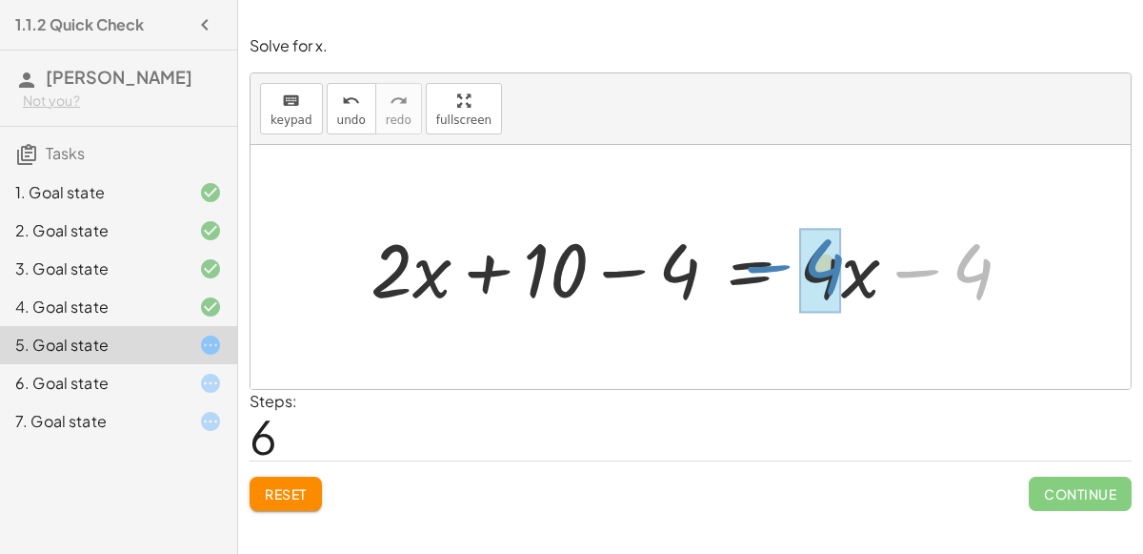
drag, startPoint x: 955, startPoint y: 258, endPoint x: 806, endPoint y: 253, distance: 148.7
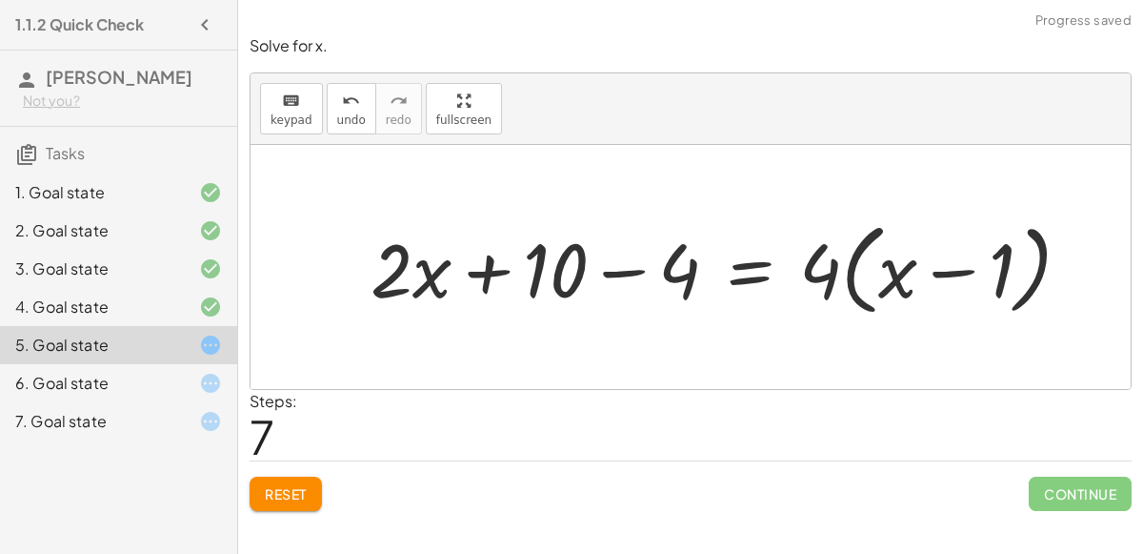
click at [289, 507] on button "Reset" at bounding box center [286, 493] width 72 height 34
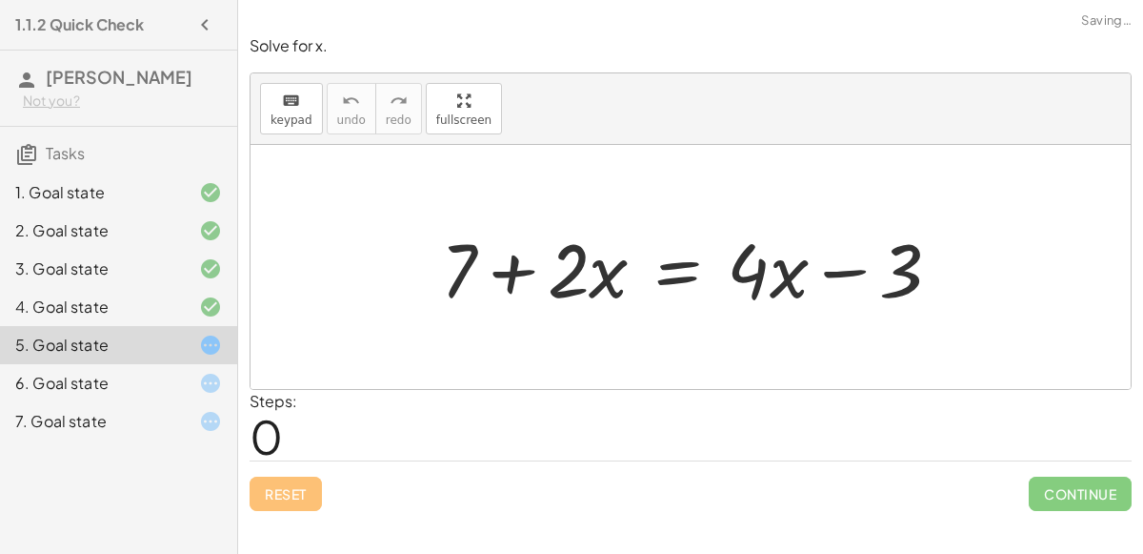
click at [291, 501] on div "Reset Continue" at bounding box center [691, 485] width 882 height 50
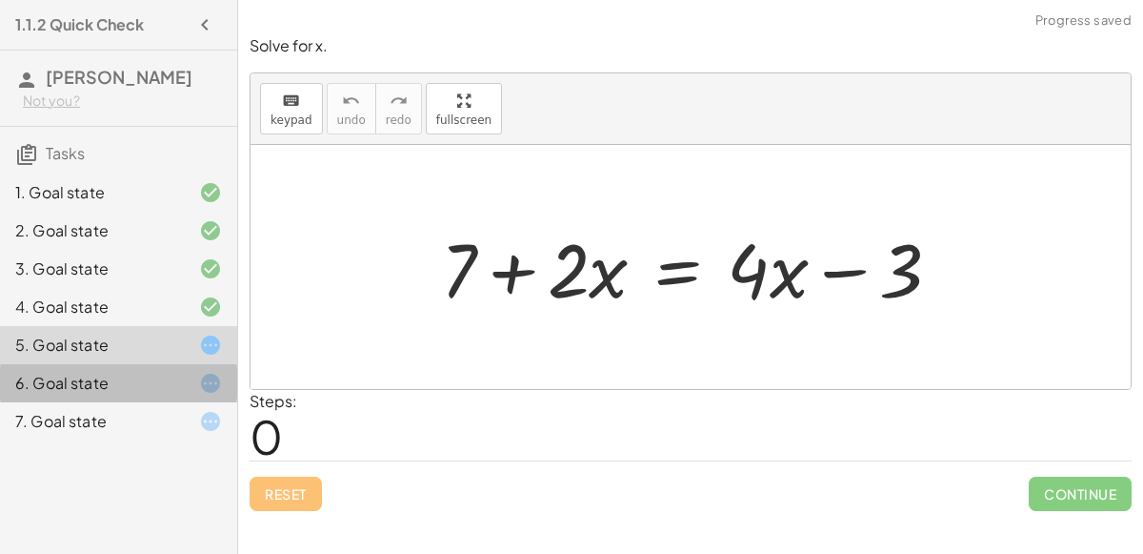
click at [171, 372] on div at bounding box center [195, 383] width 53 height 23
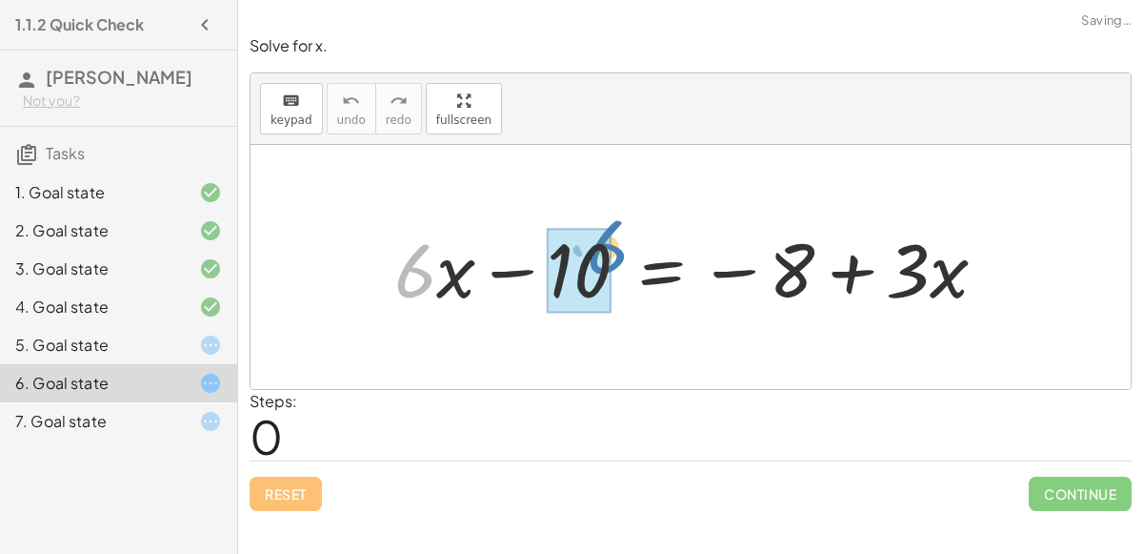
drag, startPoint x: 432, startPoint y: 280, endPoint x: 623, endPoint y: 256, distance: 193.0
click at [623, 256] on div at bounding box center [698, 267] width 627 height 98
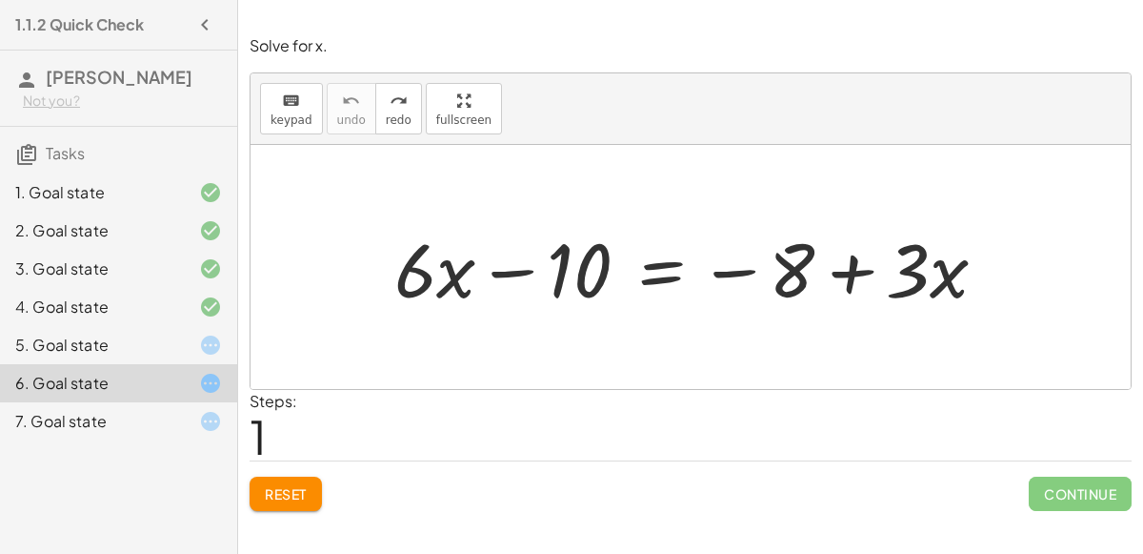
click at [655, 273] on div at bounding box center [698, 267] width 627 height 98
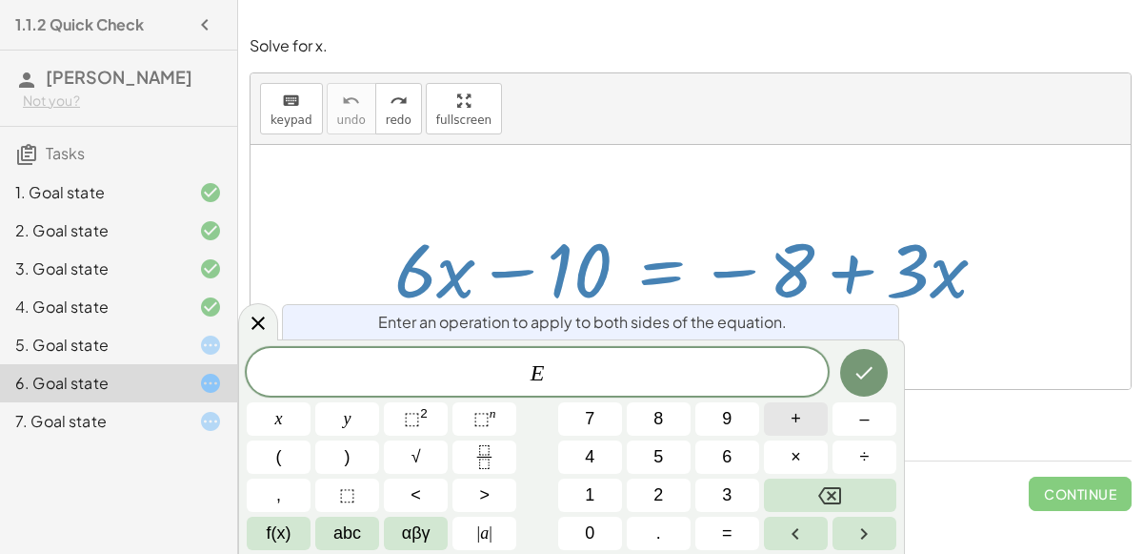
click at [781, 421] on button "+" at bounding box center [796, 418] width 64 height 33
click at [640, 421] on button "8" at bounding box center [659, 418] width 64 height 33
click at [867, 379] on icon "Done" at bounding box center [864, 372] width 23 height 23
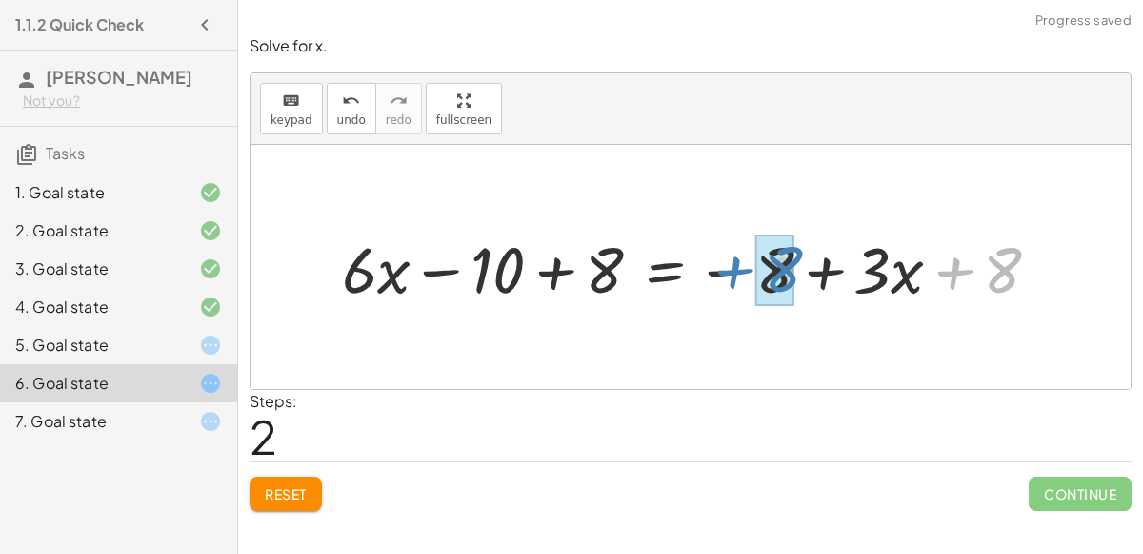
drag, startPoint x: 1003, startPoint y: 260, endPoint x: 783, endPoint y: 257, distance: 220.1
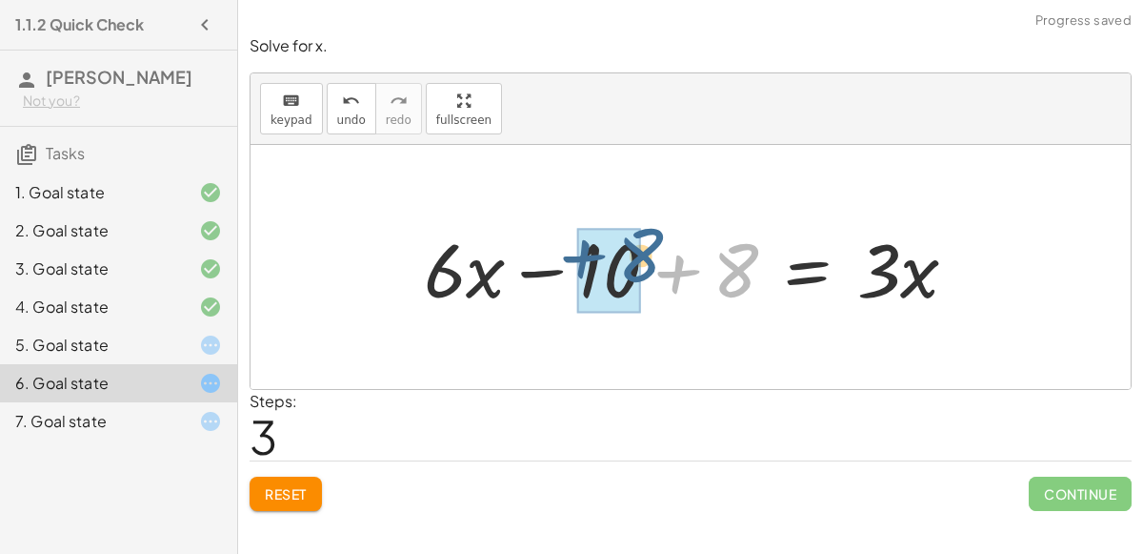
drag, startPoint x: 719, startPoint y: 272, endPoint x: 621, endPoint y: 256, distance: 99.3
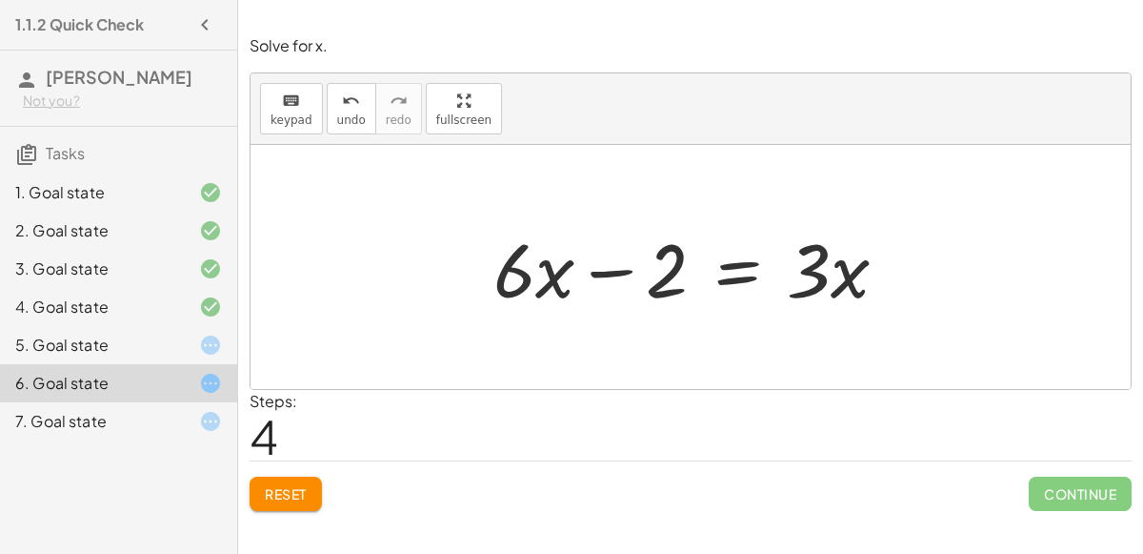
click at [658, 285] on div at bounding box center [698, 267] width 429 height 98
click at [726, 270] on div at bounding box center [698, 267] width 429 height 98
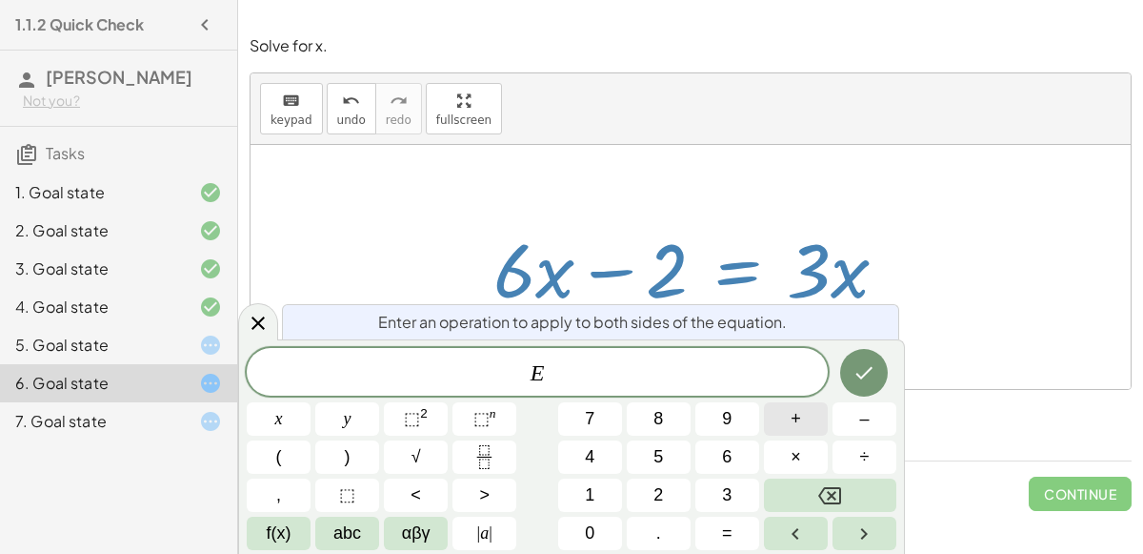
click at [805, 417] on button "+" at bounding box center [796, 418] width 64 height 33
click at [682, 487] on button "2" at bounding box center [659, 494] width 64 height 33
click at [863, 371] on icon "Done" at bounding box center [864, 372] width 23 height 23
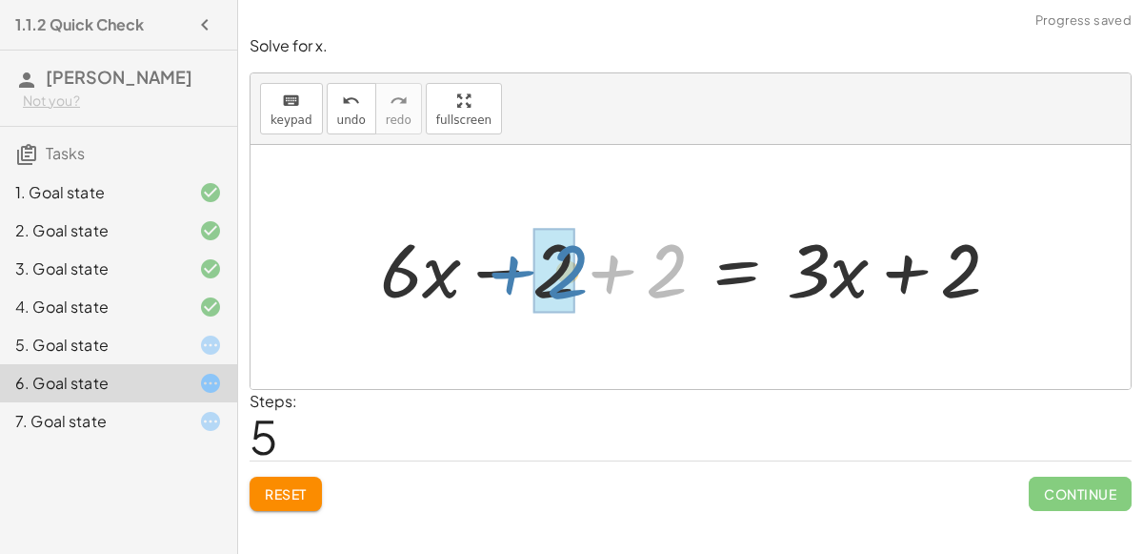
drag, startPoint x: 652, startPoint y: 279, endPoint x: 554, endPoint y: 281, distance: 98.2
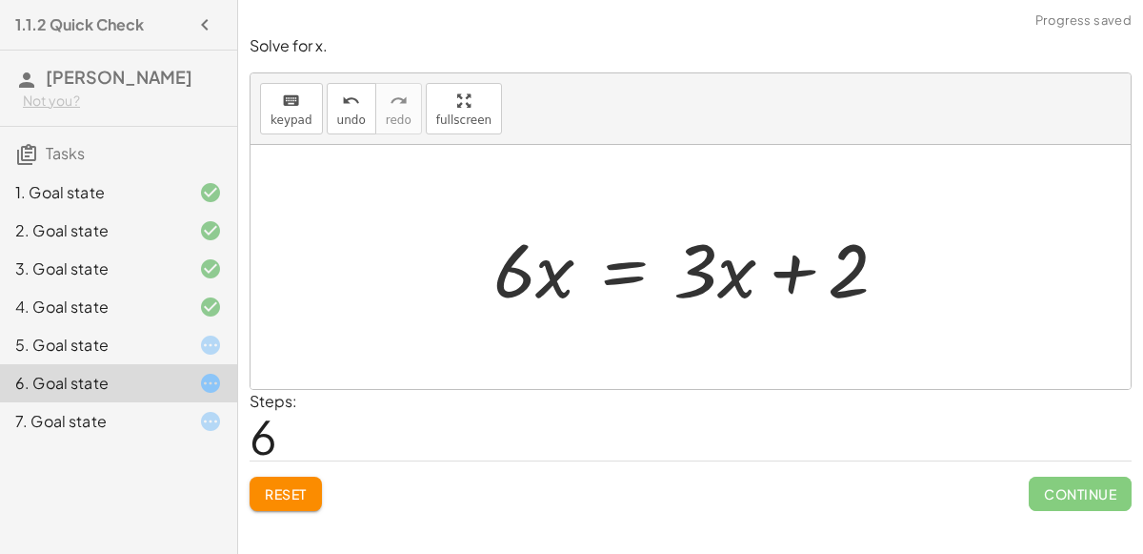
click at [785, 265] on div at bounding box center [698, 267] width 429 height 98
drag, startPoint x: 858, startPoint y: 287, endPoint x: 730, endPoint y: 285, distance: 128.6
click at [730, 285] on div at bounding box center [698, 267] width 429 height 98
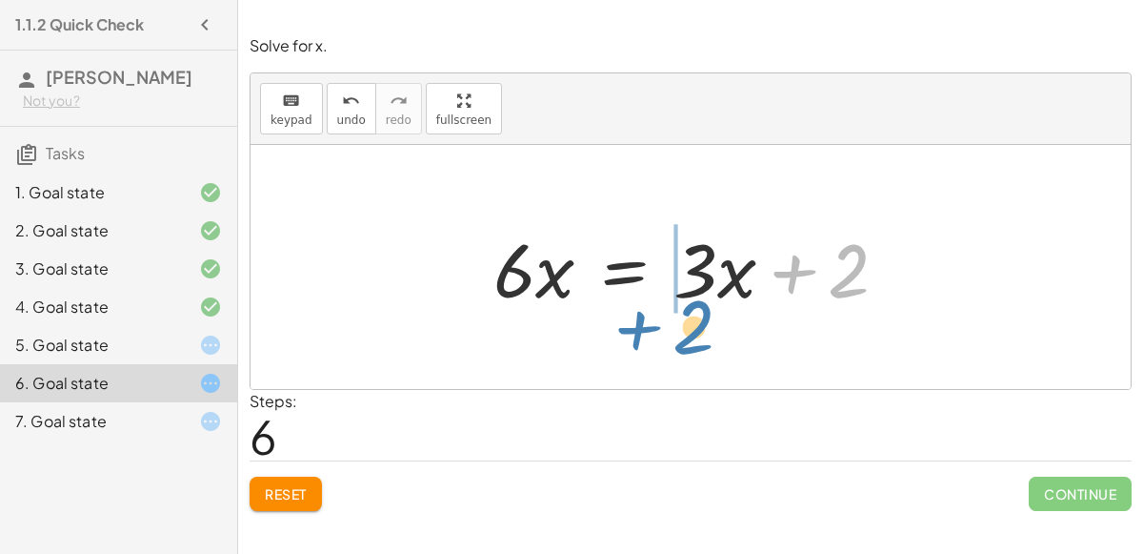
drag, startPoint x: 858, startPoint y: 294, endPoint x: 699, endPoint y: 347, distance: 167.5
click at [699, 347] on div "+ · 6 · x − 10 = − 8 + · 3 · x + · 6 · x − 10 + 8 = − 8 + · 3 · x + 8 + · 6 · x…" at bounding box center [691, 267] width 880 height 244
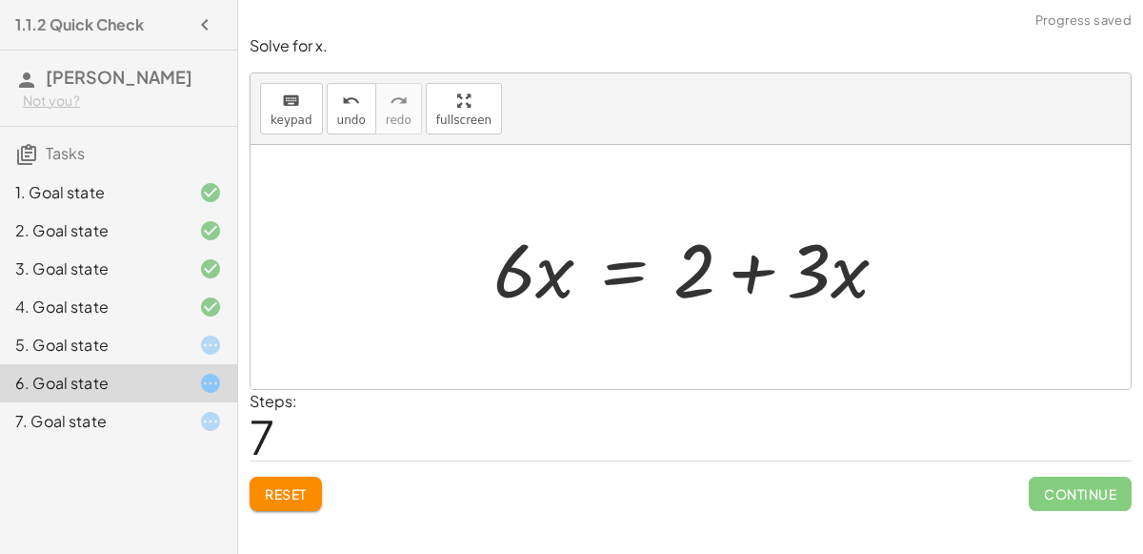
click at [746, 282] on div at bounding box center [698, 267] width 429 height 98
click at [342, 126] on button "undo undo" at bounding box center [352, 108] width 50 height 51
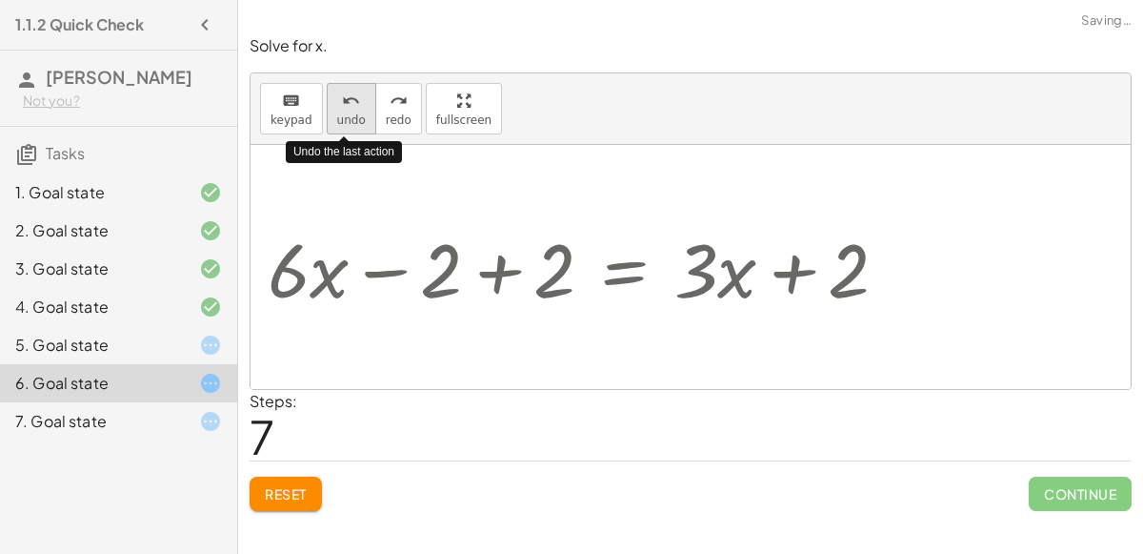
click at [342, 127] on button "undo undo" at bounding box center [352, 108] width 50 height 51
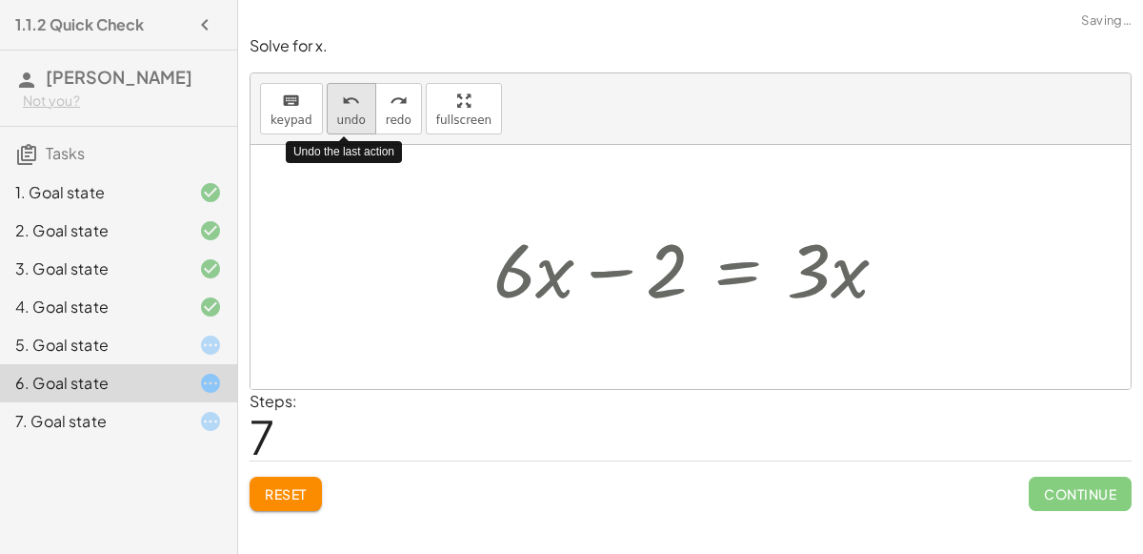
click at [343, 128] on button "undo undo" at bounding box center [352, 108] width 50 height 51
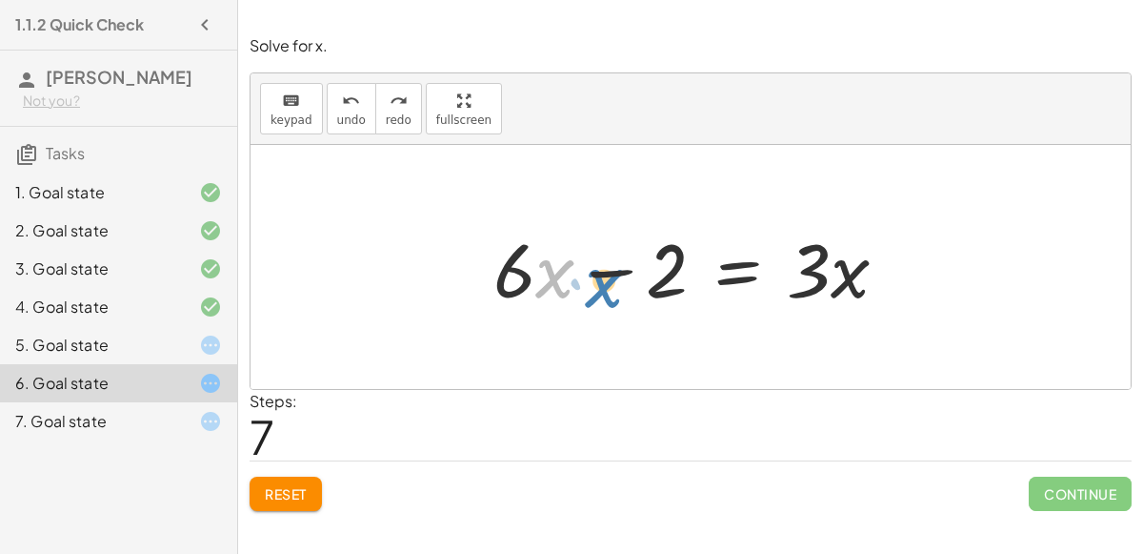
drag, startPoint x: 554, startPoint y: 282, endPoint x: 529, endPoint y: 283, distance: 24.8
click at [529, 283] on div at bounding box center [698, 267] width 429 height 98
drag, startPoint x: 663, startPoint y: 291, endPoint x: 640, endPoint y: 261, distance: 37.4
click at [640, 261] on div at bounding box center [698, 267] width 429 height 98
click at [737, 281] on div at bounding box center [698, 267] width 429 height 98
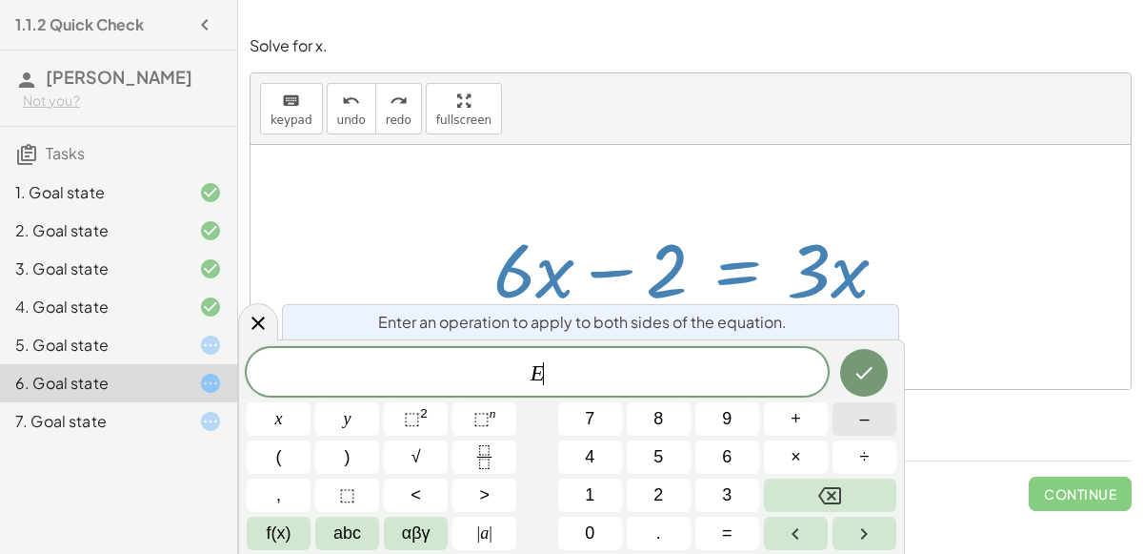
click at [871, 420] on button "–" at bounding box center [865, 418] width 64 height 33
click at [716, 493] on button "3" at bounding box center [728, 494] width 64 height 33
click at [862, 350] on button "Done" at bounding box center [864, 373] width 48 height 48
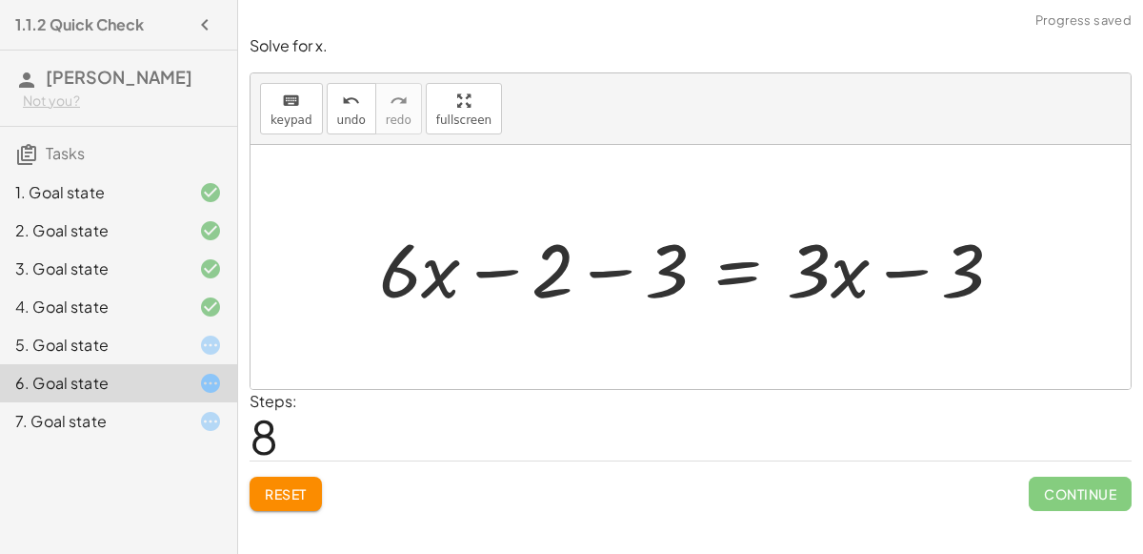
click at [818, 284] on div at bounding box center [699, 267] width 658 height 98
drag, startPoint x: 966, startPoint y: 272, endPoint x: 810, endPoint y: 275, distance: 156.3
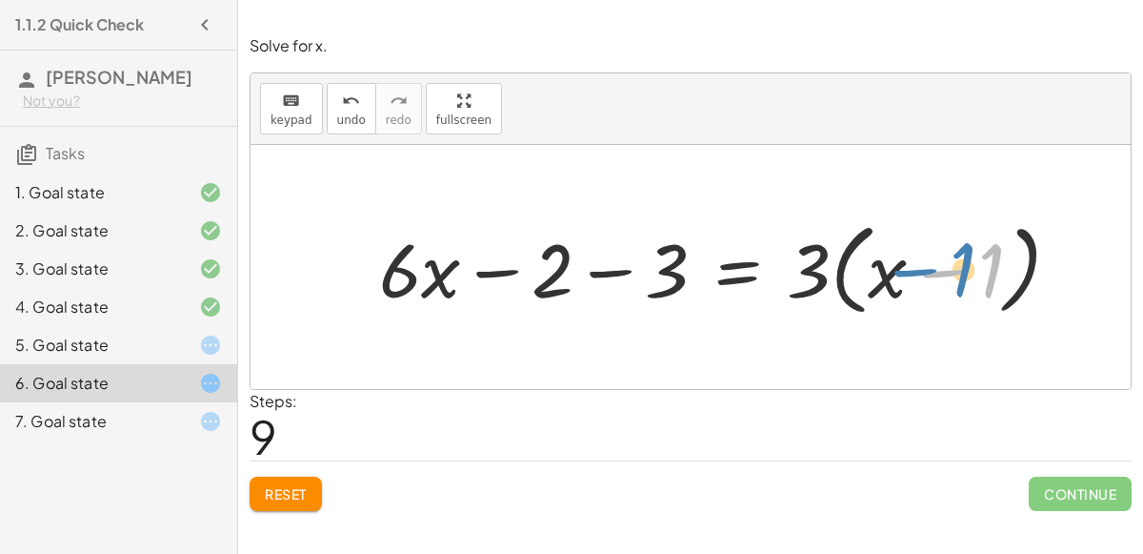
drag, startPoint x: 987, startPoint y: 268, endPoint x: 973, endPoint y: 263, distance: 15.1
click at [973, 263] on div at bounding box center [728, 267] width 716 height 110
click at [617, 269] on div at bounding box center [728, 267] width 716 height 110
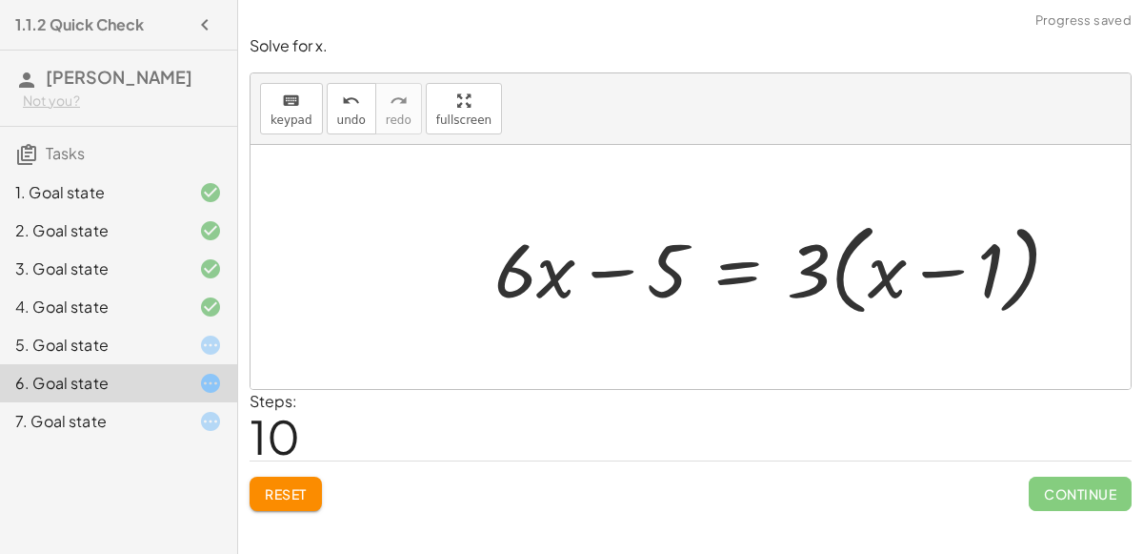
click at [597, 269] on div at bounding box center [785, 267] width 600 height 110
drag, startPoint x: 669, startPoint y: 279, endPoint x: 959, endPoint y: 289, distance: 290.7
click at [959, 289] on div at bounding box center [785, 267] width 600 height 110
drag, startPoint x: 816, startPoint y: 270, endPoint x: 883, endPoint y: 275, distance: 67.9
click at [883, 275] on div at bounding box center [785, 267] width 600 height 110
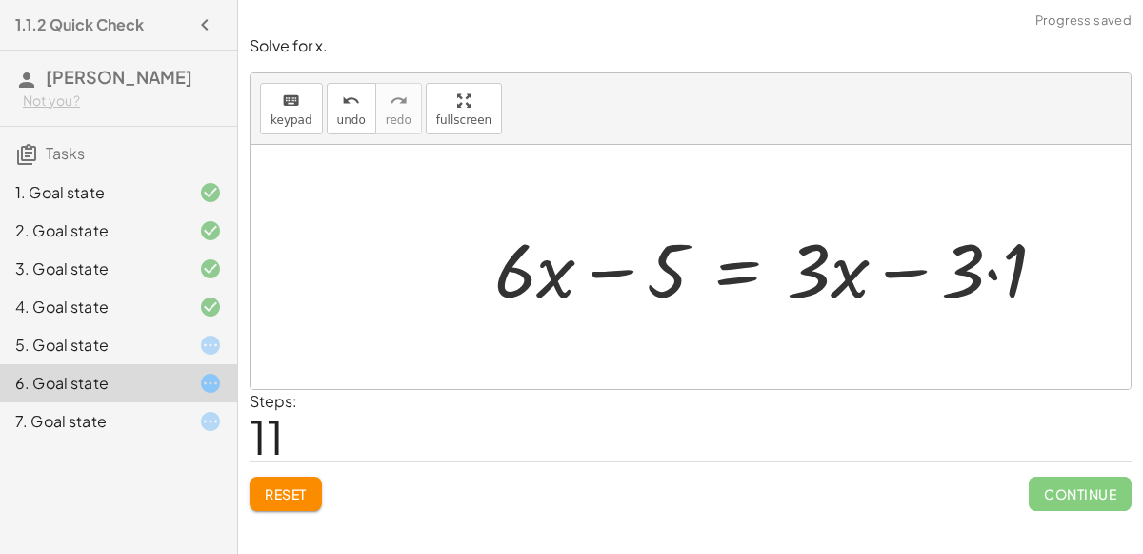
click at [978, 274] on div at bounding box center [778, 267] width 587 height 98
click at [990, 277] on div at bounding box center [778, 267] width 587 height 98
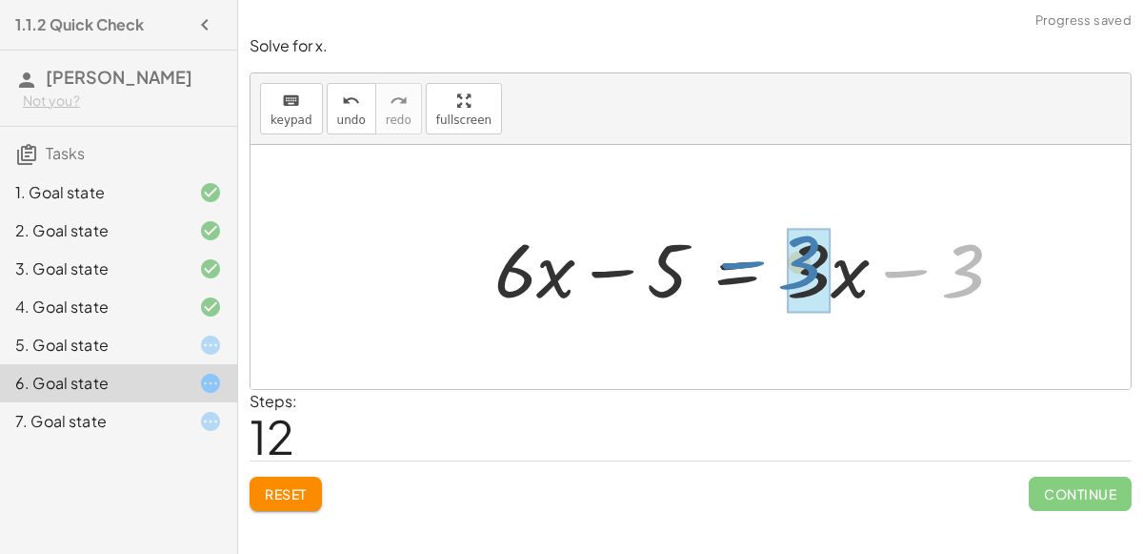
drag, startPoint x: 975, startPoint y: 274, endPoint x: 814, endPoint y: 268, distance: 161.2
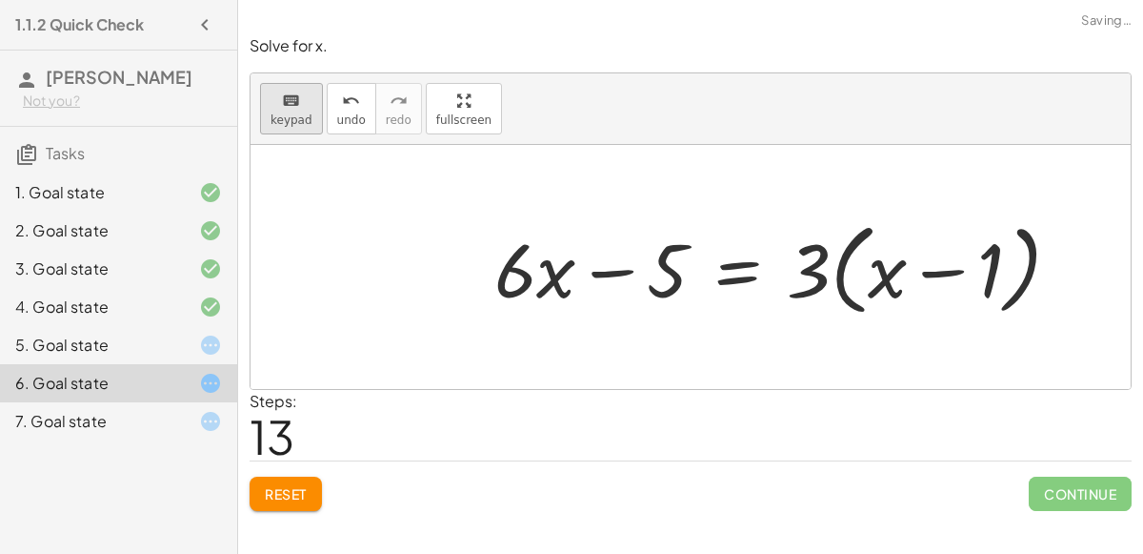
click at [313, 131] on button "keyboard keypad" at bounding box center [291, 108] width 63 height 51
click at [329, 122] on button "undo undo" at bounding box center [352, 108] width 50 height 51
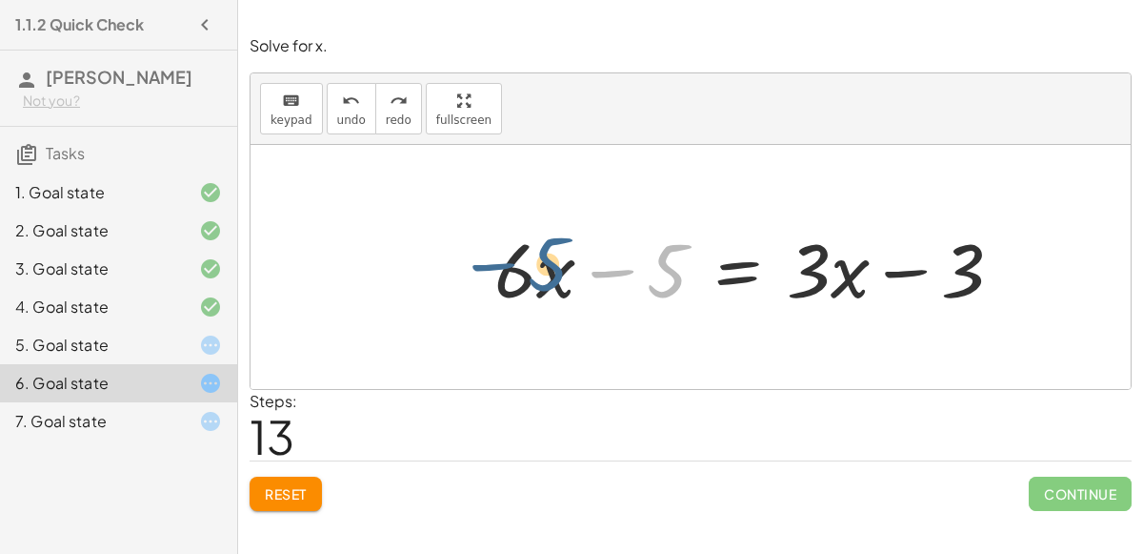
drag, startPoint x: 657, startPoint y: 286, endPoint x: 537, endPoint y: 282, distance: 120.1
click at [537, 282] on div at bounding box center [756, 267] width 542 height 98
drag, startPoint x: 676, startPoint y: 272, endPoint x: 194, endPoint y: 283, distance: 481.3
click at [194, 283] on main "1.1.2 Quick Check [PERSON_NAME] Not you? Tasks 1. Goal state 2. Goal state 3. G…" at bounding box center [571, 277] width 1143 height 554
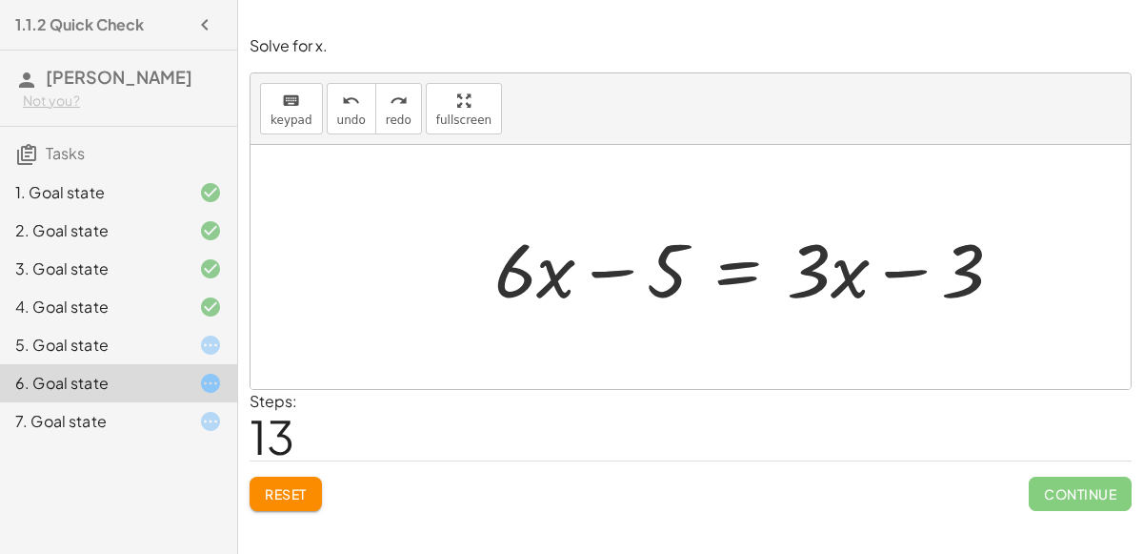
click at [156, 414] on div "7. Goal state" at bounding box center [91, 421] width 153 height 23
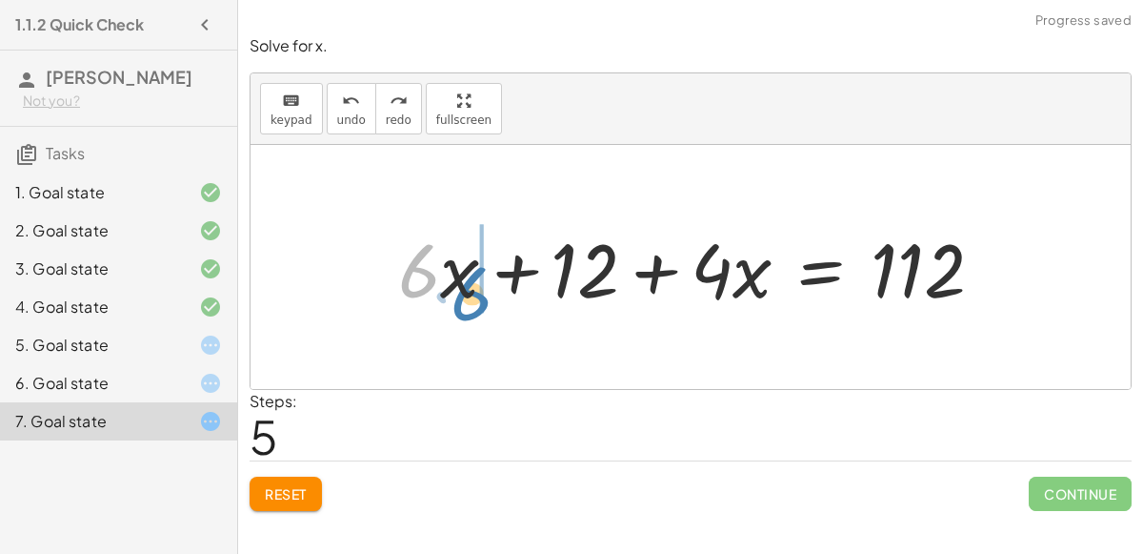
drag, startPoint x: 426, startPoint y: 286, endPoint x: 461, endPoint y: 305, distance: 40.1
click at [461, 305] on div at bounding box center [698, 267] width 619 height 98
click at [292, 487] on span "Reset" at bounding box center [286, 493] width 42 height 17
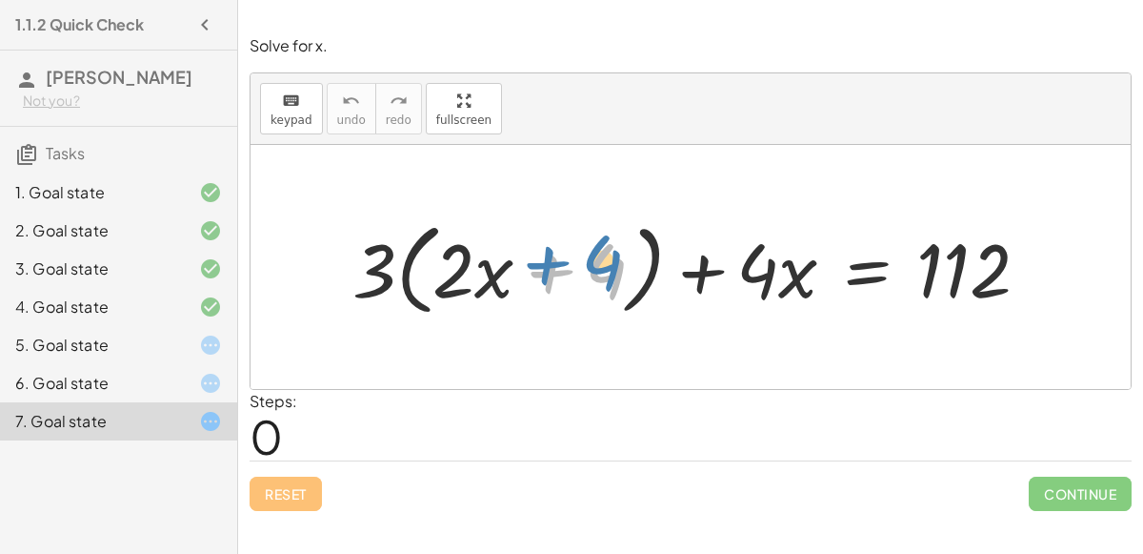
drag, startPoint x: 624, startPoint y: 288, endPoint x: 669, endPoint y: 307, distance: 48.7
click at [669, 307] on div at bounding box center [699, 267] width 712 height 110
click at [853, 282] on div at bounding box center [699, 267] width 712 height 110
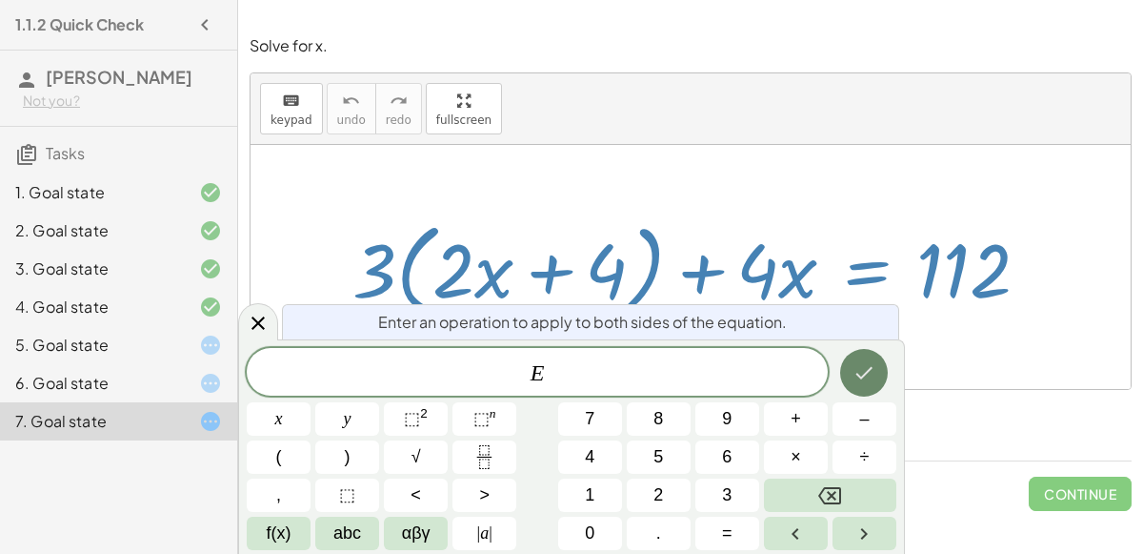
click at [859, 385] on button "Done" at bounding box center [864, 373] width 48 height 48
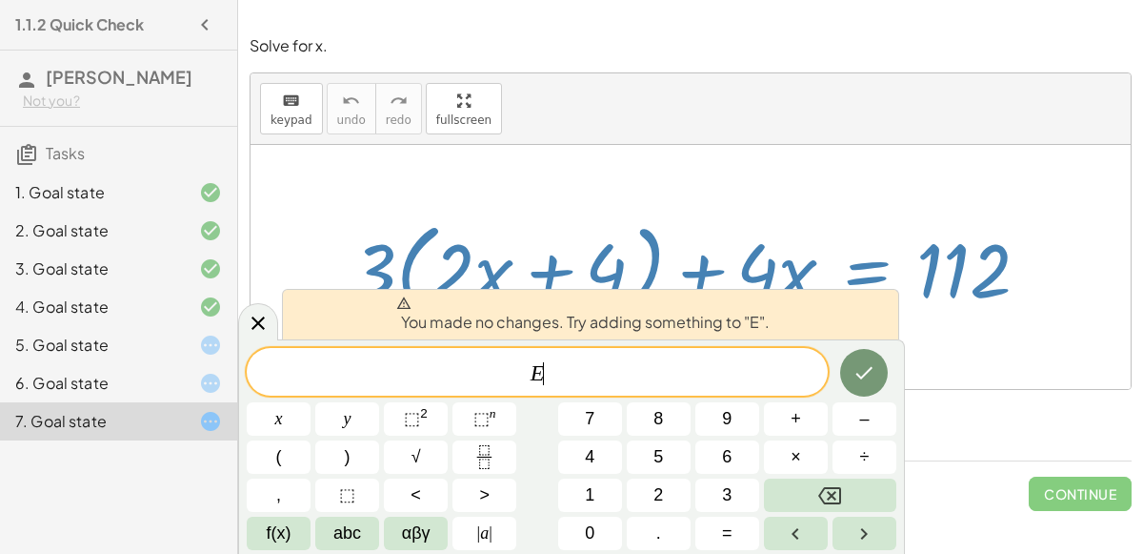
click at [157, 337] on div "5. Goal state" at bounding box center [91, 344] width 153 height 23
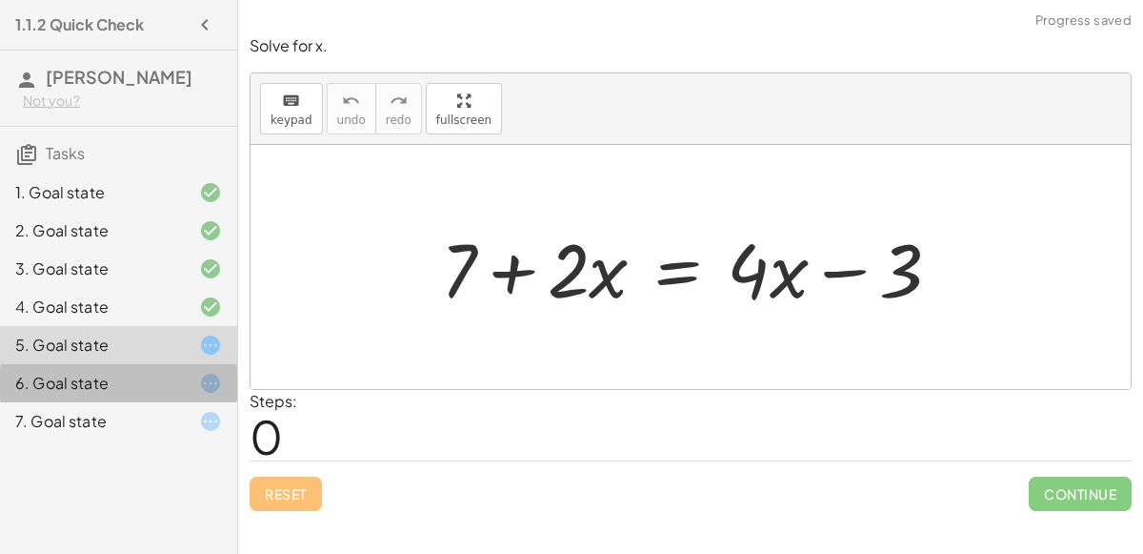
click at [213, 377] on icon at bounding box center [210, 383] width 23 height 23
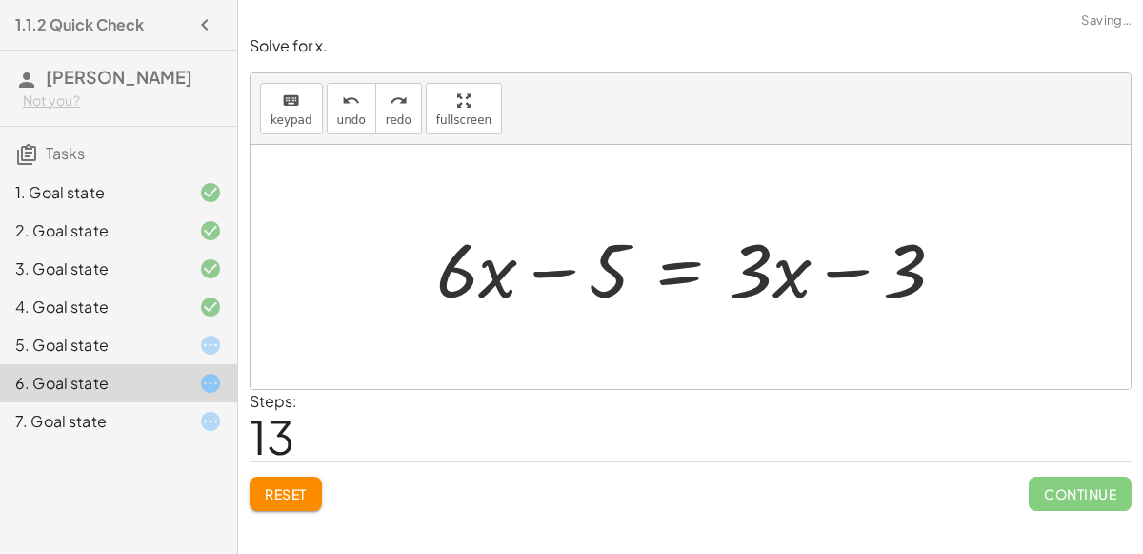
click at [211, 347] on icon at bounding box center [210, 344] width 23 height 23
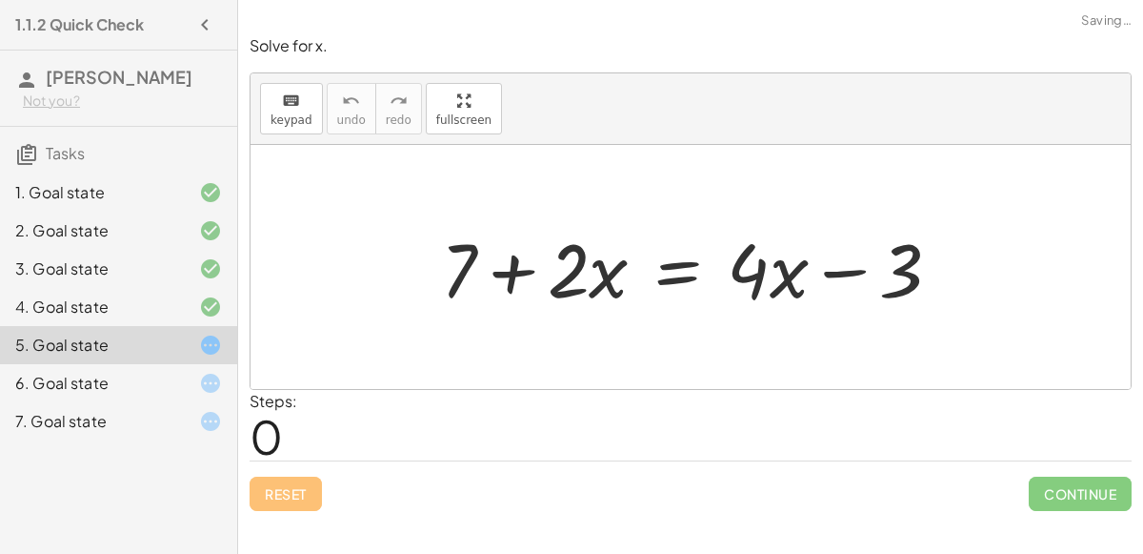
click at [215, 372] on icon at bounding box center [210, 383] width 23 height 23
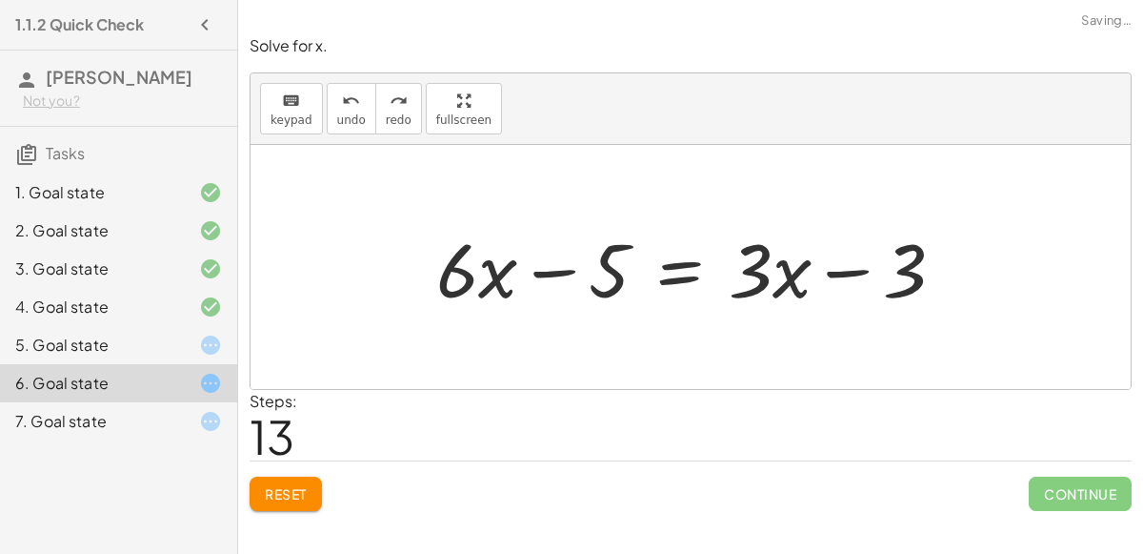
click at [299, 485] on span "Reset" at bounding box center [286, 493] width 42 height 17
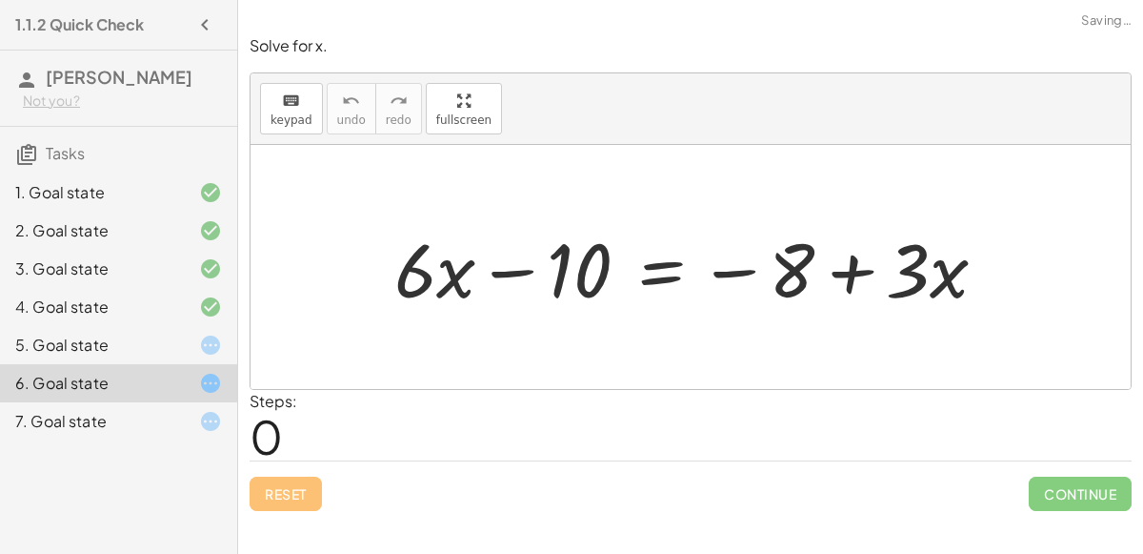
click at [171, 346] on div at bounding box center [195, 344] width 53 height 23
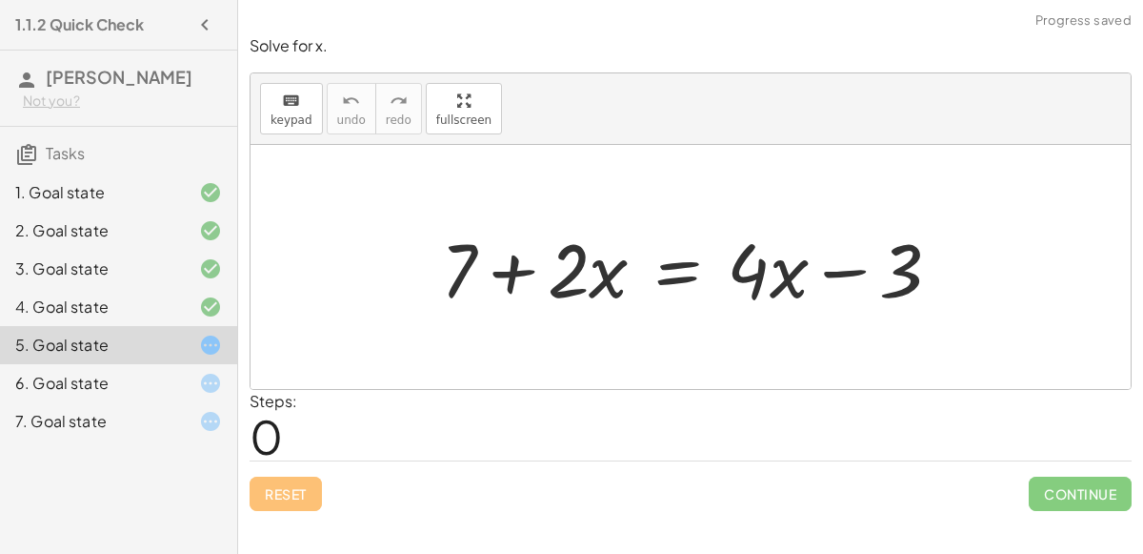
click at [198, 412] on div at bounding box center [195, 421] width 53 height 23
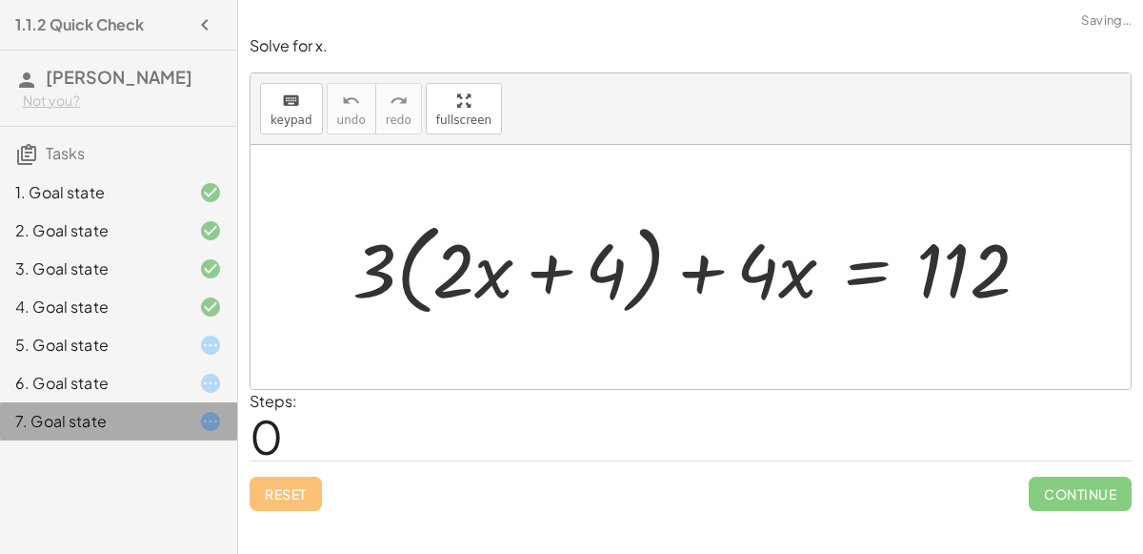
click at [209, 406] on div "7. Goal state" at bounding box center [118, 421] width 237 height 38
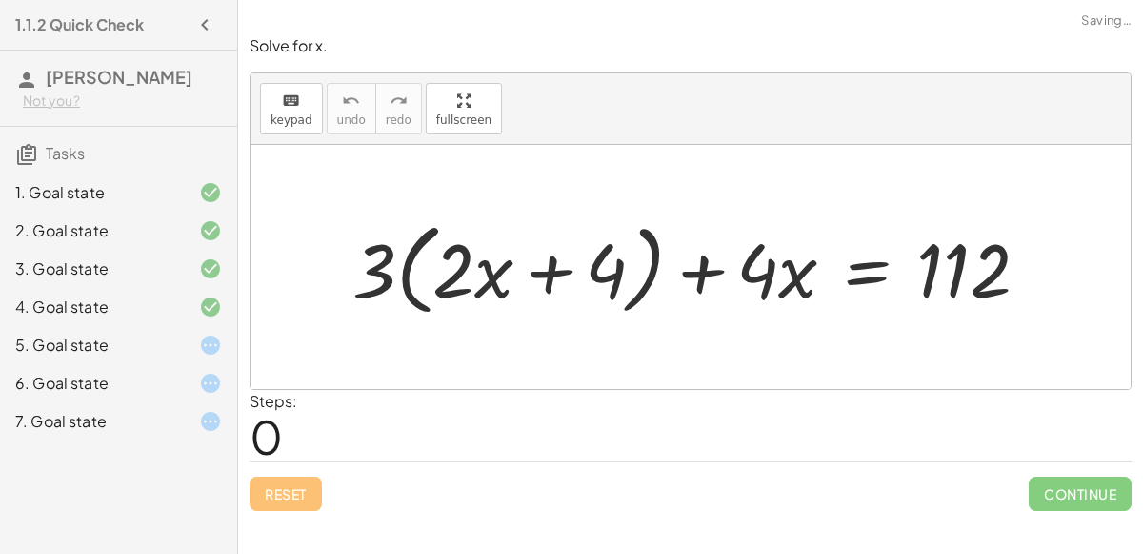
click at [202, 388] on icon at bounding box center [210, 383] width 23 height 23
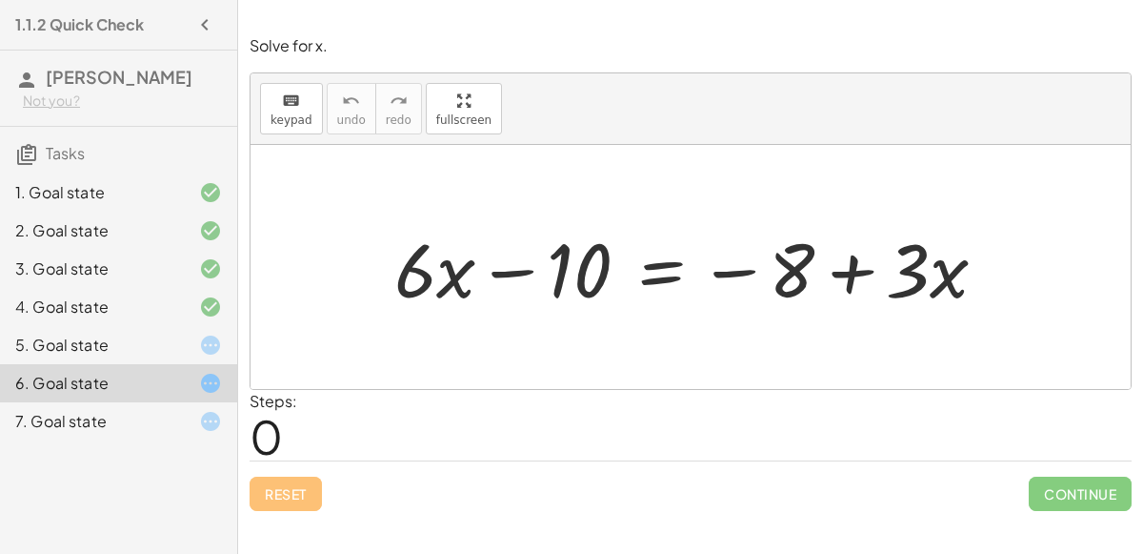
click at [661, 281] on div at bounding box center [698, 267] width 627 height 98
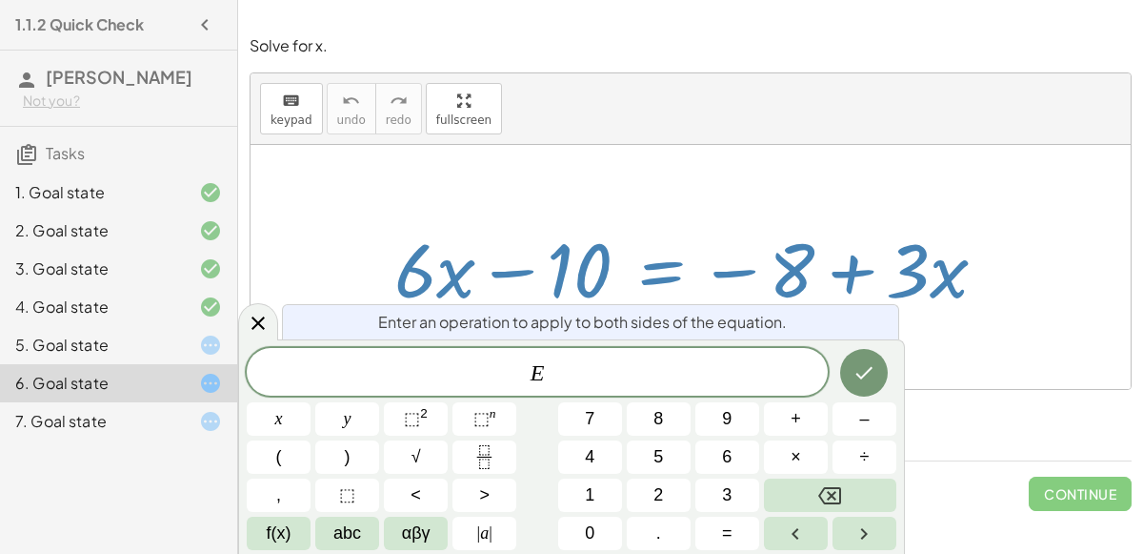
click at [208, 336] on icon at bounding box center [210, 344] width 23 height 23
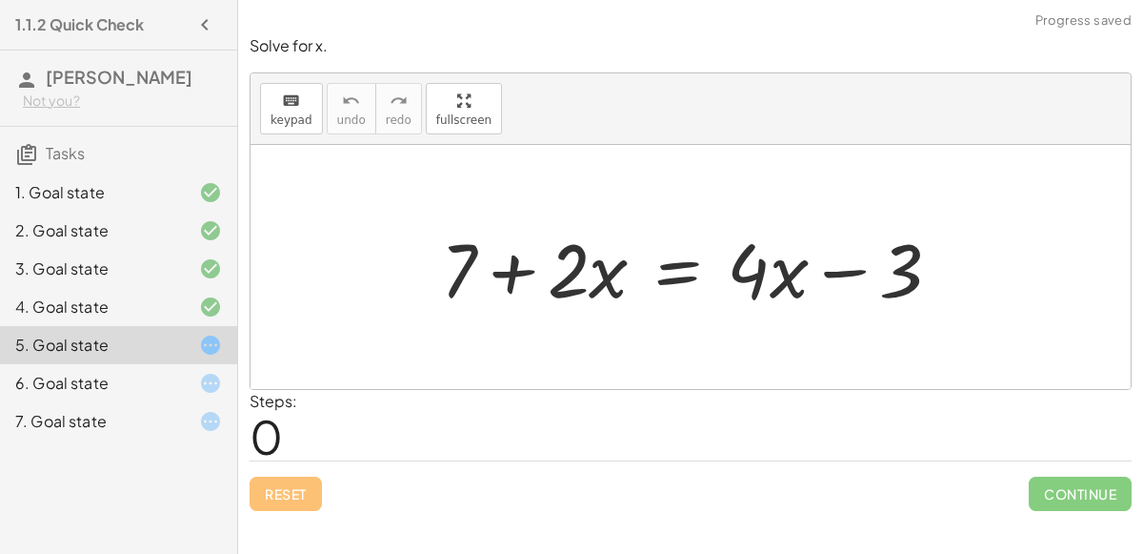
click at [196, 376] on div at bounding box center [195, 383] width 53 height 23
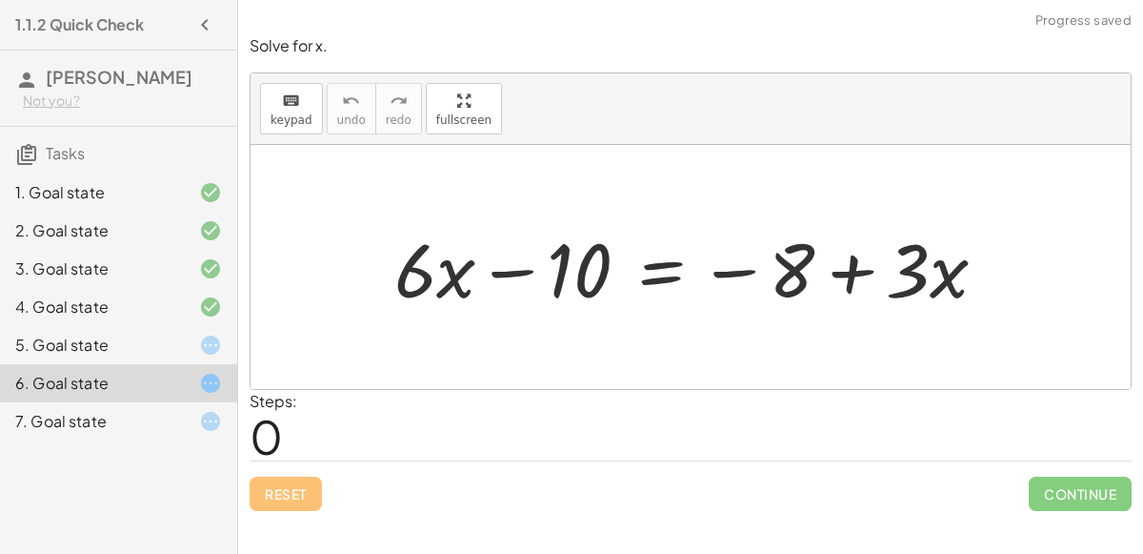
click at [665, 279] on div at bounding box center [698, 267] width 627 height 98
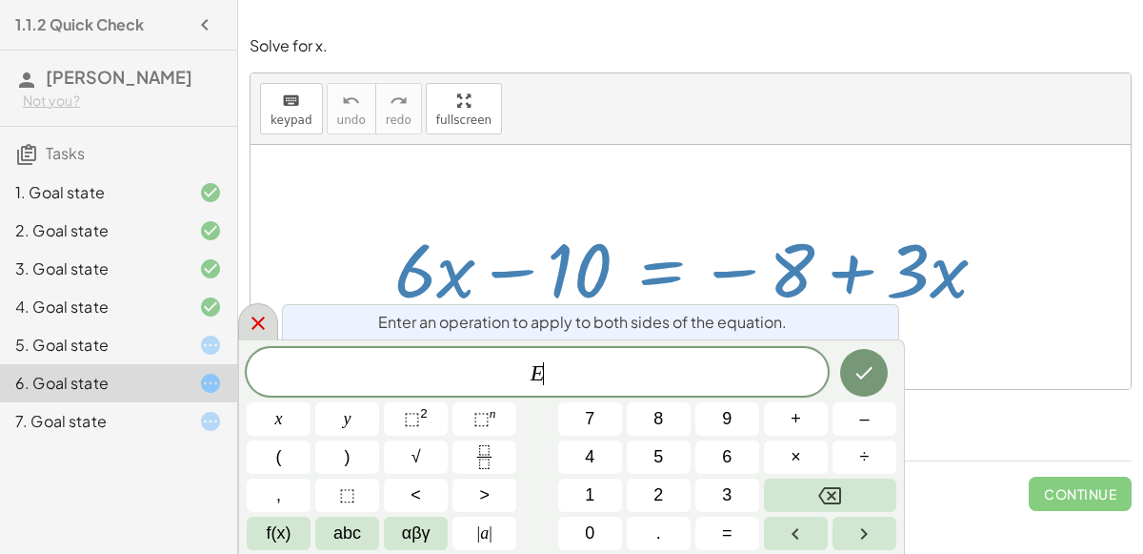
click at [260, 332] on icon at bounding box center [258, 323] width 23 height 23
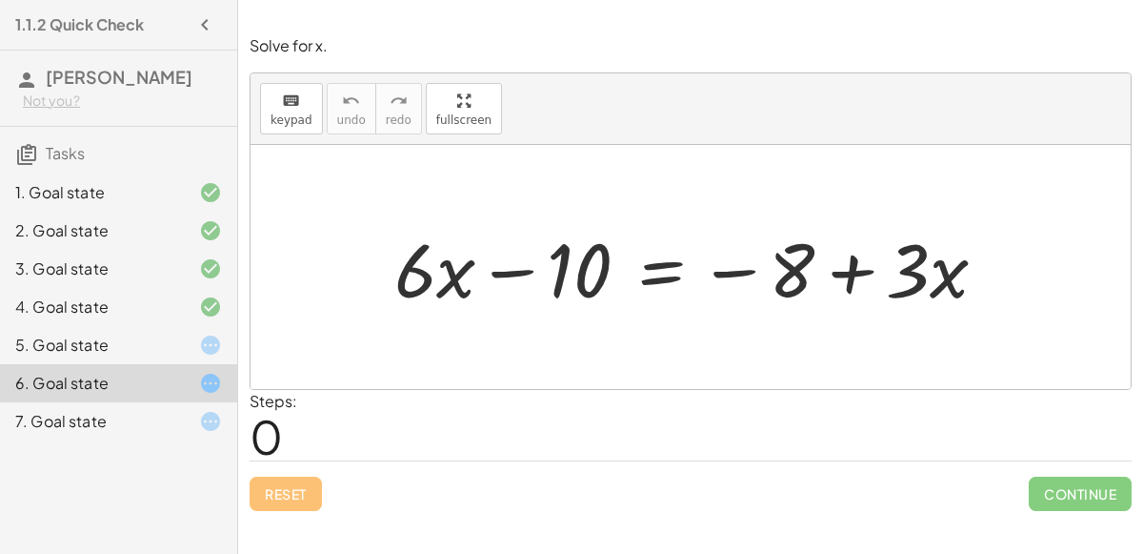
click at [652, 267] on div at bounding box center [698, 267] width 627 height 98
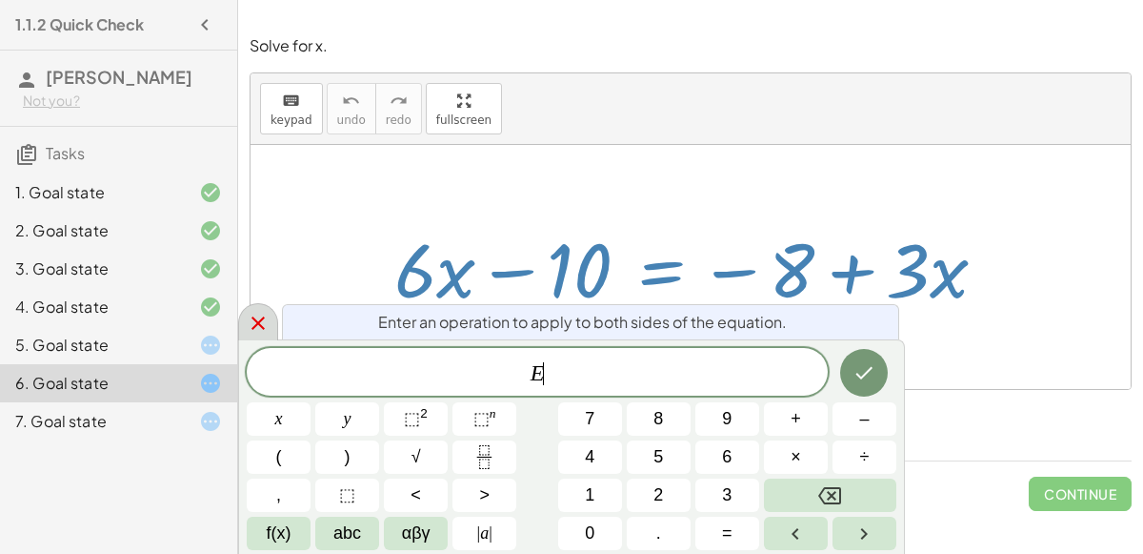
click at [261, 313] on icon at bounding box center [258, 323] width 23 height 23
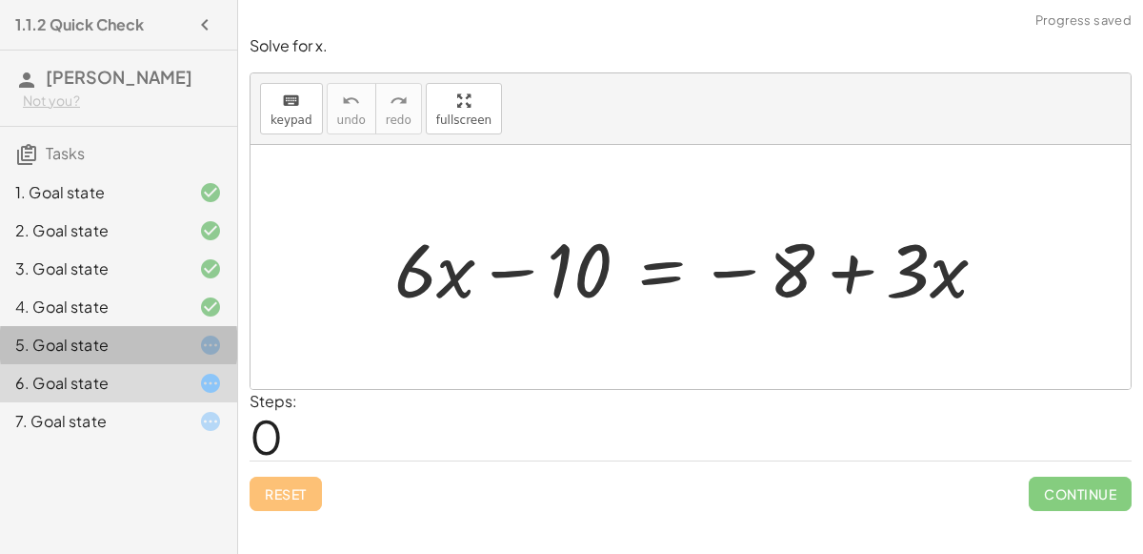
click at [104, 347] on div "5. Goal state" at bounding box center [91, 344] width 153 height 23
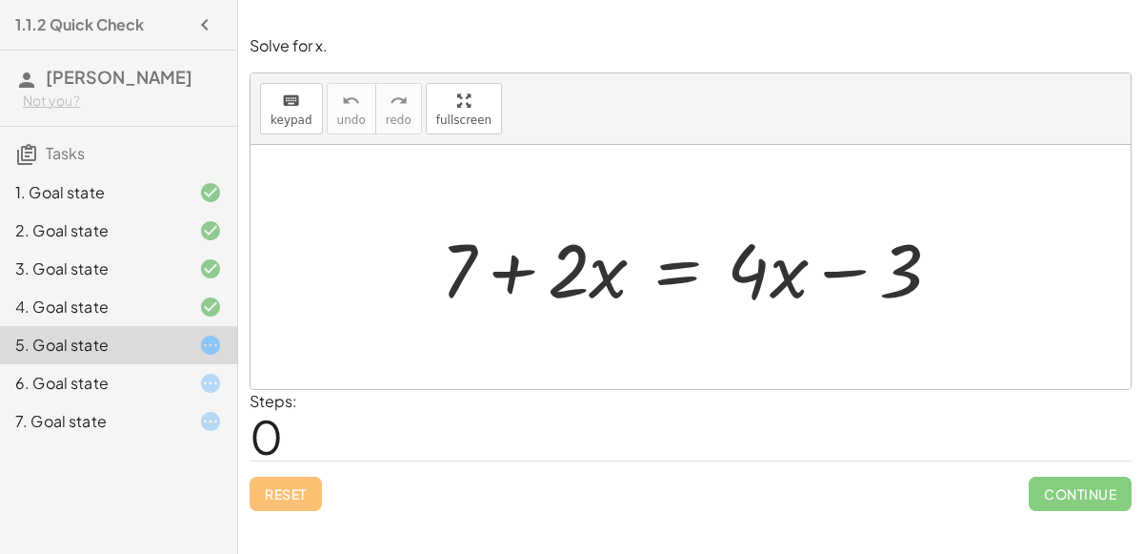
click at [99, 425] on div "7. Goal state" at bounding box center [91, 421] width 153 height 23
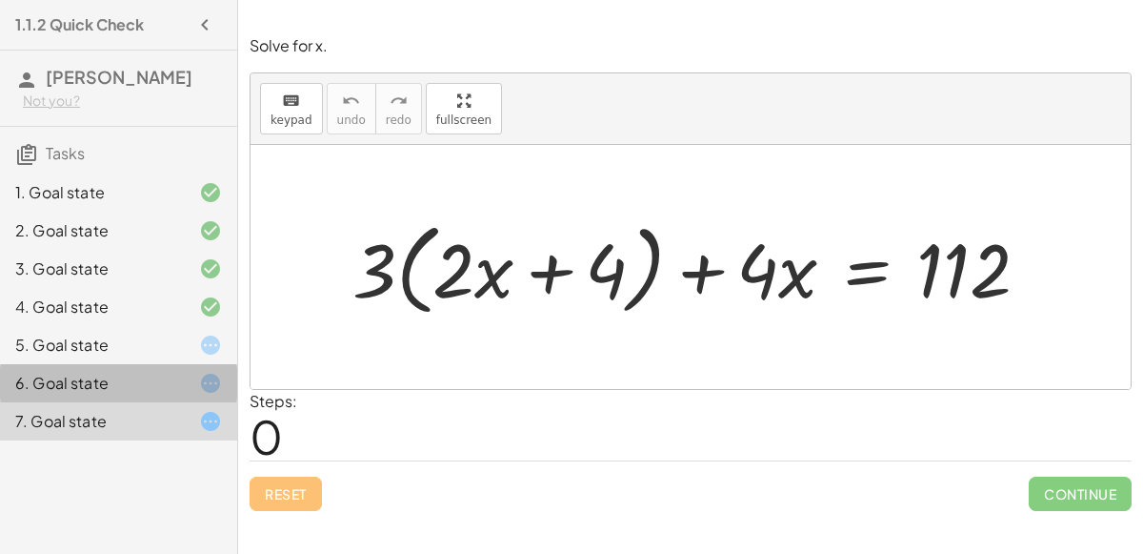
click at [218, 378] on icon at bounding box center [210, 383] width 23 height 23
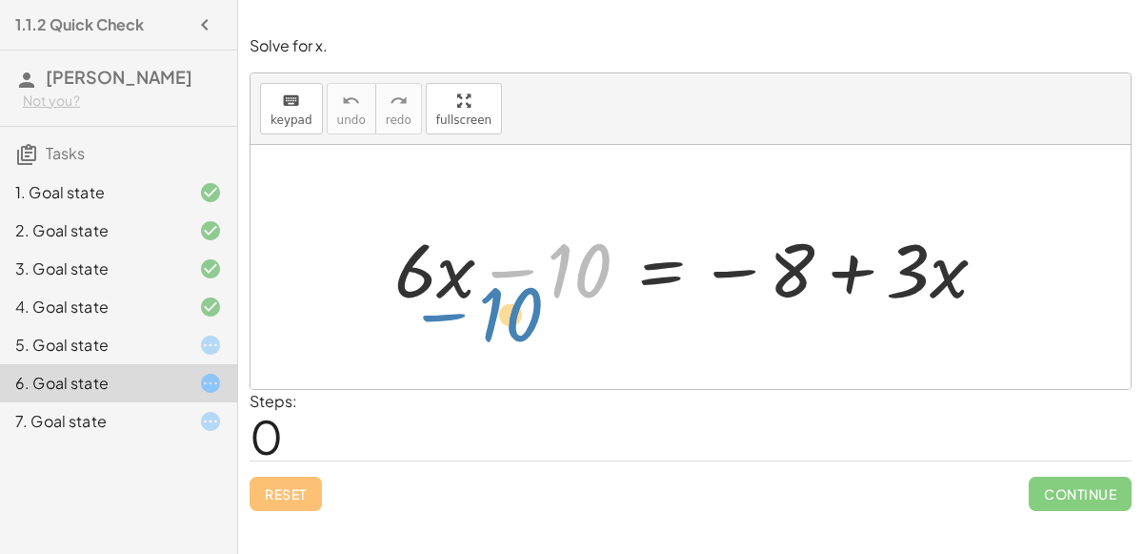
drag, startPoint x: 550, startPoint y: 265, endPoint x: 479, endPoint y: 304, distance: 80.6
click at [479, 304] on div at bounding box center [698, 267] width 627 height 98
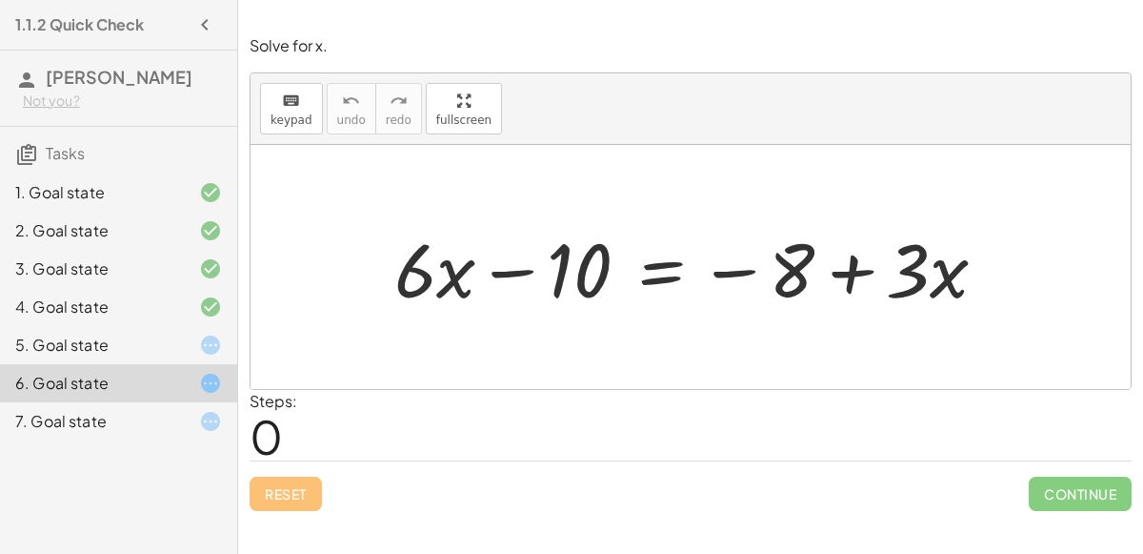
click at [213, 402] on div "5. Goal state" at bounding box center [118, 421] width 237 height 38
click at [651, 262] on div at bounding box center [698, 267] width 627 height 98
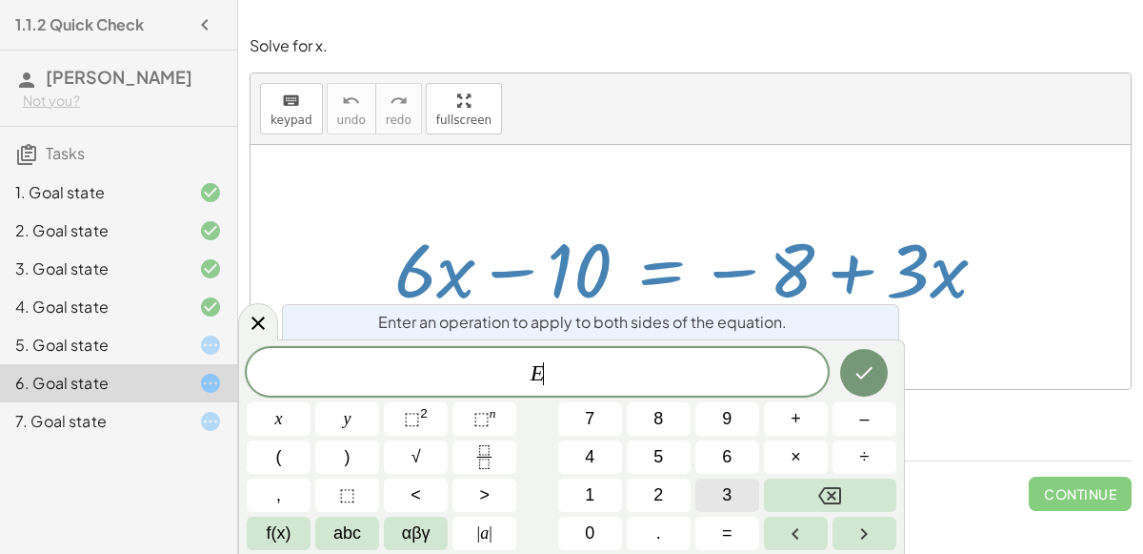
click at [720, 483] on button "3" at bounding box center [728, 494] width 64 height 33
click at [879, 500] on button "Backspace" at bounding box center [830, 494] width 132 height 33
click at [841, 432] on button "–" at bounding box center [865, 418] width 64 height 33
click at [749, 494] on button "3" at bounding box center [728, 494] width 64 height 33
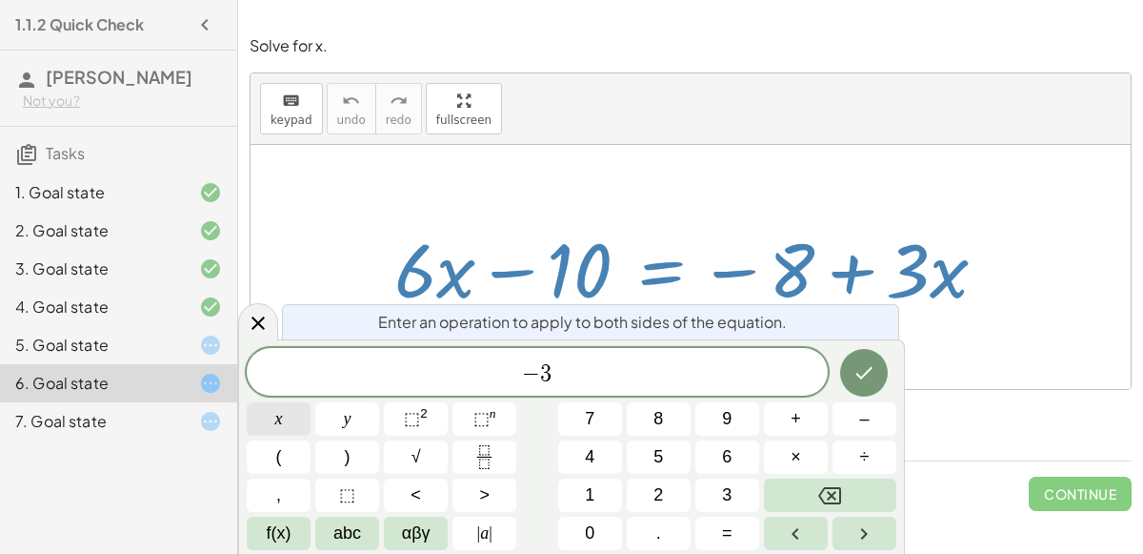
click at [288, 428] on button "x" at bounding box center [279, 418] width 64 height 33
click at [871, 361] on icon "Done" at bounding box center [864, 372] width 23 height 23
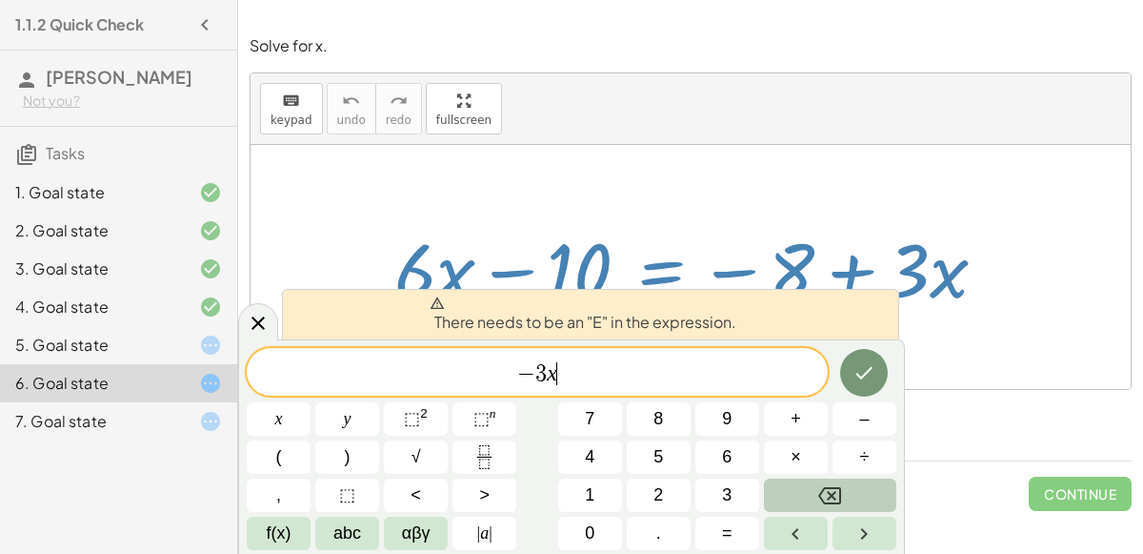
click at [844, 480] on button "Backspace" at bounding box center [830, 494] width 132 height 33
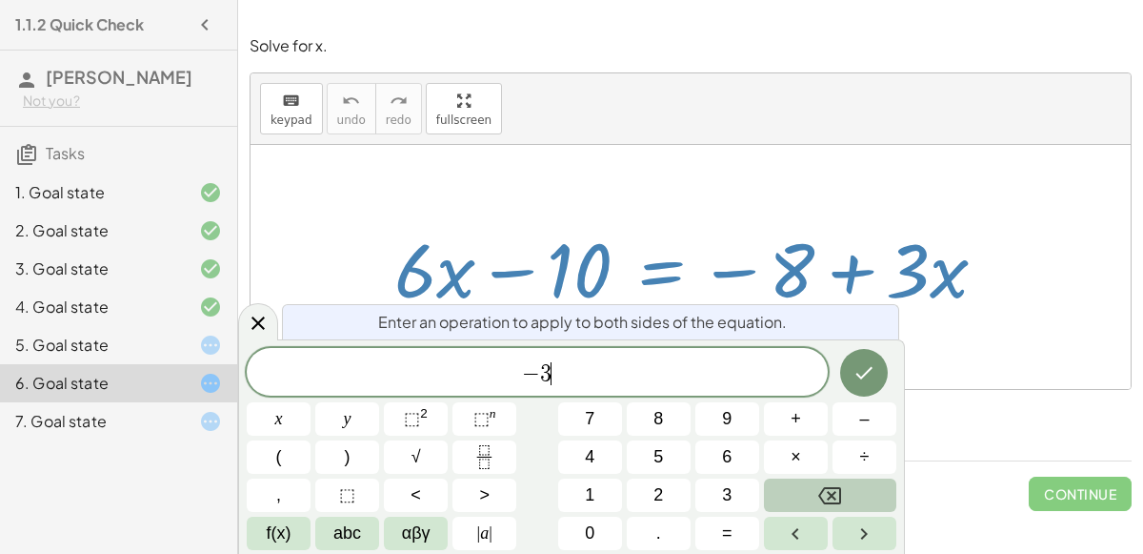
click at [844, 480] on button "Backspace" at bounding box center [830, 494] width 132 height 33
click at [255, 323] on icon at bounding box center [258, 322] width 23 height 23
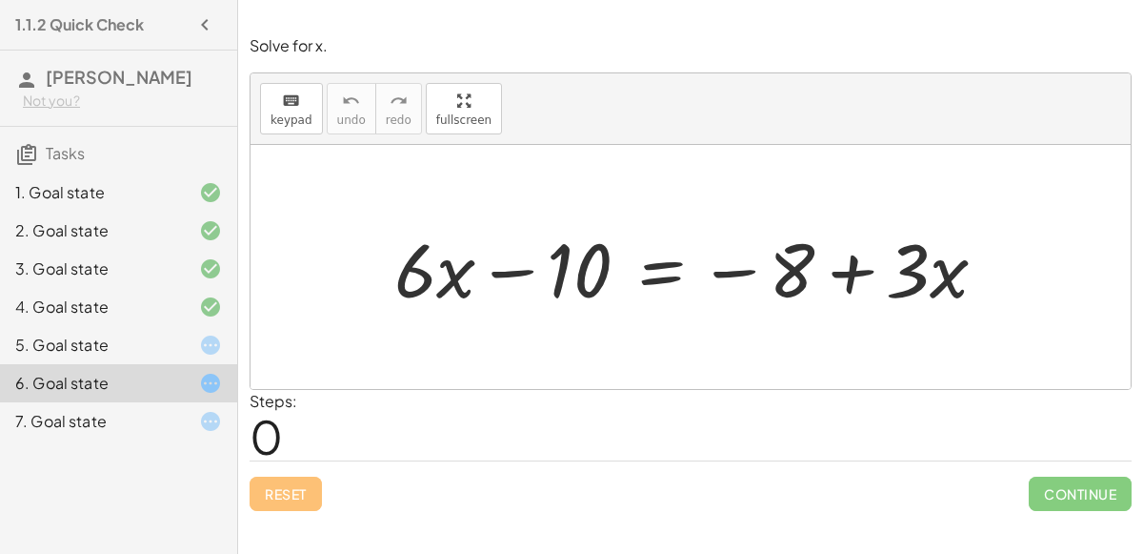
click at [656, 264] on div at bounding box center [698, 267] width 627 height 98
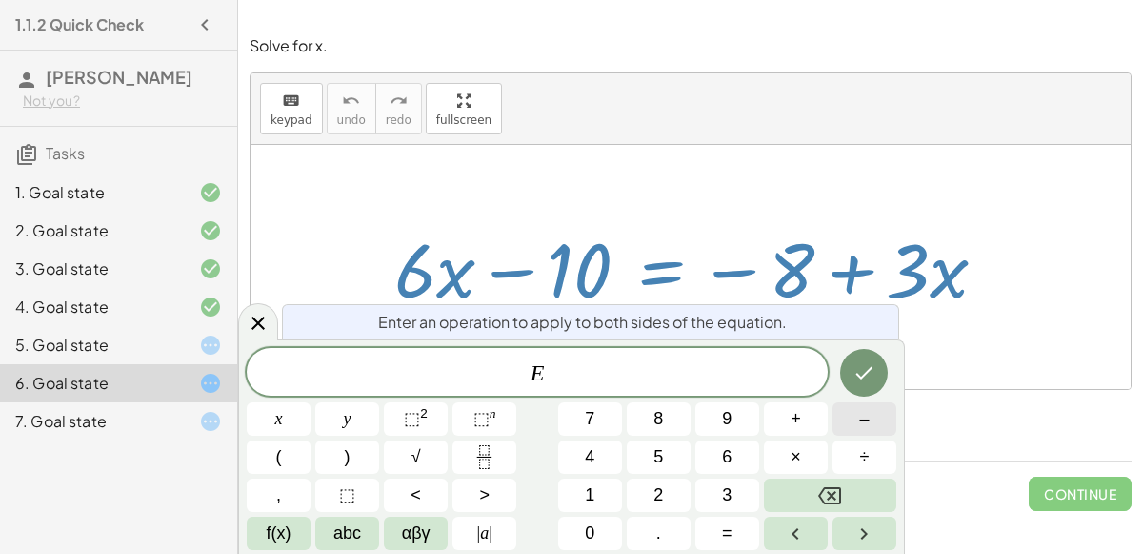
click at [873, 424] on button "–" at bounding box center [865, 418] width 64 height 33
click at [716, 490] on button "3" at bounding box center [728, 494] width 64 height 33
click at [275, 415] on span "x" at bounding box center [279, 419] width 8 height 26
click at [877, 366] on button "Done" at bounding box center [864, 373] width 48 height 48
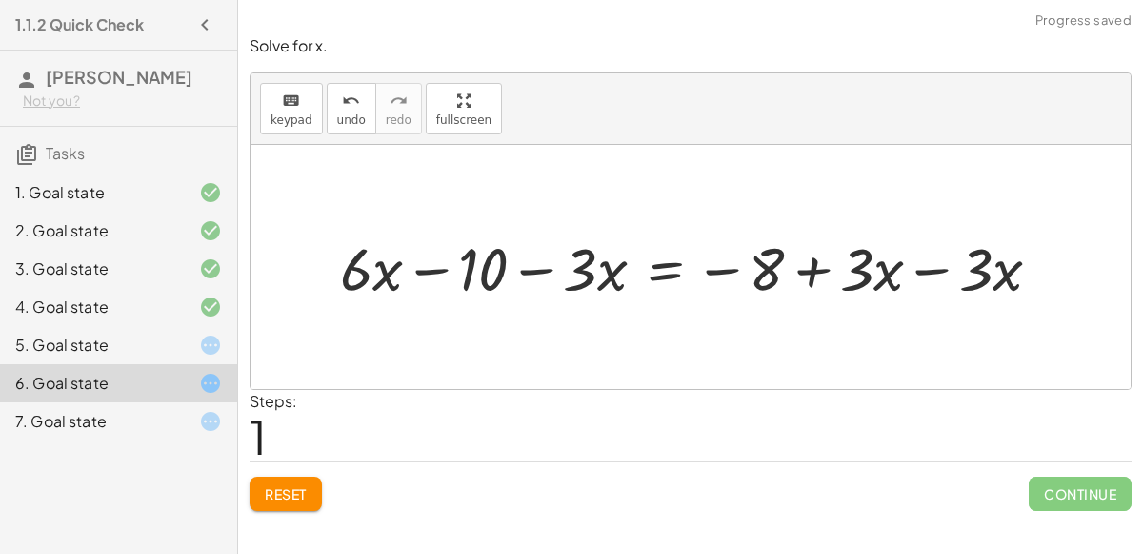
click at [937, 274] on div at bounding box center [699, 267] width 736 height 78
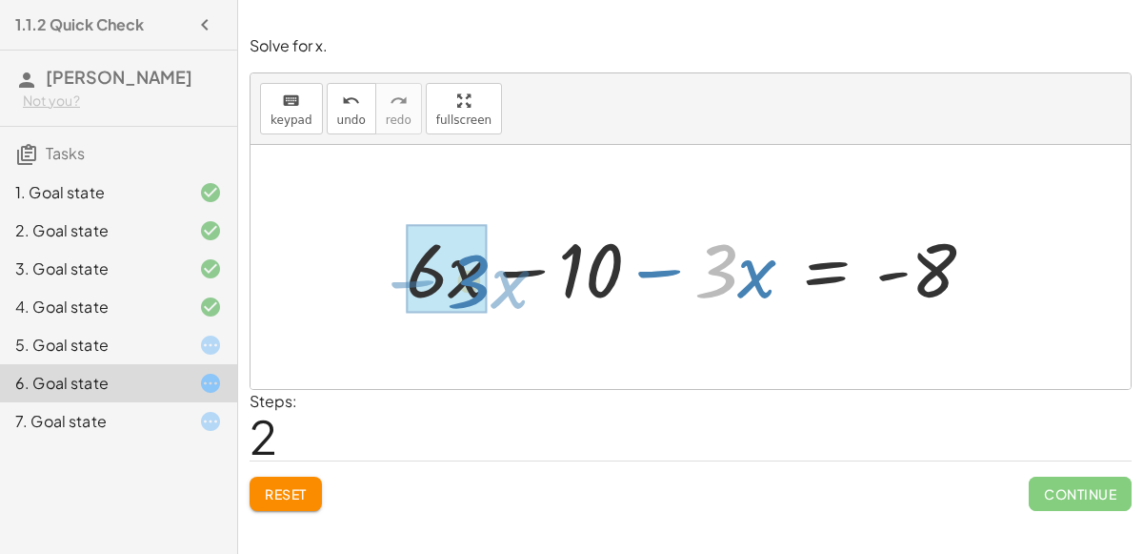
drag, startPoint x: 721, startPoint y: 272, endPoint x: 473, endPoint y: 280, distance: 248.8
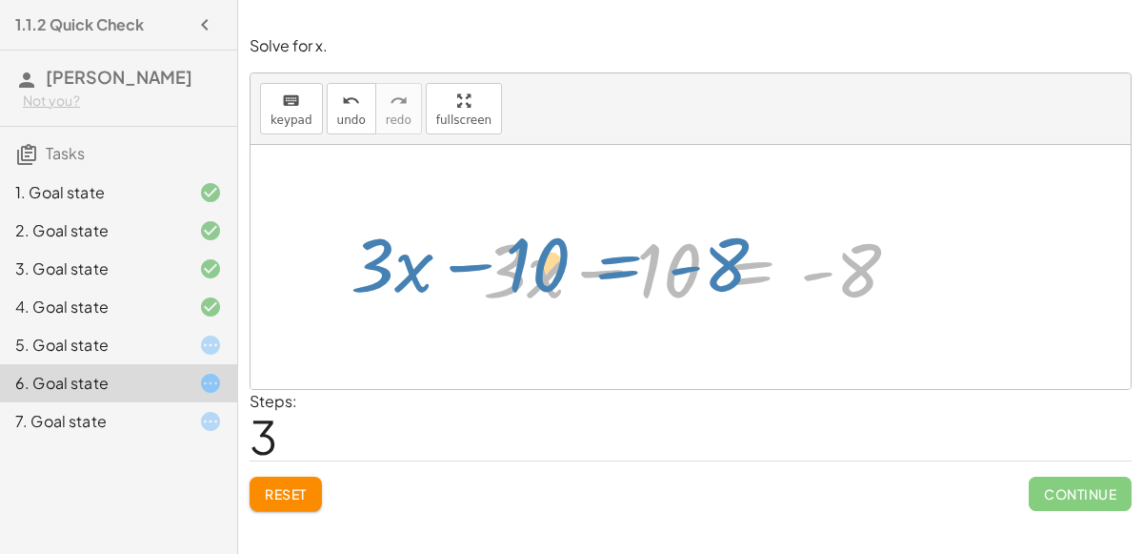
drag, startPoint x: 756, startPoint y: 271, endPoint x: 640, endPoint y: 253, distance: 117.5
click at [640, 253] on div at bounding box center [699, 267] width 451 height 98
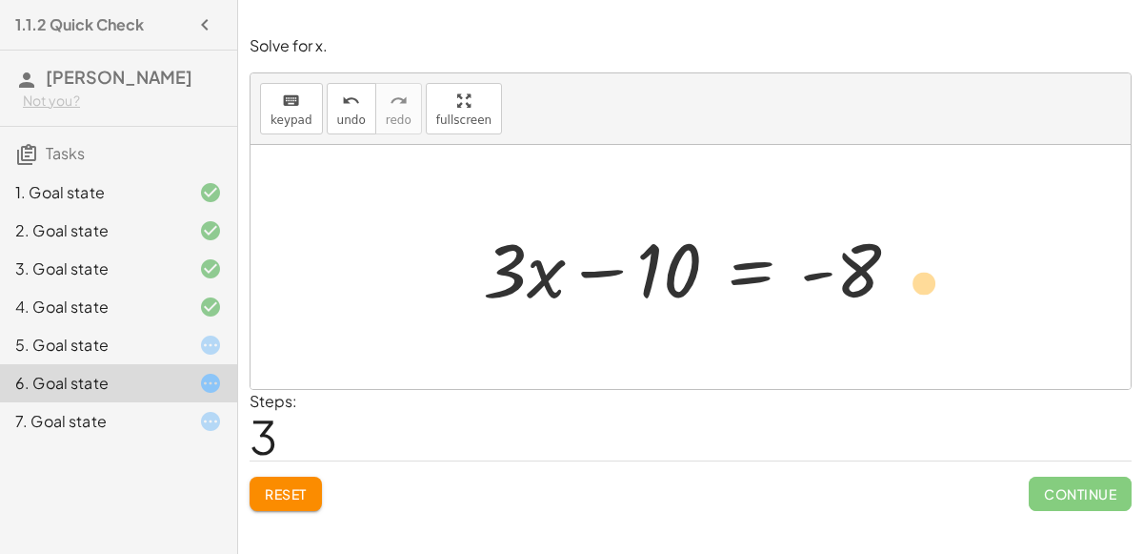
drag, startPoint x: 851, startPoint y: 268, endPoint x: 905, endPoint y: 264, distance: 54.4
click at [905, 264] on div at bounding box center [699, 267] width 451 height 98
click at [742, 271] on div at bounding box center [699, 267] width 451 height 98
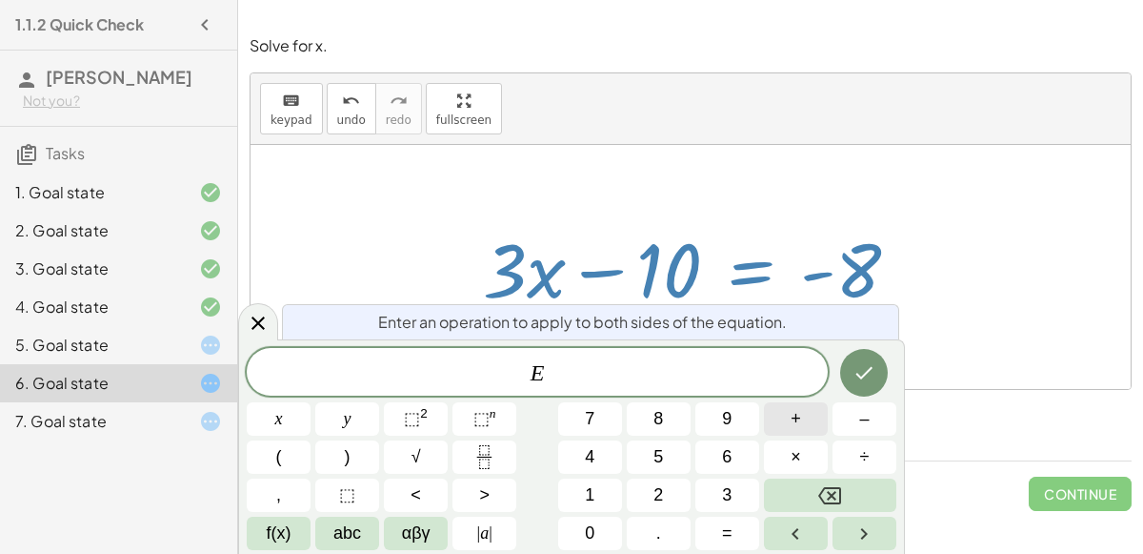
click at [791, 421] on span "+" at bounding box center [796, 419] width 10 height 26
click at [607, 501] on button "1" at bounding box center [590, 494] width 64 height 33
click at [607, 514] on div "E + 1 x y ⬚ 2 ⬚ n 7 8 9 + – ( ) √ 4 5 6 × ÷ , ⬚ < > 1 2 3 f(x) abc αβγ | a | 0 …" at bounding box center [572, 449] width 650 height 202
click at [608, 522] on button "0" at bounding box center [590, 532] width 64 height 33
click at [860, 372] on icon "Done" at bounding box center [864, 372] width 23 height 23
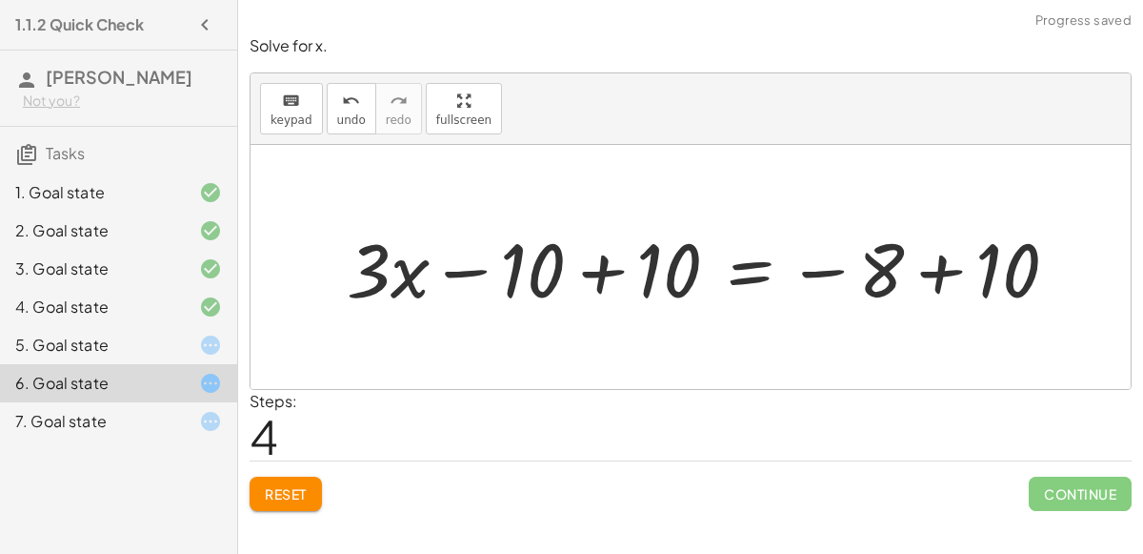
click at [602, 268] on div at bounding box center [709, 267] width 745 height 98
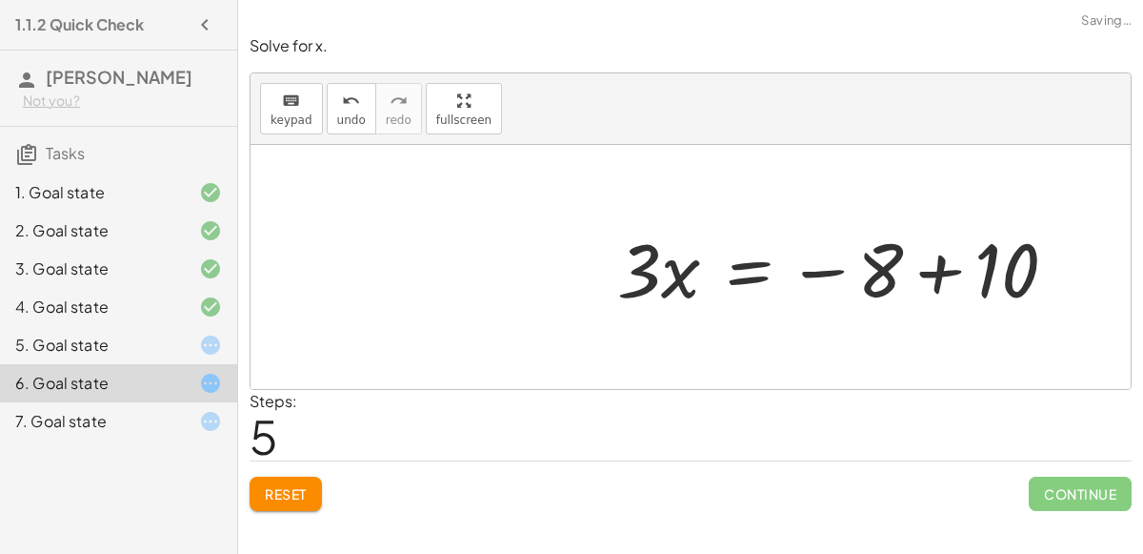
click at [925, 266] on div at bounding box center [845, 267] width 474 height 98
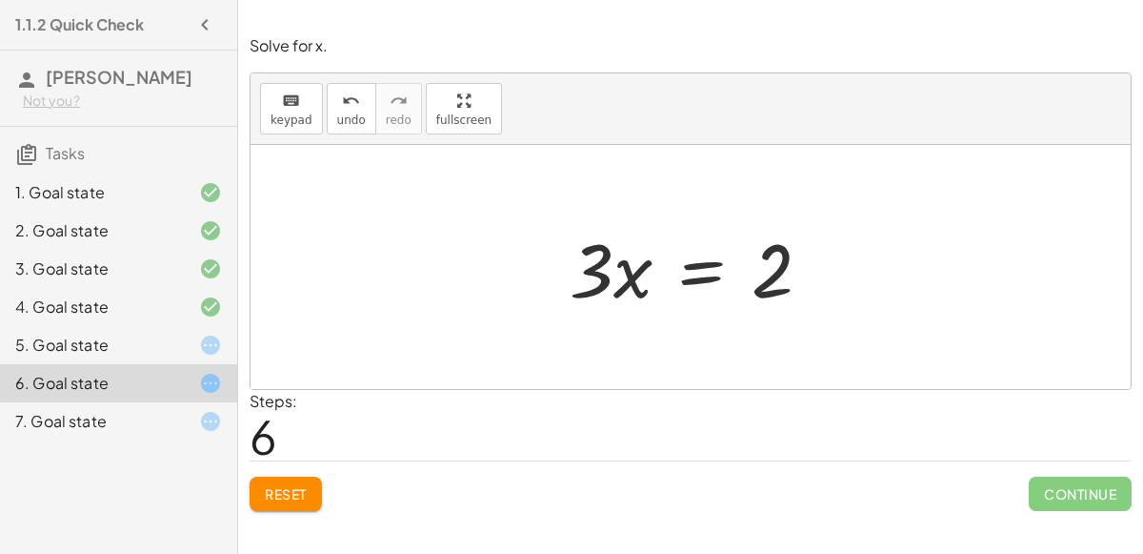
click at [587, 282] on div at bounding box center [698, 267] width 276 height 98
click at [683, 276] on div at bounding box center [698, 267] width 276 height 98
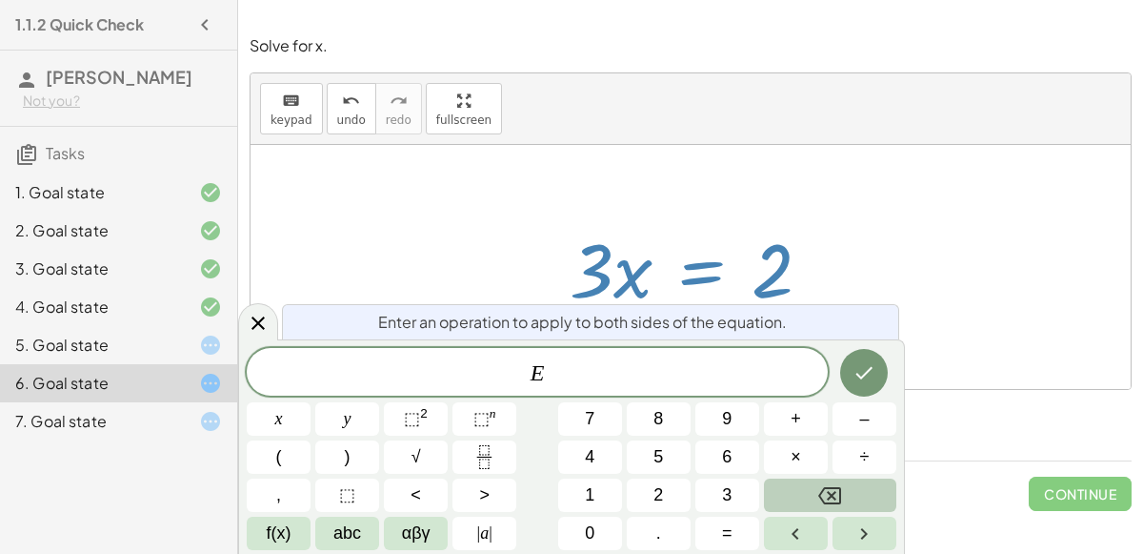
click at [847, 492] on button "Backspace" at bounding box center [830, 494] width 132 height 33
click at [483, 442] on button "Fraction" at bounding box center [485, 456] width 64 height 33
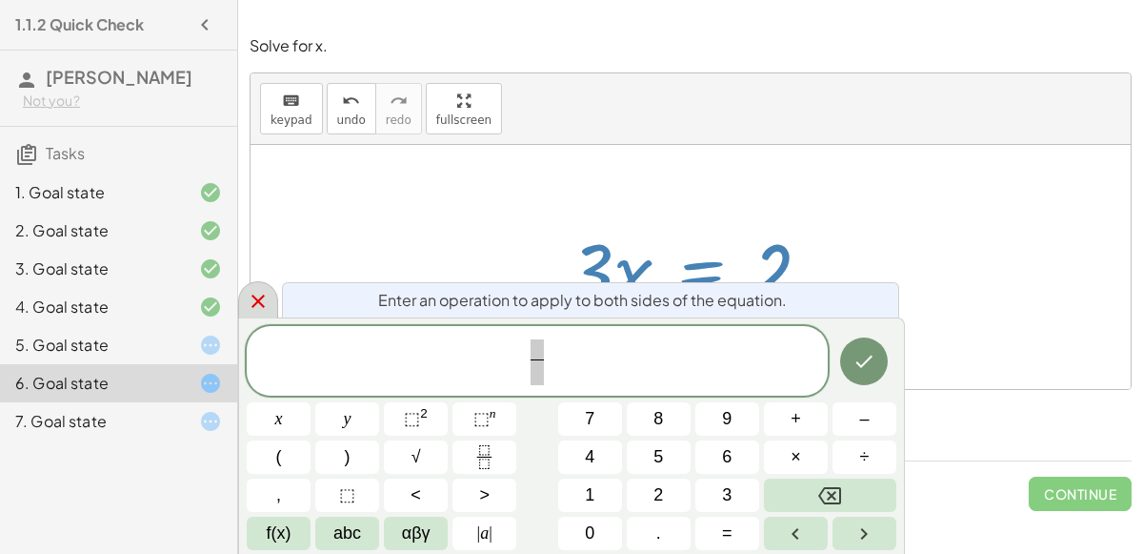
click at [248, 314] on div at bounding box center [258, 299] width 40 height 37
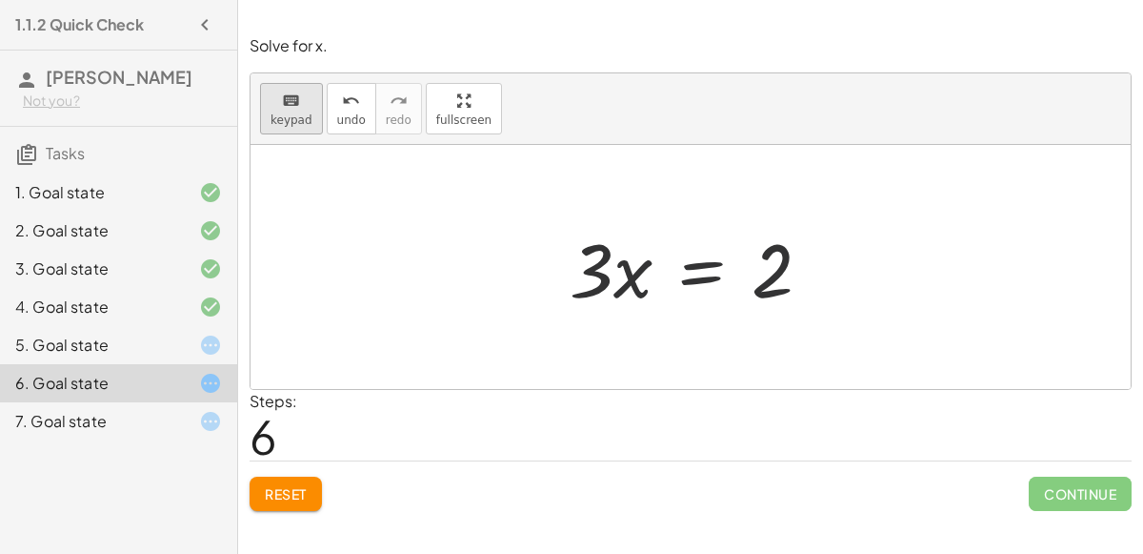
click at [284, 122] on span "keypad" at bounding box center [292, 119] width 42 height 13
click at [291, 96] on icon "keyboard" at bounding box center [291, 101] width 18 height 23
click at [707, 273] on div at bounding box center [698, 267] width 276 height 98
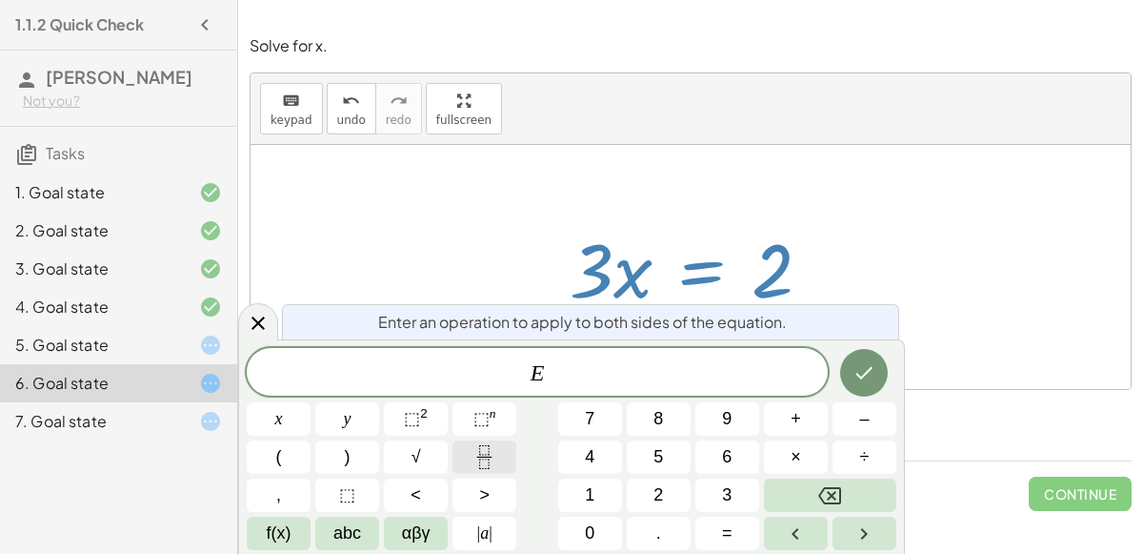
click at [494, 461] on icon "Fraction" at bounding box center [485, 457] width 24 height 24
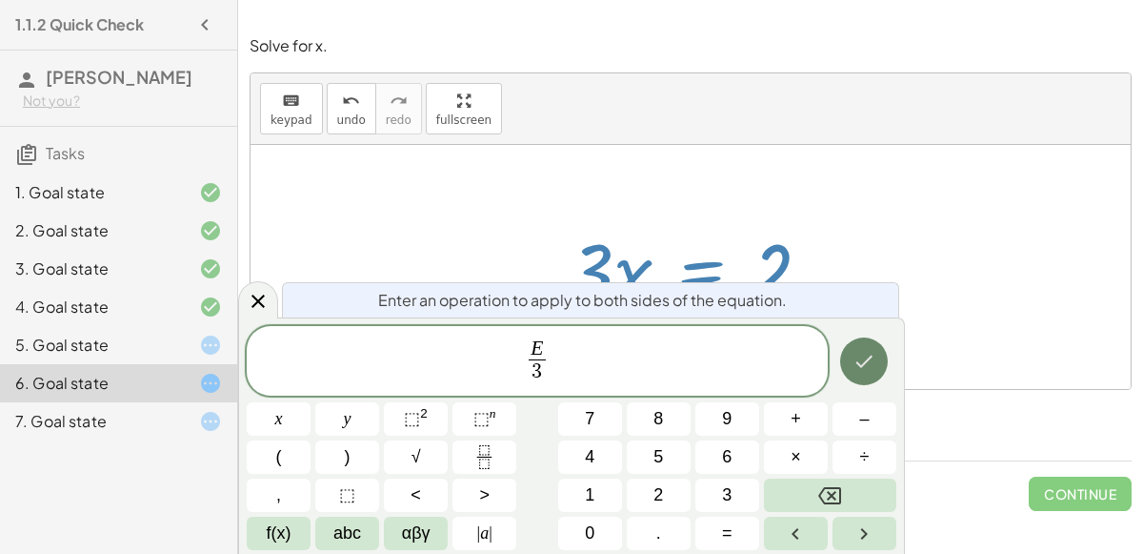
click at [864, 358] on icon "Done" at bounding box center [864, 361] width 23 height 23
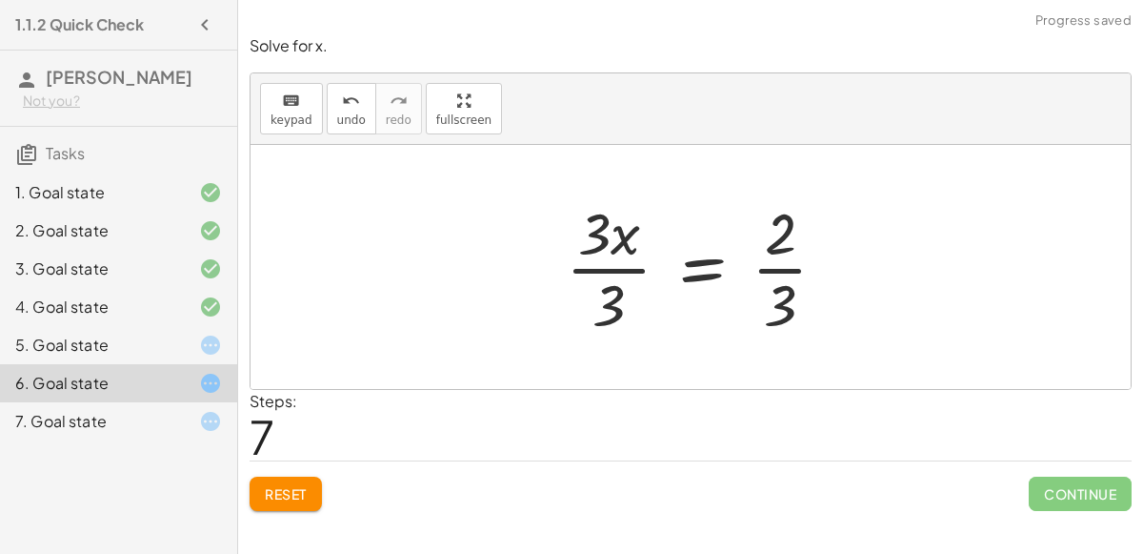
click at [624, 267] on div at bounding box center [703, 266] width 295 height 147
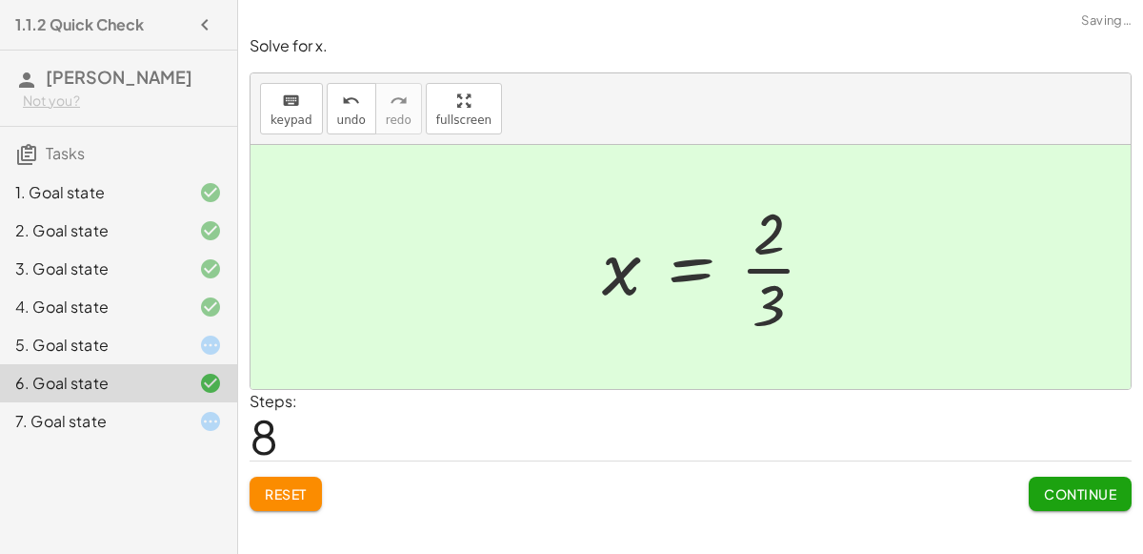
click at [768, 266] on div at bounding box center [717, 266] width 248 height 147
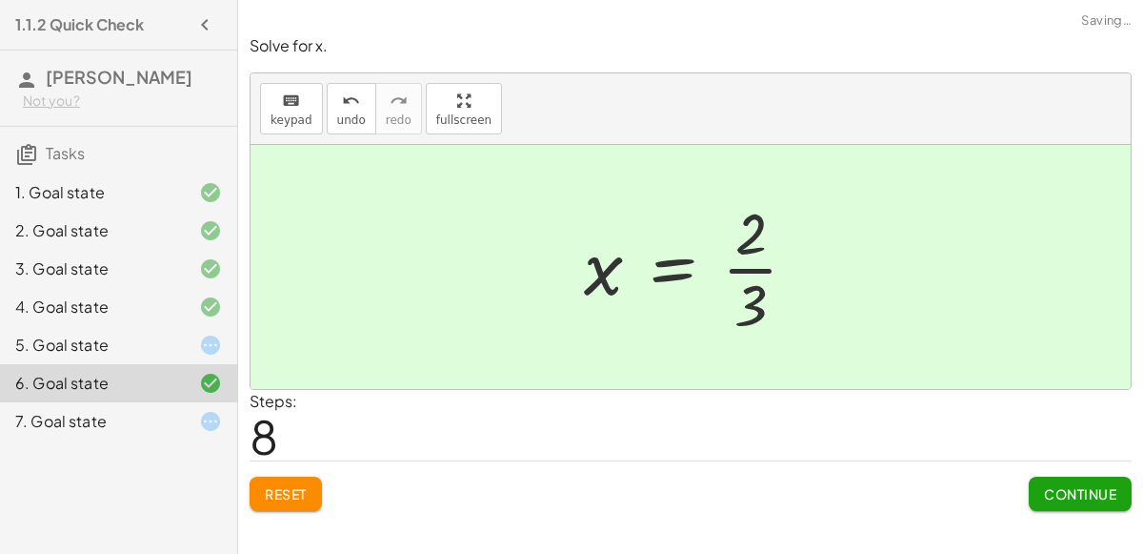
click at [1056, 490] on span "Continue" at bounding box center [1080, 493] width 72 height 17
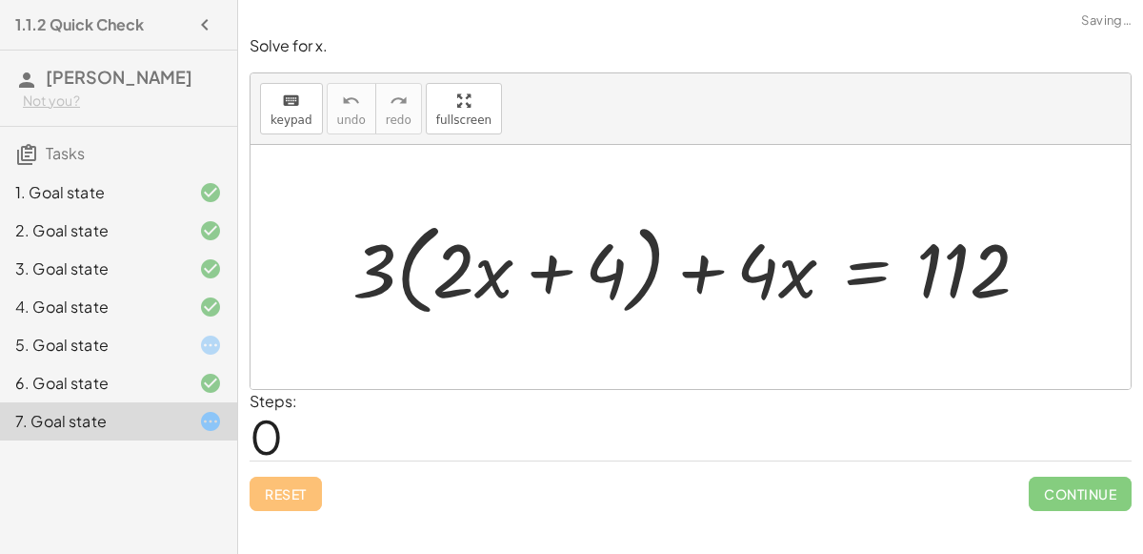
click at [200, 351] on icon at bounding box center [210, 344] width 23 height 23
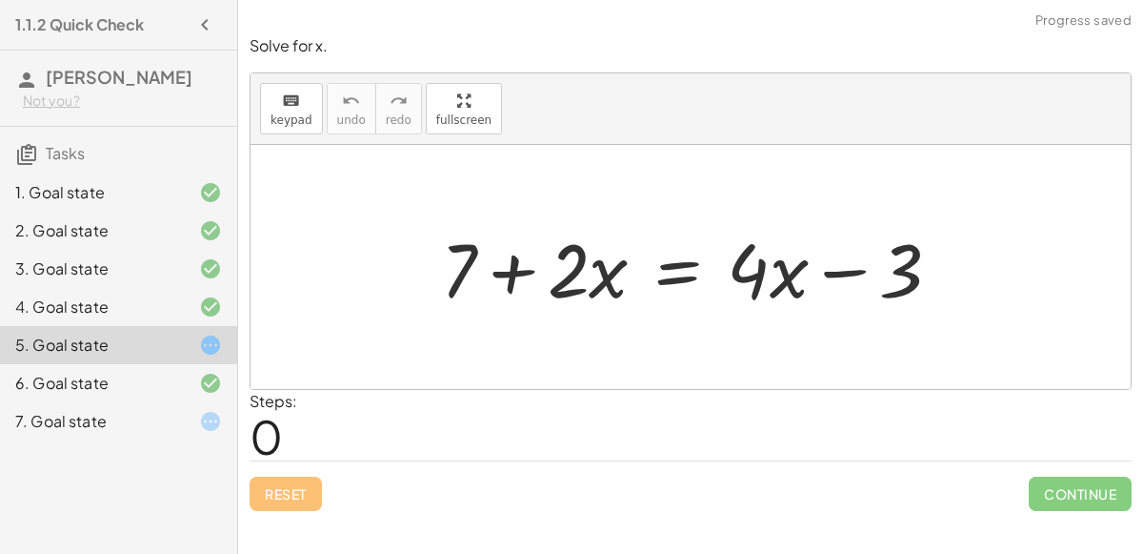
click at [684, 276] on div at bounding box center [699, 267] width 535 height 98
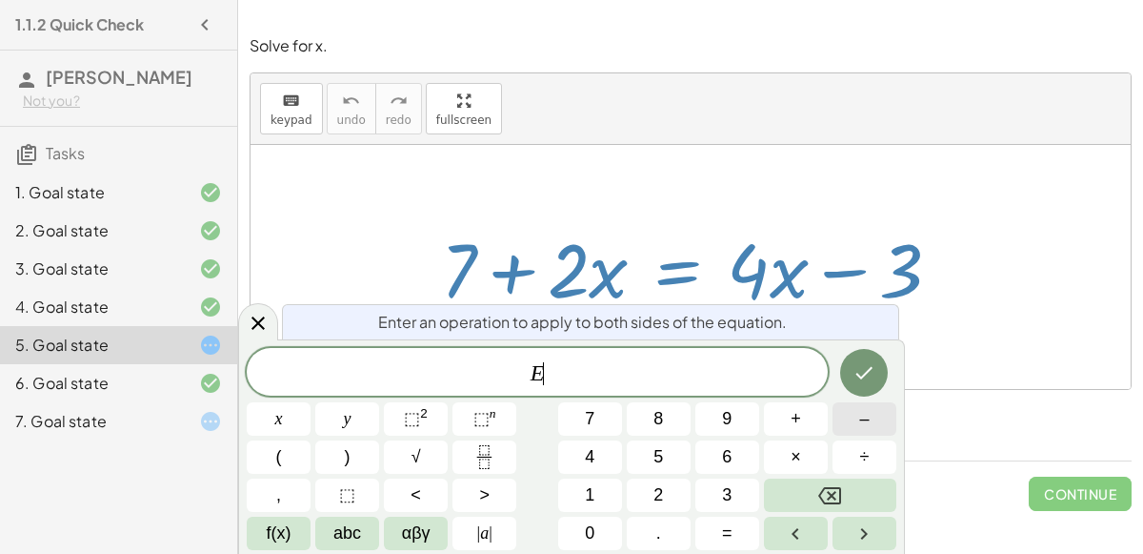
click at [834, 408] on button "–" at bounding box center [865, 418] width 64 height 33
click at [584, 462] on button "4" at bounding box center [590, 456] width 64 height 33
click at [292, 423] on button "x" at bounding box center [279, 418] width 64 height 33
click at [863, 364] on icon "Done" at bounding box center [864, 372] width 23 height 23
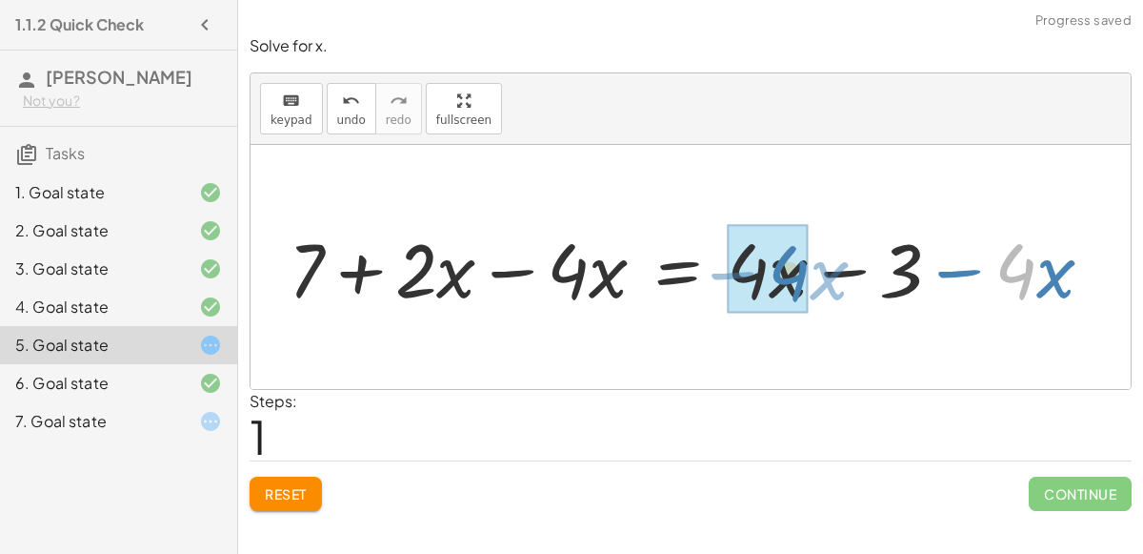
drag, startPoint x: 1019, startPoint y: 271, endPoint x: 791, endPoint y: 272, distance: 227.7
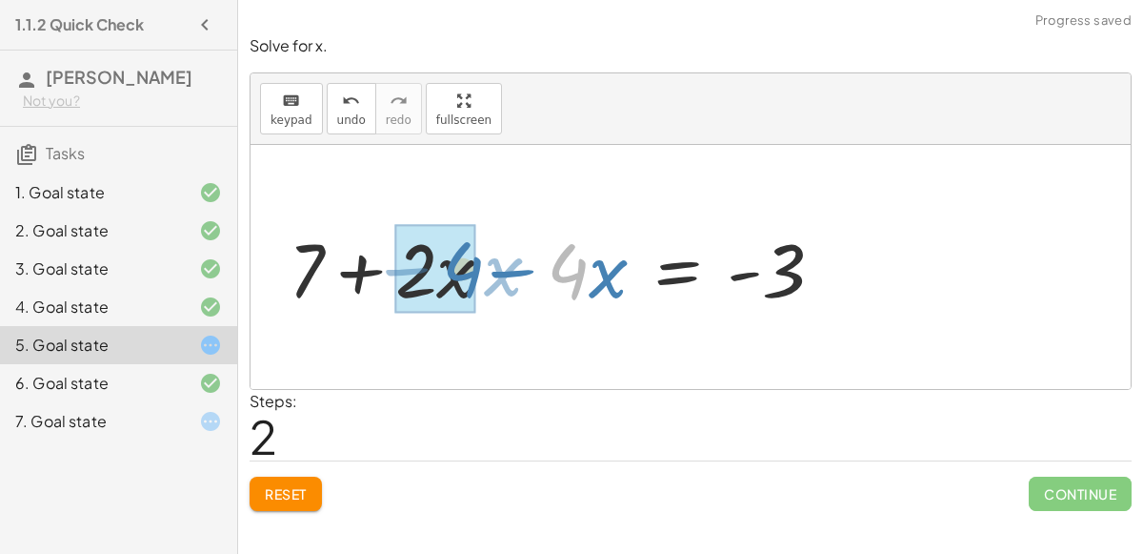
drag, startPoint x: 589, startPoint y: 269, endPoint x: 482, endPoint y: 266, distance: 106.7
click at [482, 266] on div at bounding box center [564, 267] width 570 height 98
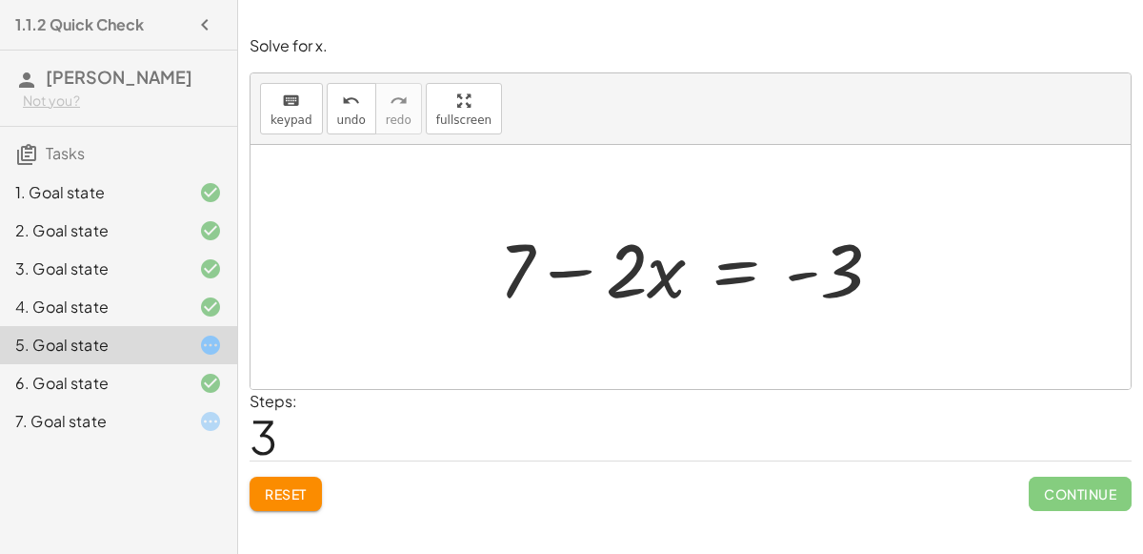
click at [739, 271] on div at bounding box center [698, 267] width 417 height 98
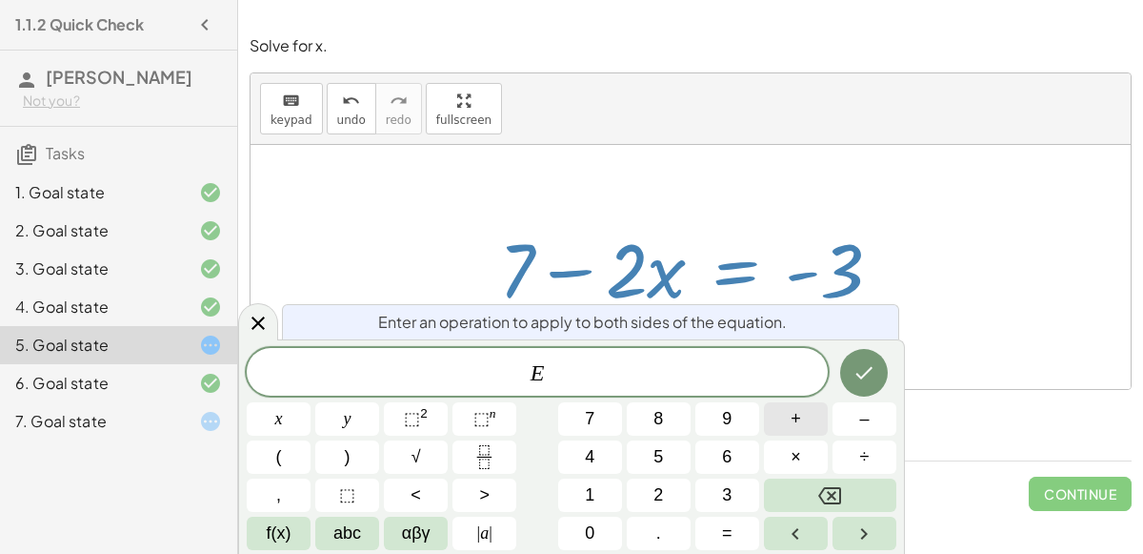
click at [801, 414] on button "+" at bounding box center [796, 418] width 64 height 33
click at [603, 430] on button "7" at bounding box center [590, 418] width 64 height 33
click at [857, 390] on button "Done" at bounding box center [864, 373] width 48 height 48
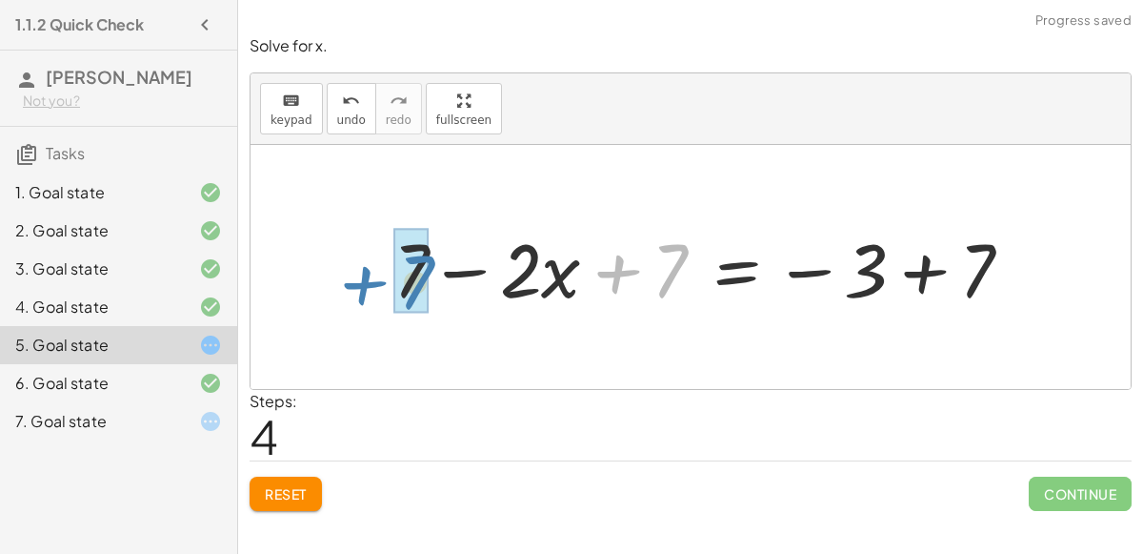
drag, startPoint x: 648, startPoint y: 268, endPoint x: 395, endPoint y: 279, distance: 252.7
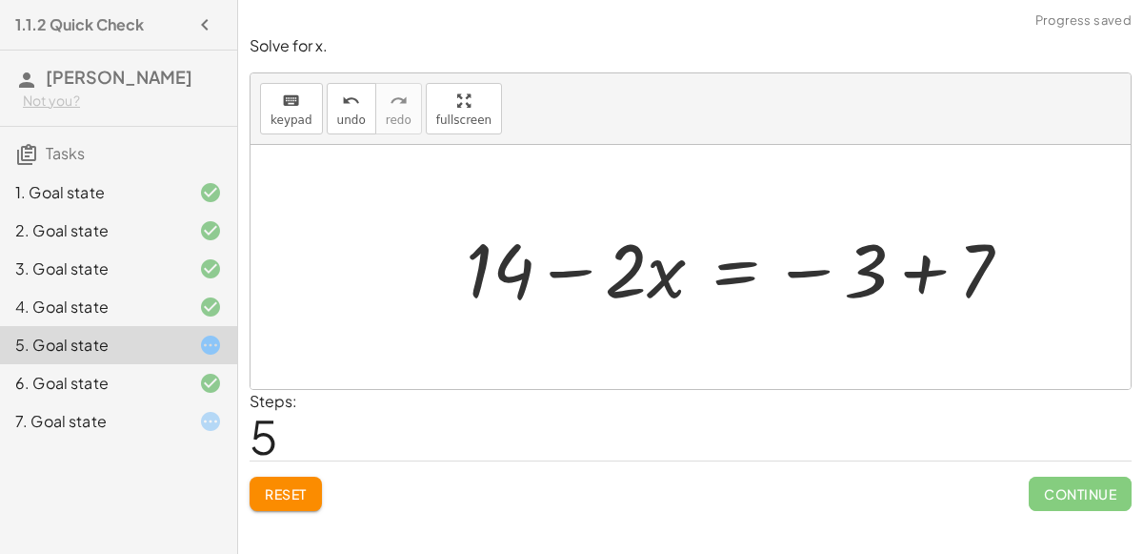
click at [928, 268] on div at bounding box center [746, 267] width 580 height 98
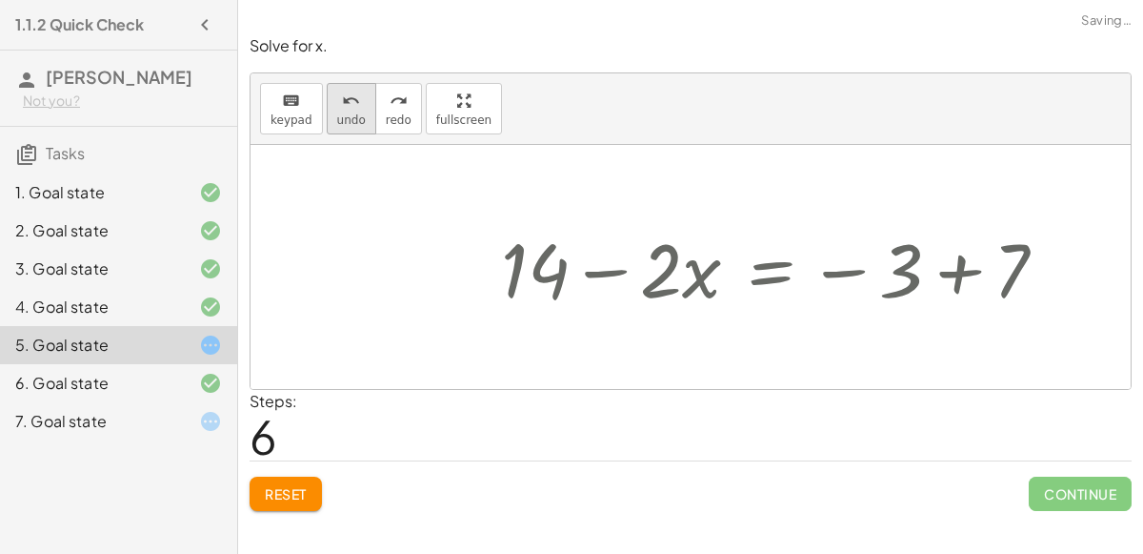
click at [362, 115] on button "undo undo" at bounding box center [352, 108] width 50 height 51
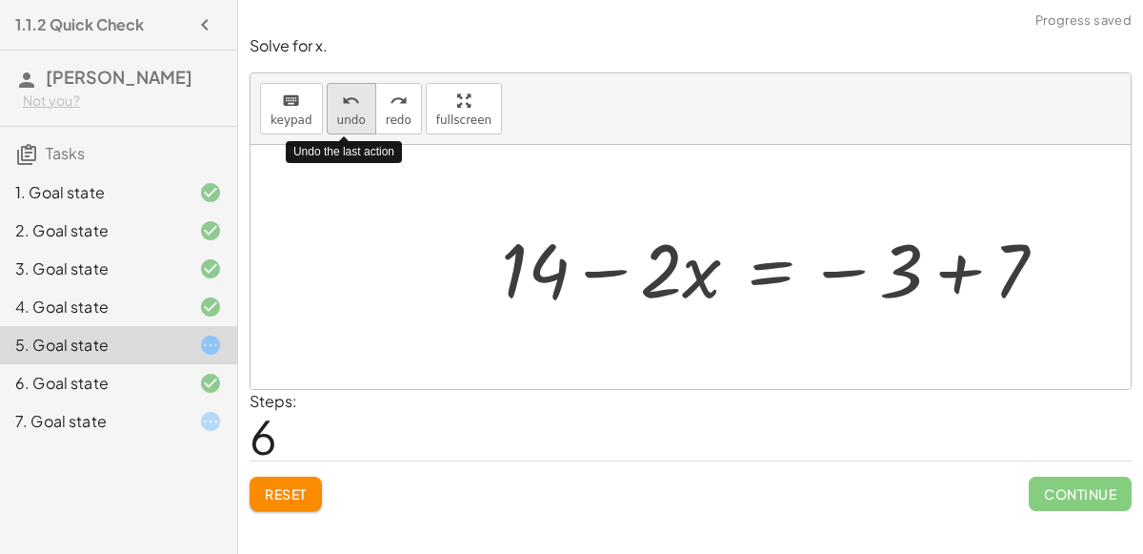
click at [362, 115] on button "undo undo" at bounding box center [352, 108] width 50 height 51
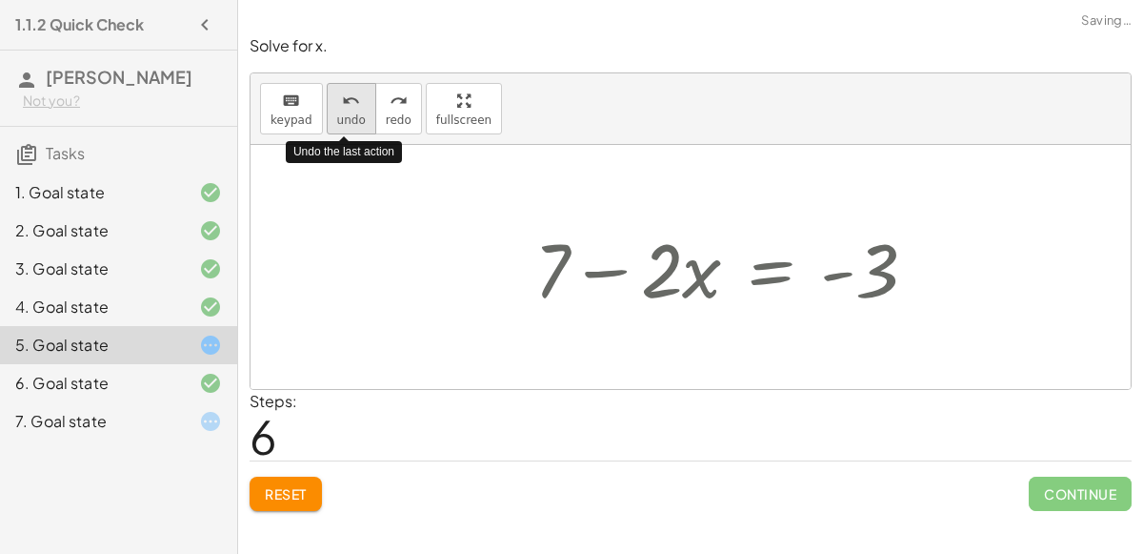
click at [360, 123] on button "undo undo" at bounding box center [352, 108] width 50 height 51
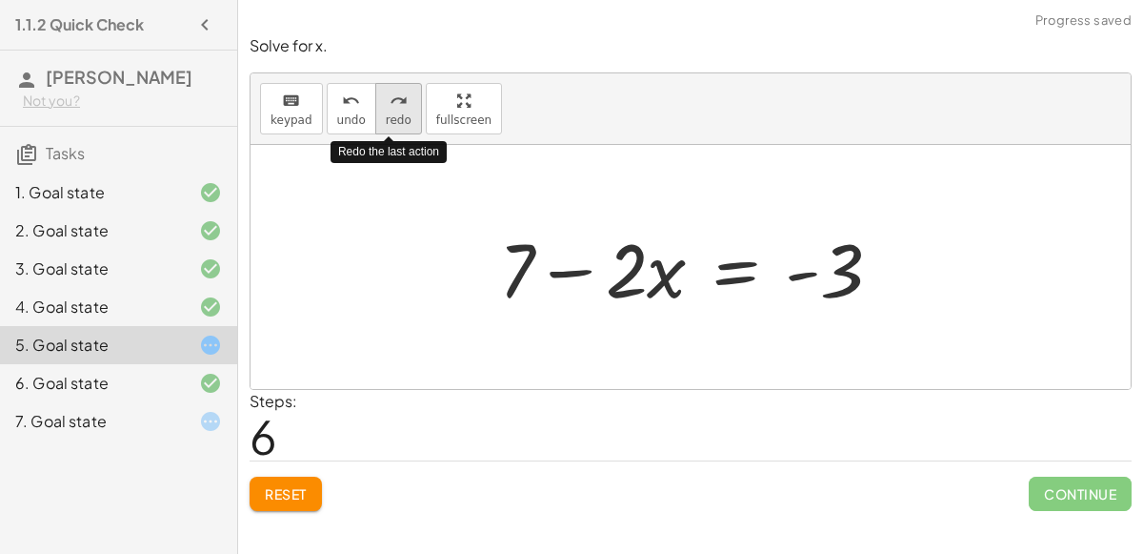
click at [386, 118] on span "redo" at bounding box center [399, 119] width 26 height 13
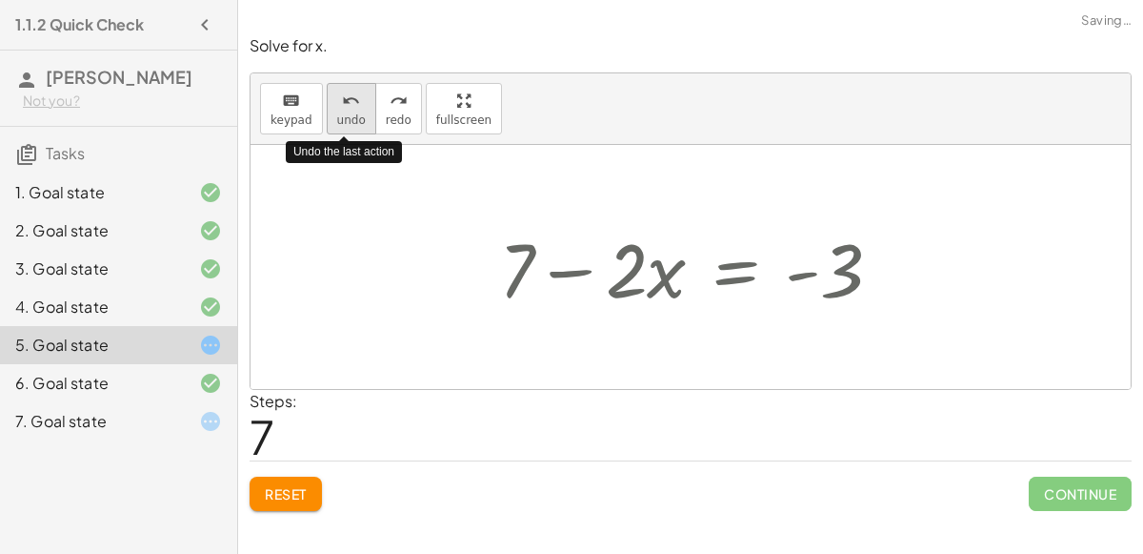
click at [355, 118] on span "undo" at bounding box center [351, 119] width 29 height 13
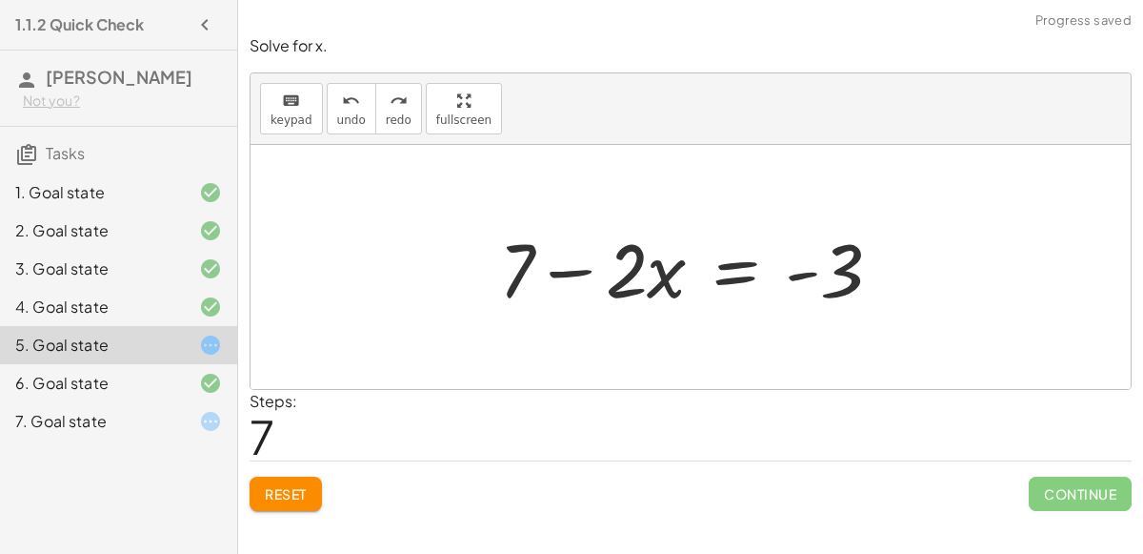
click at [732, 276] on div at bounding box center [698, 267] width 417 height 98
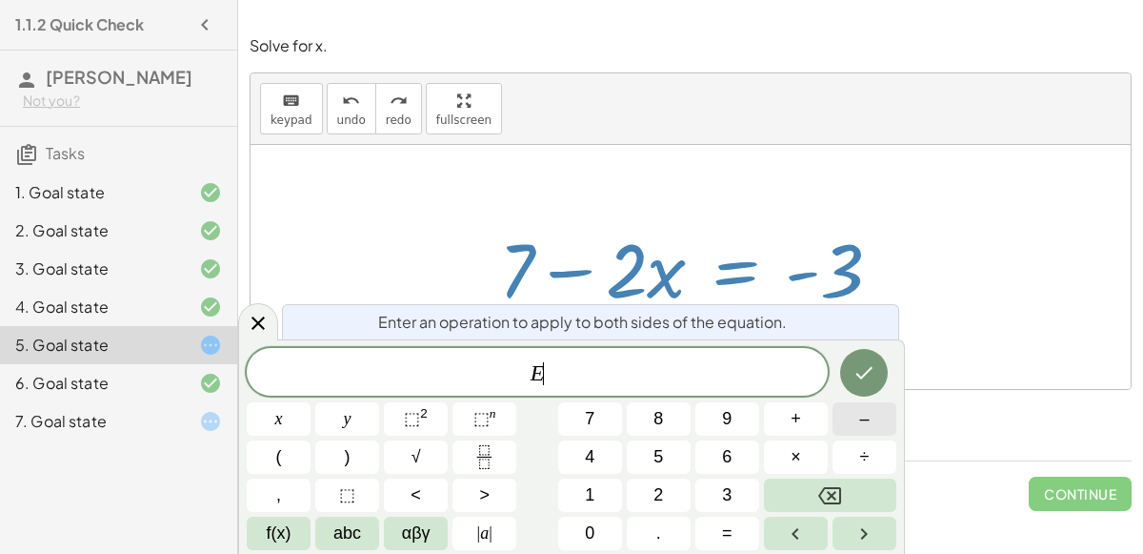
click at [864, 421] on span "–" at bounding box center [864, 419] width 10 height 26
click at [557, 436] on div "E − x y ⬚ 2 ⬚ n 7 8 9 + – ( ) √ 4 5 6 × ÷ , ⬚ < > 1 2 3 f(x) abc αβγ | a | 0 . =" at bounding box center [572, 449] width 650 height 202
click at [563, 431] on button "7" at bounding box center [590, 418] width 64 height 33
click at [848, 371] on button "Done" at bounding box center [864, 373] width 48 height 48
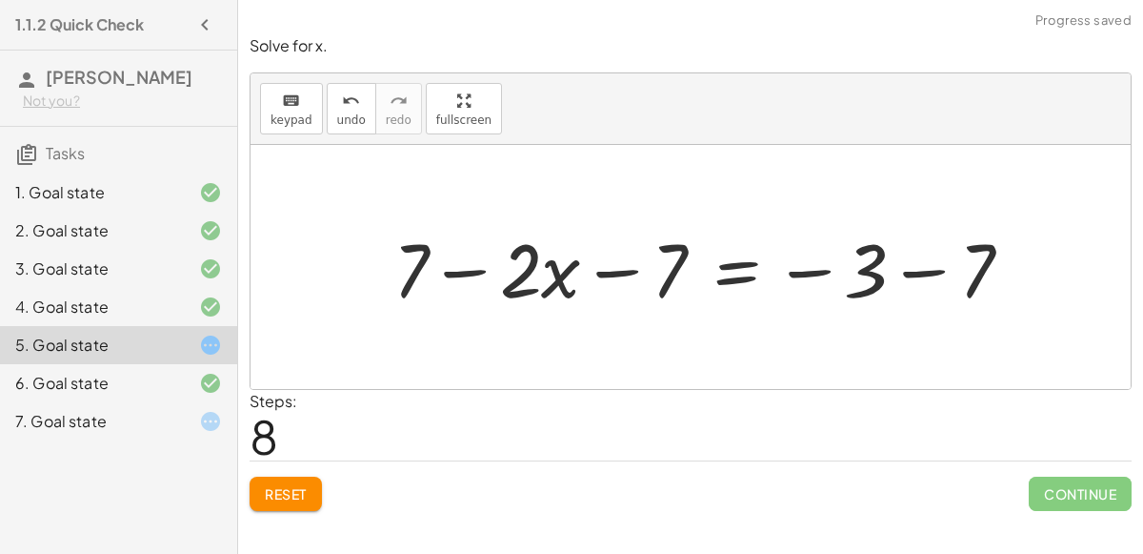
click at [880, 272] on div at bounding box center [711, 267] width 654 height 98
click at [928, 270] on div at bounding box center [711, 267] width 654 height 98
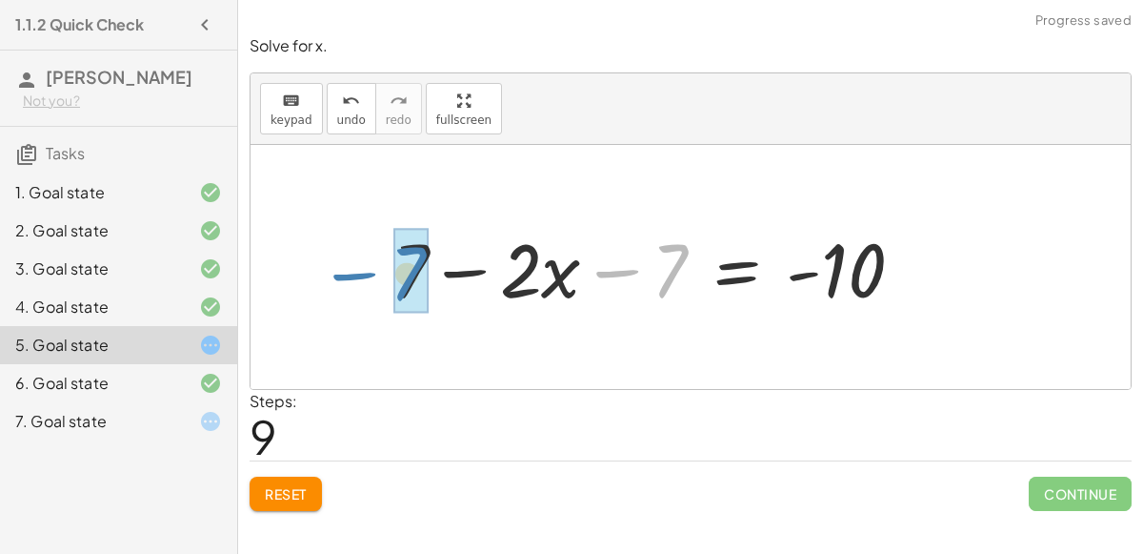
drag, startPoint x: 681, startPoint y: 264, endPoint x: 419, endPoint y: 267, distance: 262.0
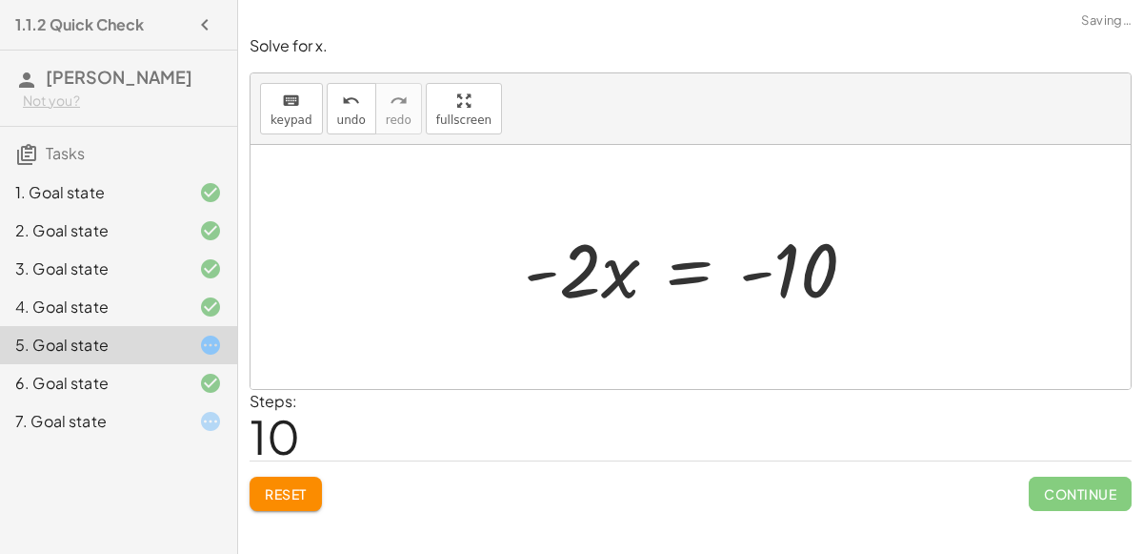
click at [689, 272] on div at bounding box center [697, 267] width 367 height 98
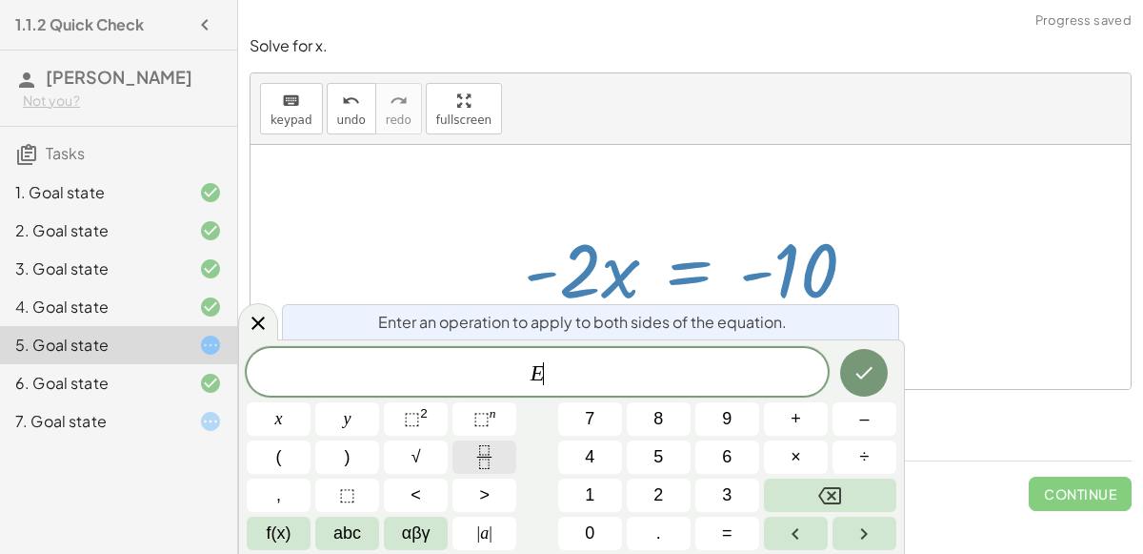
click at [485, 454] on icon "Fraction" at bounding box center [485, 457] width 24 height 24
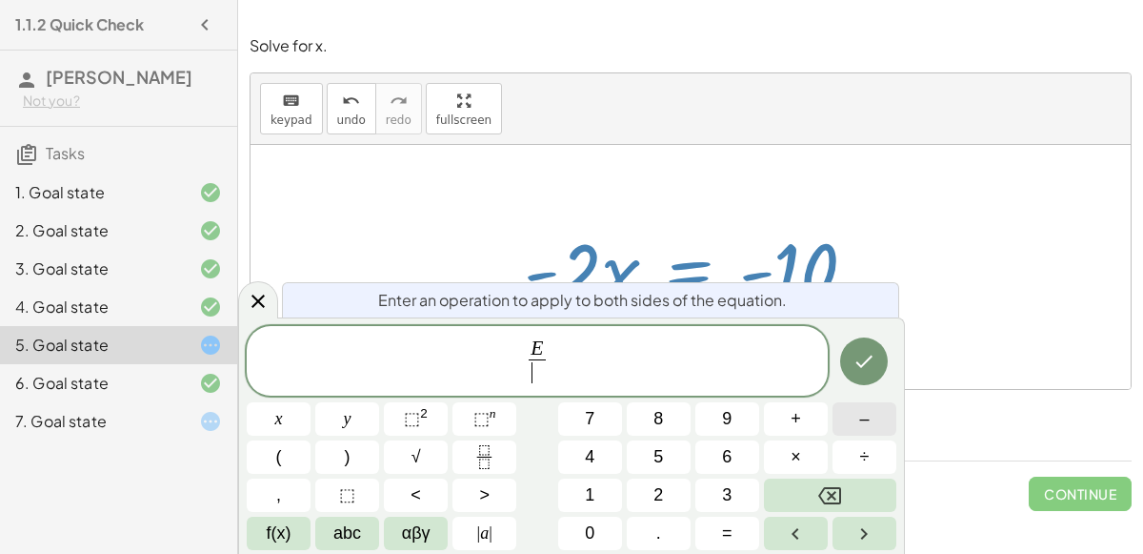
click at [844, 427] on button "–" at bounding box center [865, 418] width 64 height 33
click at [676, 493] on button "2" at bounding box center [659, 494] width 64 height 33
click at [862, 361] on icon "Done" at bounding box center [864, 361] width 23 height 23
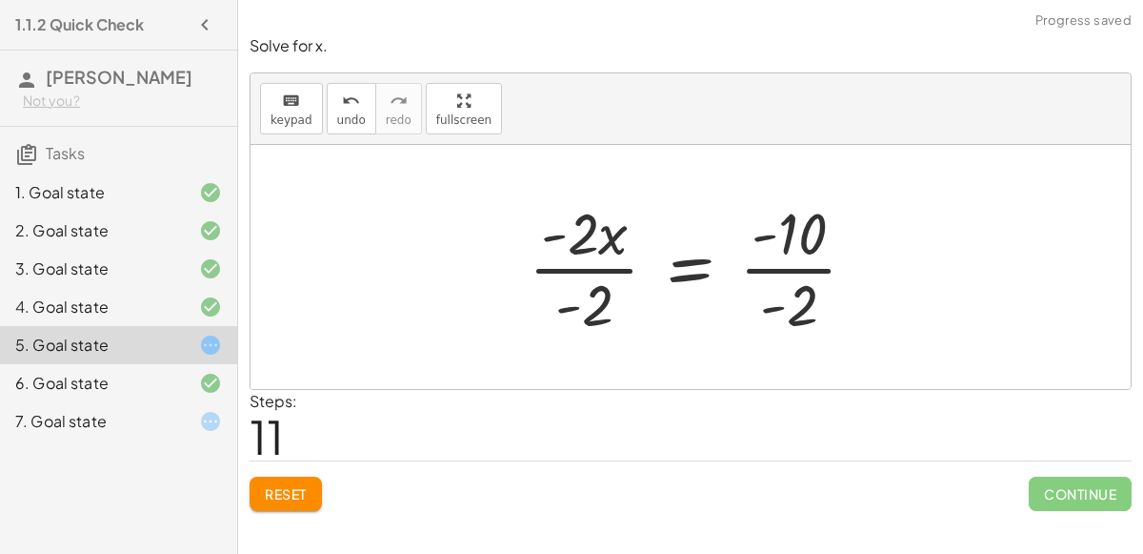
click at [589, 277] on div at bounding box center [700, 266] width 362 height 147
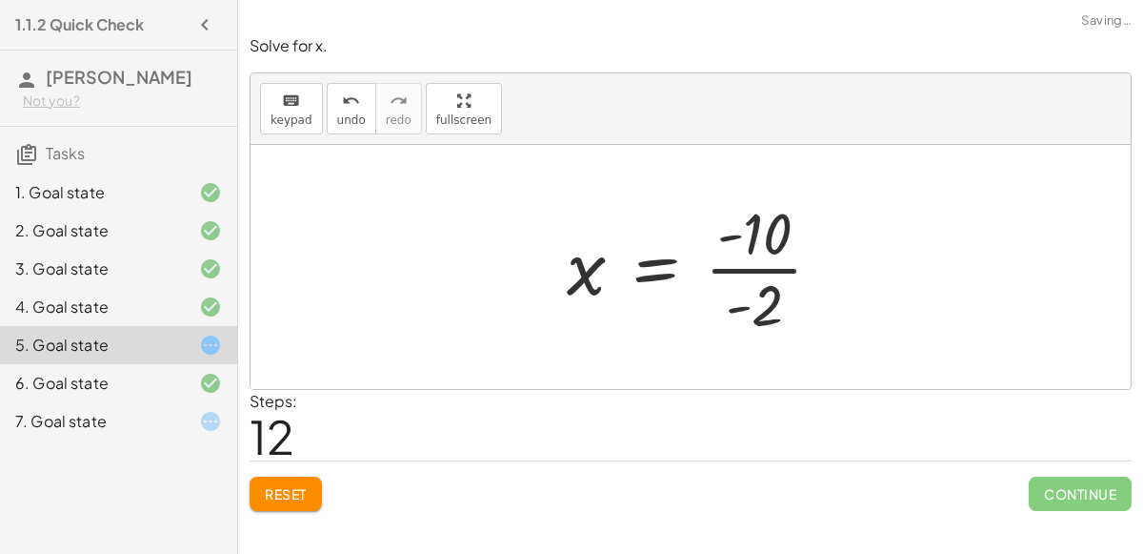
click at [794, 275] on div at bounding box center [702, 266] width 290 height 147
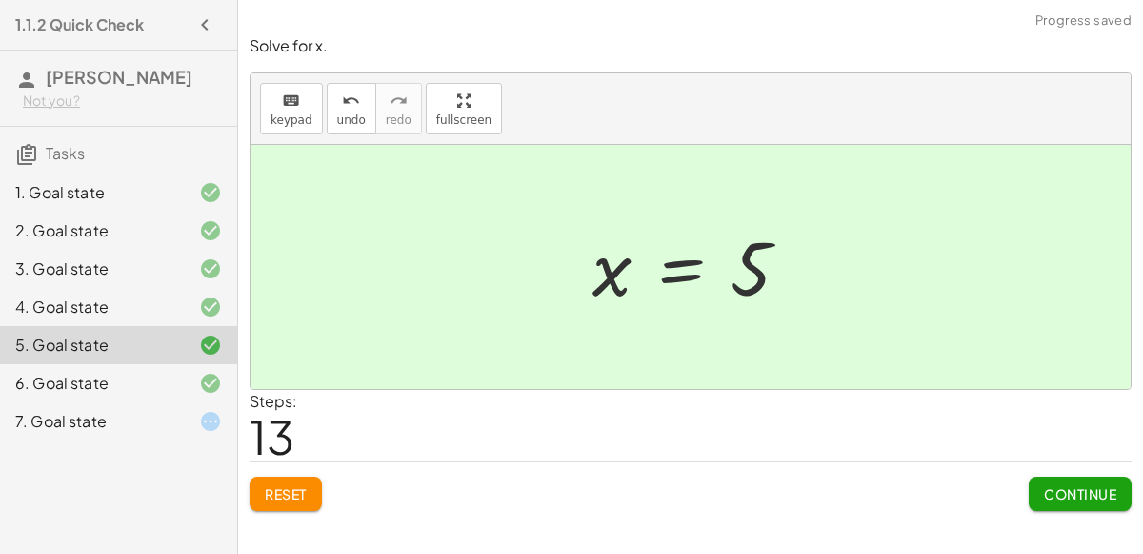
click at [1073, 490] on span "Continue" at bounding box center [1080, 493] width 72 height 17
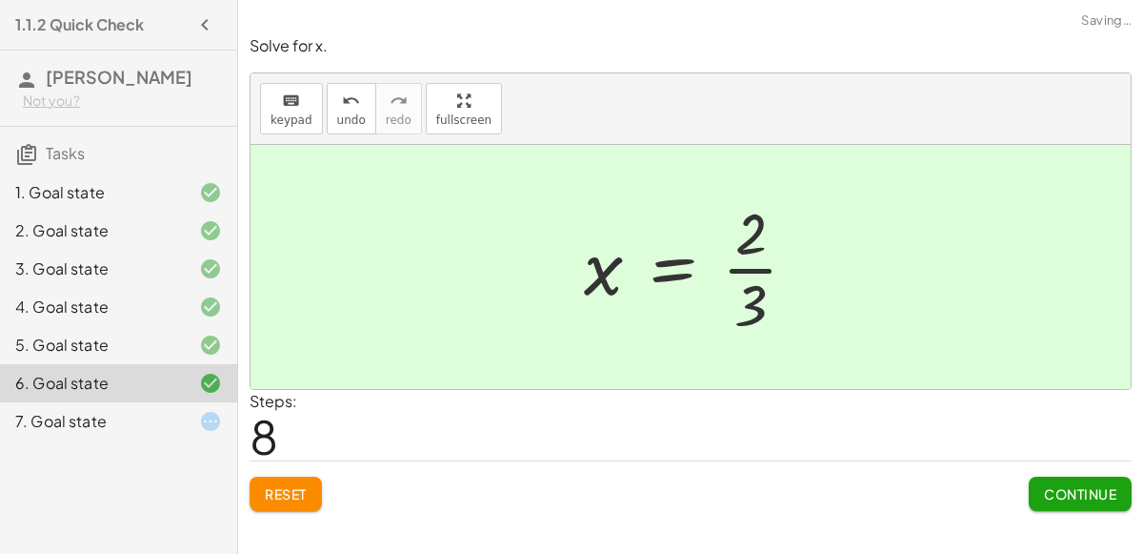
click at [182, 410] on div at bounding box center [195, 421] width 53 height 23
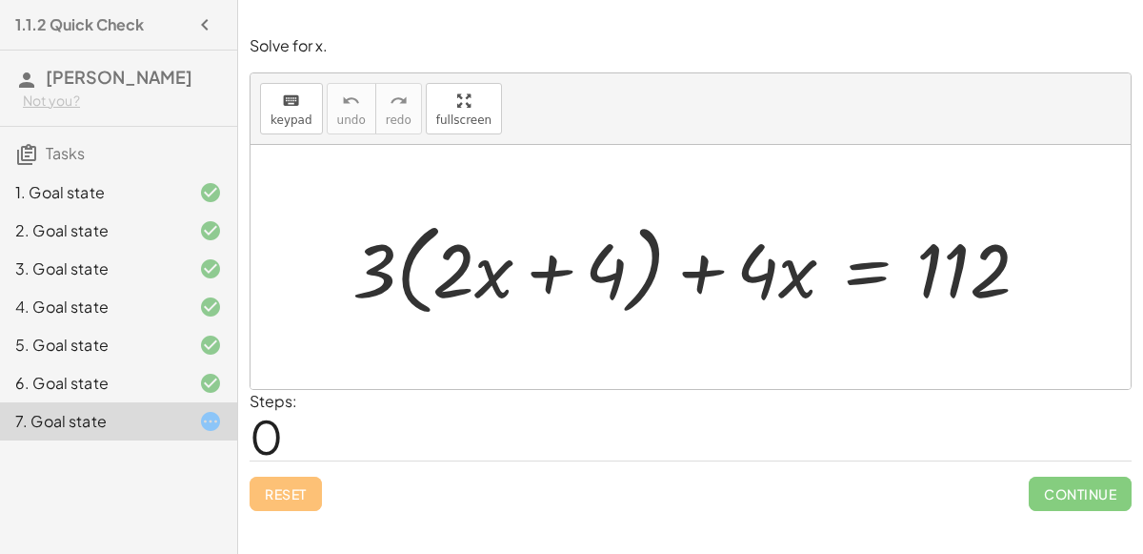
click at [869, 276] on div at bounding box center [699, 267] width 712 height 110
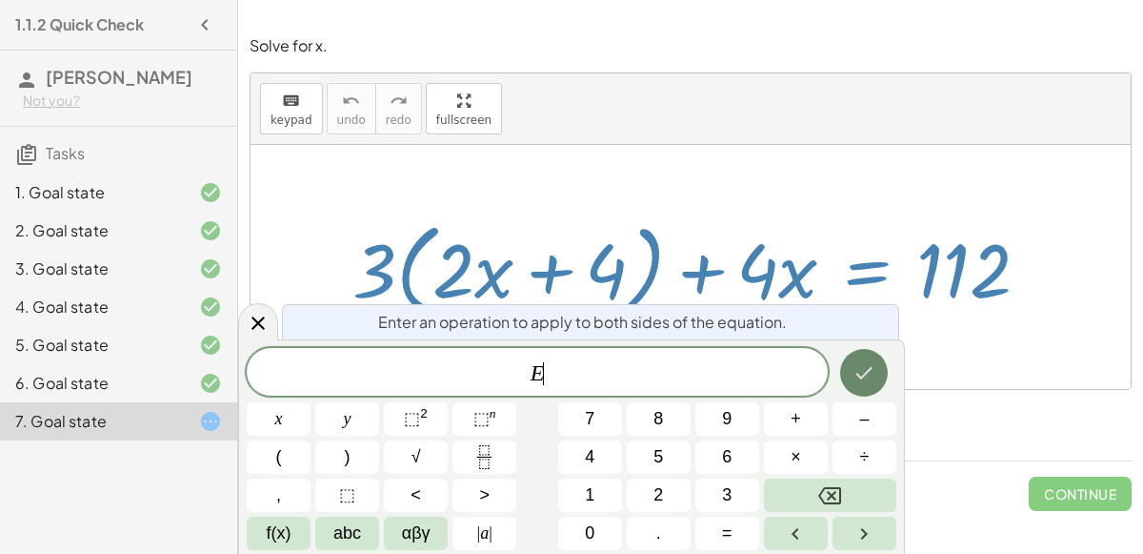
click at [875, 376] on icon "Done" at bounding box center [864, 372] width 23 height 23
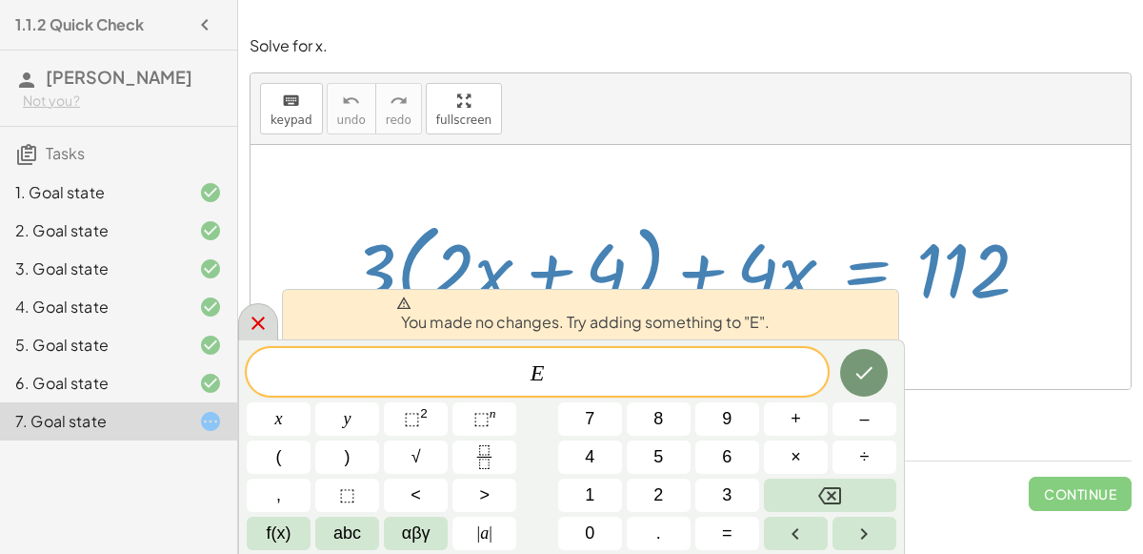
click at [263, 319] on icon at bounding box center [258, 323] width 23 height 23
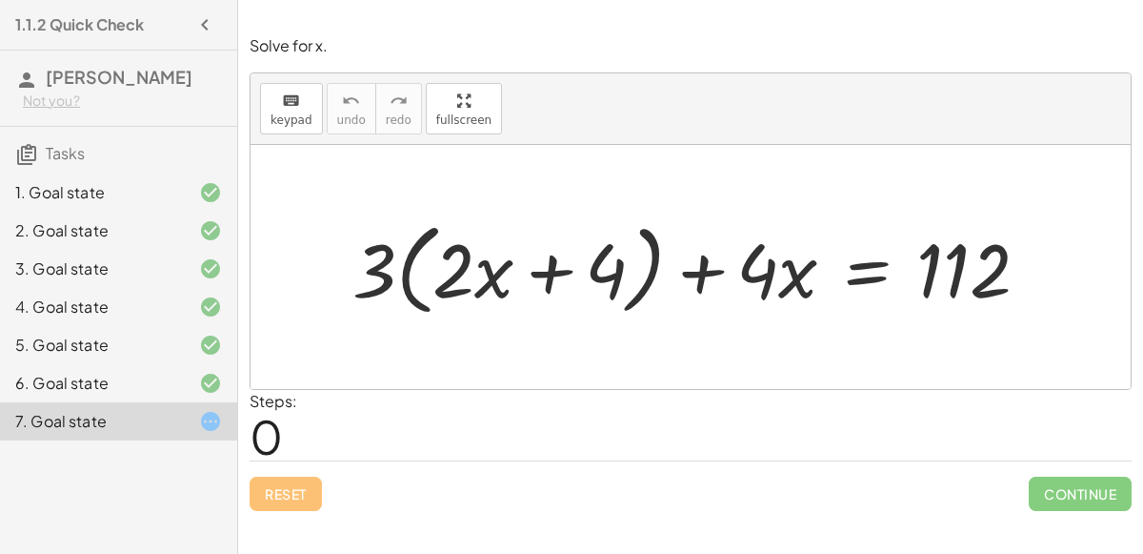
click at [861, 279] on div at bounding box center [699, 267] width 712 height 110
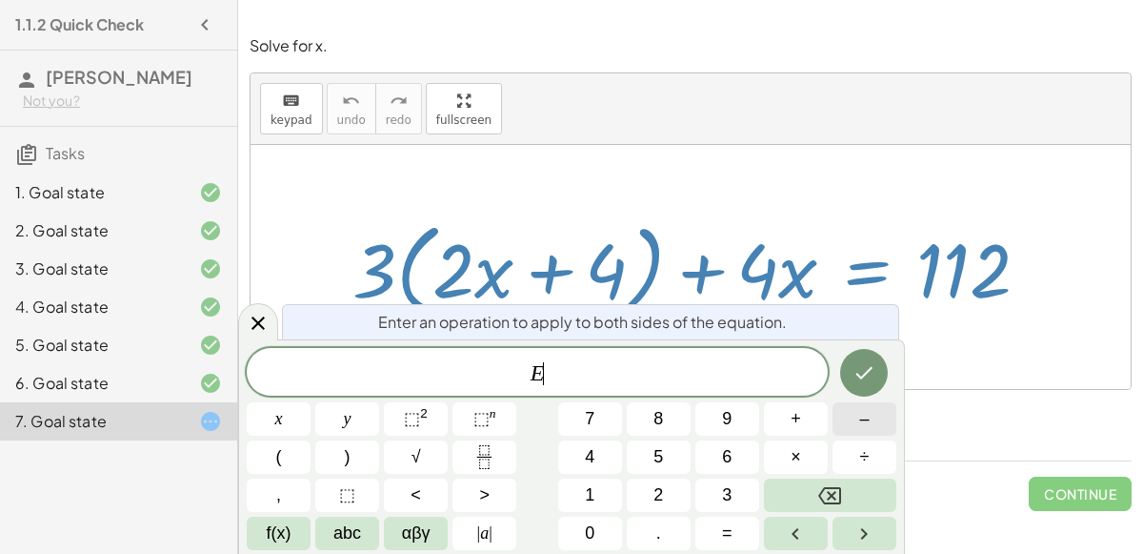
click at [860, 429] on span "–" at bounding box center [864, 419] width 10 height 26
click at [581, 447] on button "4" at bounding box center [590, 456] width 64 height 33
click at [257, 420] on button "x" at bounding box center [279, 418] width 64 height 33
click at [867, 370] on icon "Done" at bounding box center [864, 372] width 23 height 23
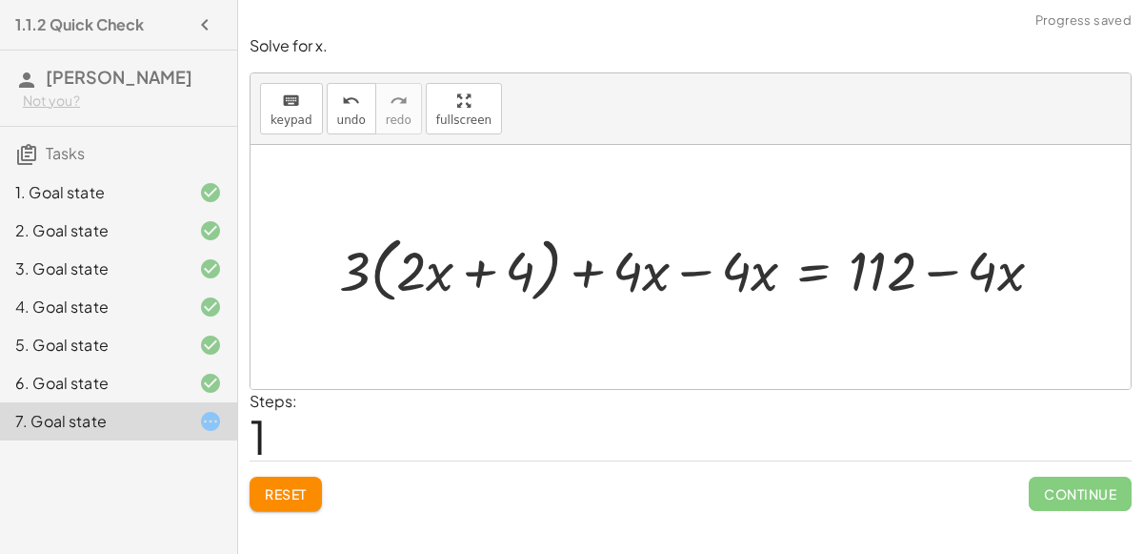
click at [680, 268] on div at bounding box center [699, 267] width 738 height 81
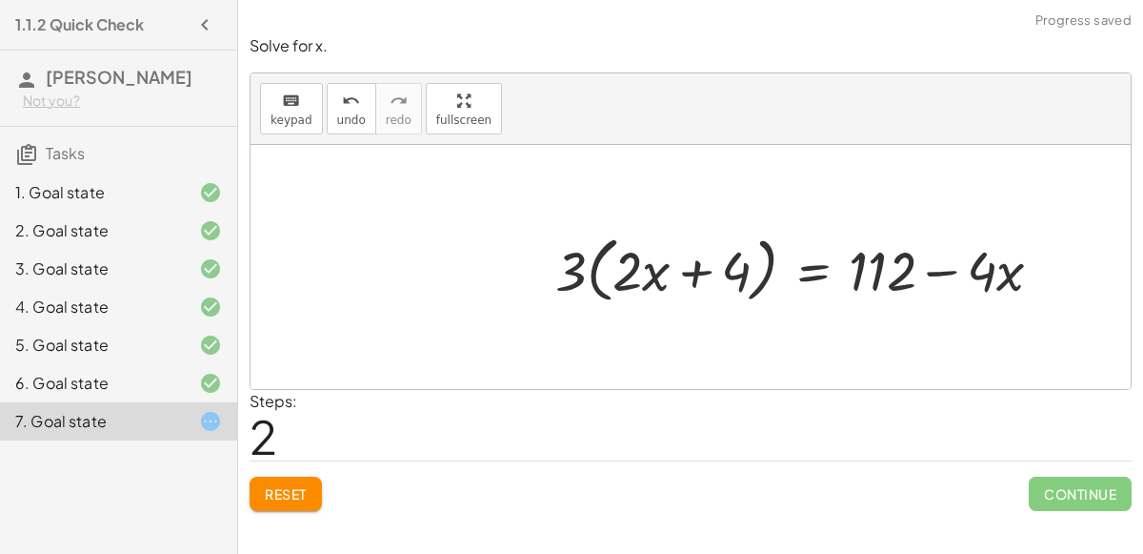
click at [939, 272] on div at bounding box center [806, 267] width 521 height 81
click at [282, 503] on button "Reset" at bounding box center [286, 493] width 72 height 34
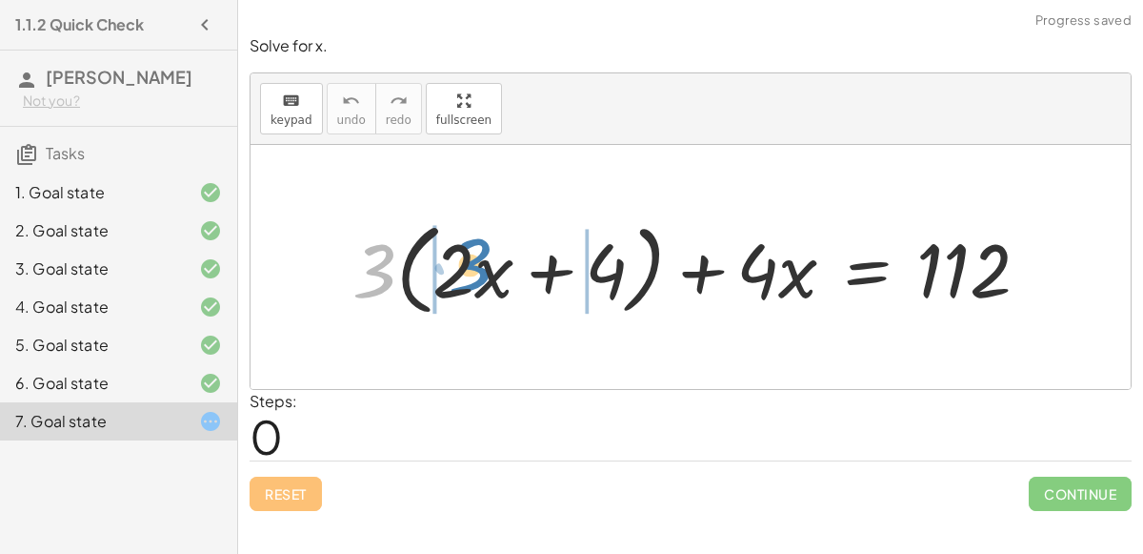
drag, startPoint x: 391, startPoint y: 271, endPoint x: 478, endPoint y: 261, distance: 88.2
click at [478, 261] on div at bounding box center [699, 267] width 712 height 110
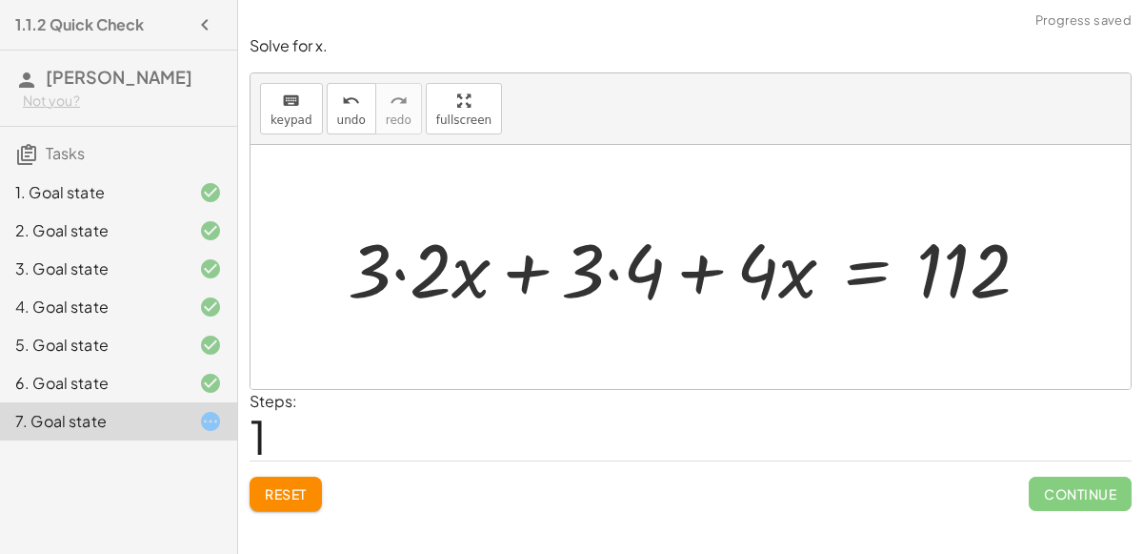
click at [405, 272] on div at bounding box center [696, 267] width 716 height 98
click at [613, 270] on div at bounding box center [726, 267] width 655 height 98
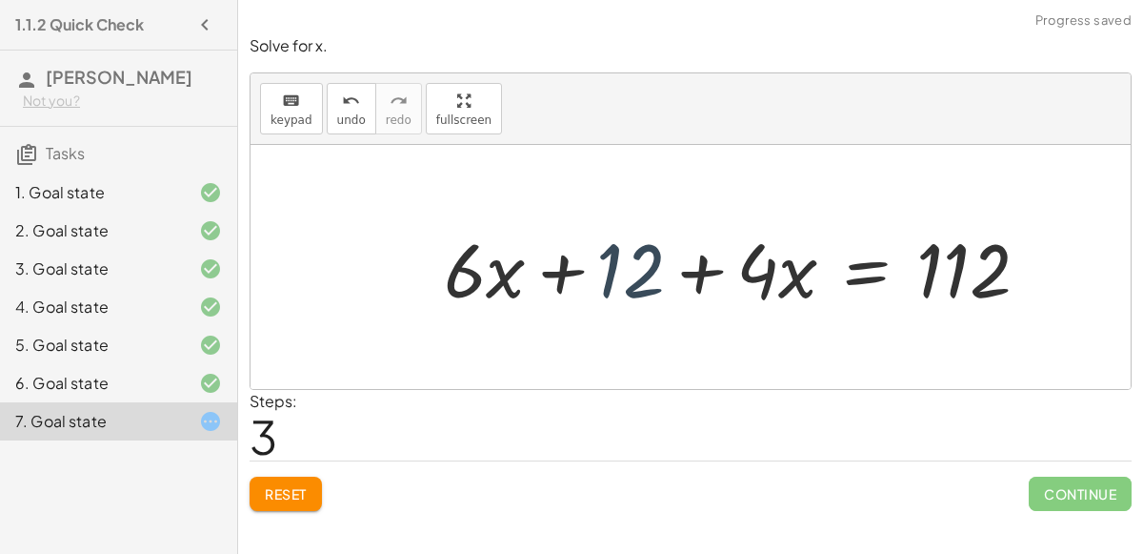
click at [614, 269] on div at bounding box center [743, 267] width 619 height 98
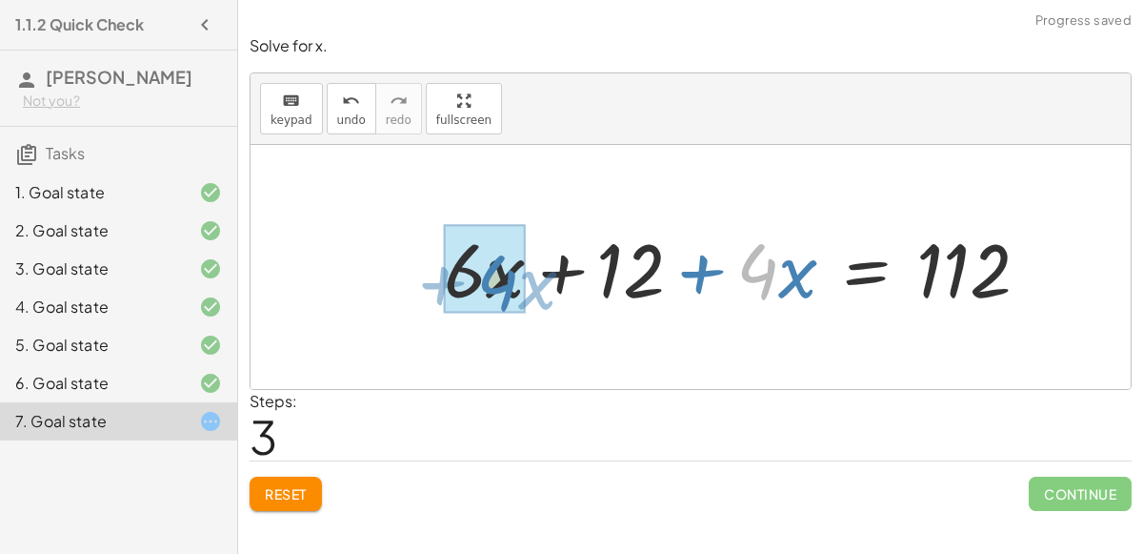
drag, startPoint x: 777, startPoint y: 267, endPoint x: 519, endPoint y: 278, distance: 258.5
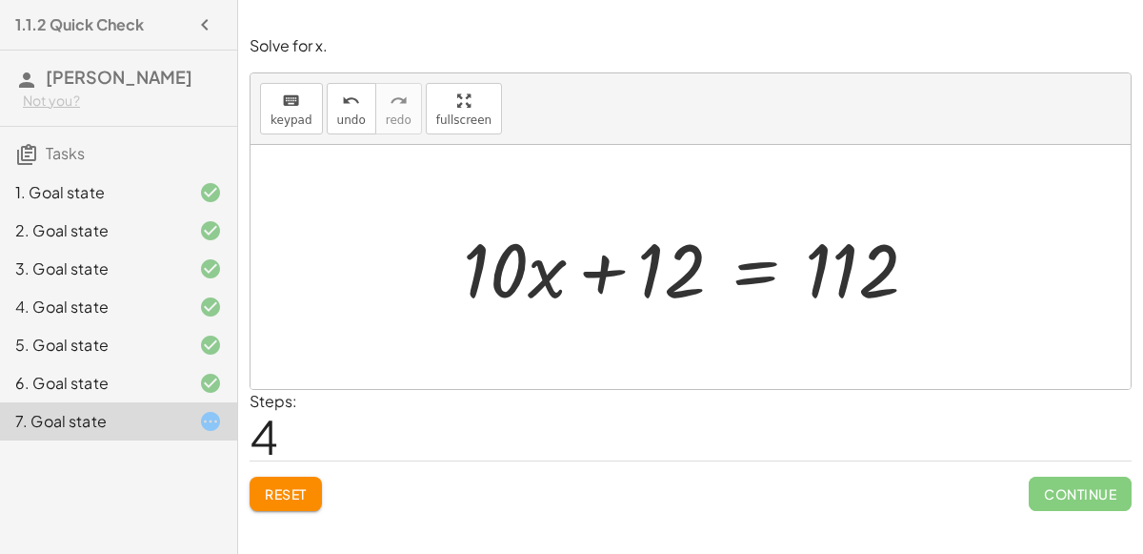
click at [763, 260] on div at bounding box center [698, 267] width 489 height 98
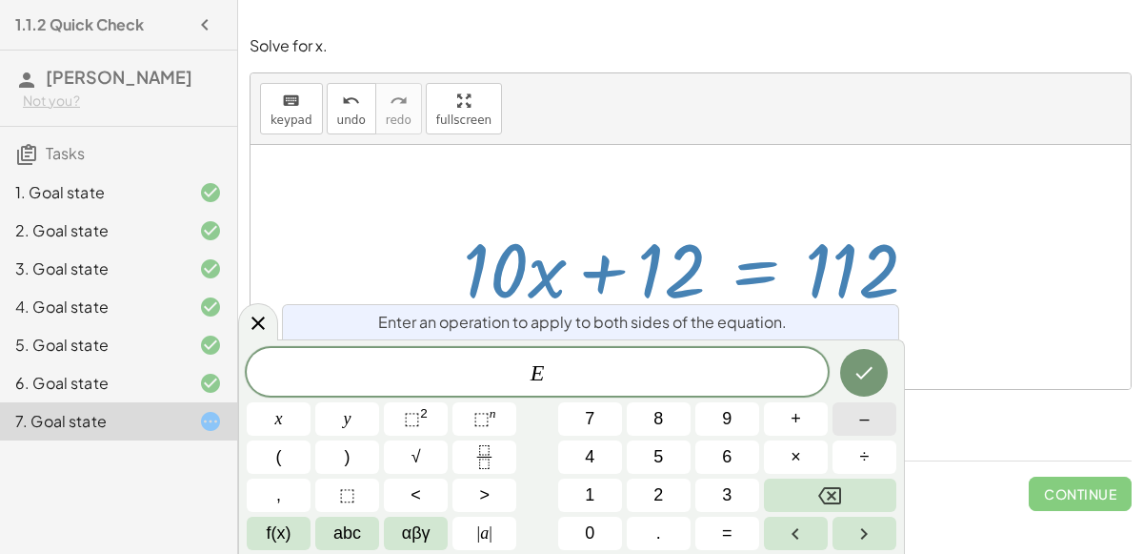
click at [859, 424] on span "–" at bounding box center [864, 419] width 10 height 26
click at [577, 488] on button "1" at bounding box center [590, 494] width 64 height 33
click at [645, 491] on button "2" at bounding box center [659, 494] width 64 height 33
click at [856, 372] on icon "Done" at bounding box center [864, 372] width 23 height 23
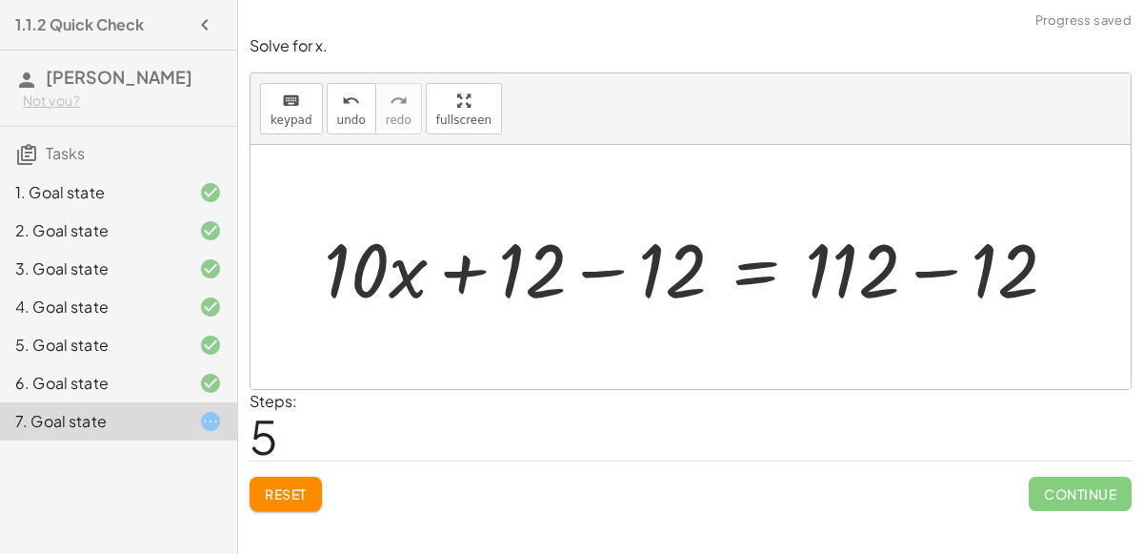
click at [592, 269] on div at bounding box center [698, 267] width 768 height 98
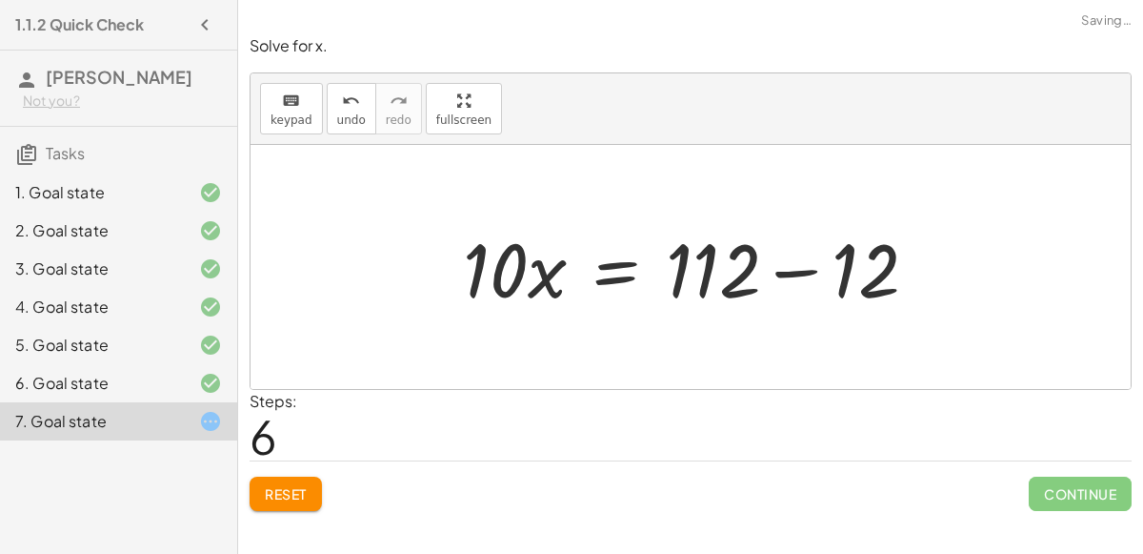
click at [797, 269] on div at bounding box center [698, 267] width 489 height 98
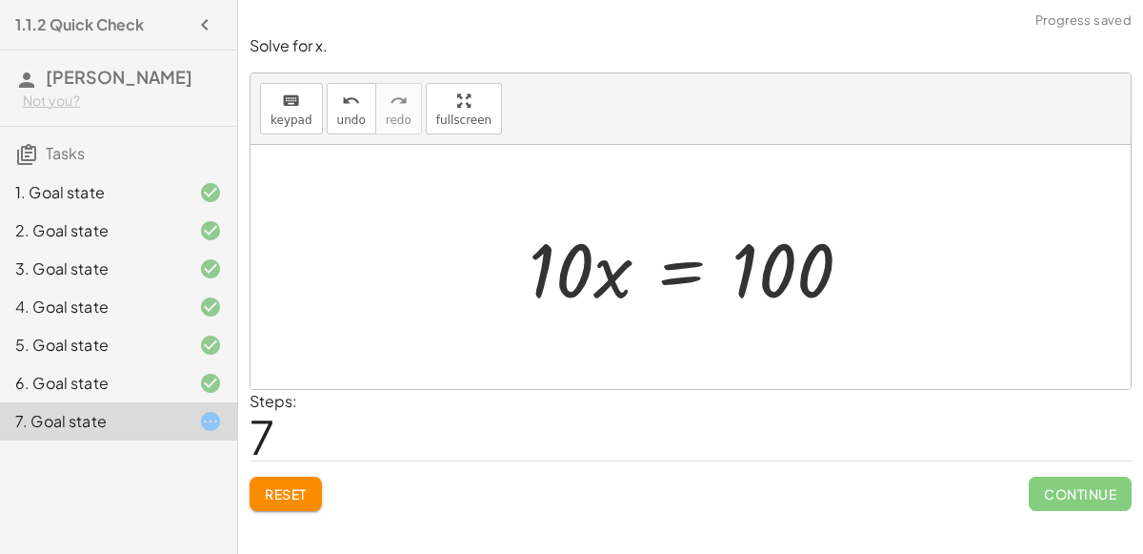
click at [679, 262] on div at bounding box center [697, 267] width 357 height 98
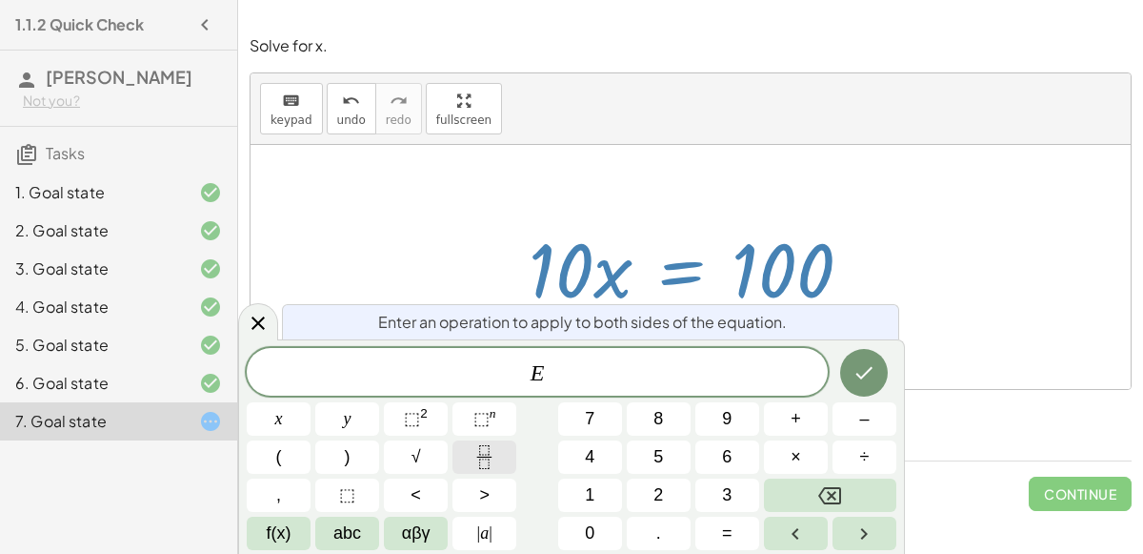
click at [499, 452] on button "Fraction" at bounding box center [485, 456] width 64 height 33
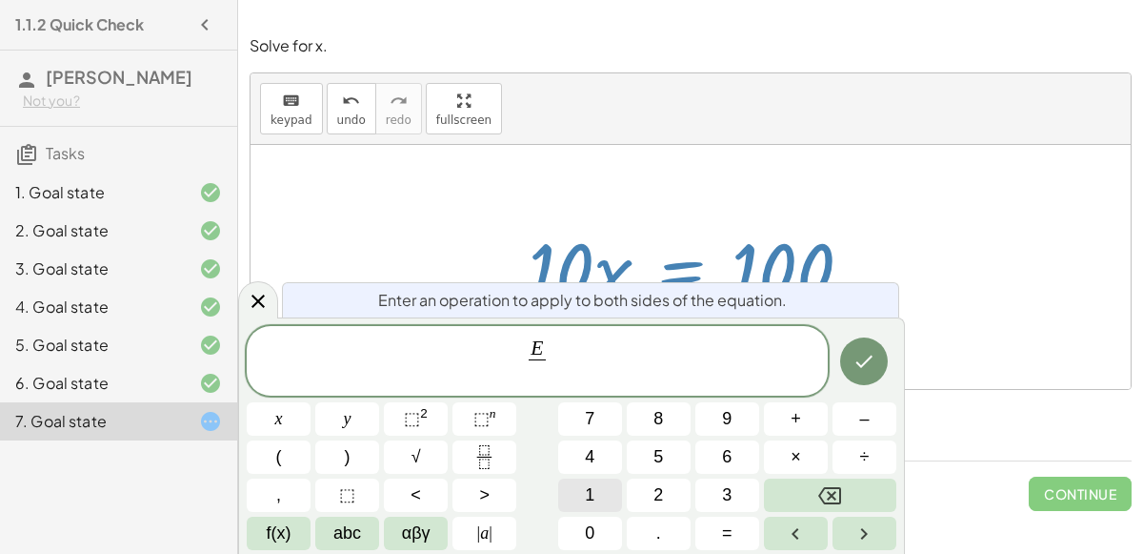
click at [597, 504] on button "1" at bounding box center [590, 494] width 64 height 33
click at [596, 517] on button "0" at bounding box center [590, 532] width 64 height 33
click at [311, 402] on div at bounding box center [279, 418] width 64 height 33
click at [872, 369] on icon "Done" at bounding box center [864, 361] width 23 height 23
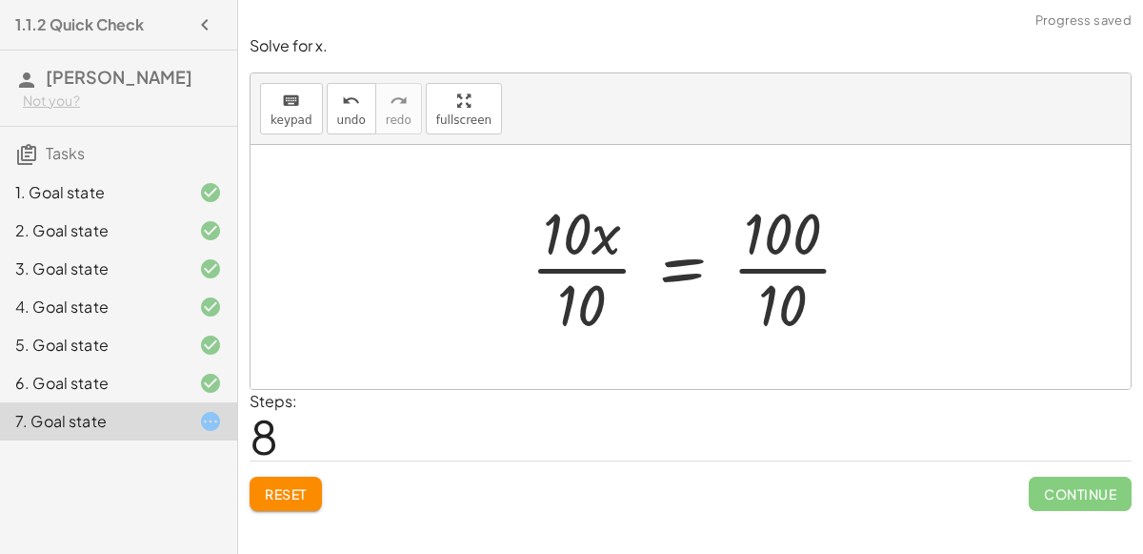
click at [773, 264] on div at bounding box center [698, 266] width 355 height 147
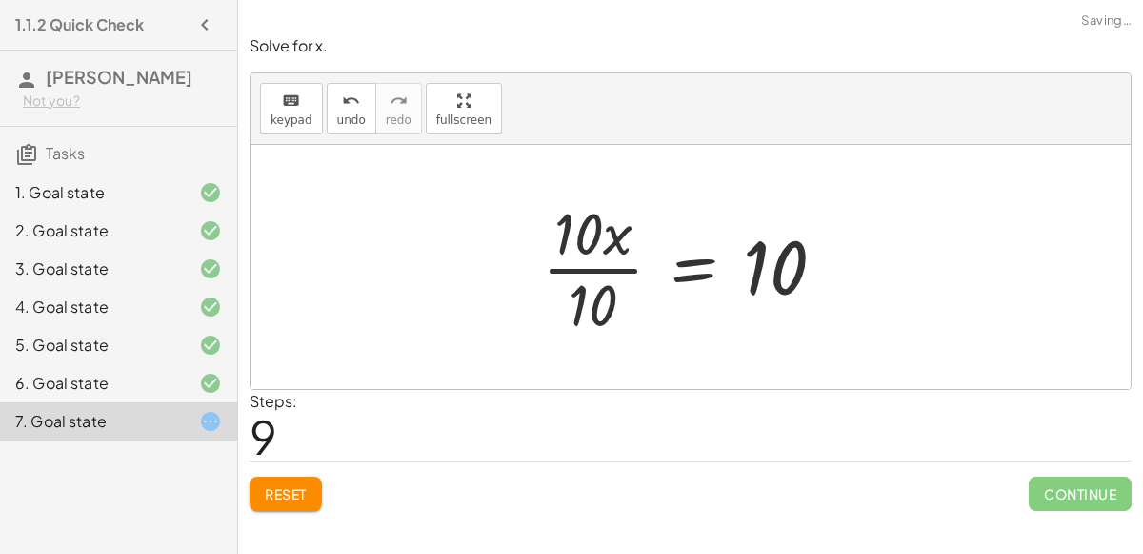
click at [616, 269] on div at bounding box center [692, 266] width 318 height 147
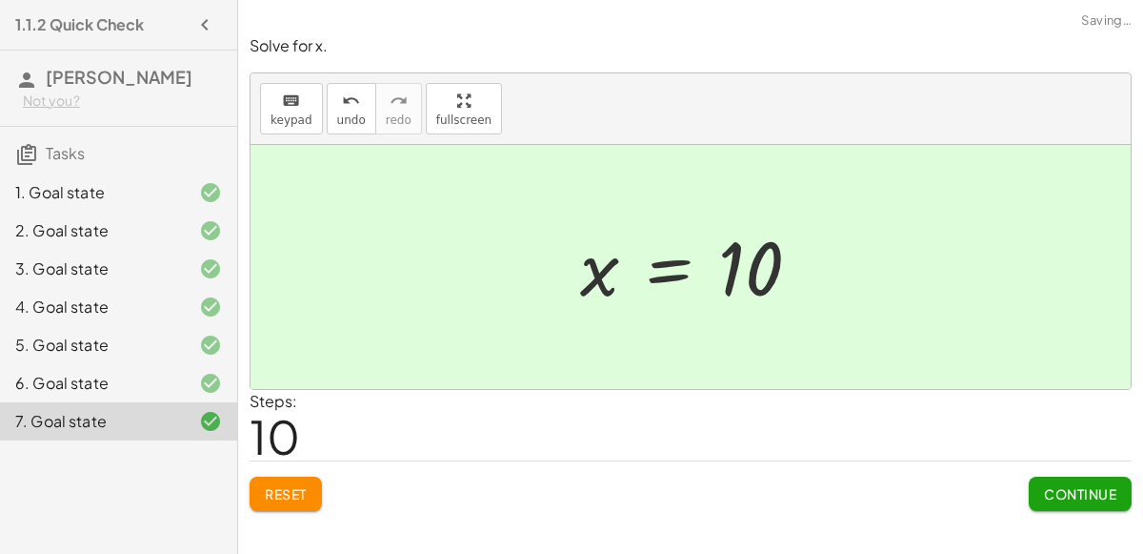
click at [1099, 480] on button "Continue" at bounding box center [1080, 493] width 103 height 34
